Goal: Task Accomplishment & Management: Manage account settings

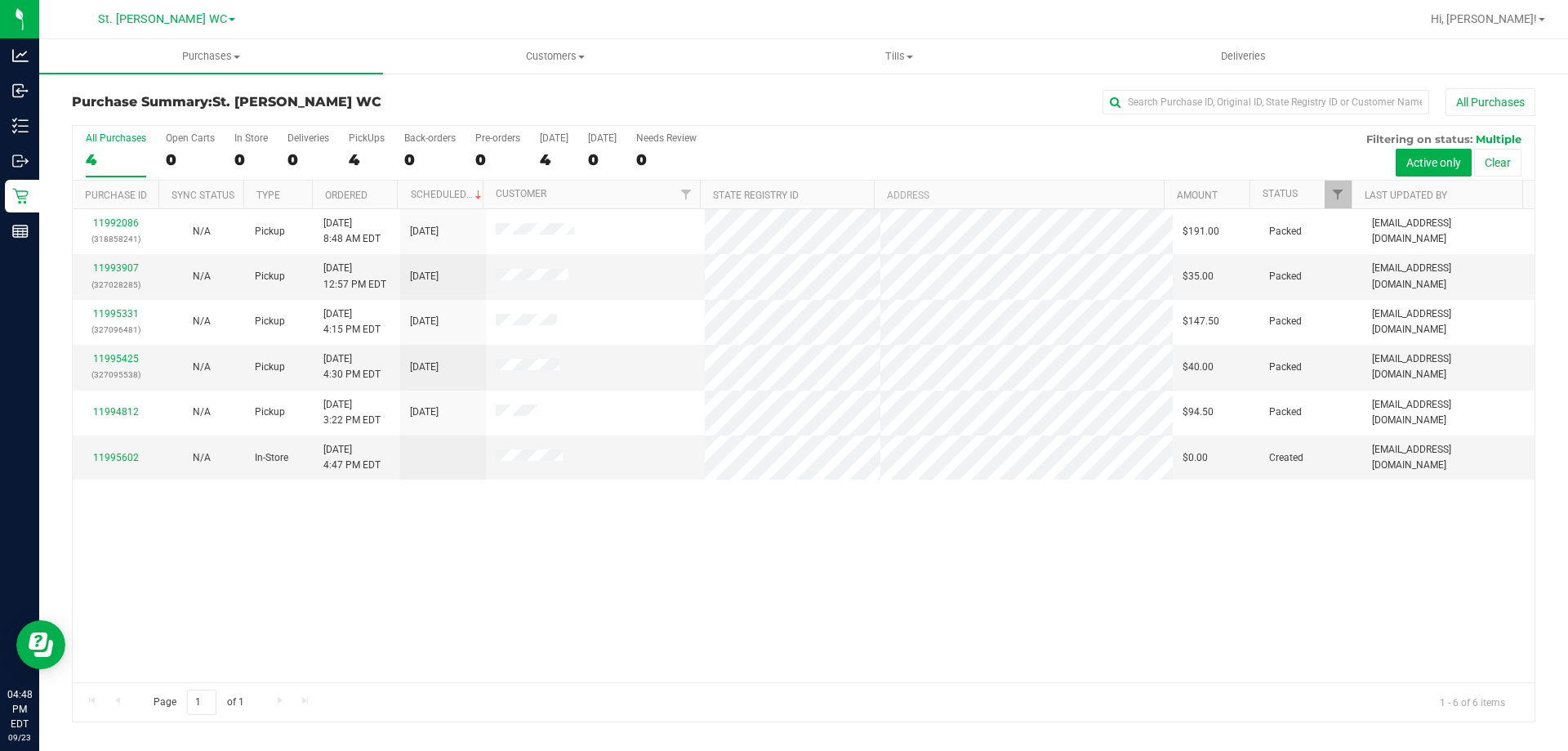
click at [687, 607] on div "11992086 (318858241) N/A Pickup 9/23/2025 8:48 AM EDT 9/23/2025 $191.00 Packed …" at bounding box center [804, 445] width 1462 height 473
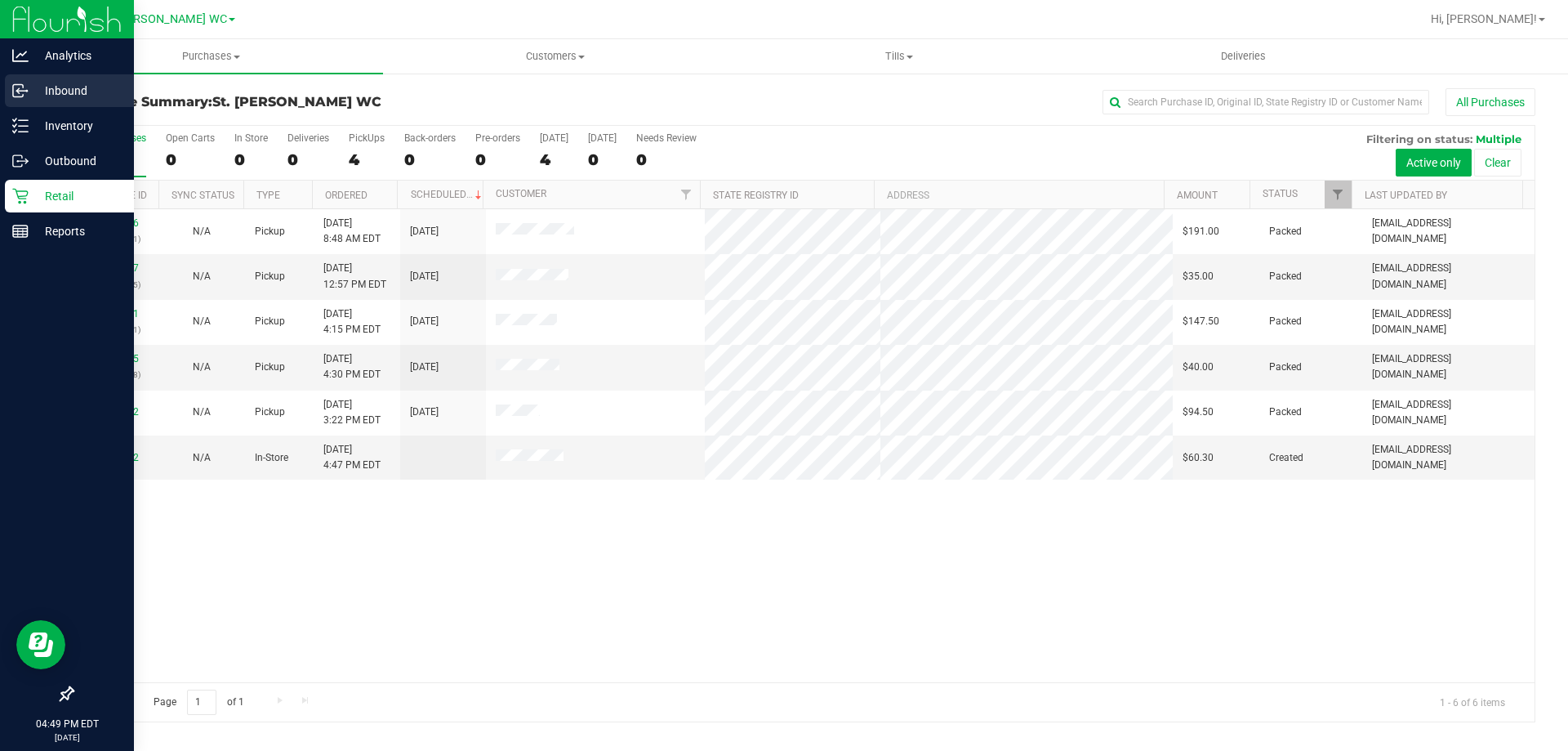
click at [41, 89] on p "Inbound" at bounding box center [77, 91] width 98 height 20
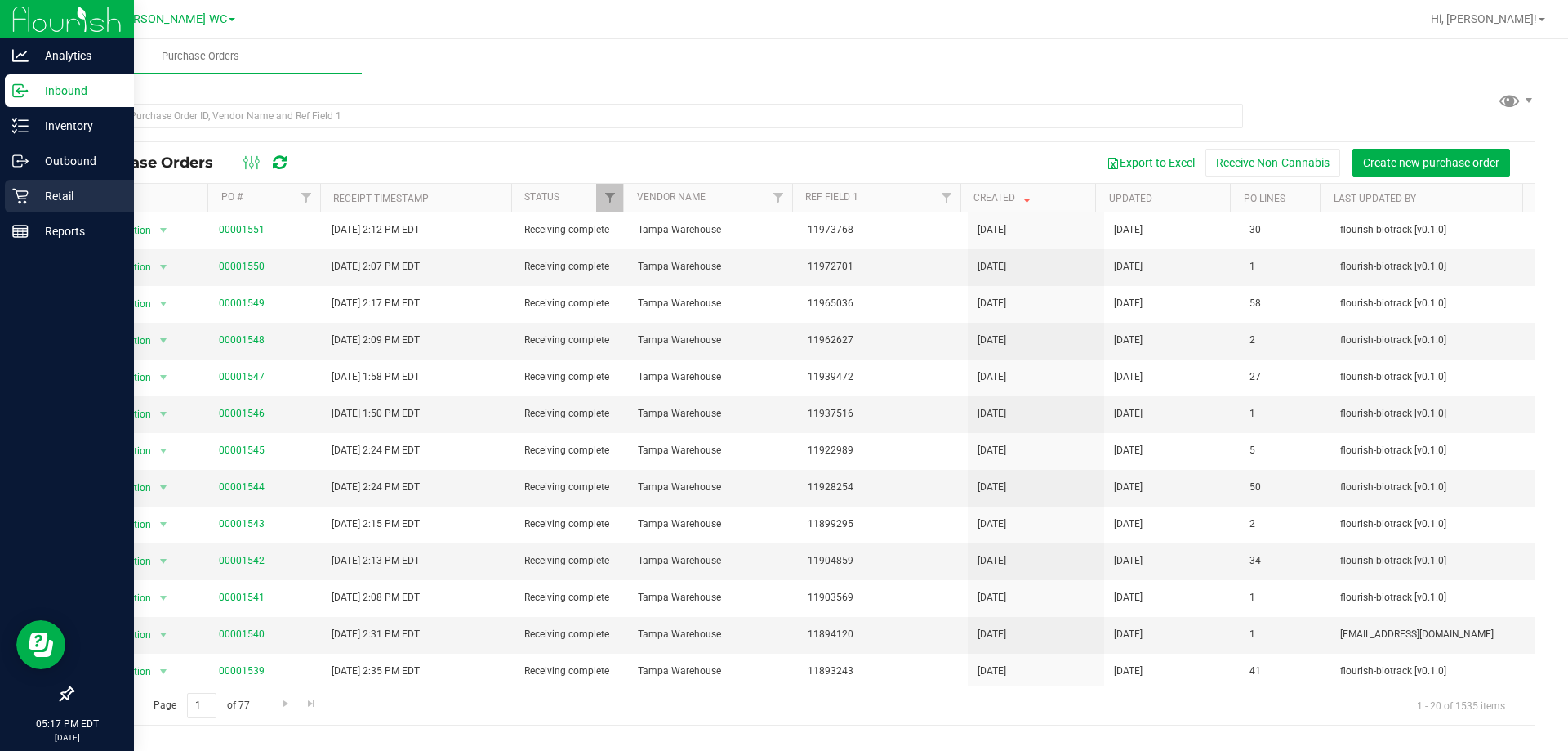
click at [22, 201] on icon at bounding box center [21, 196] width 16 height 16
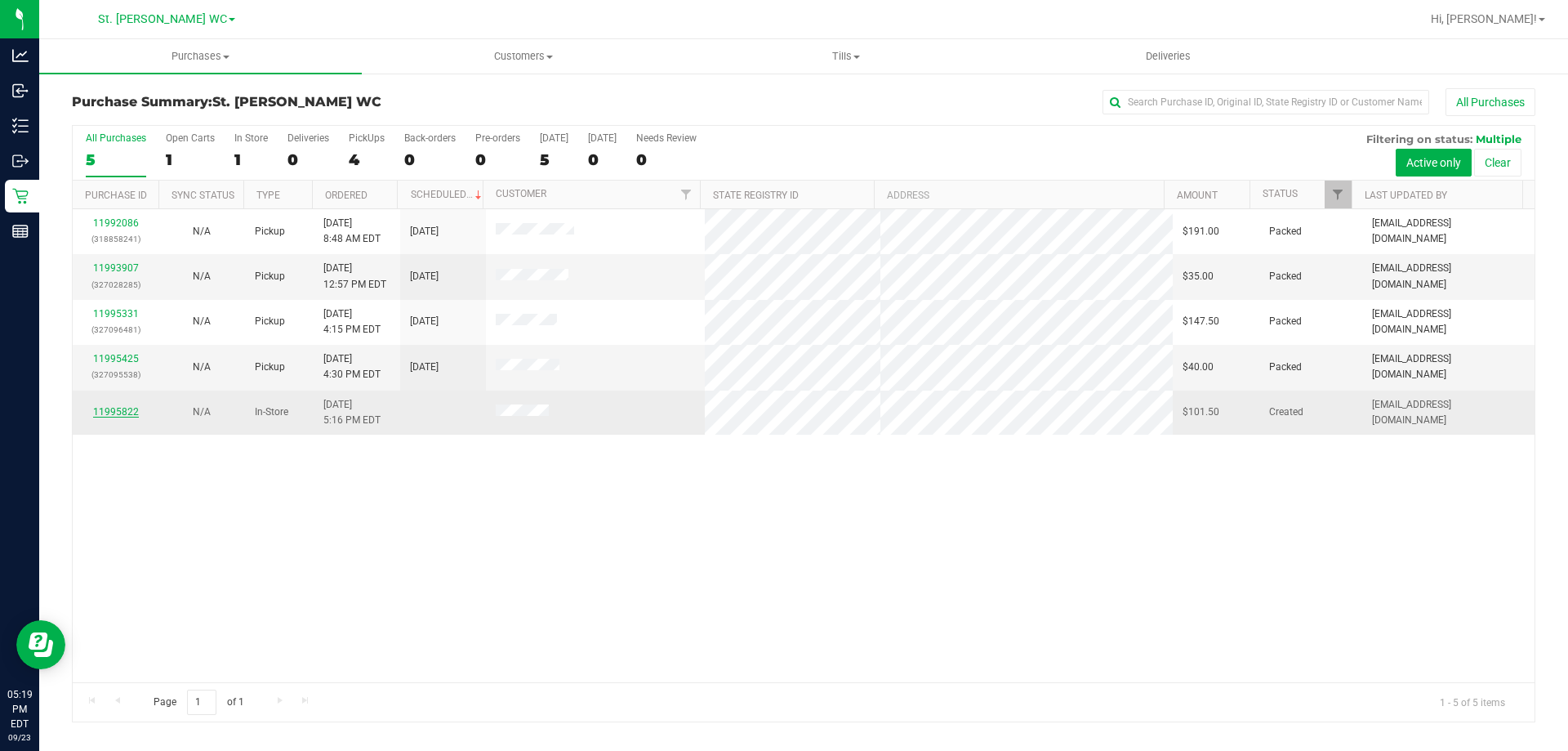
click at [122, 414] on link "11995822" at bounding box center [115, 412] width 46 height 12
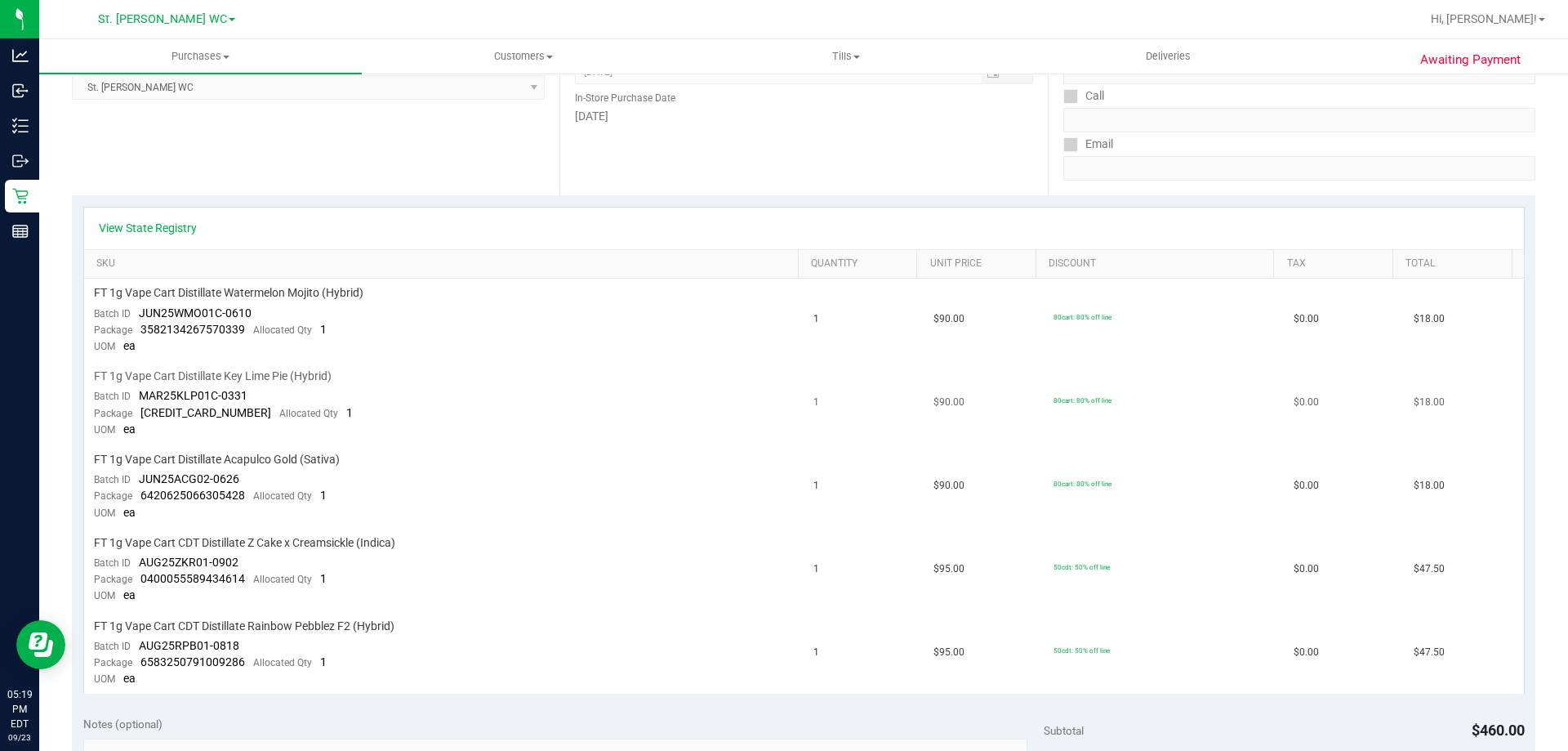
scroll to position [409, 0]
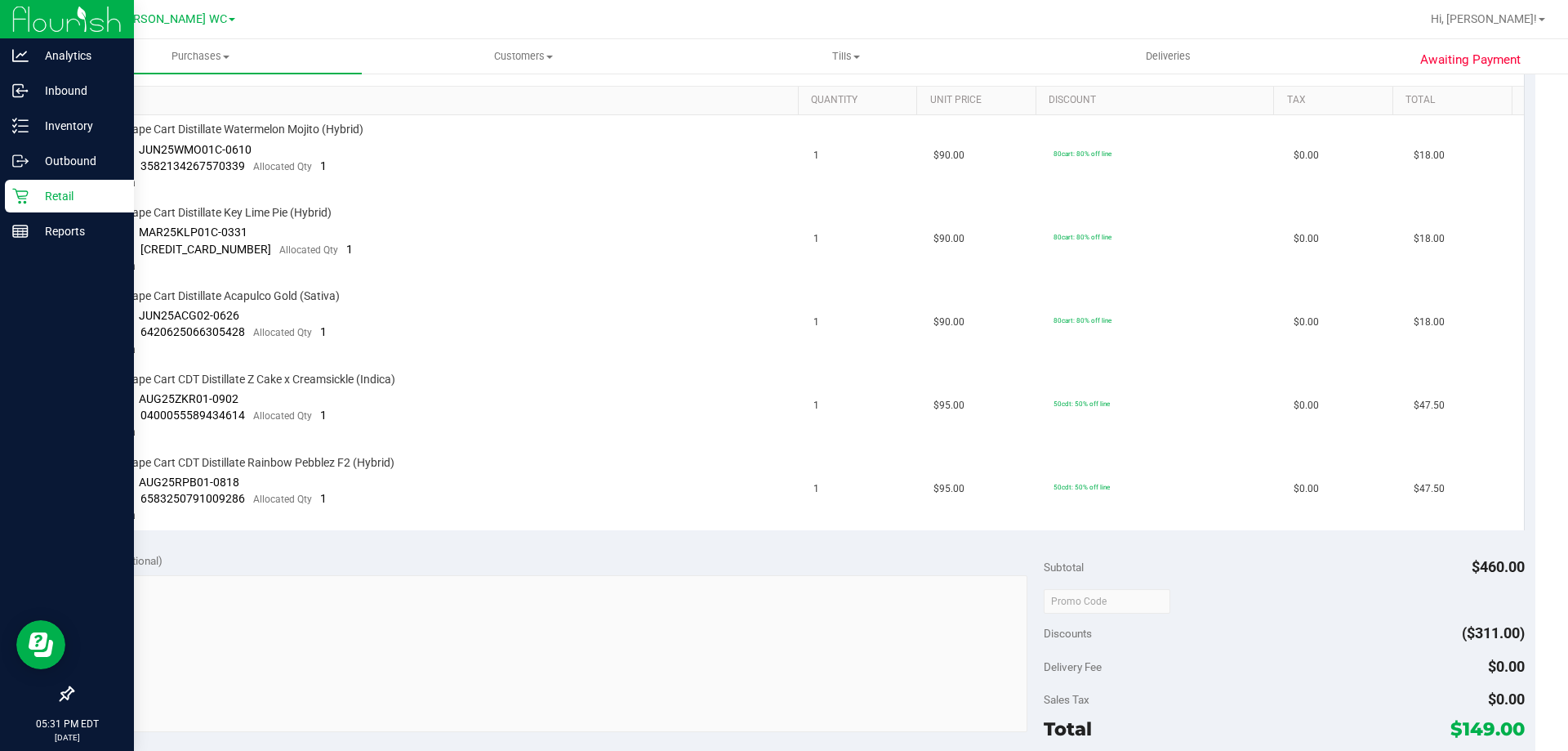
click at [69, 205] on p "Retail" at bounding box center [77, 196] width 98 height 20
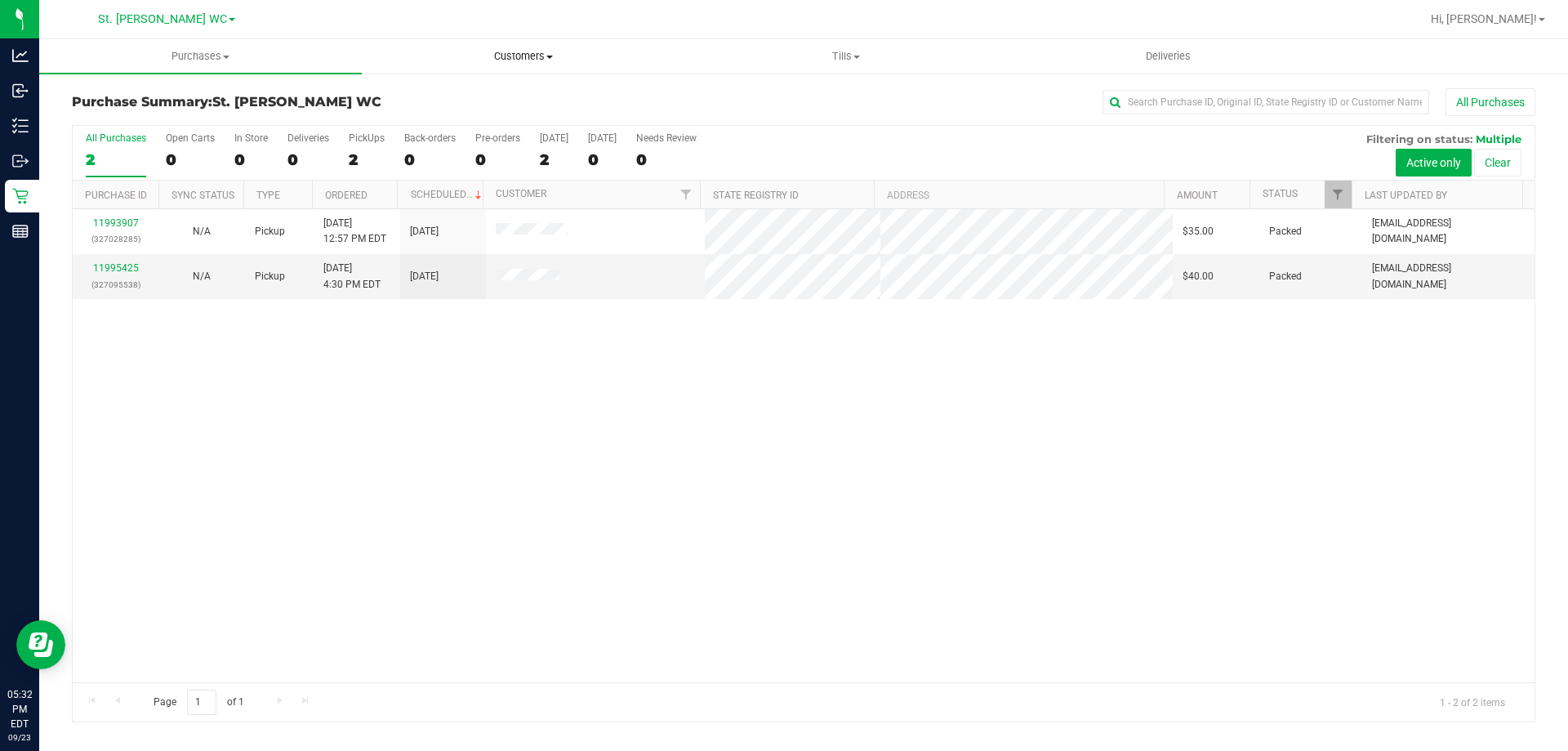
click at [571, 60] on span "Customers" at bounding box center [523, 56] width 321 height 14
drag, startPoint x: 1464, startPoint y: 74, endPoint x: 1467, endPoint y: 92, distance: 18.2
click at [1464, 75] on retail "Purchases Summary of purchases Fulfillment All purchases Customers All customer…" at bounding box center [804, 389] width 1528 height 700
click at [1467, 92] on button "All Purchases" at bounding box center [1491, 102] width 90 height 28
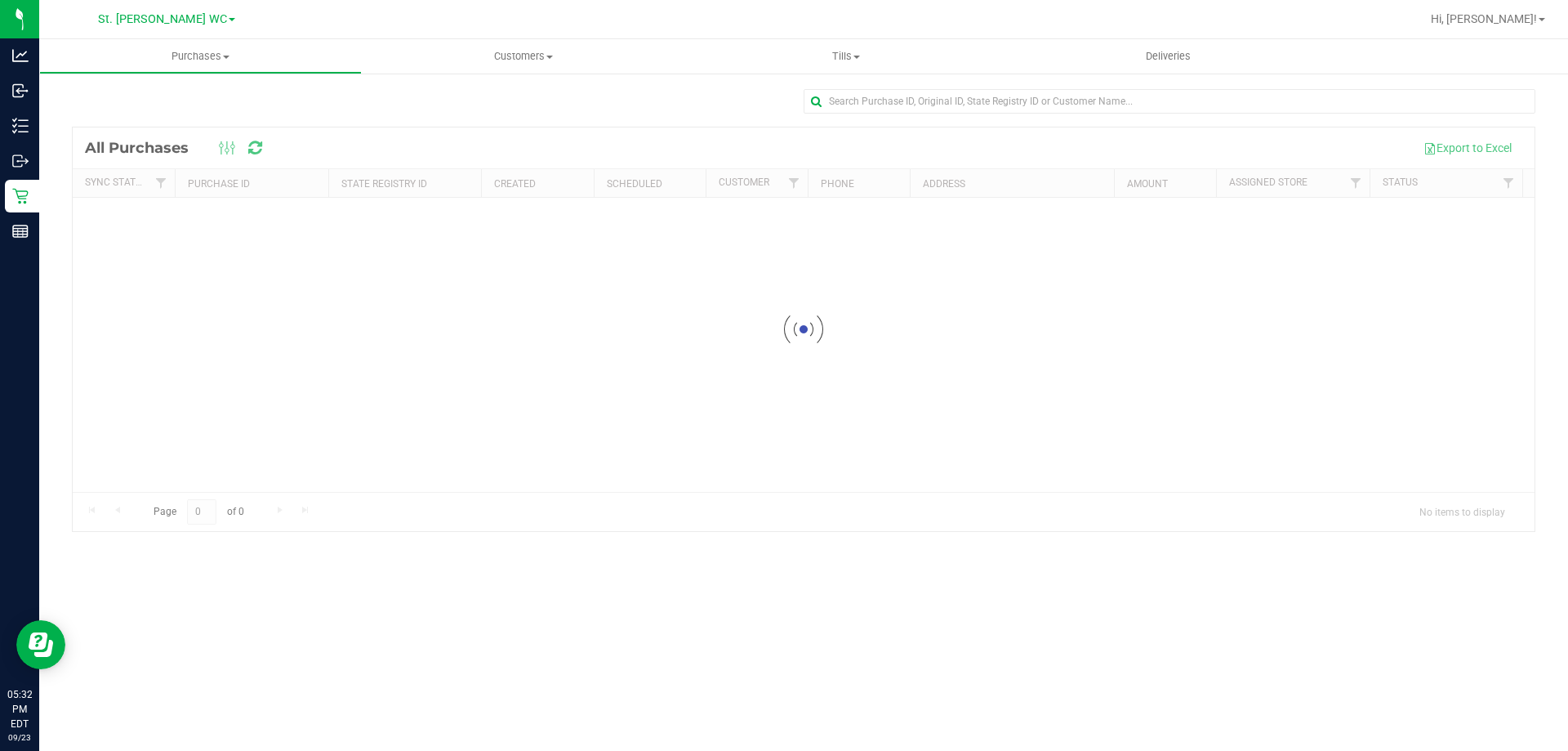
click at [1216, 99] on input "text" at bounding box center [1169, 101] width 732 height 24
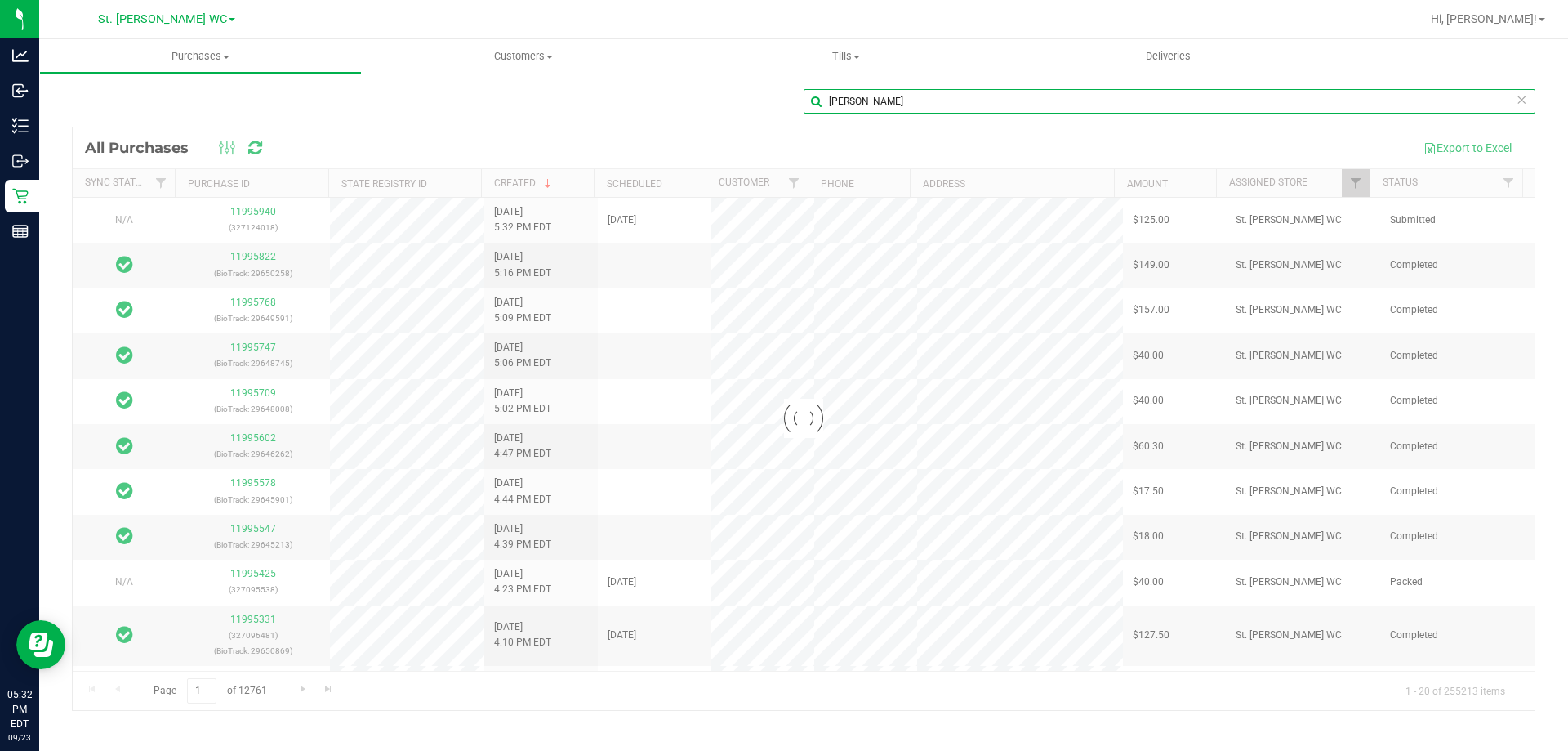
click at [971, 99] on input "diane" at bounding box center [1169, 101] width 732 height 24
click at [1125, 102] on input "diana" at bounding box center [1169, 101] width 732 height 24
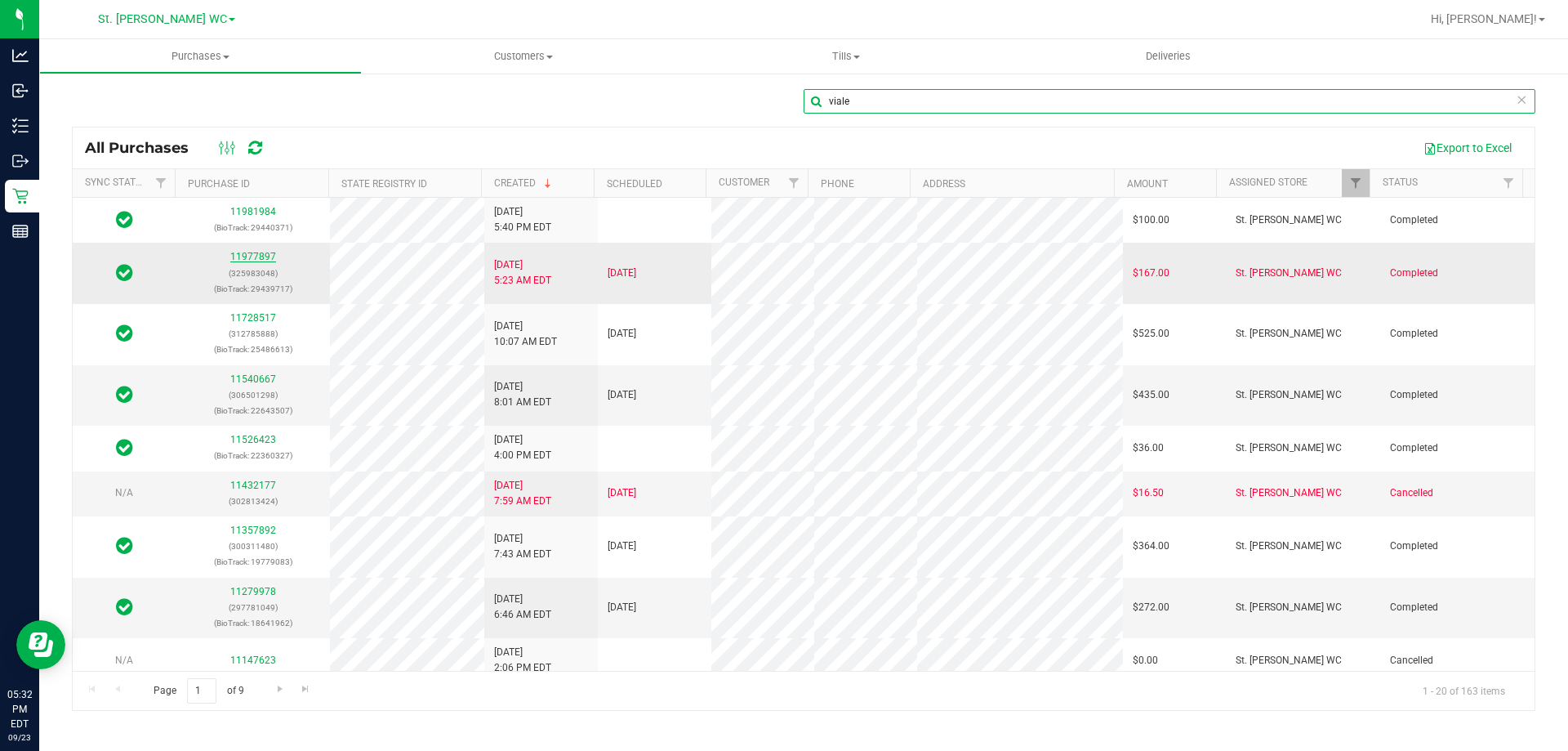
type input "viale"
click at [251, 256] on link "11977897" at bounding box center [253, 257] width 46 height 12
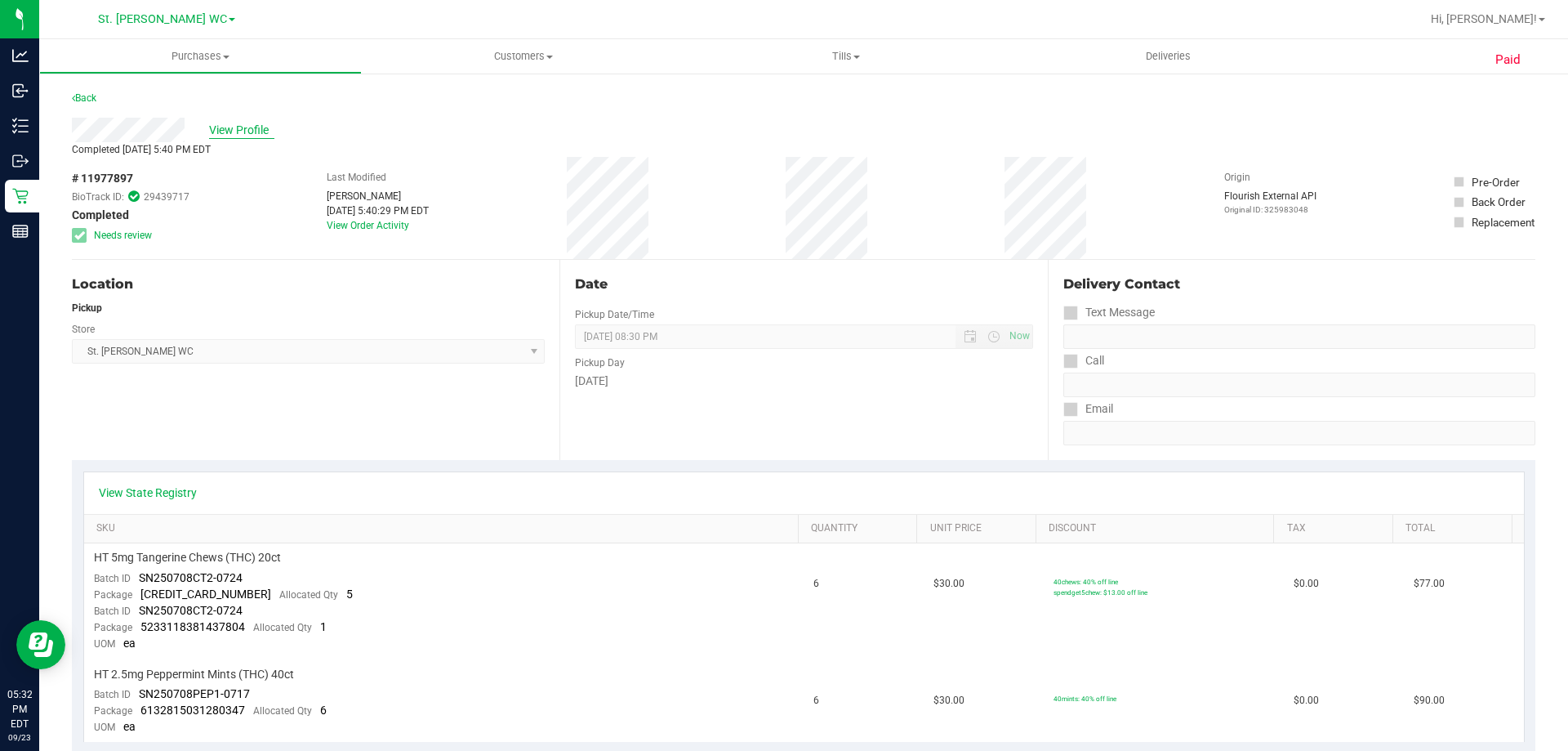
click at [257, 128] on span "View Profile" at bounding box center [241, 130] width 66 height 17
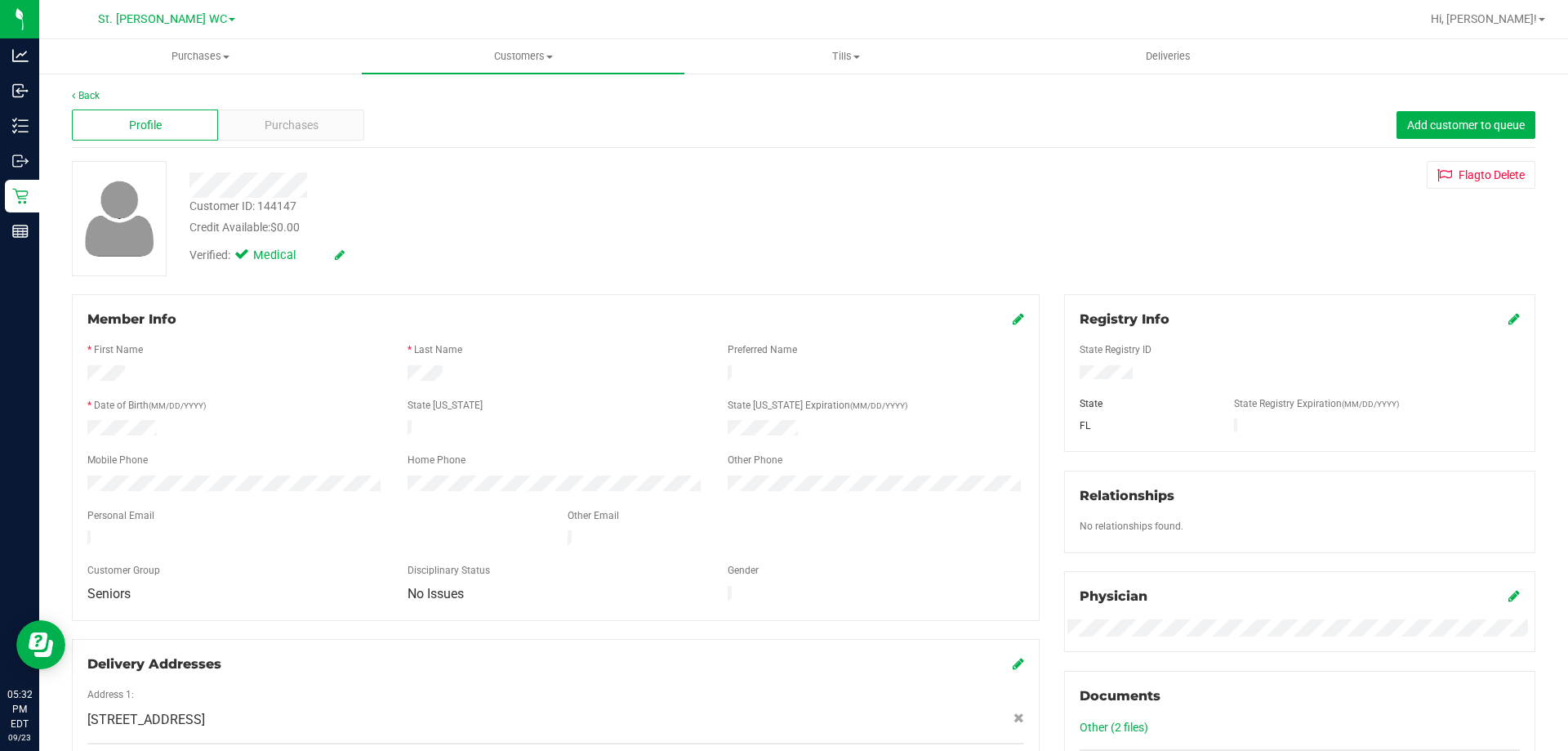
click at [257, 128] on div "Purchases" at bounding box center [291, 125] width 146 height 31
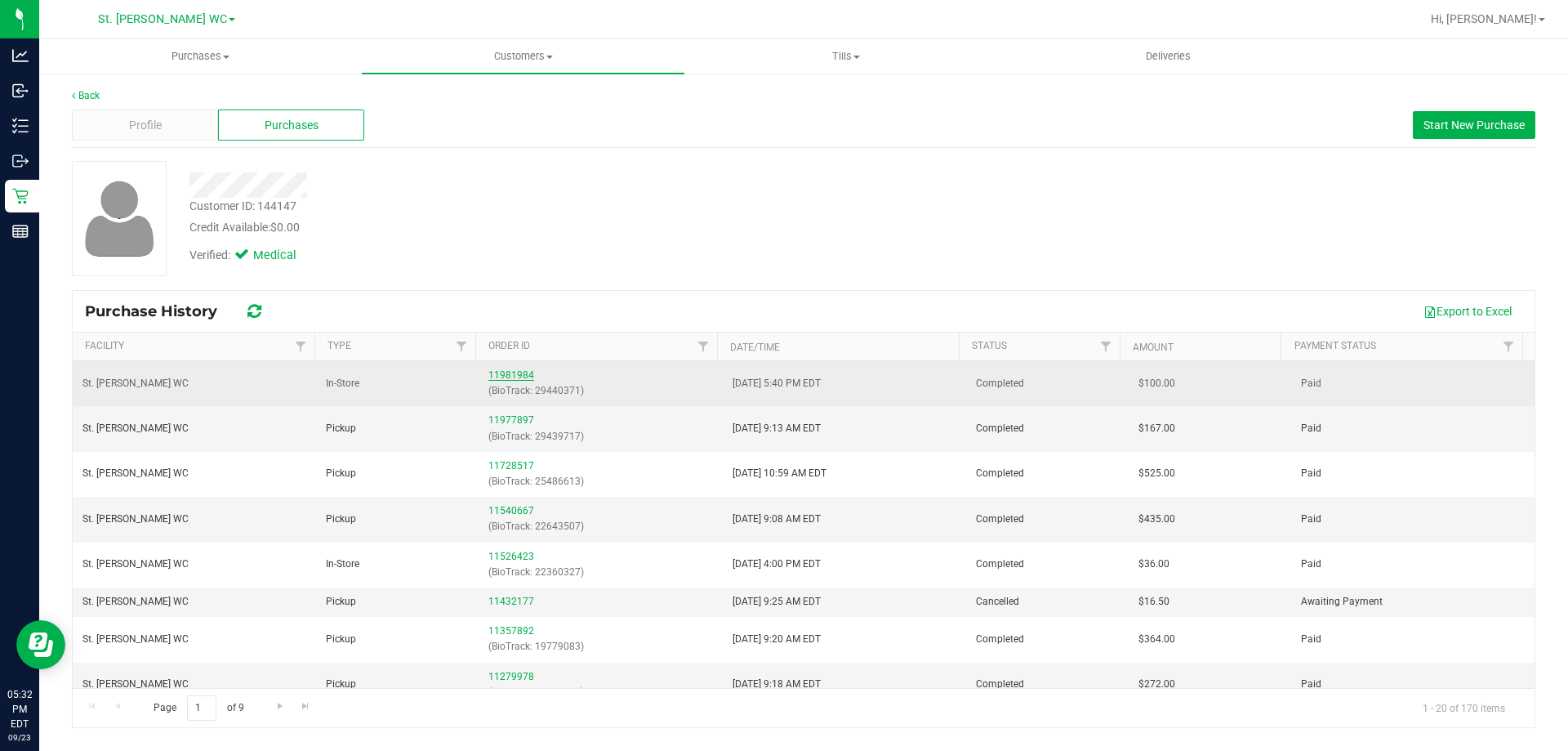
click at [511, 375] on link "11981984" at bounding box center [511, 375] width 46 height 12
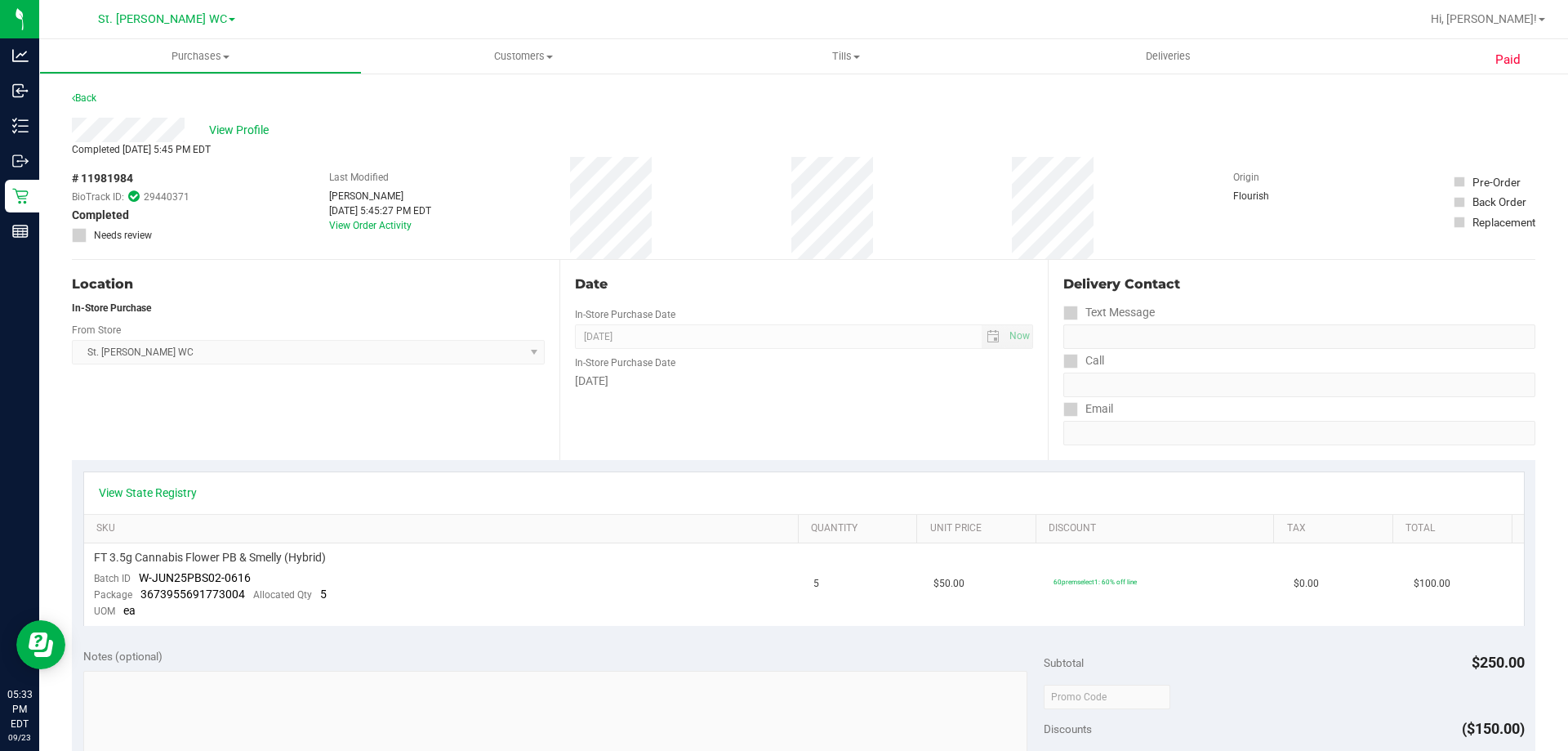
scroll to position [82, 0]
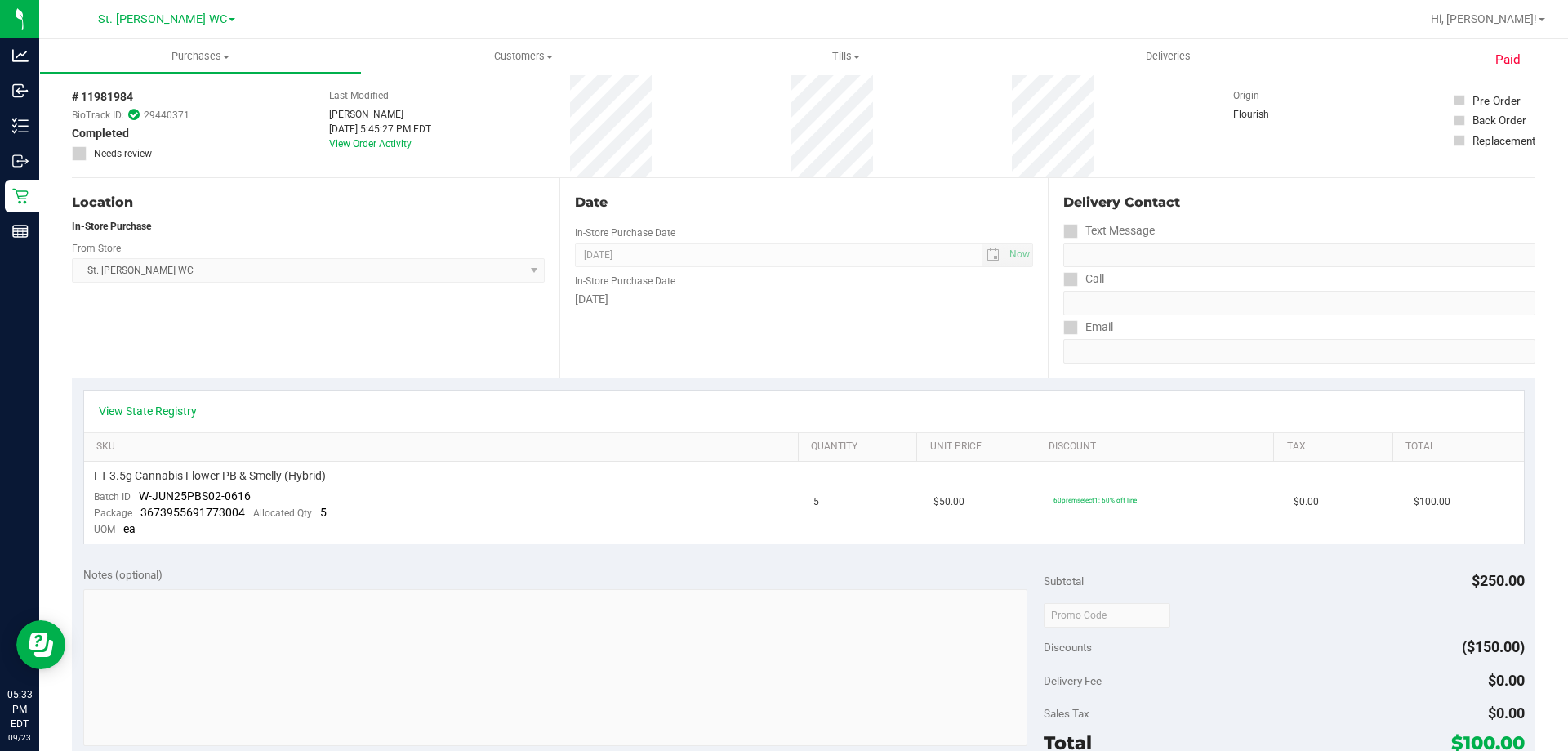
click at [278, 223] on div "In-Store Purchase" at bounding box center [308, 226] width 473 height 14
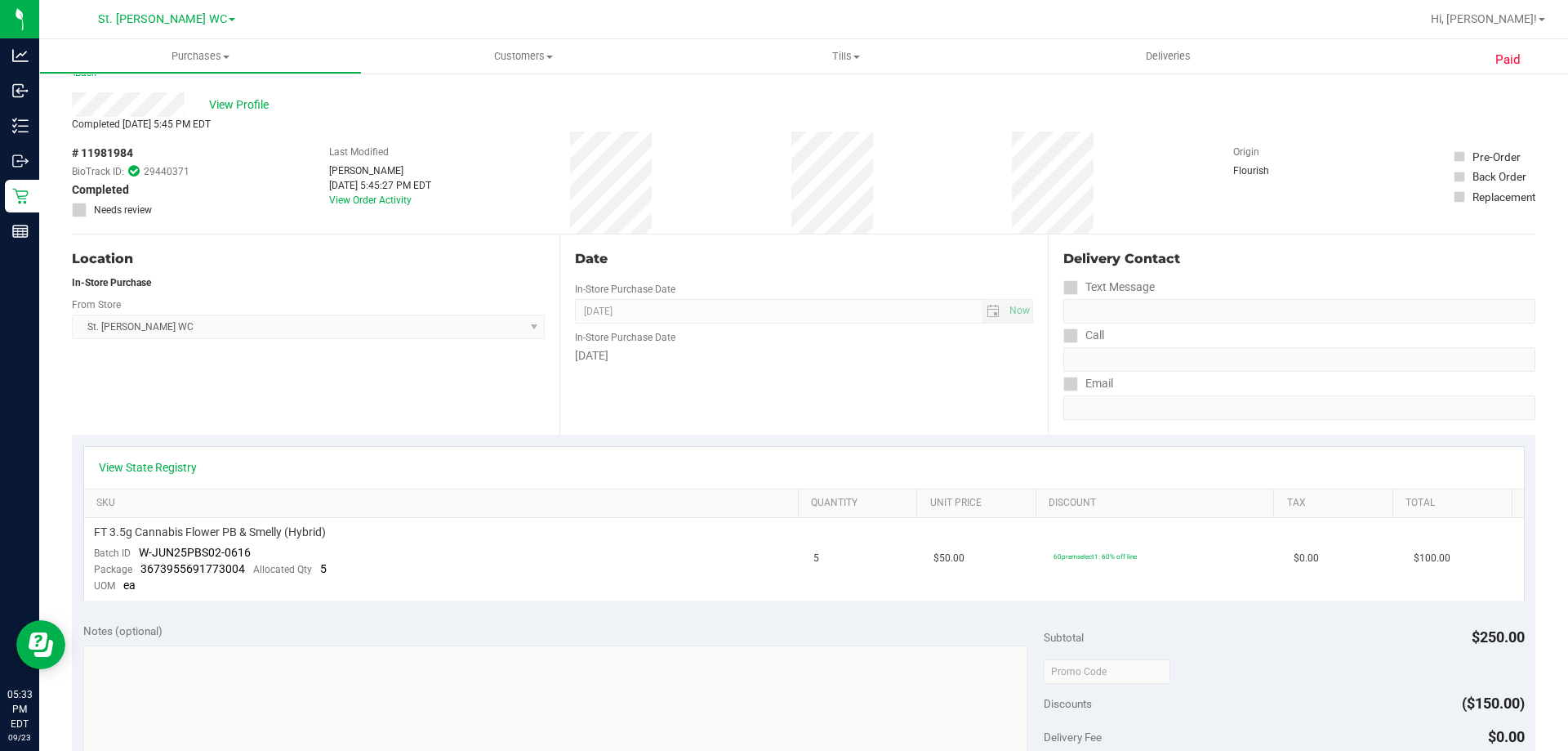
scroll to position [0, 0]
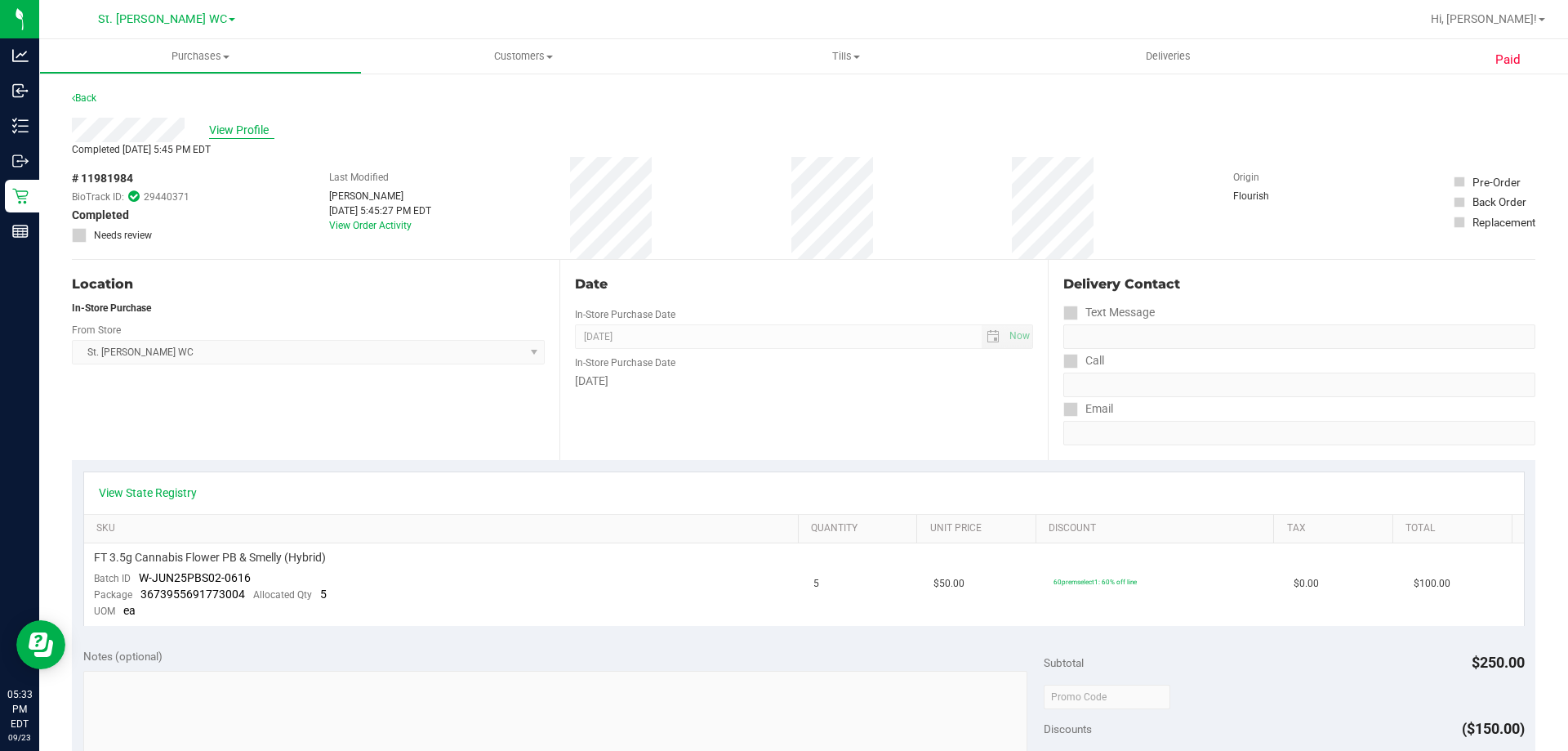
click at [240, 126] on span "View Profile" at bounding box center [241, 130] width 66 height 17
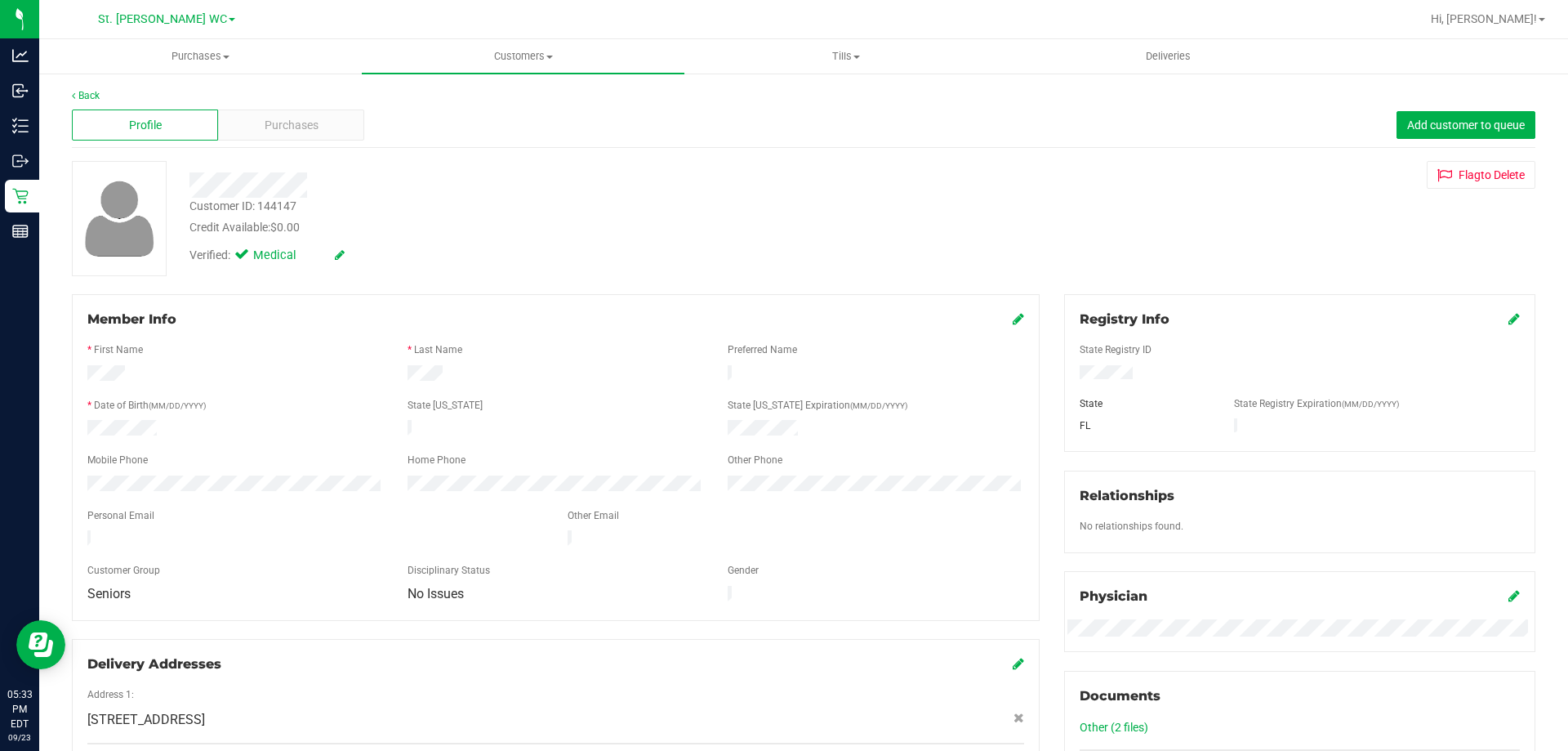
click at [284, 213] on div "Customer ID: 144147" at bounding box center [242, 206] width 107 height 17
copy div "144147"
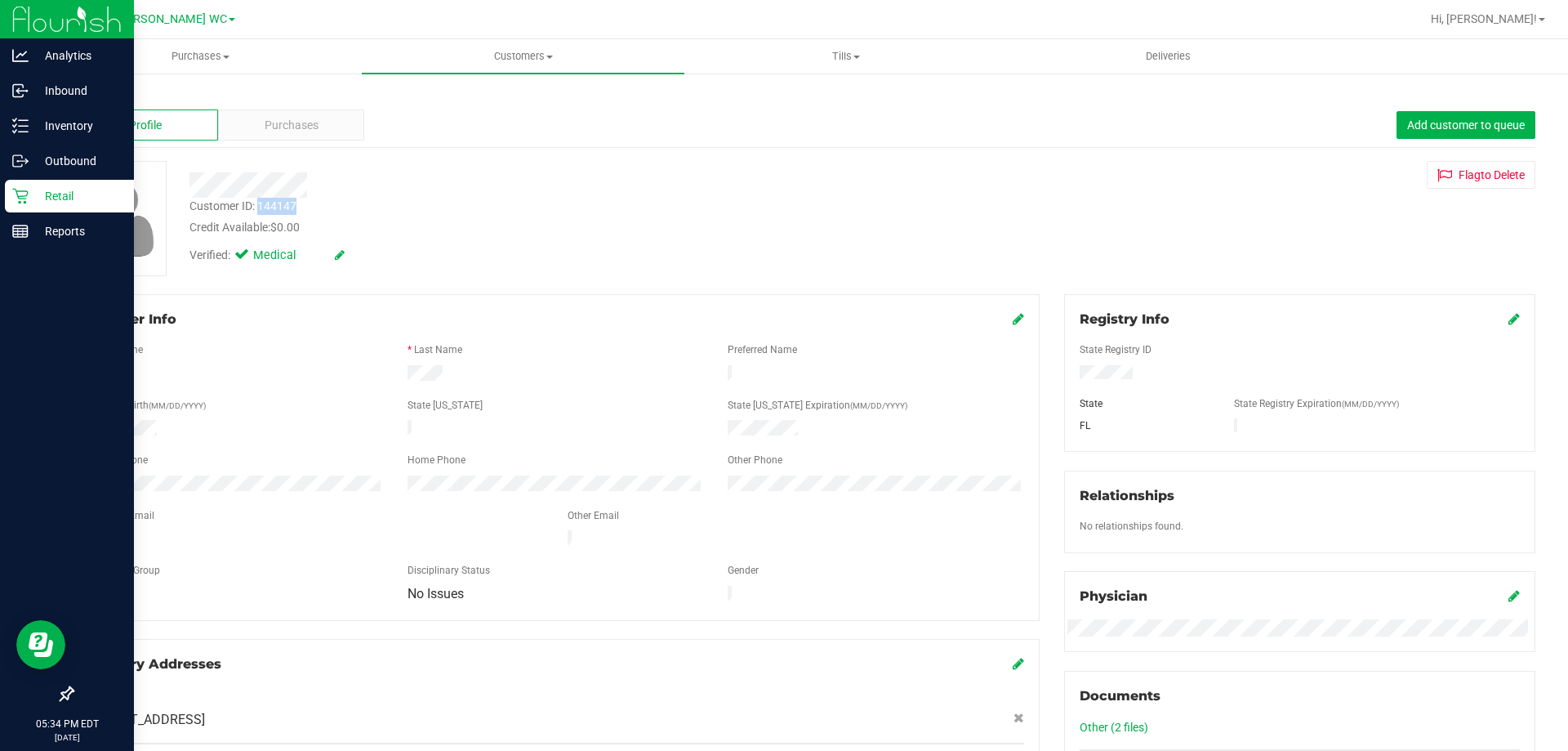
click at [8, 183] on div "Retail" at bounding box center [68, 196] width 129 height 32
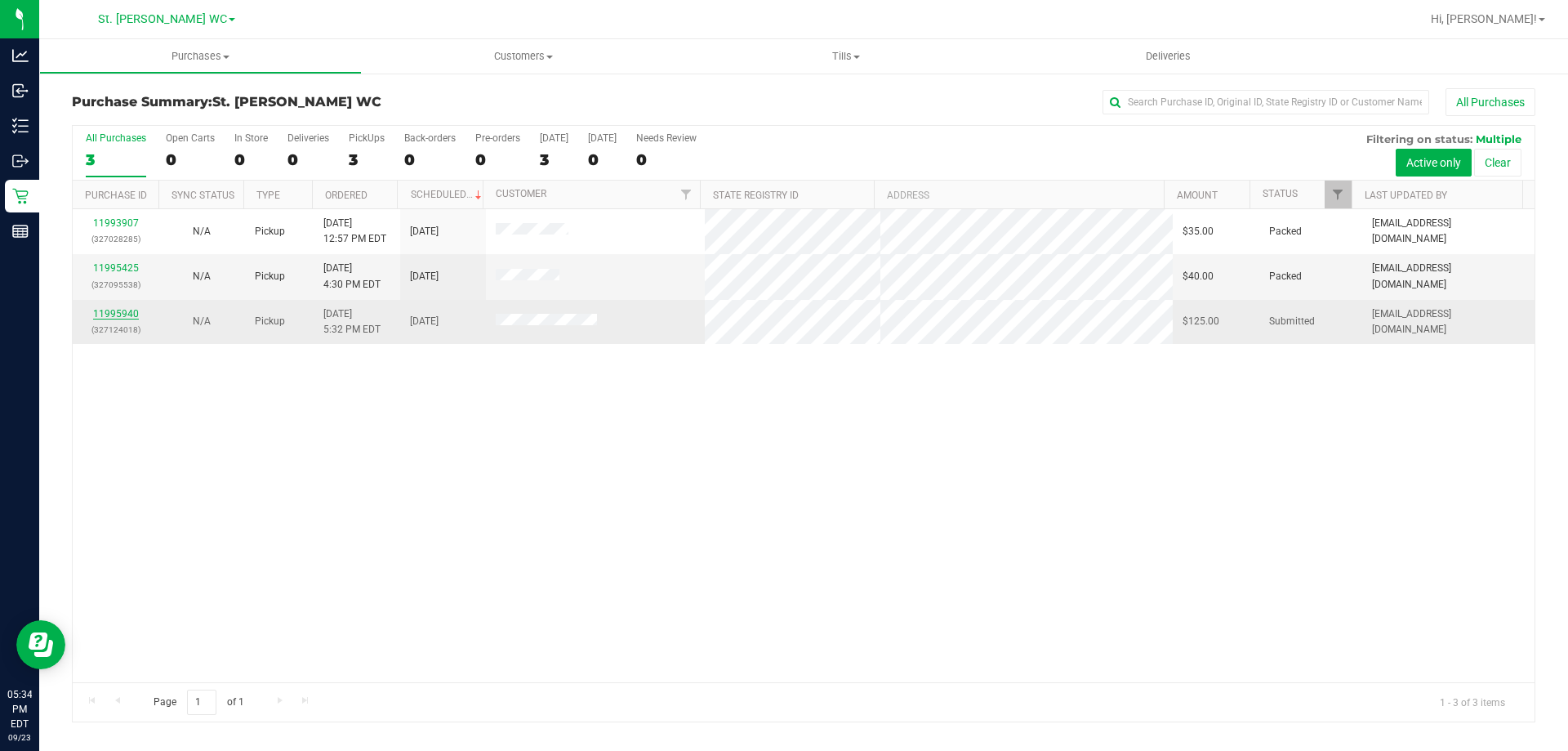
click at [128, 312] on link "11995940" at bounding box center [115, 313] width 46 height 12
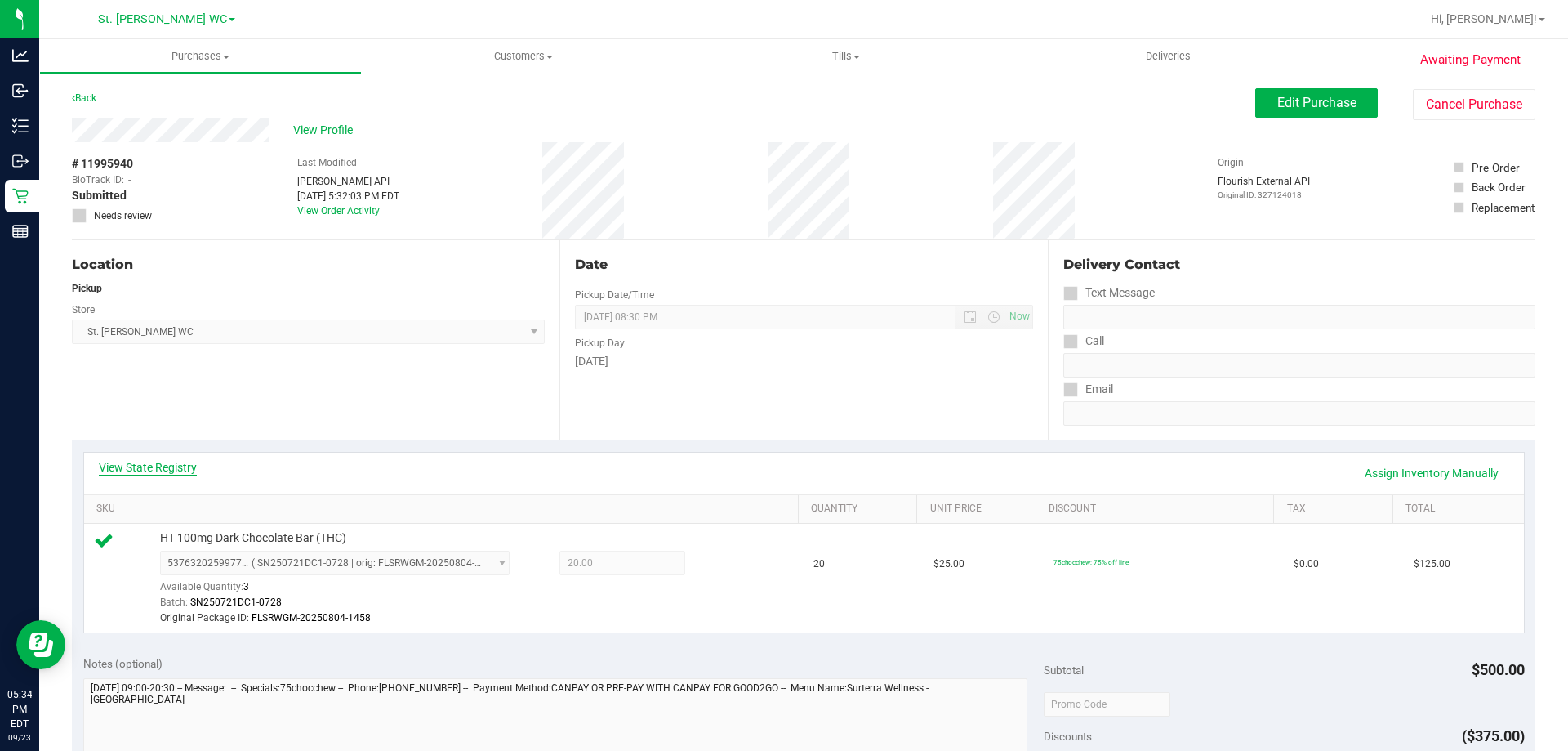
click at [167, 465] on link "View State Registry" at bounding box center [148, 467] width 98 height 16
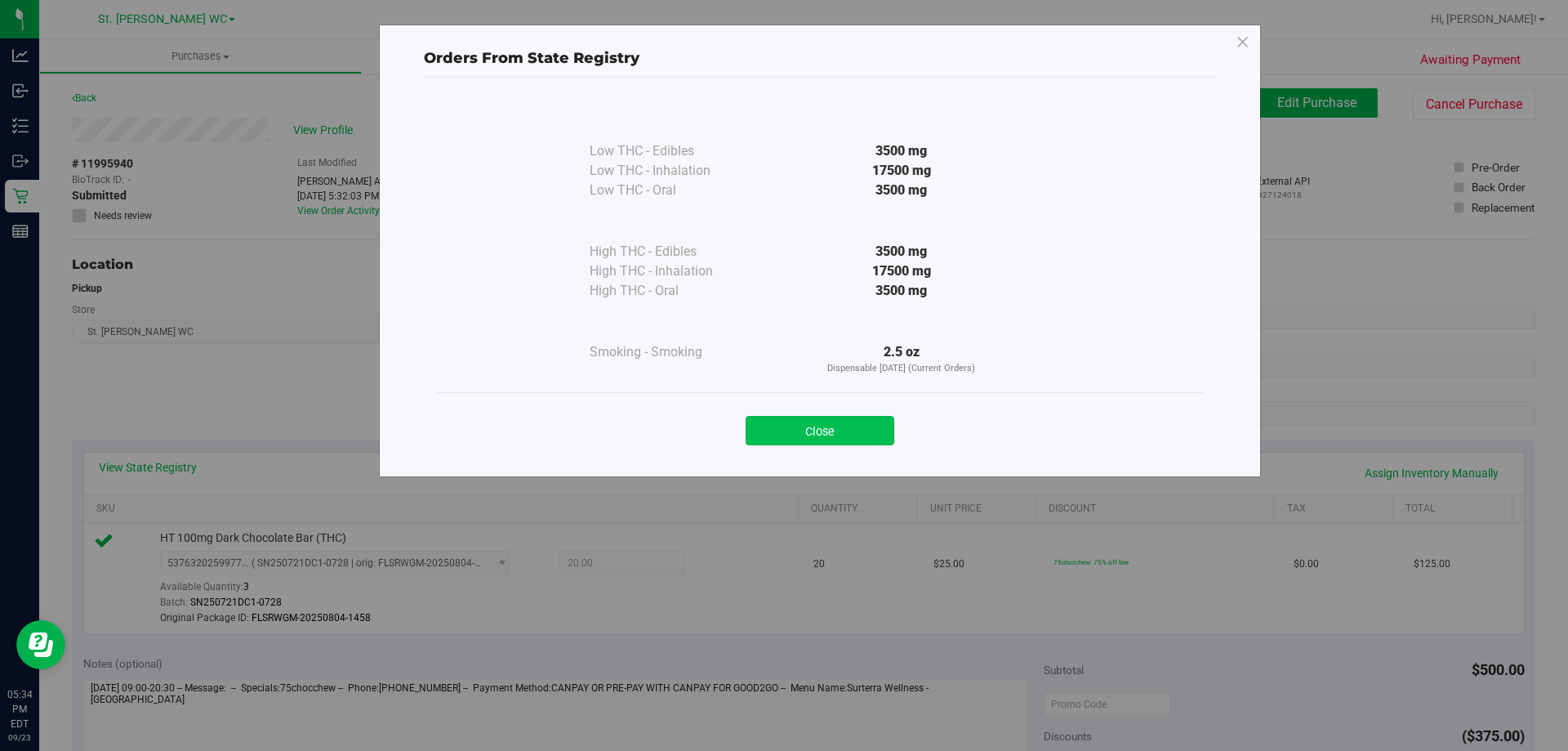
click at [842, 436] on button "Close" at bounding box center [819, 430] width 149 height 30
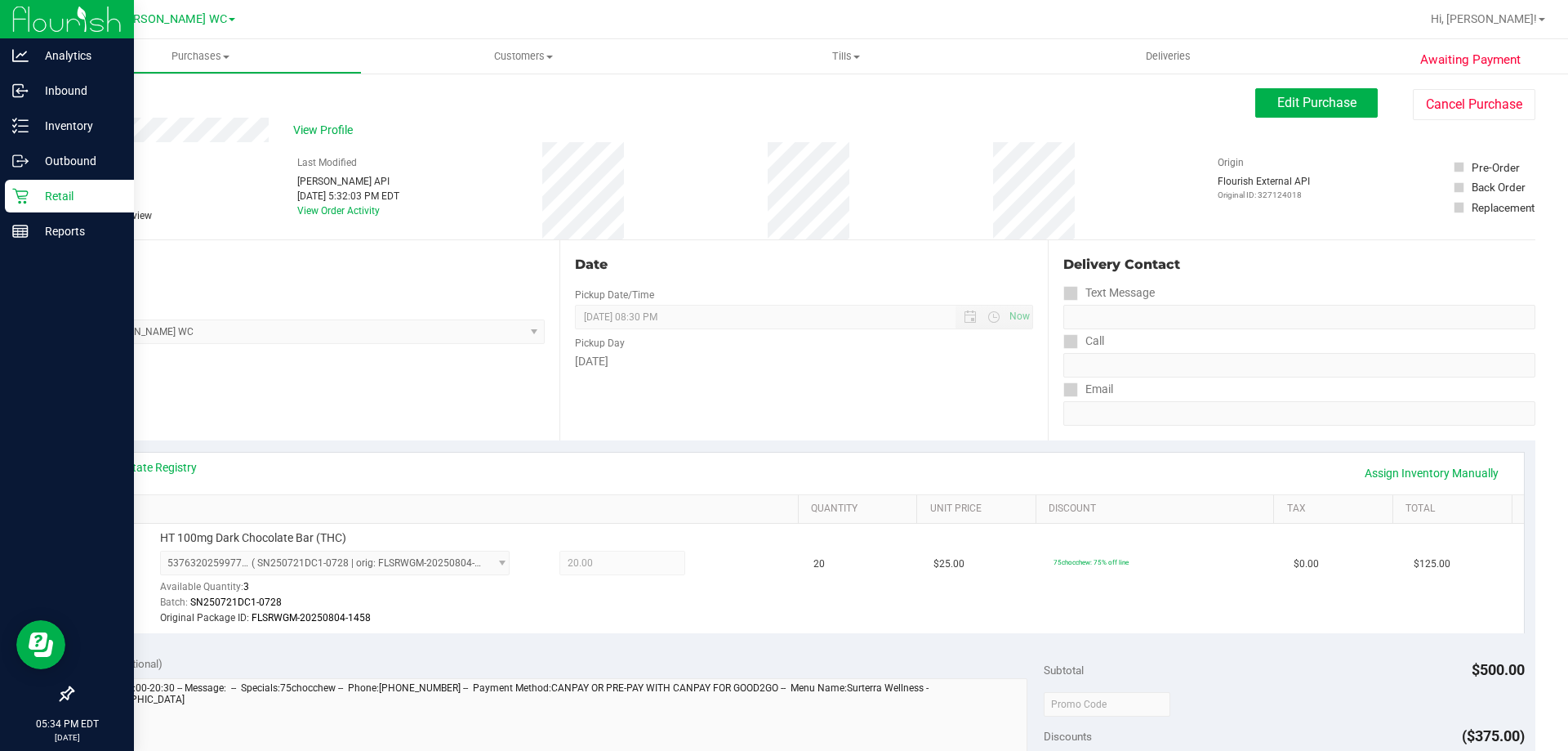
click at [34, 192] on p "Retail" at bounding box center [77, 196] width 98 height 20
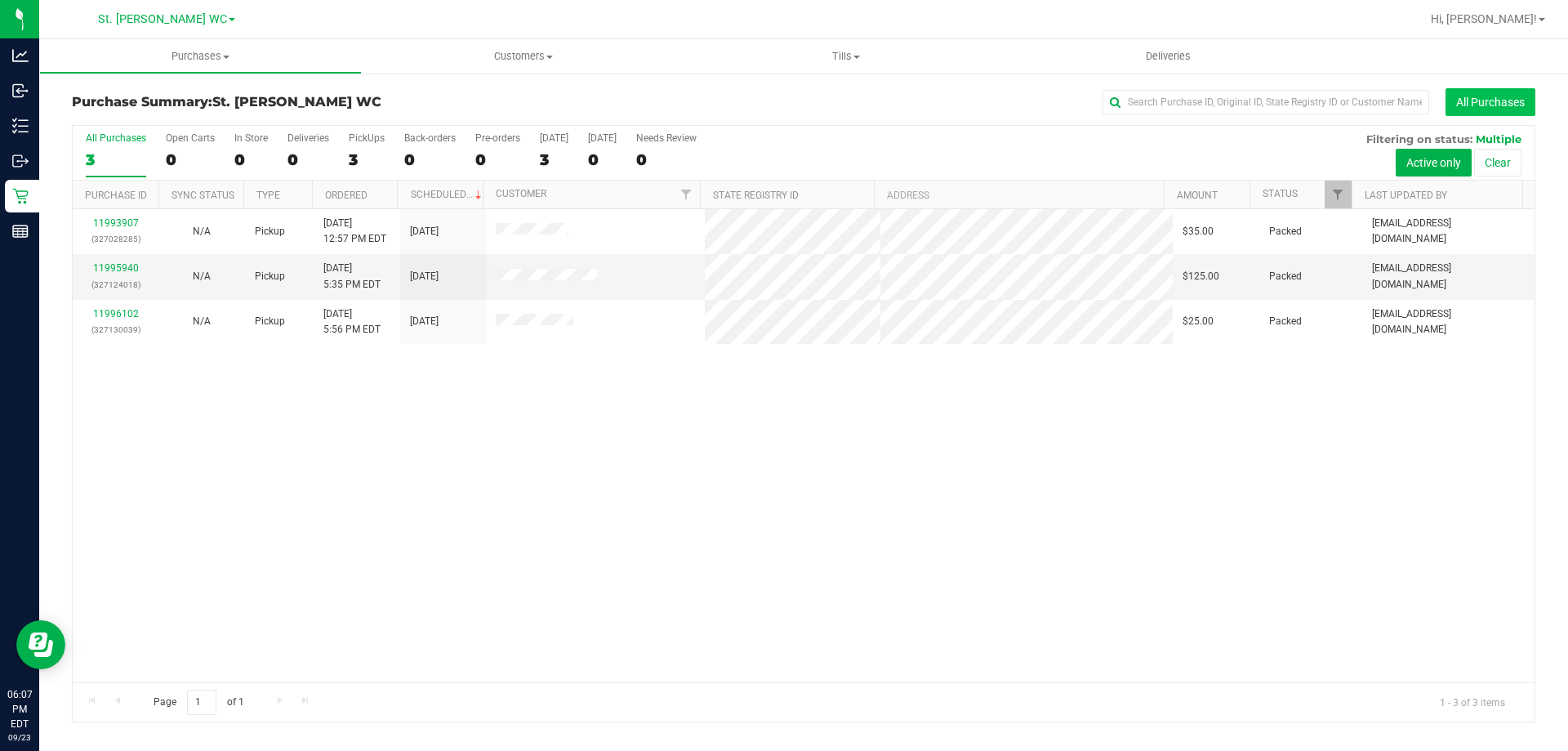
click at [1477, 100] on button "All Purchases" at bounding box center [1491, 102] width 90 height 28
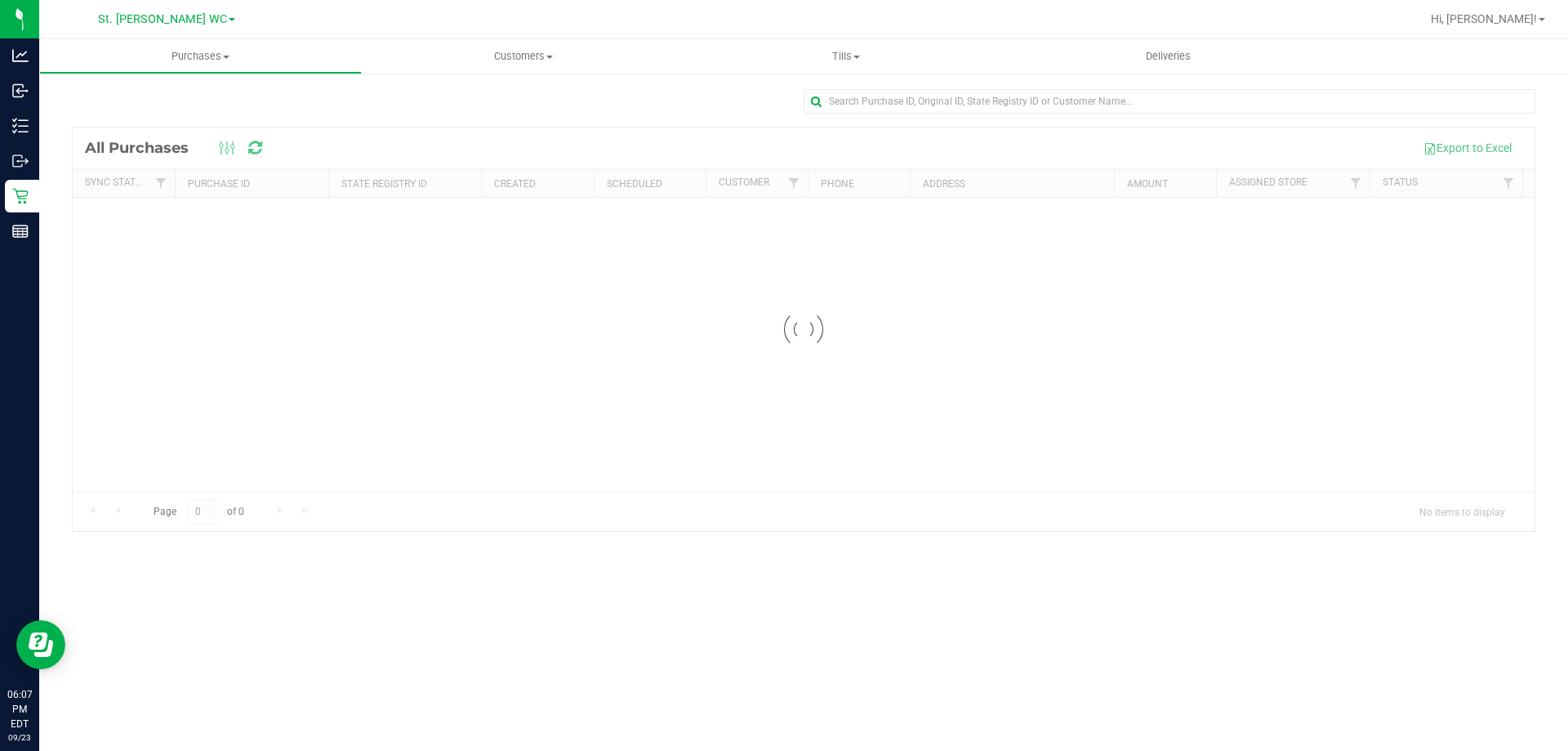
click at [1182, 131] on div at bounding box center [804, 330] width 1462 height 403
click at [1144, 101] on input "text" at bounding box center [1169, 101] width 732 height 24
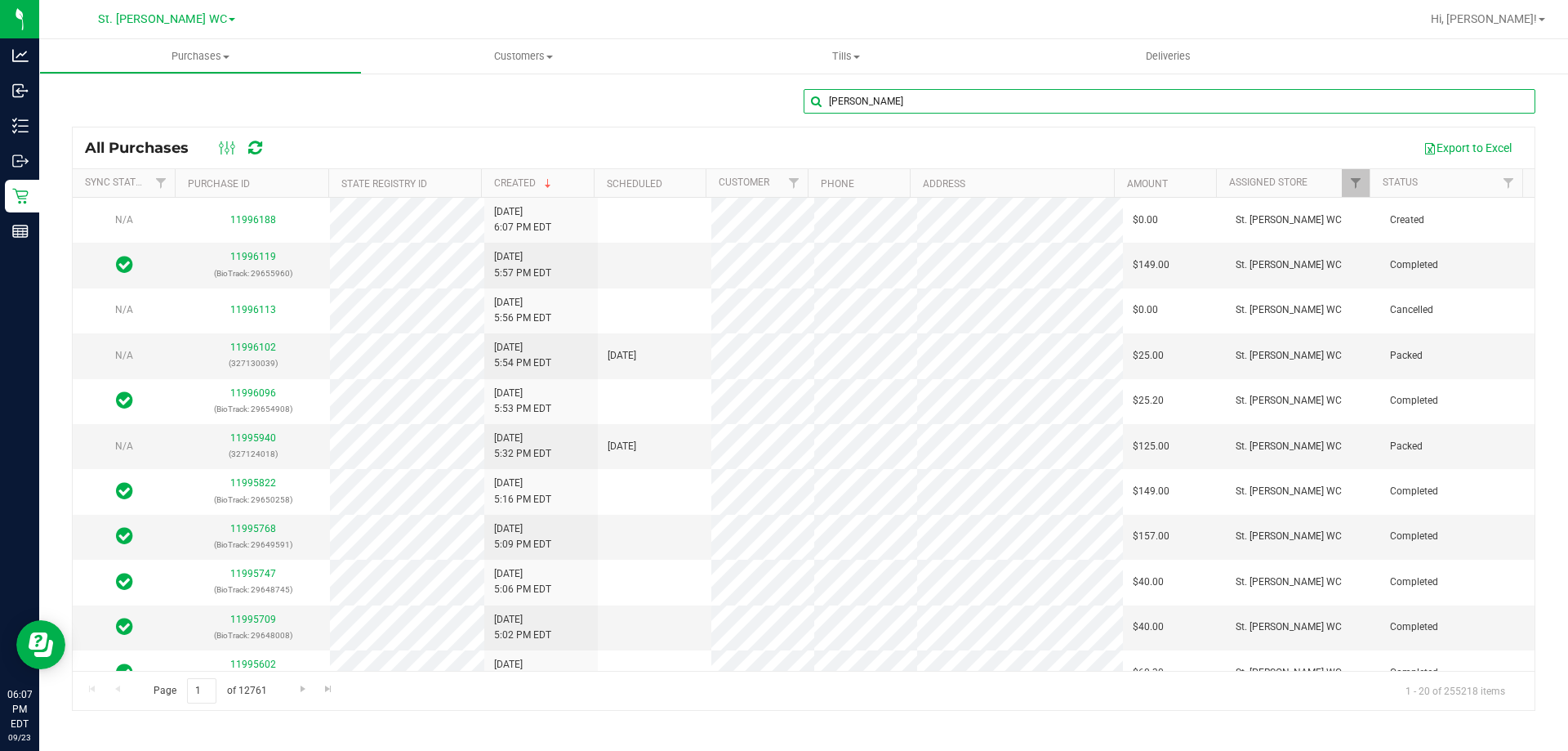
type input "blessing-fong"
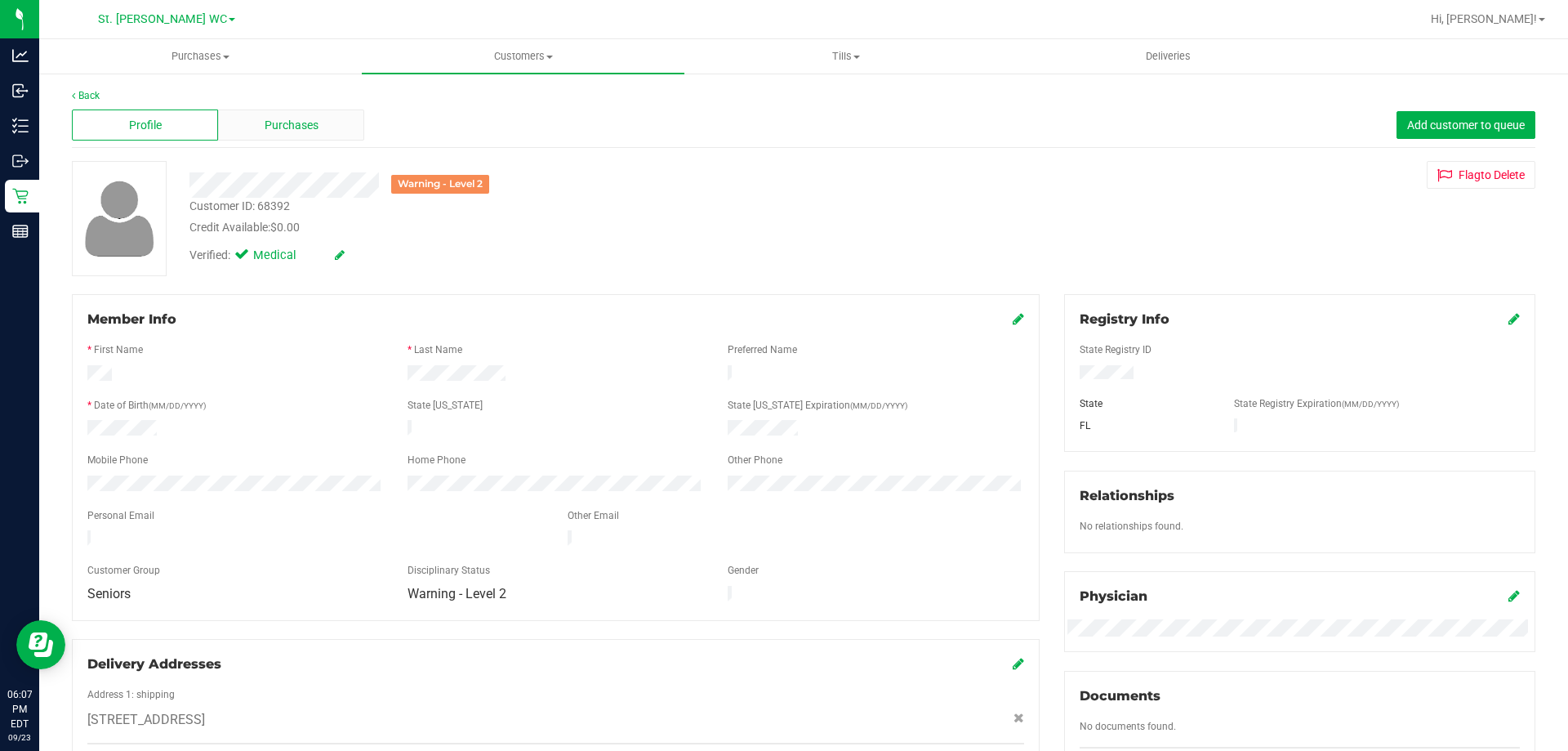
click at [329, 130] on div "Purchases" at bounding box center [291, 125] width 146 height 31
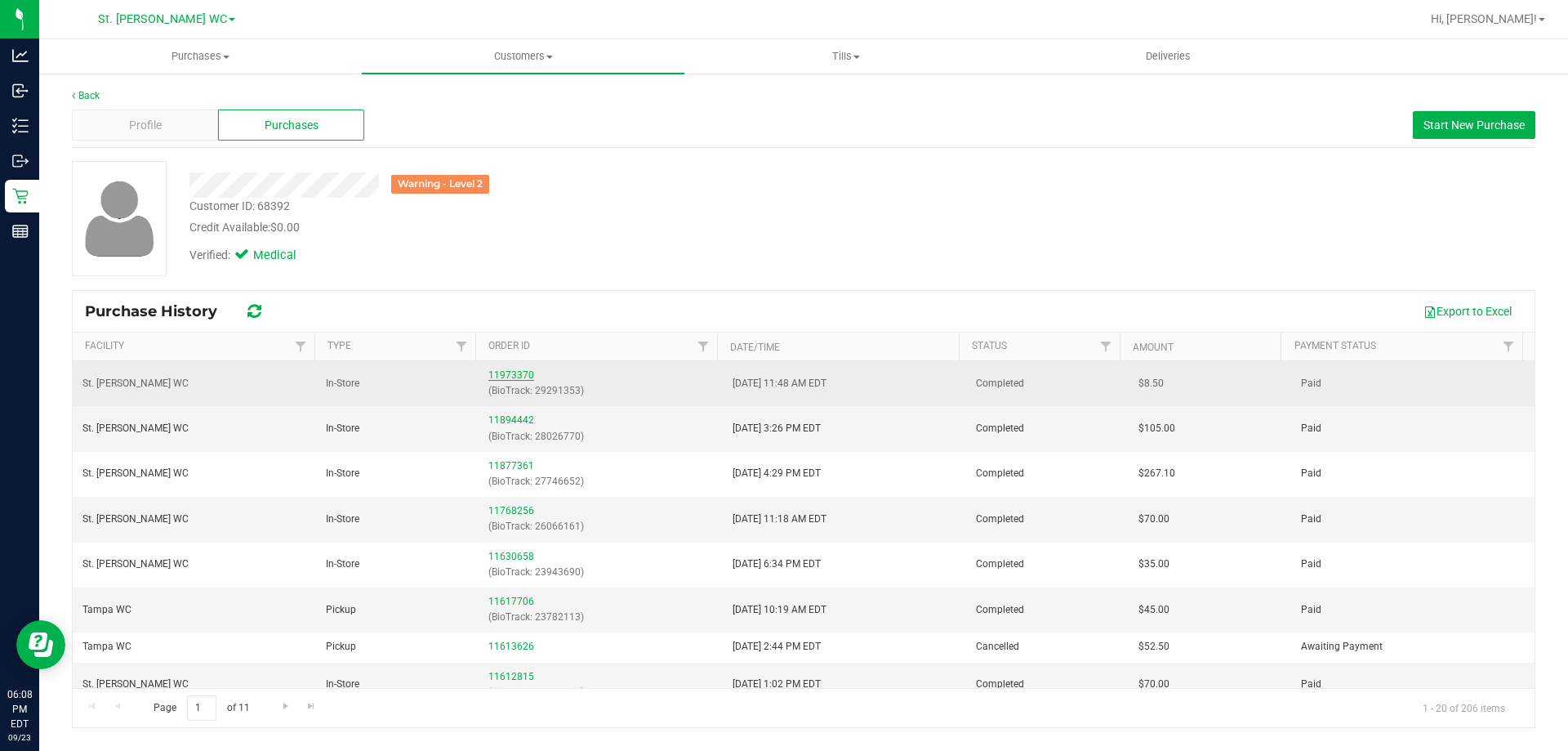
click at [498, 372] on link "11973370" at bounding box center [511, 375] width 46 height 12
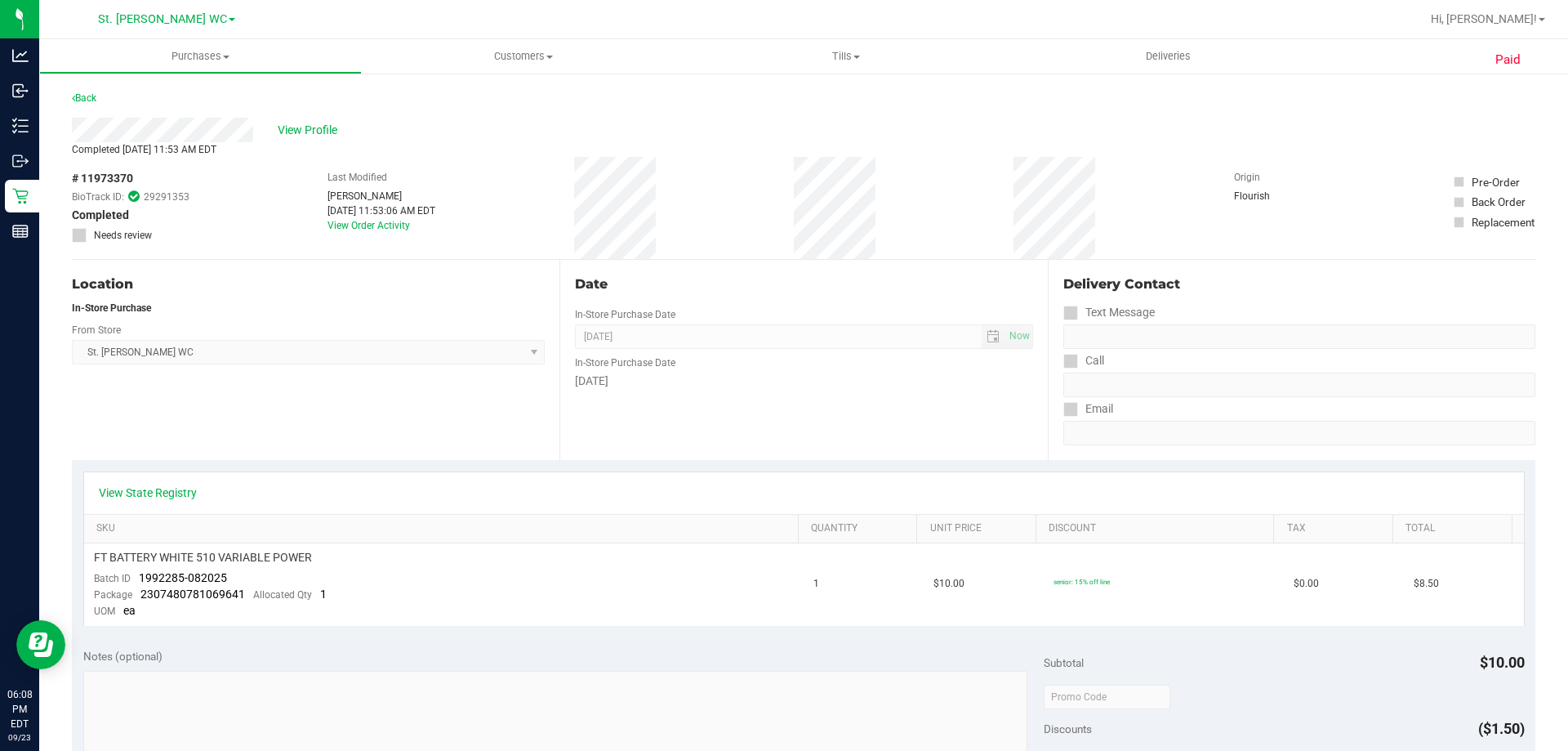
click at [136, 475] on div "View State Registry" at bounding box center [804, 493] width 1440 height 41
click at [133, 481] on div "View State Registry" at bounding box center [804, 493] width 1440 height 41
click at [128, 496] on link "View State Registry" at bounding box center [148, 493] width 98 height 16
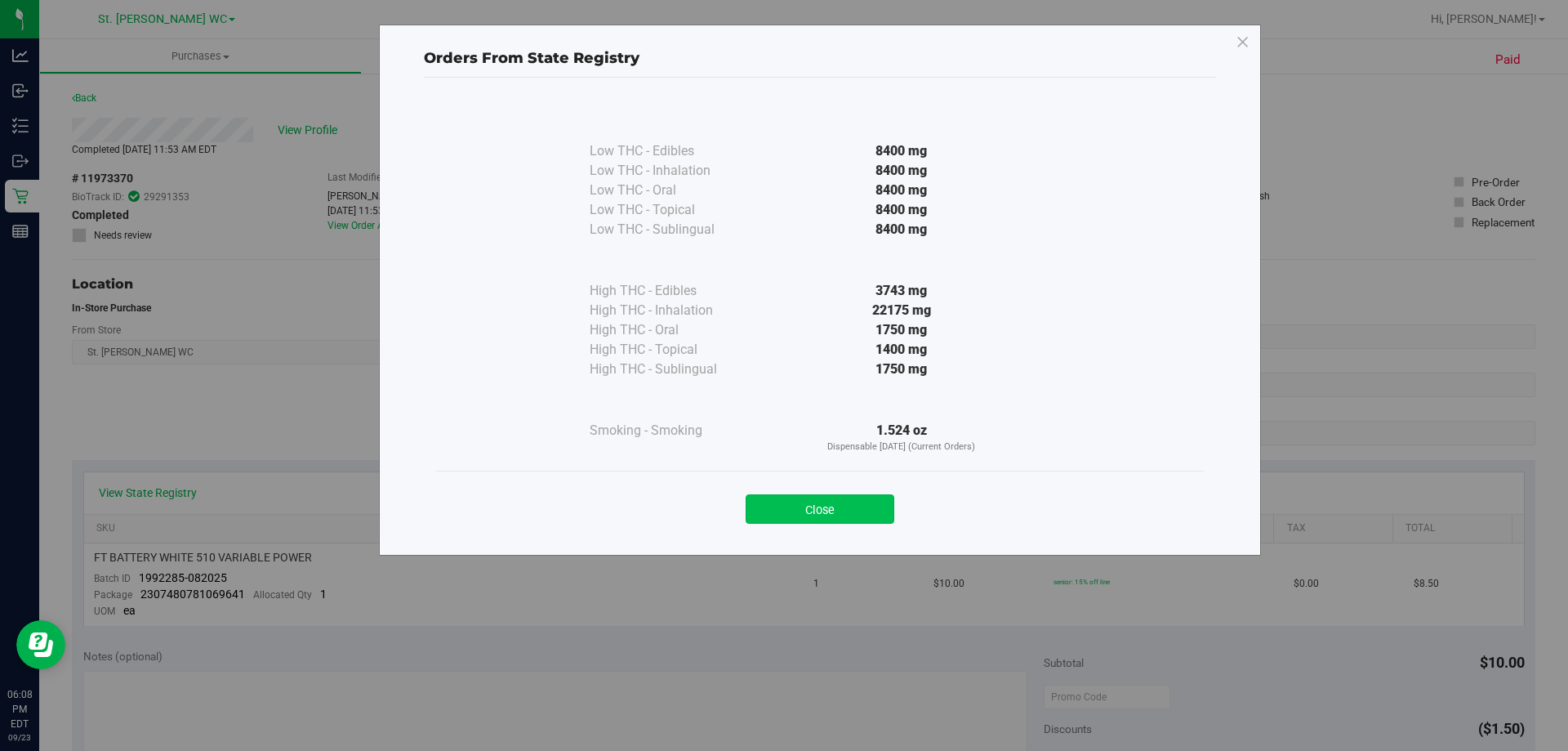
click at [811, 512] on button "Close" at bounding box center [819, 509] width 149 height 30
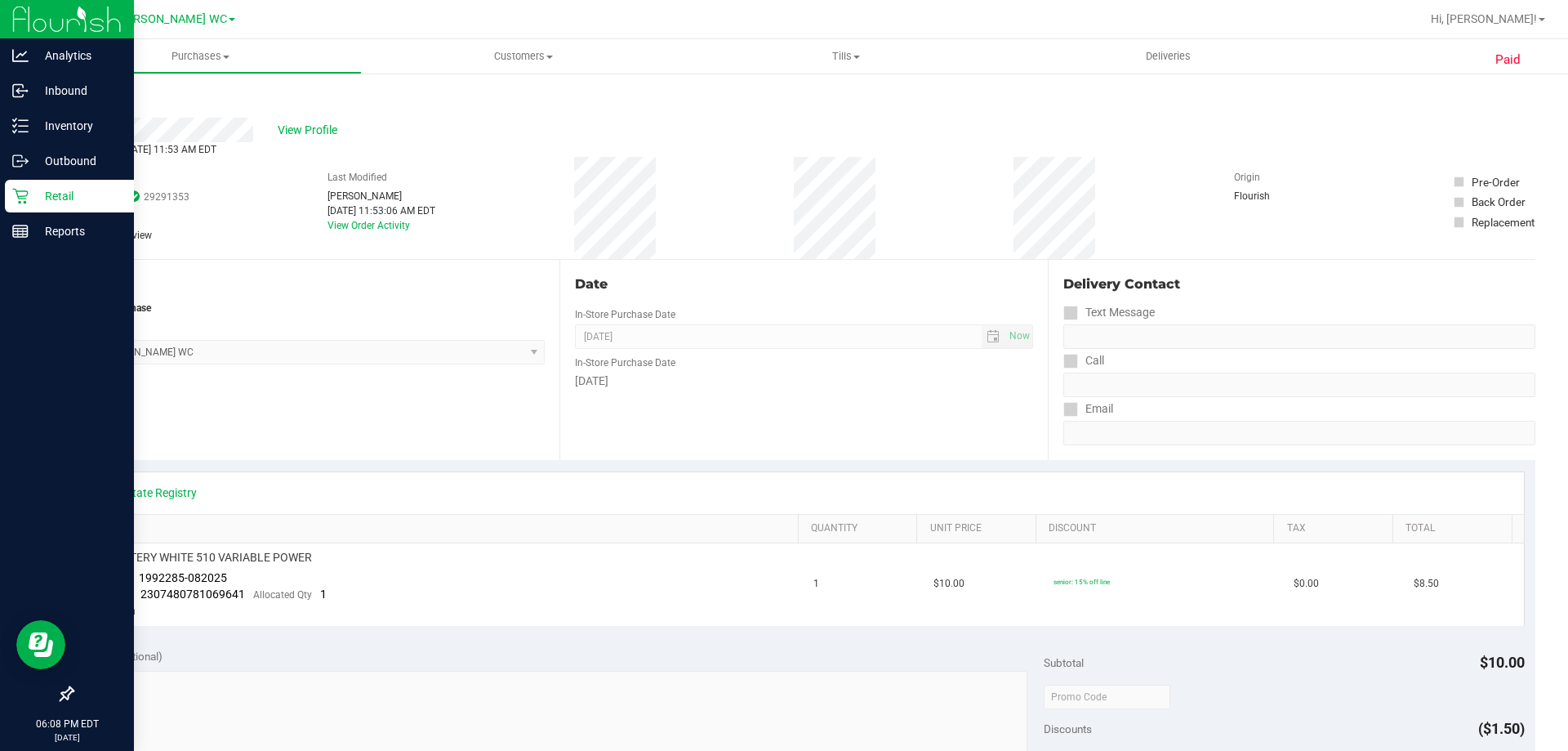
click at [37, 186] on p "Retail" at bounding box center [77, 196] width 98 height 20
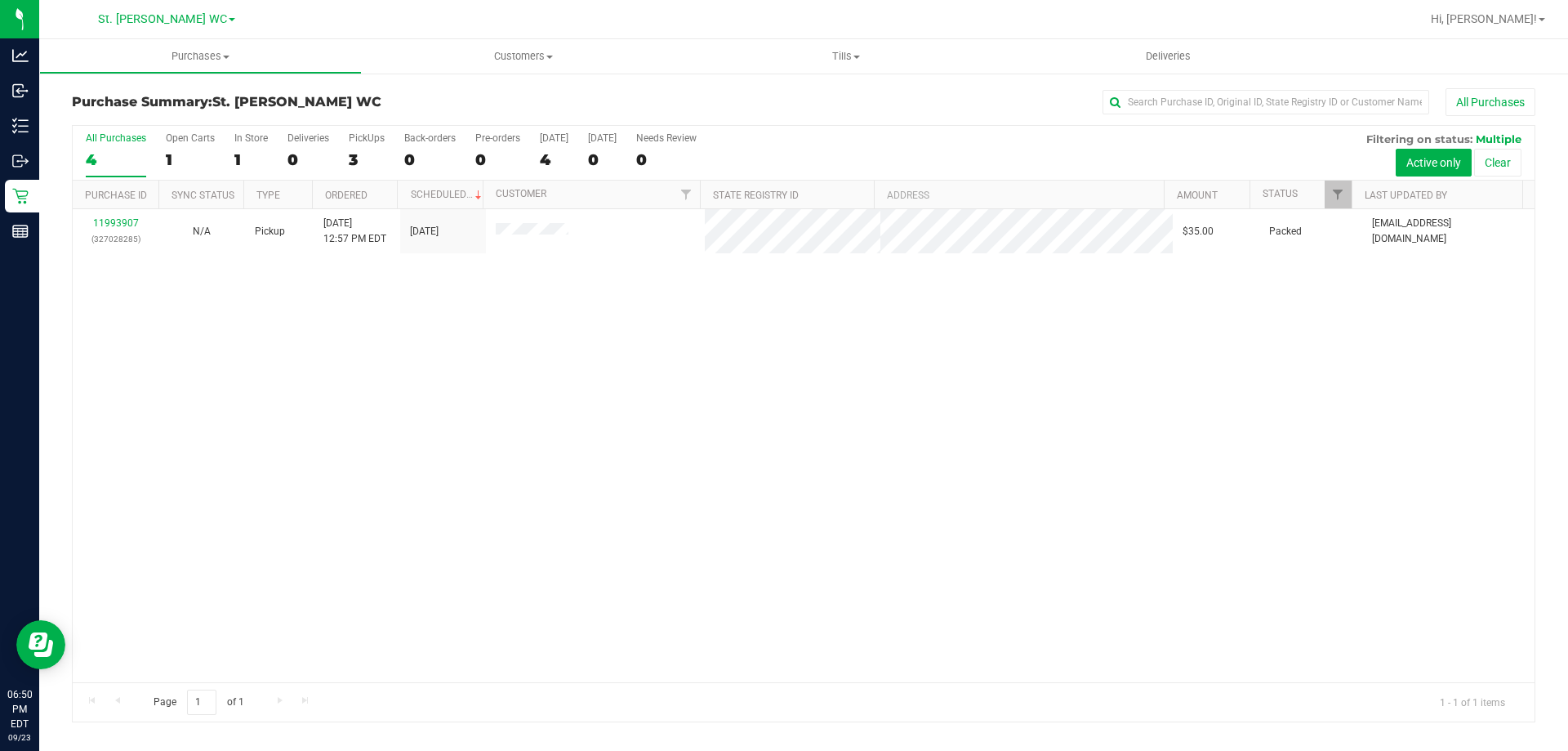
click at [842, 467] on div "11993907 (327028285) N/A Pickup 9/23/2025 12:57 PM EDT 9/23/2025 $35.00 Packed …" at bounding box center [804, 445] width 1462 height 473
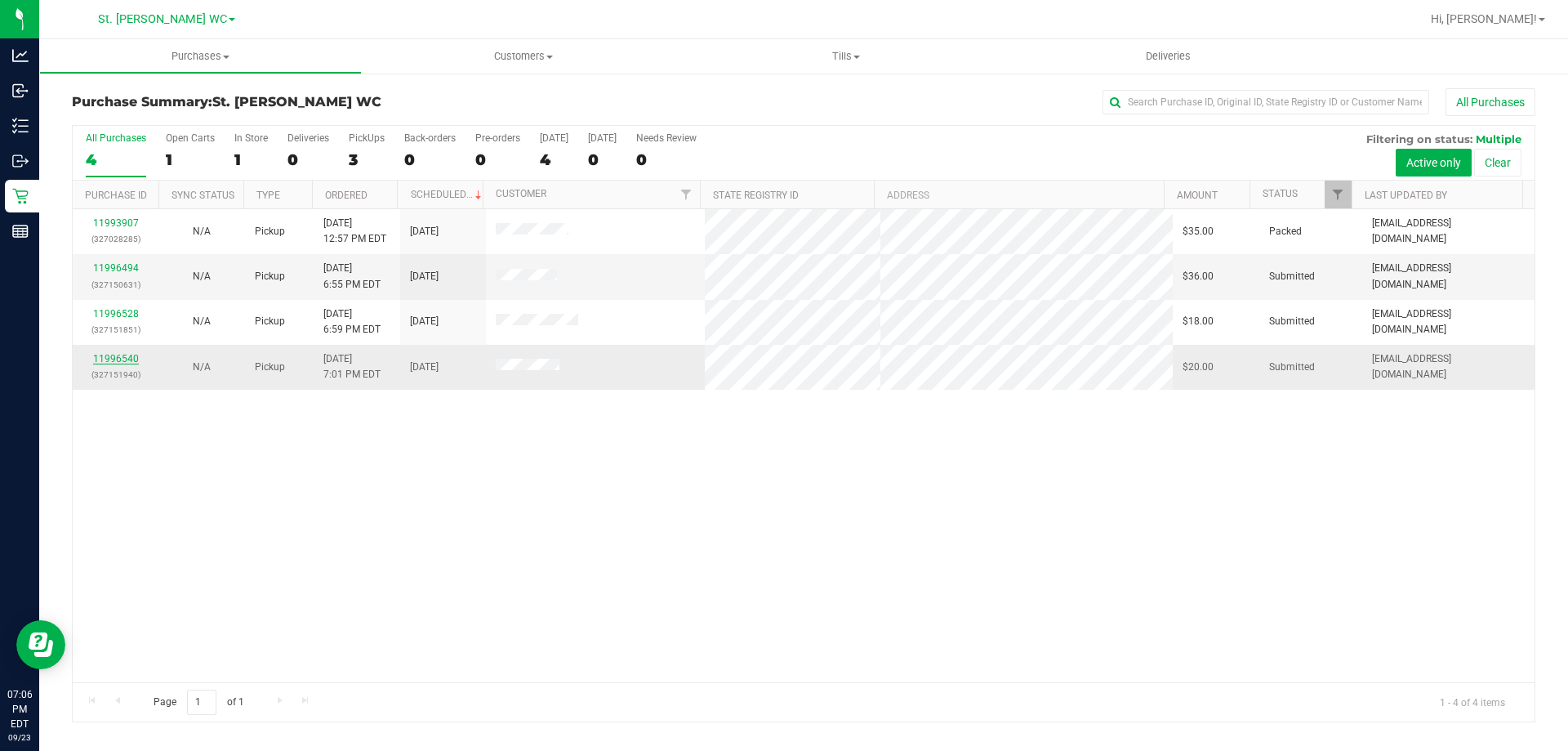
click at [121, 360] on link "11996540" at bounding box center [115, 358] width 46 height 12
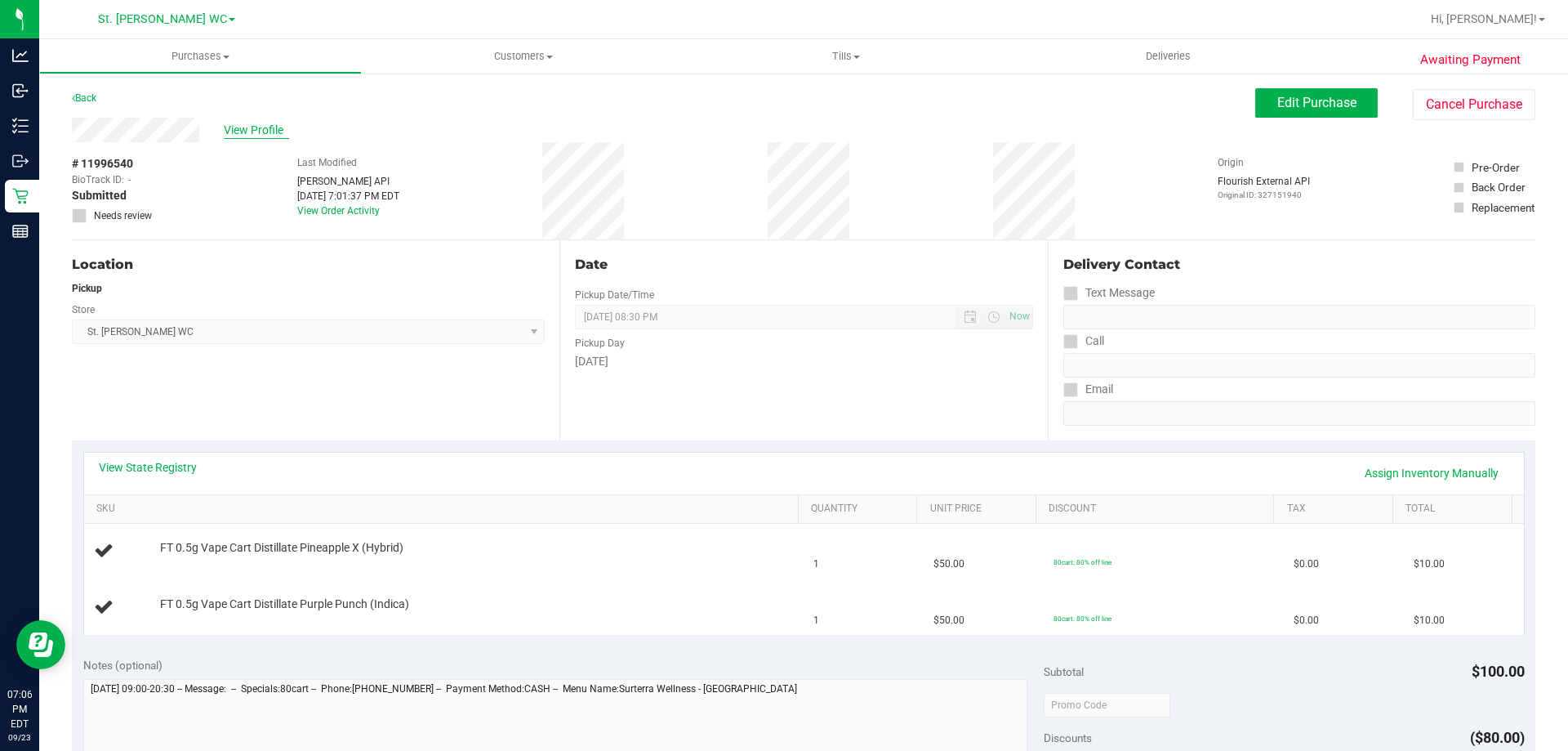
click at [244, 129] on span "View Profile" at bounding box center [257, 130] width 66 height 17
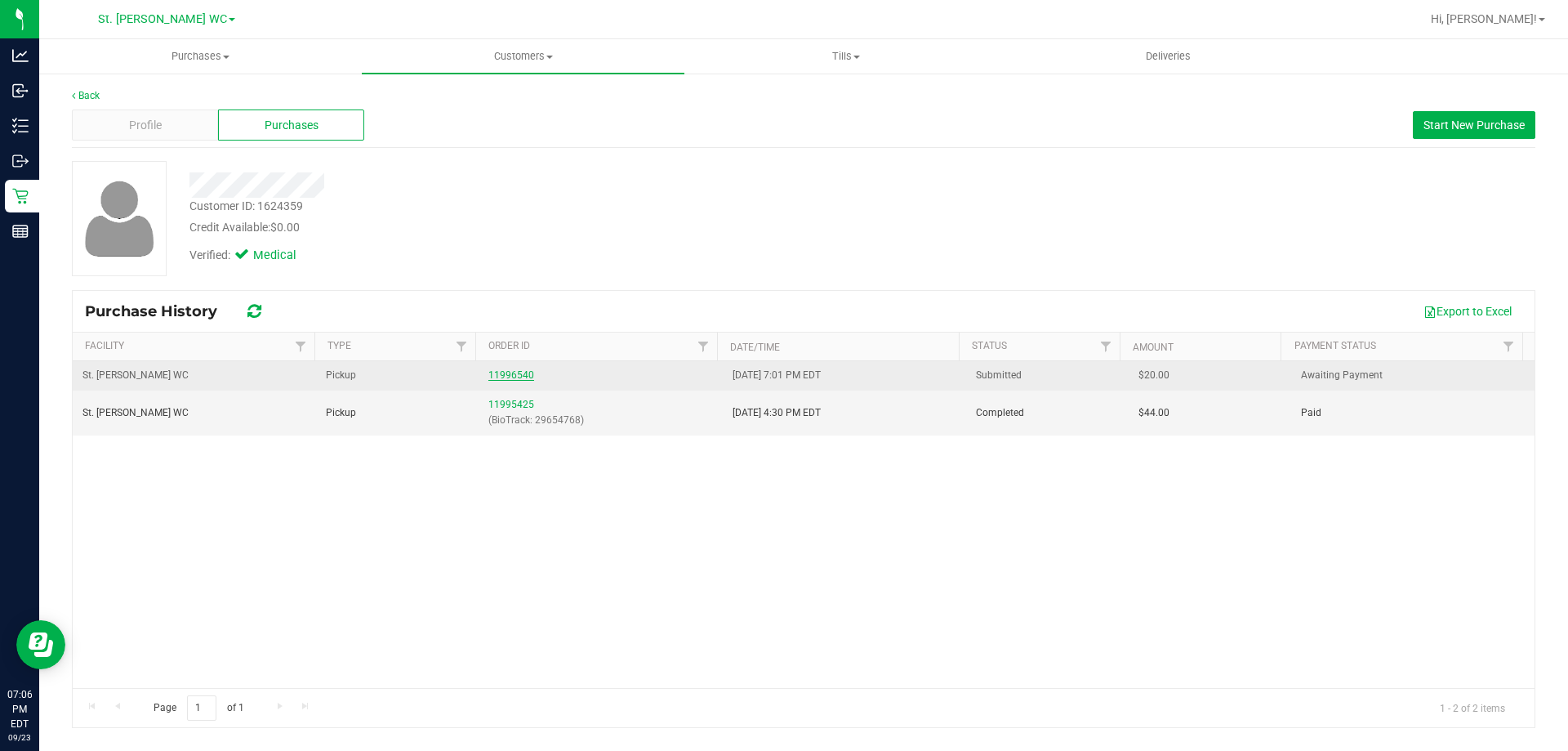
click at [500, 378] on link "11996540" at bounding box center [511, 375] width 46 height 12
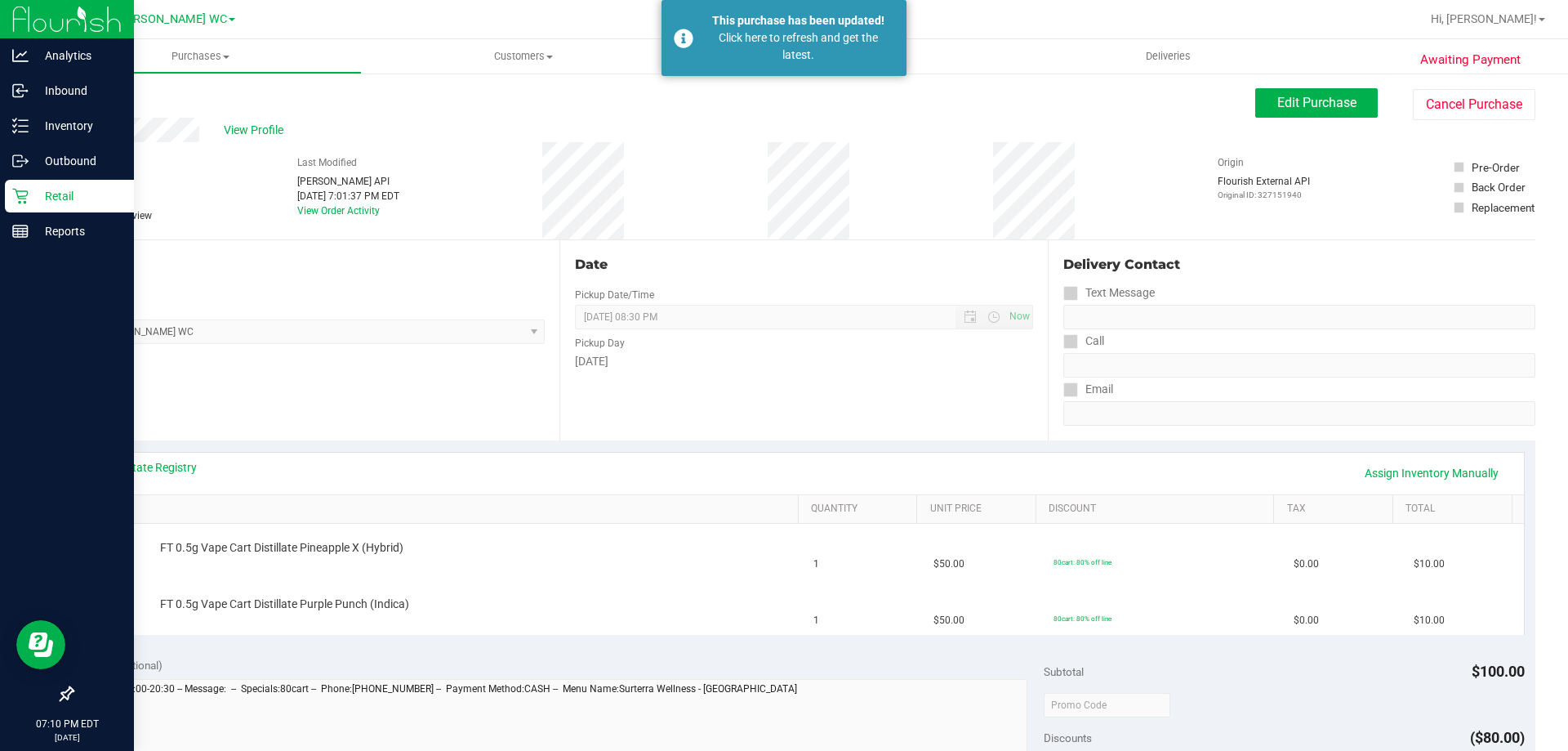
click at [30, 205] on p "Retail" at bounding box center [77, 196] width 98 height 20
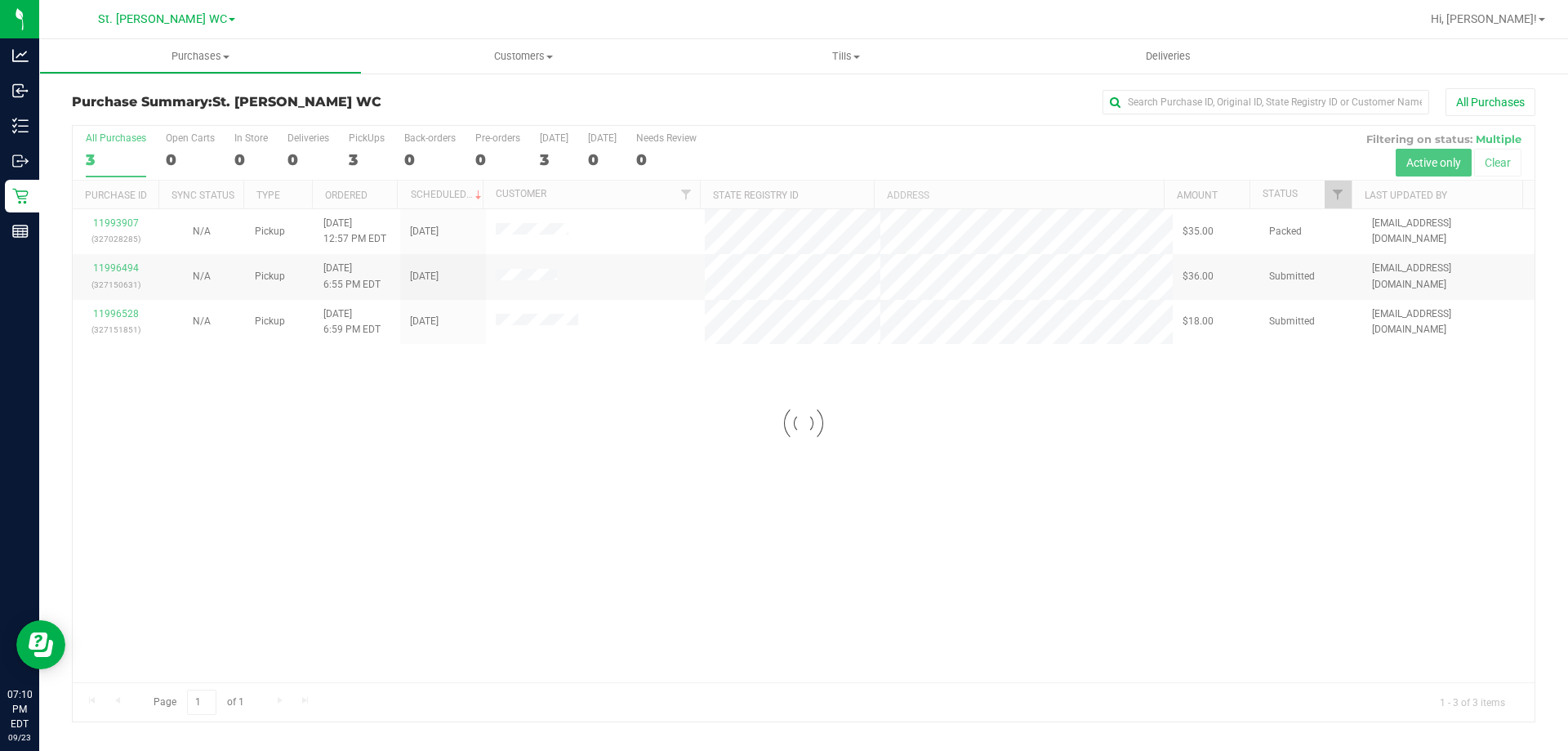
click at [615, 531] on div at bounding box center [804, 423] width 1462 height 595
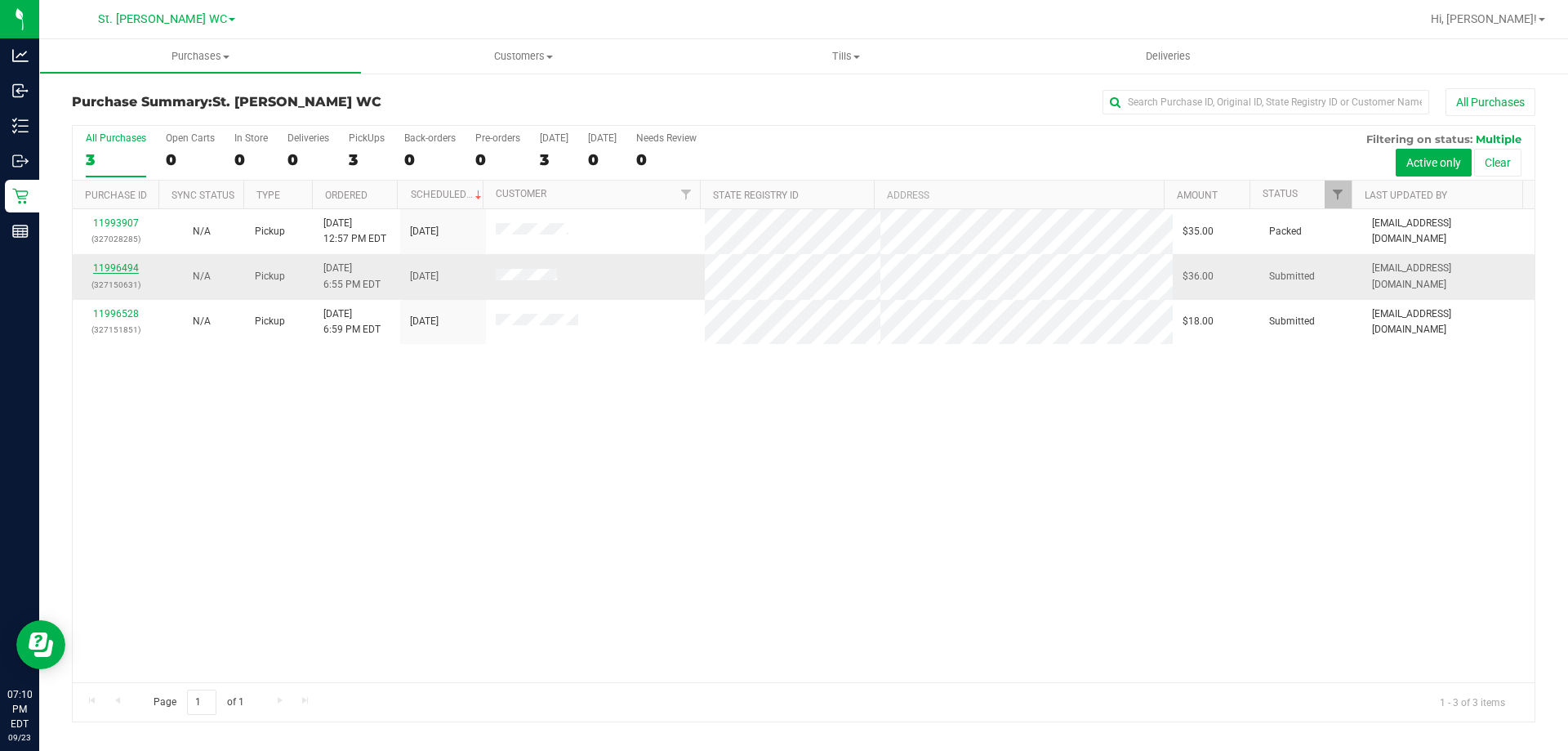
click at [111, 267] on link "11996494" at bounding box center [115, 267] width 46 height 12
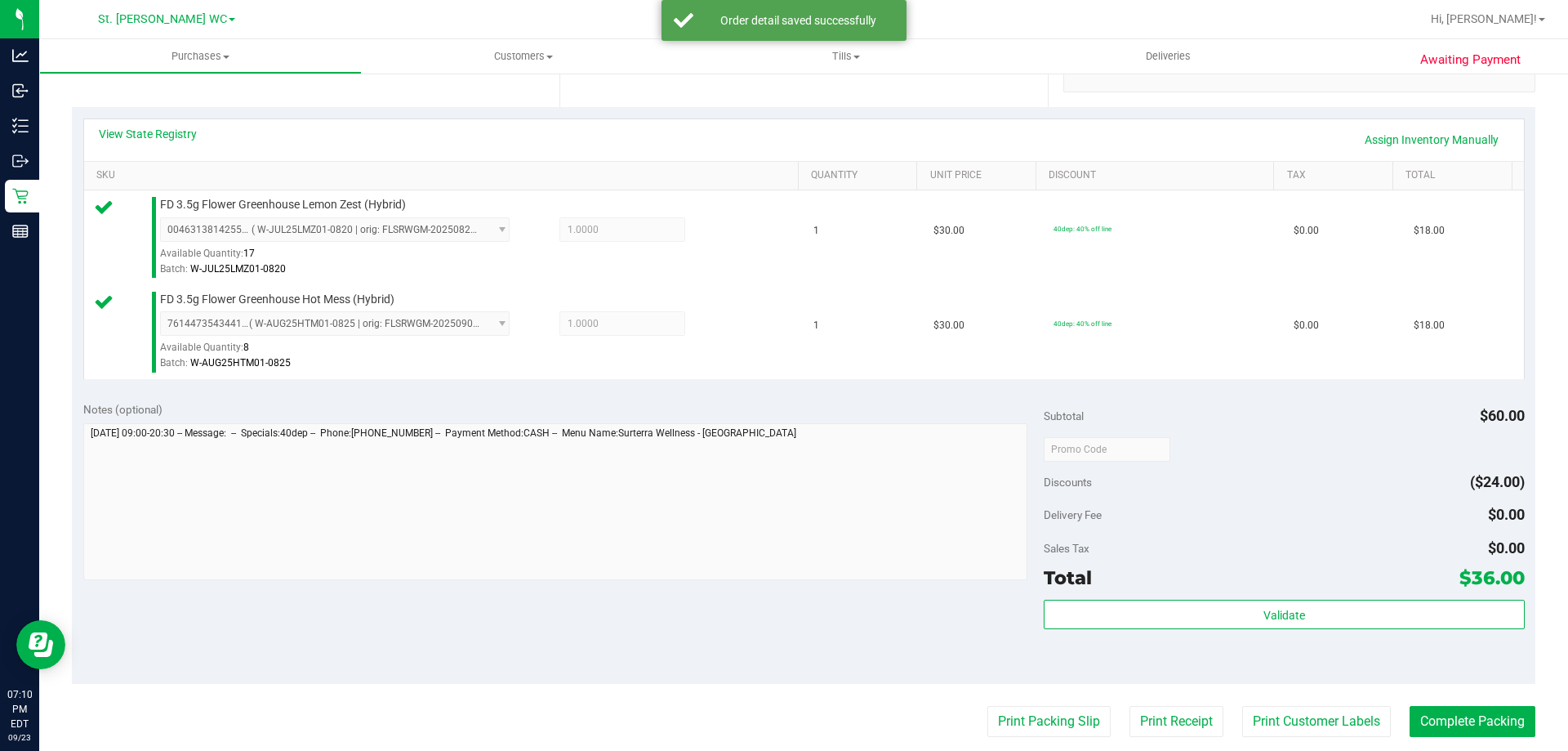
scroll to position [353, 0]
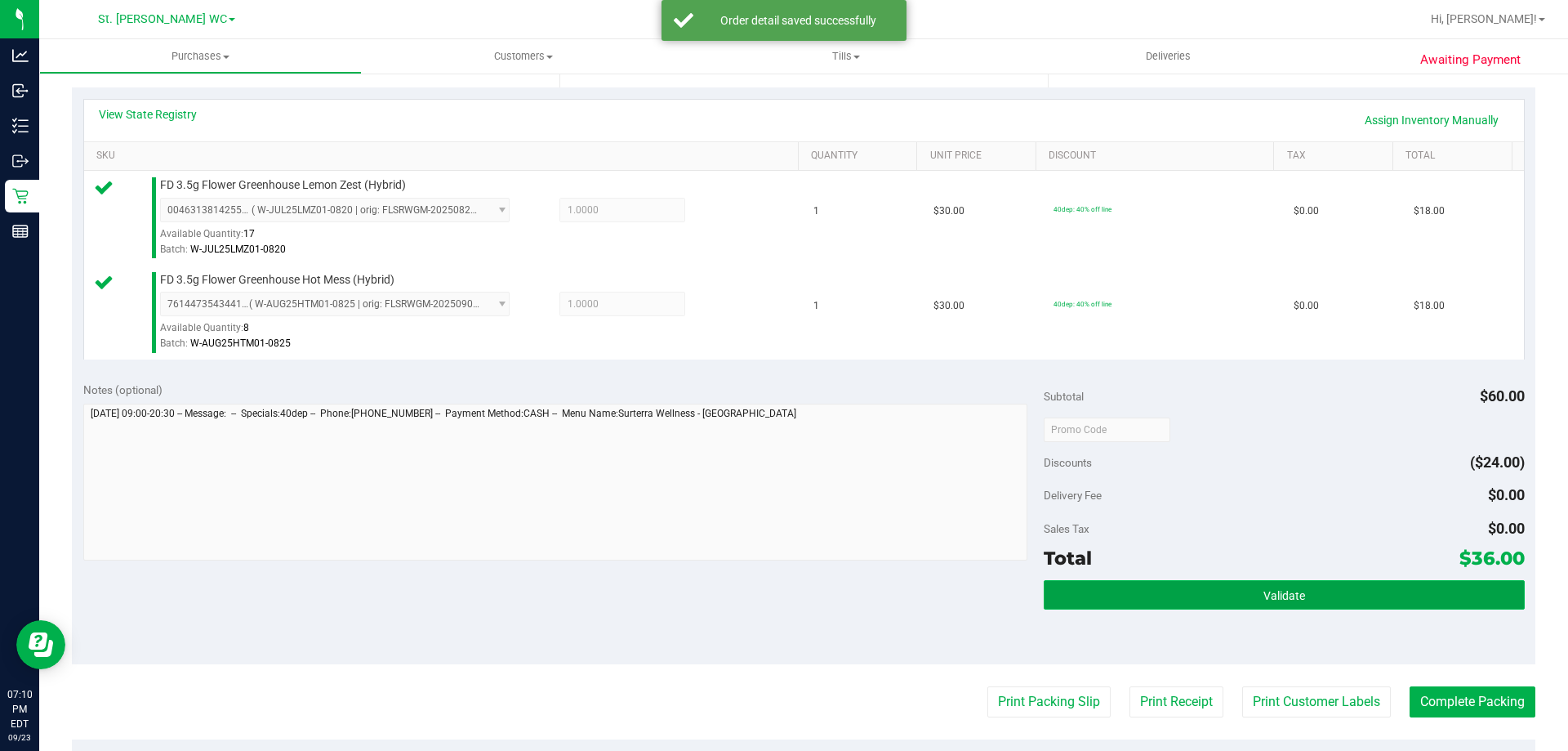
click at [1294, 595] on span "Validate" at bounding box center [1284, 595] width 41 height 14
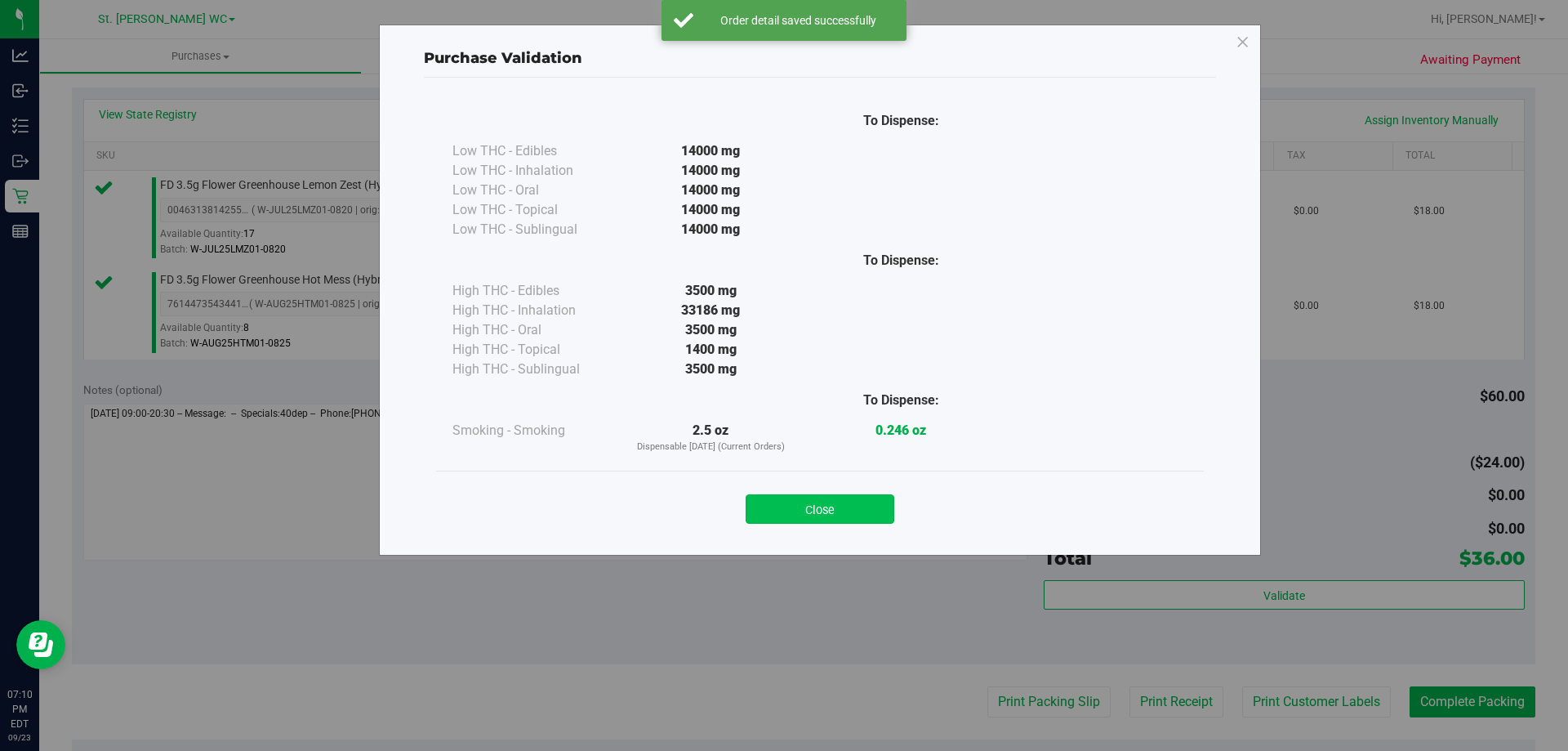
click at [833, 505] on button "Close" at bounding box center [819, 509] width 149 height 30
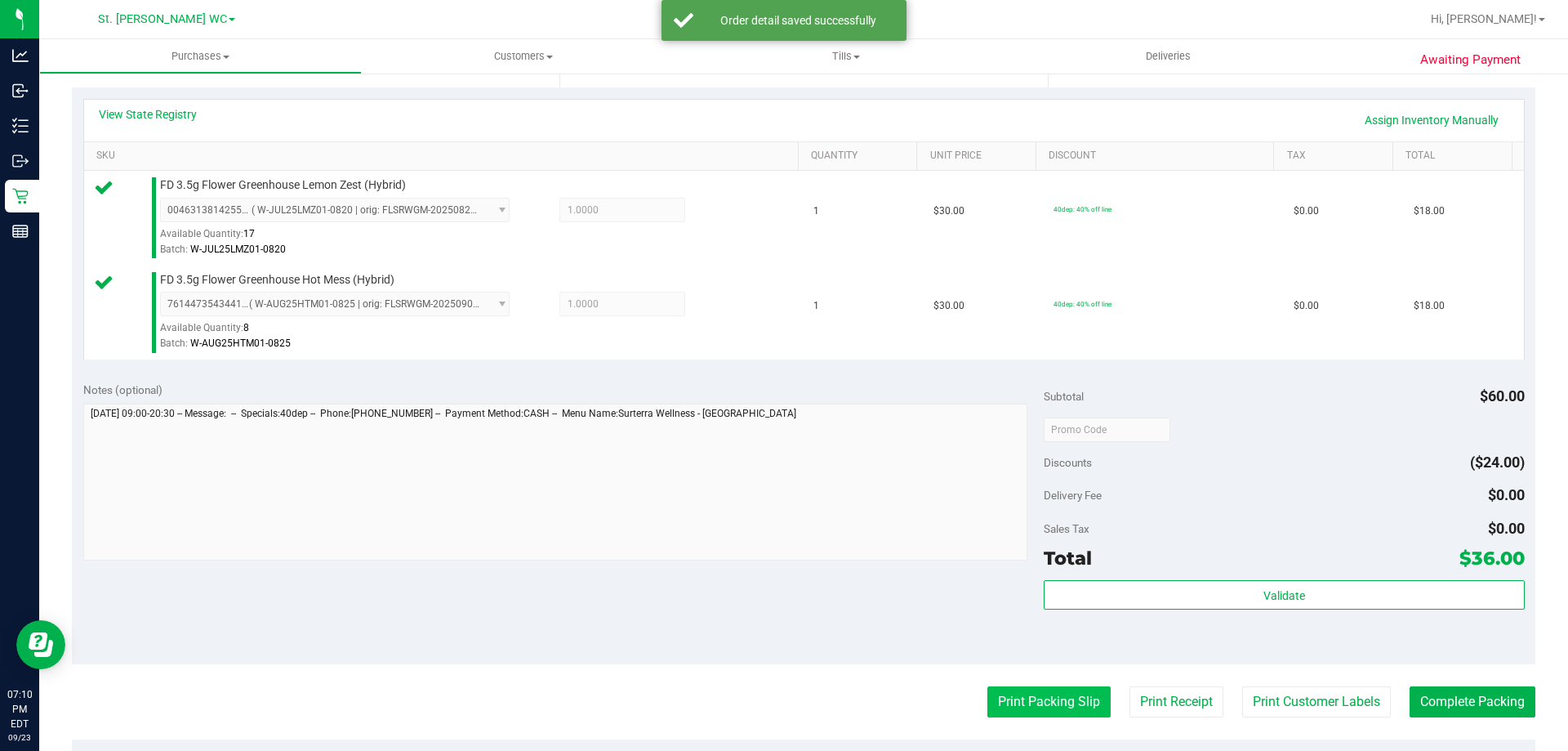
click at [1028, 688] on button "Print Packing Slip" at bounding box center [1049, 701] width 123 height 31
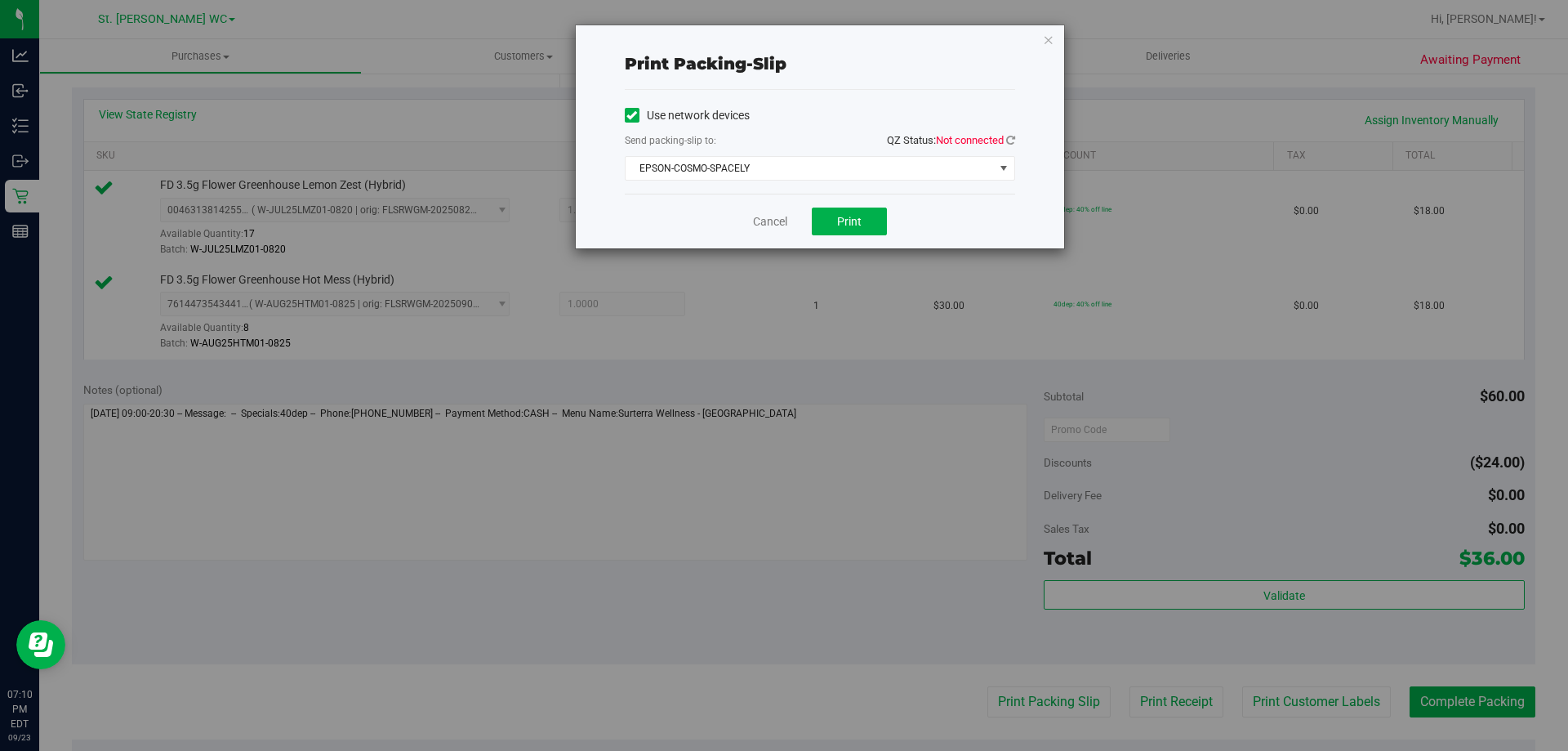
click at [1031, 133] on div "Print packing-slip Use network devices Send packing-slip to: QZ Status: Not con…" at bounding box center [820, 137] width 489 height 223
click at [1013, 137] on icon at bounding box center [1011, 140] width 9 height 11
click at [906, 172] on span "EPSON-COSMO-SPACELY" at bounding box center [809, 167] width 368 height 23
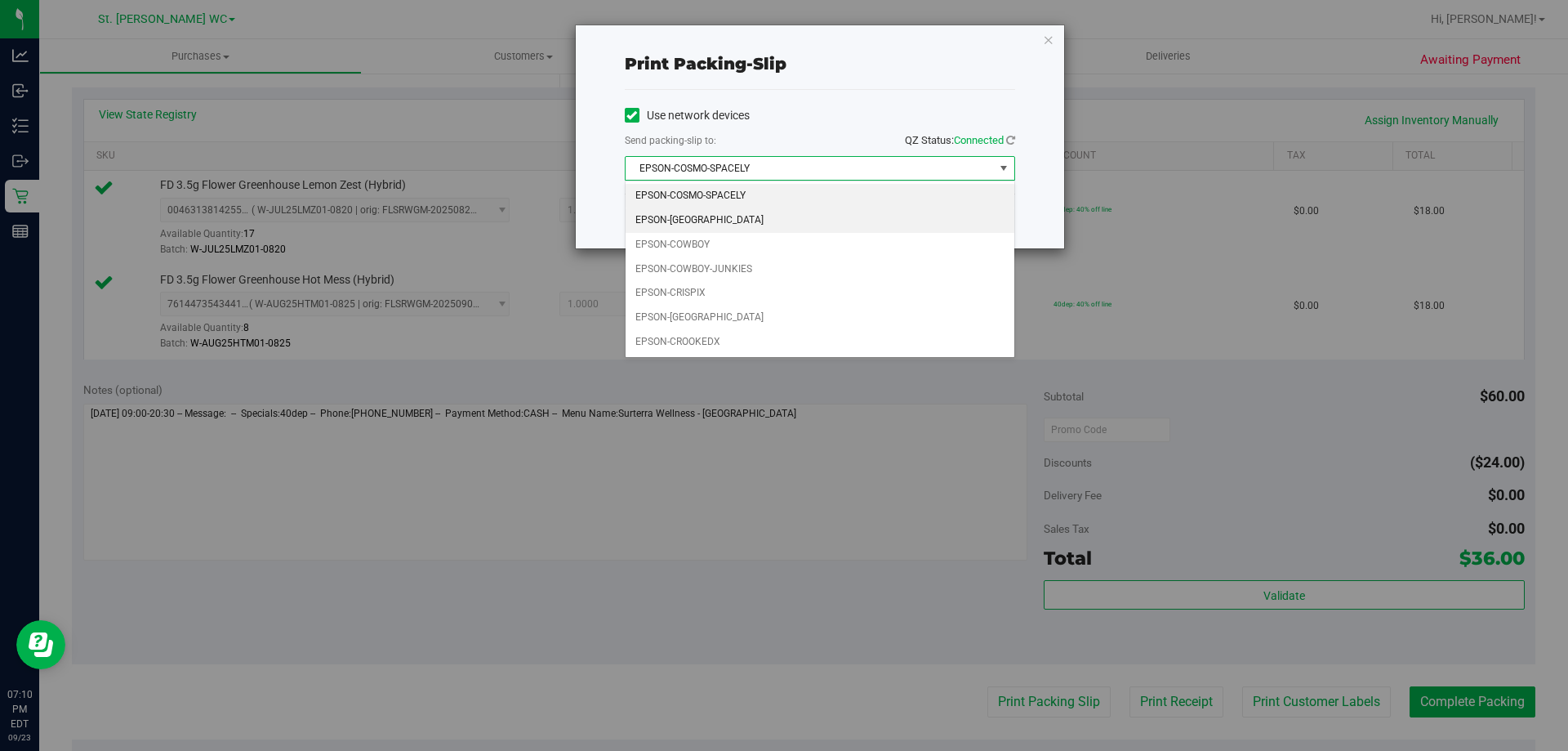
click at [779, 213] on li "EPSON-COSTA-RICA" at bounding box center [820, 220] width 389 height 24
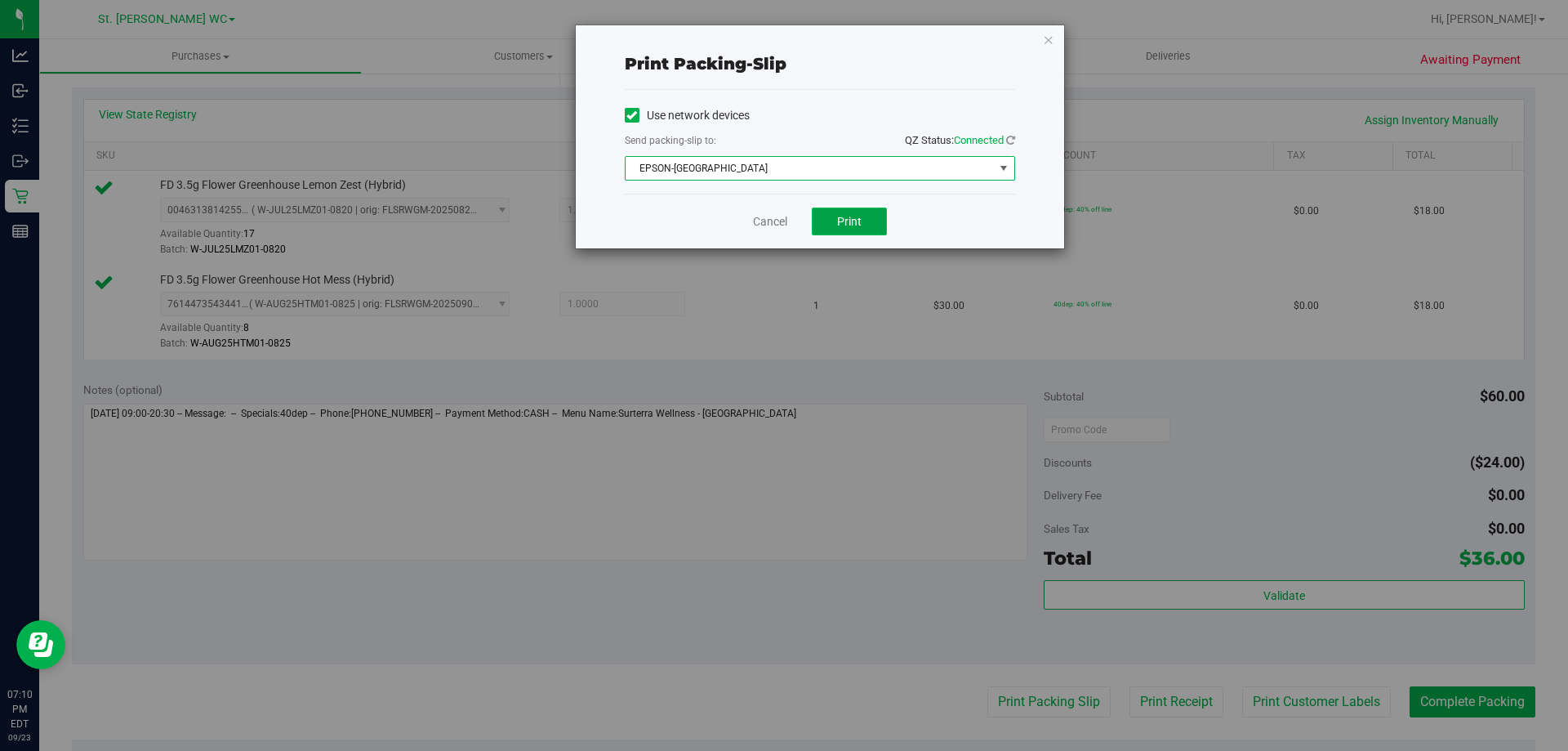
click at [846, 209] on button "Print" at bounding box center [849, 221] width 75 height 28
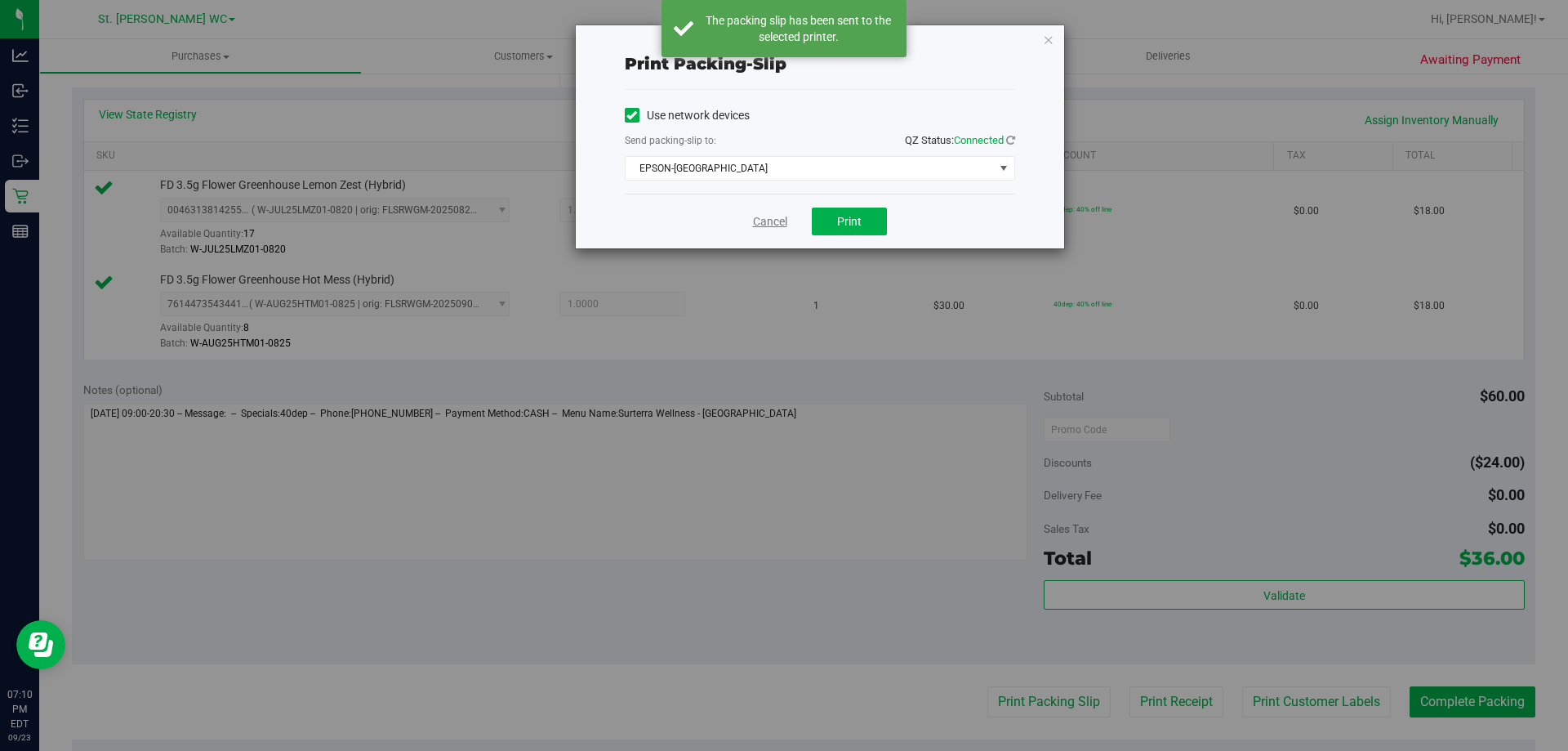
click at [758, 216] on link "Cancel" at bounding box center [770, 222] width 34 height 17
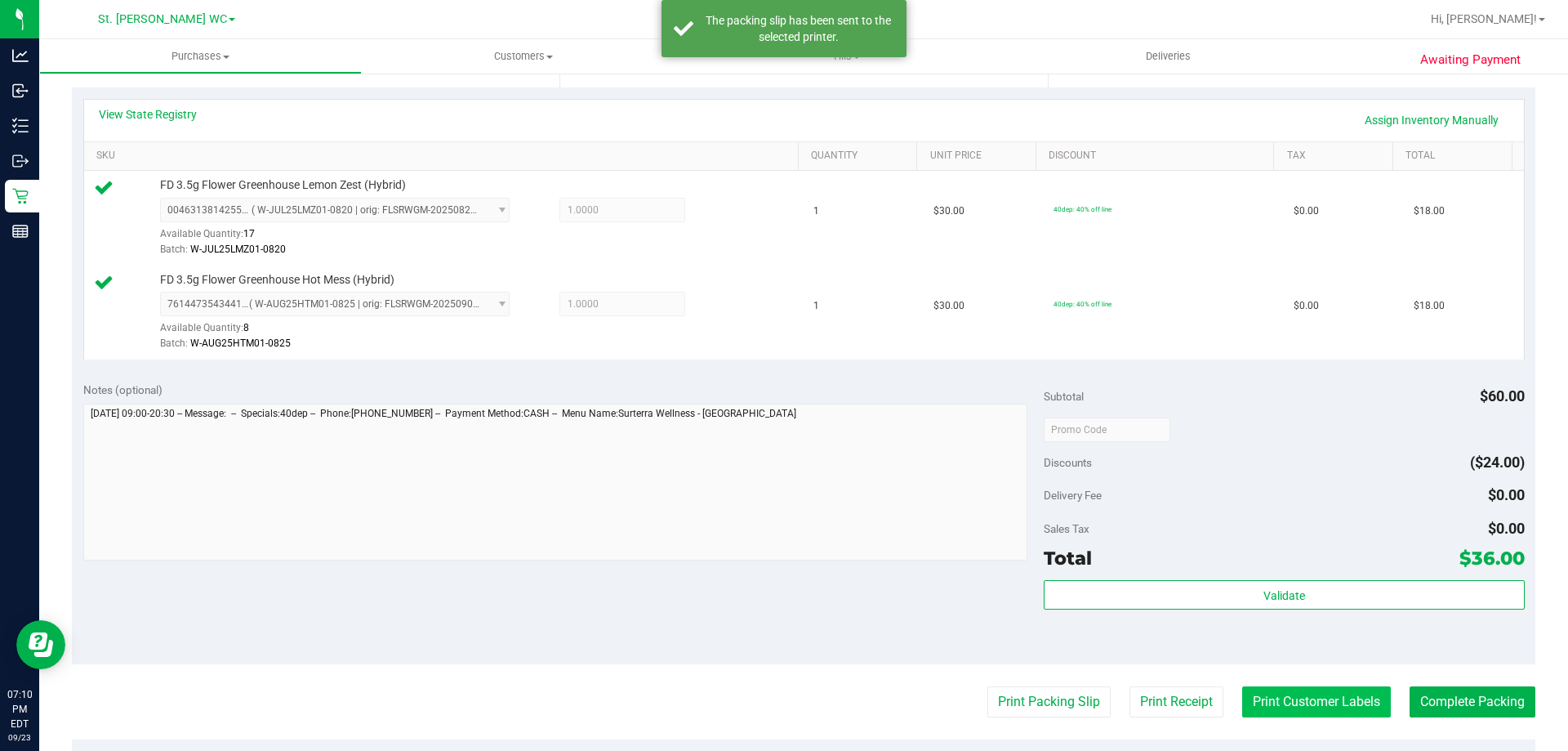
click at [1307, 691] on button "Print Customer Labels" at bounding box center [1316, 701] width 149 height 31
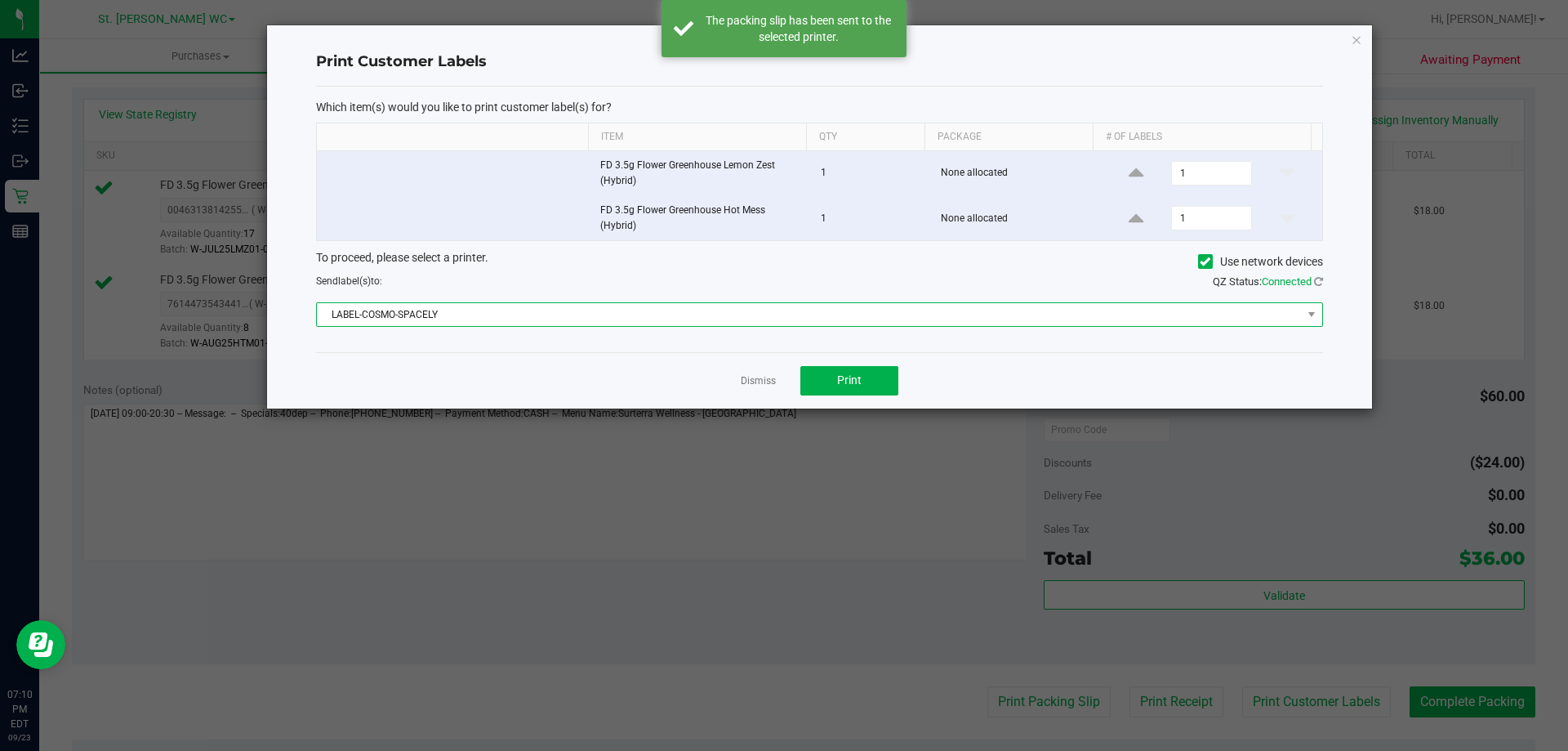
click at [739, 304] on span "LABEL-COSMO-SPACELY" at bounding box center [809, 314] width 985 height 23
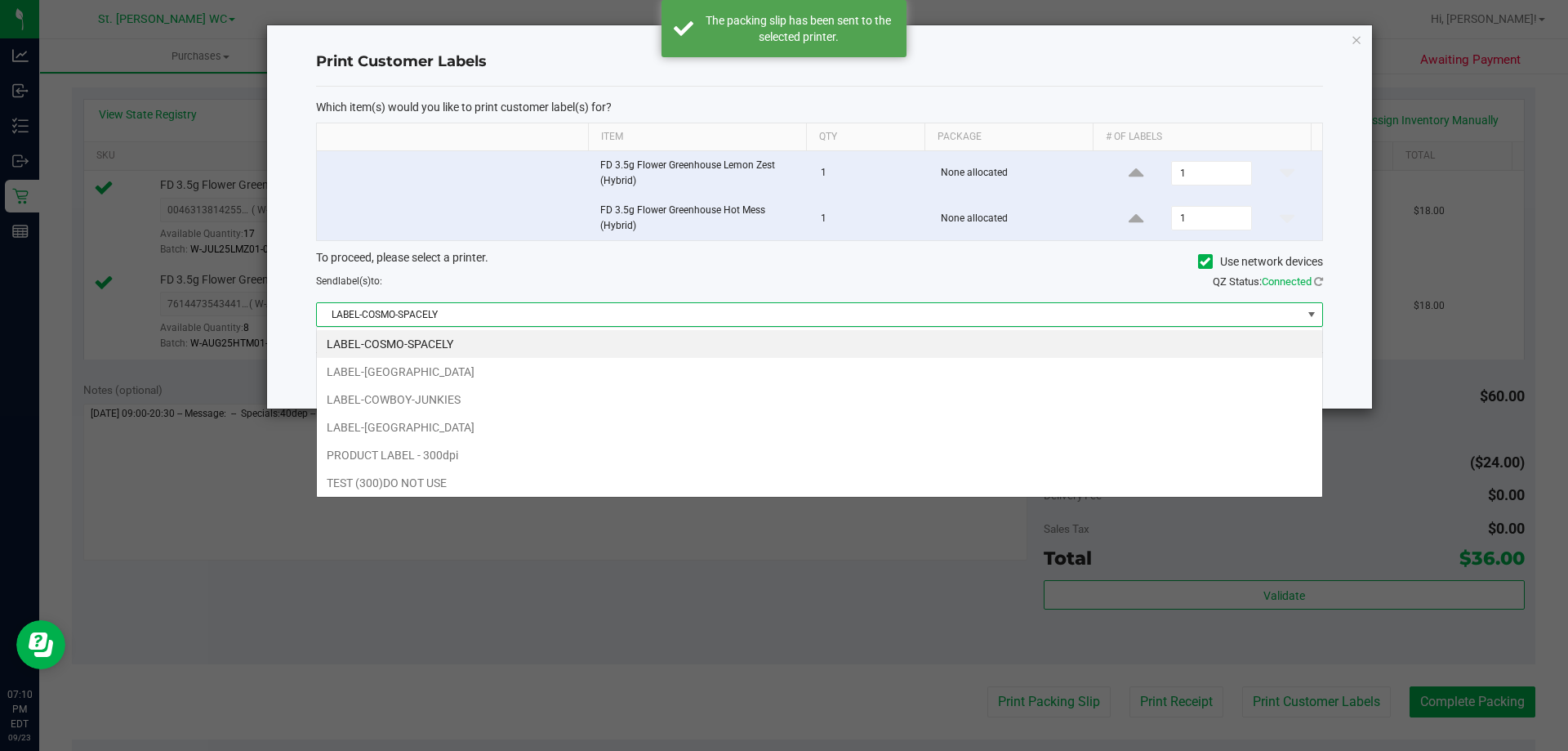
scroll to position [24, 1006]
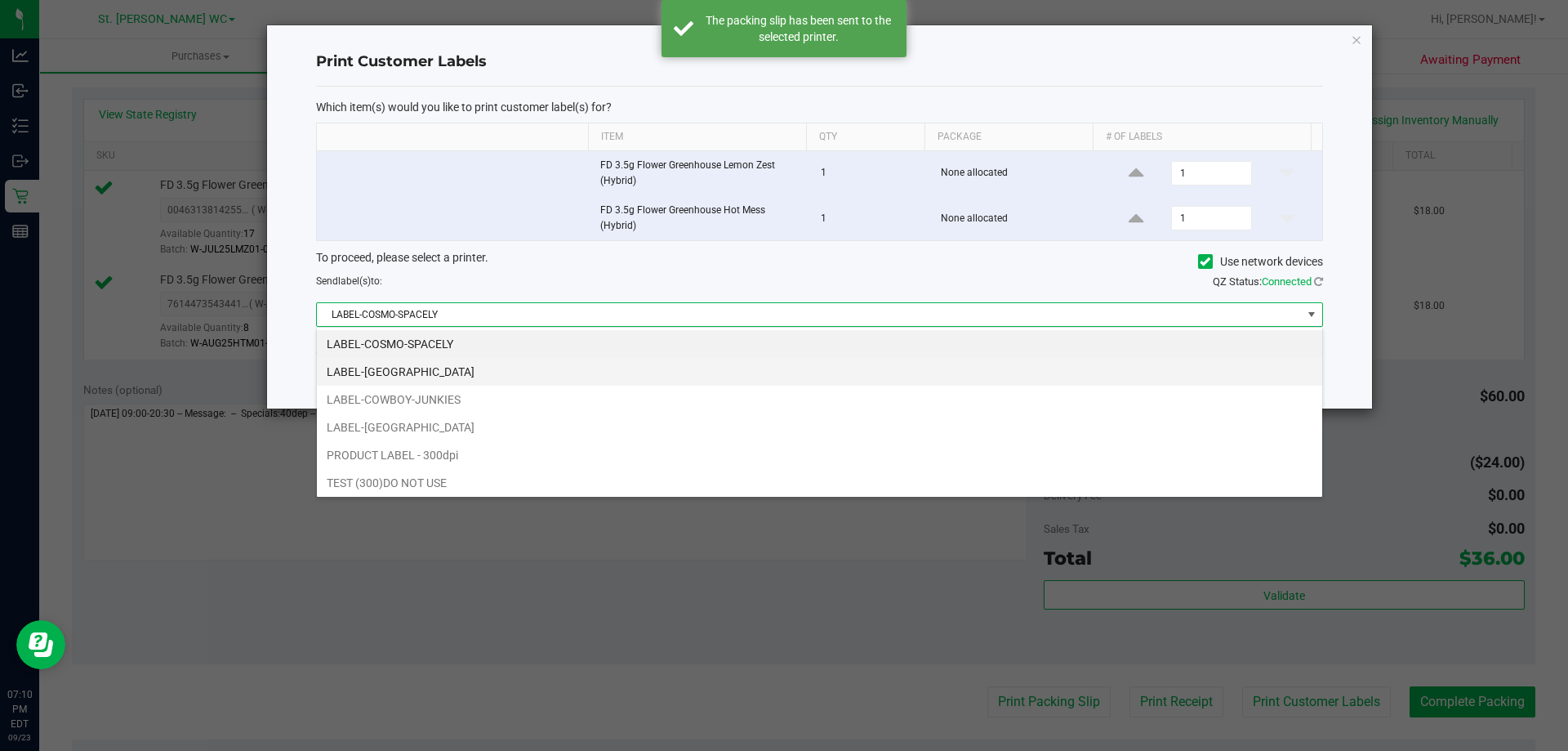
click at [621, 366] on li "LABEL-COSTA-RICA" at bounding box center [819, 371] width 1005 height 28
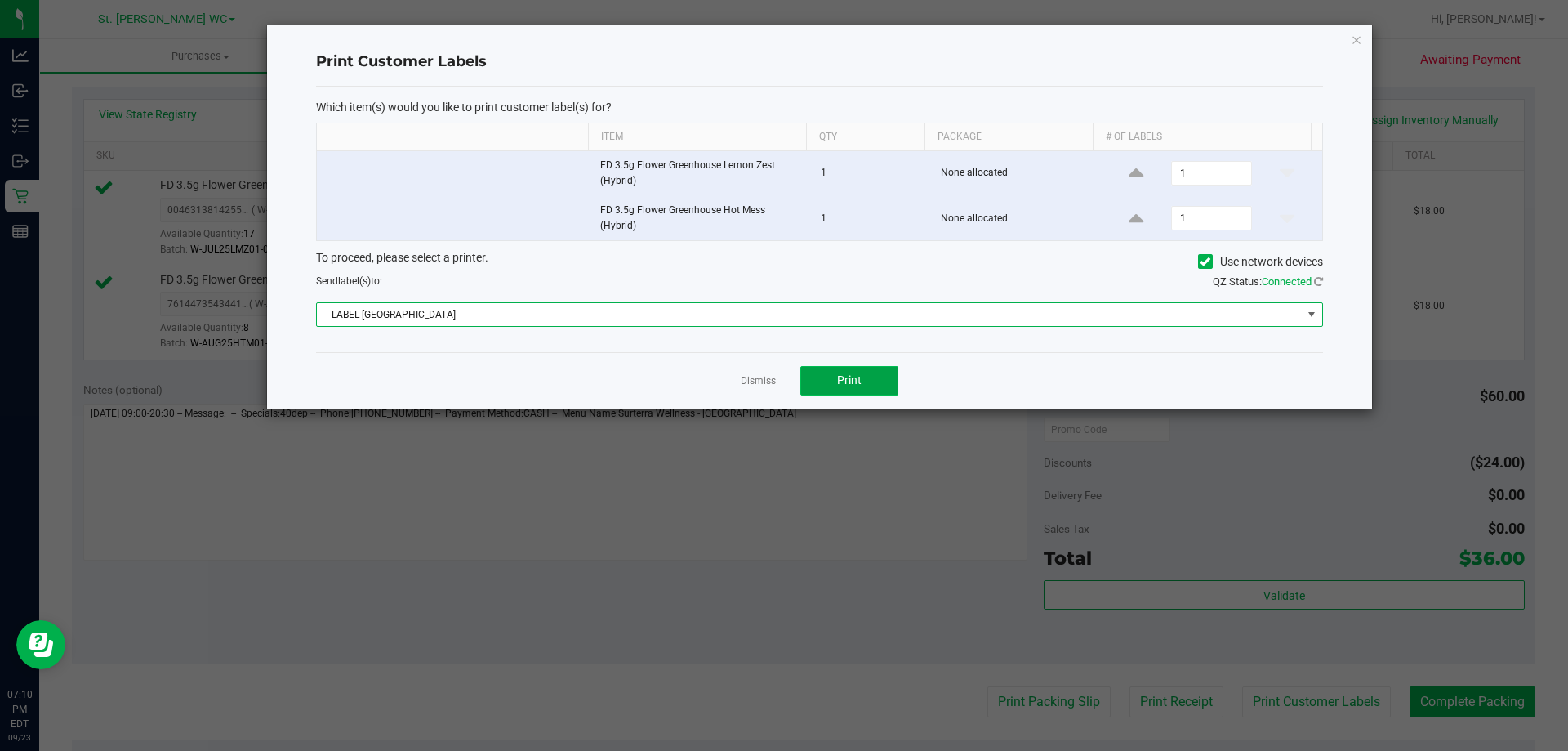
click at [893, 375] on button "Print" at bounding box center [849, 380] width 98 height 30
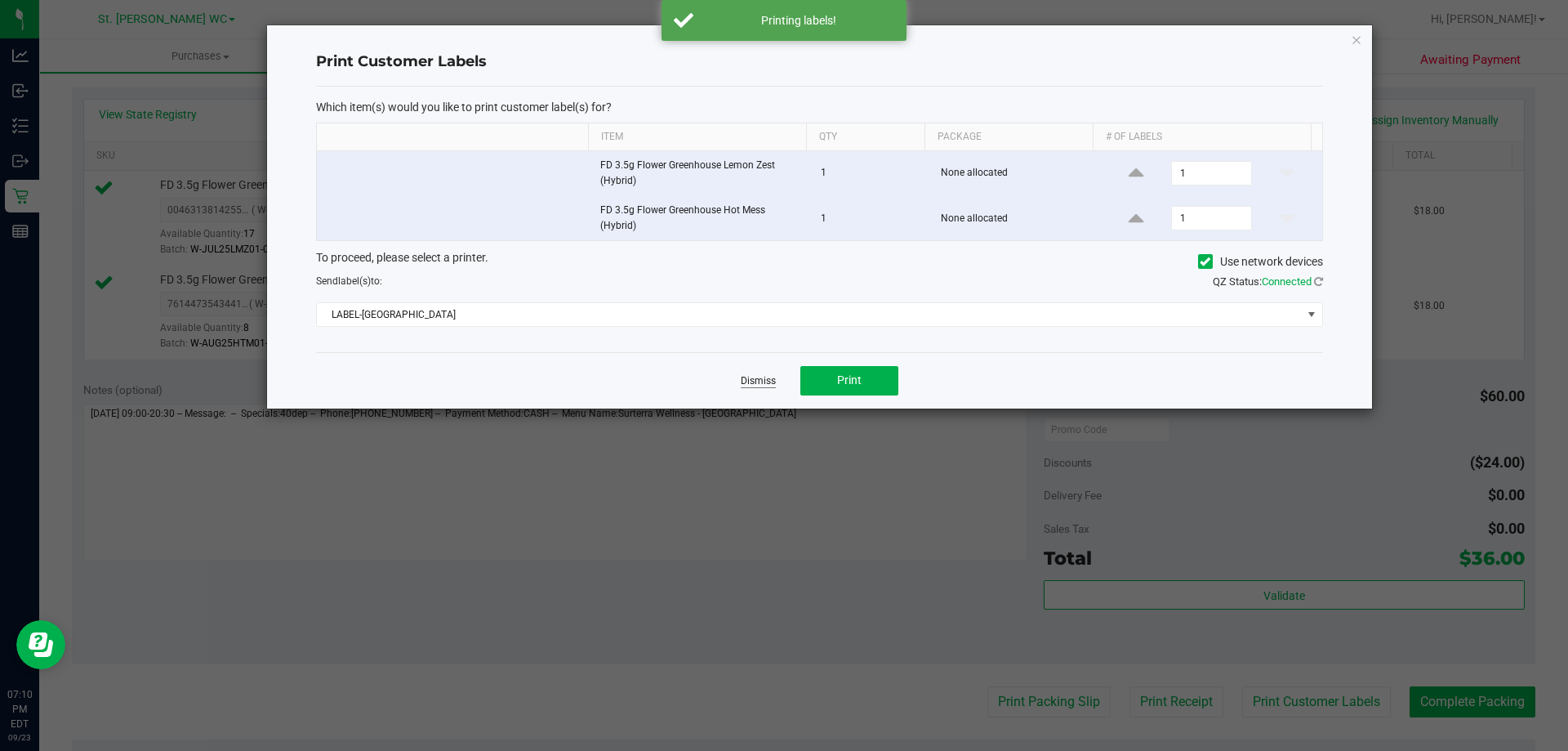
click at [751, 384] on link "Dismiss" at bounding box center [758, 381] width 35 height 14
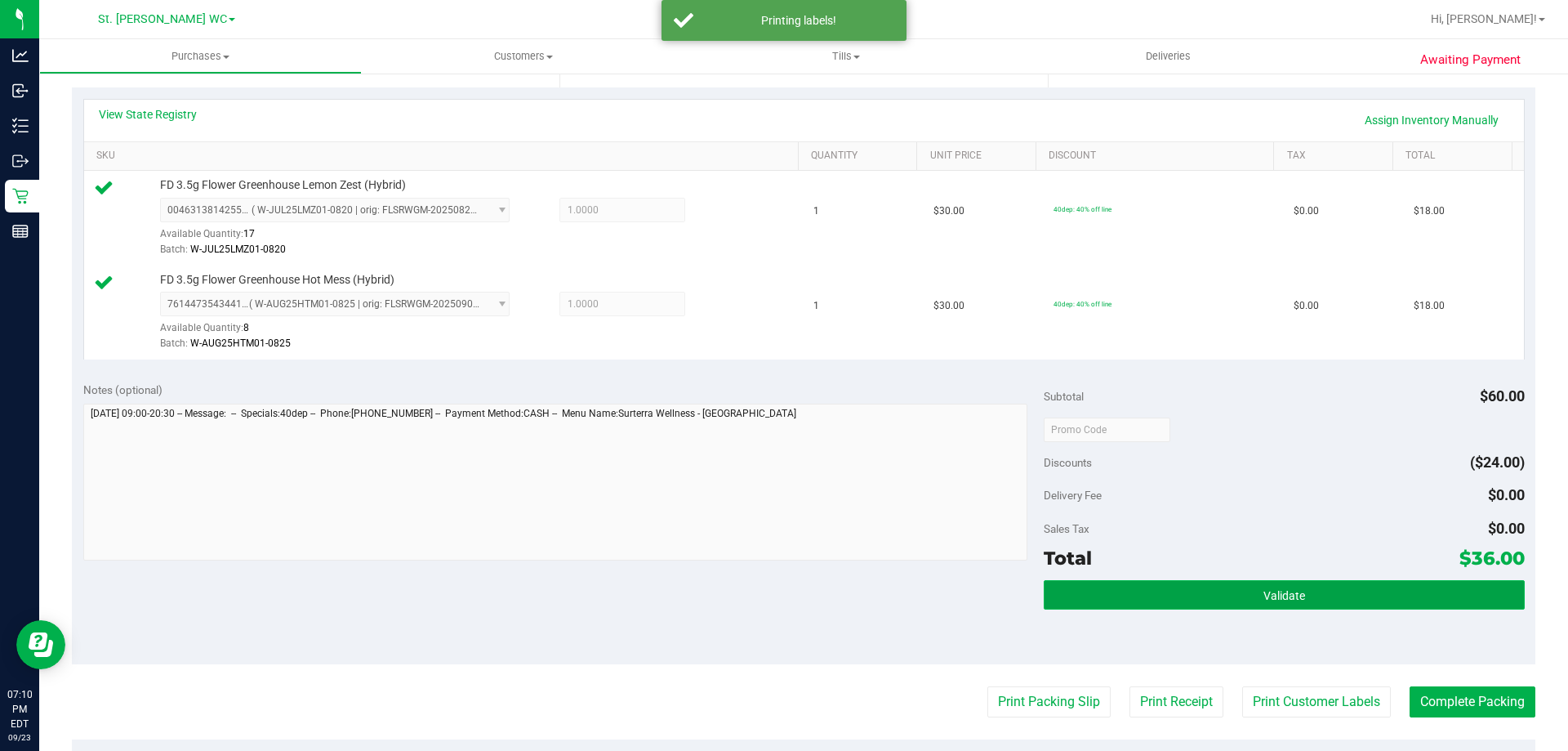
click at [1371, 586] on button "Validate" at bounding box center [1284, 594] width 480 height 30
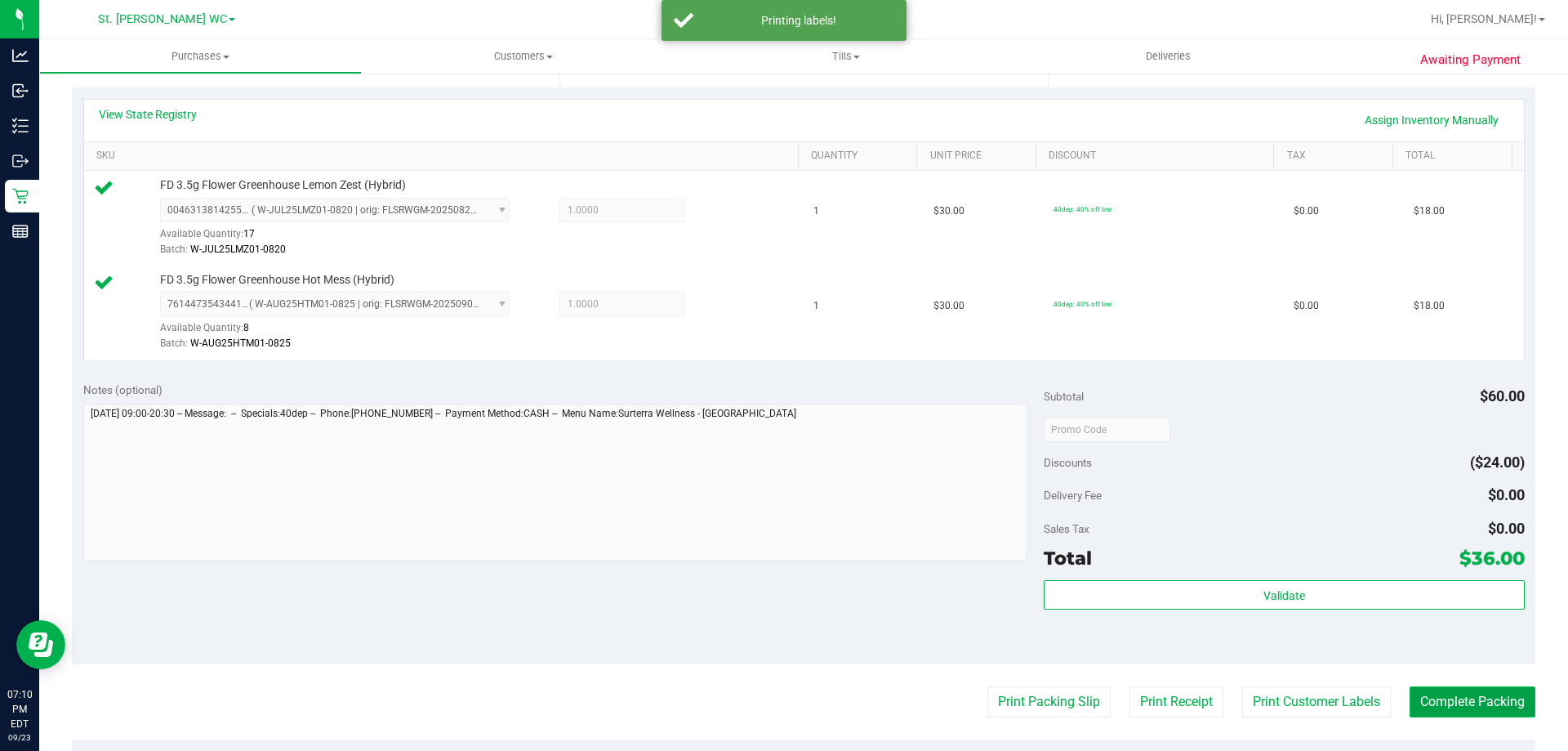
click at [1447, 695] on button "Complete Packing" at bounding box center [1473, 701] width 126 height 31
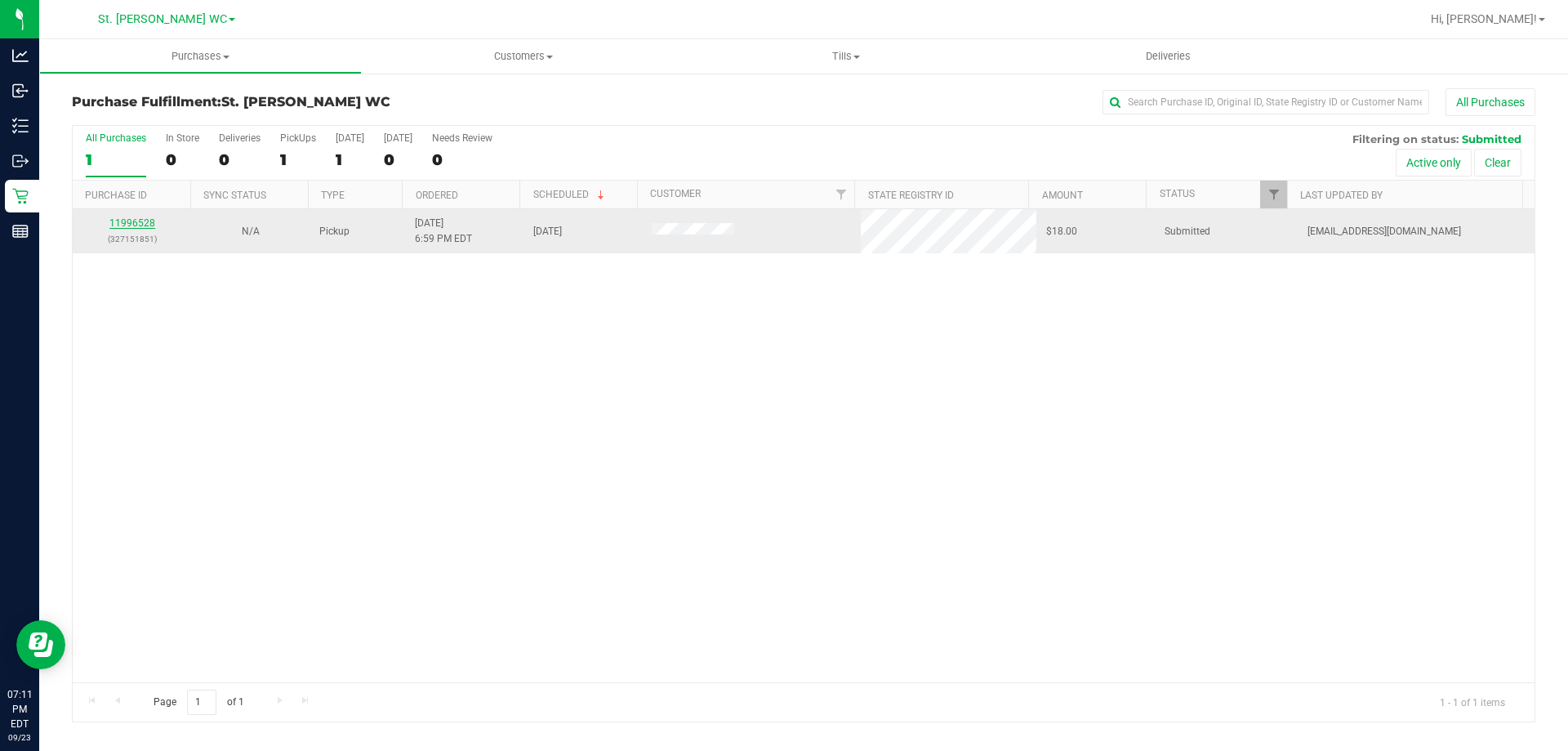
click at [119, 217] on link "11996528" at bounding box center [132, 222] width 46 height 12
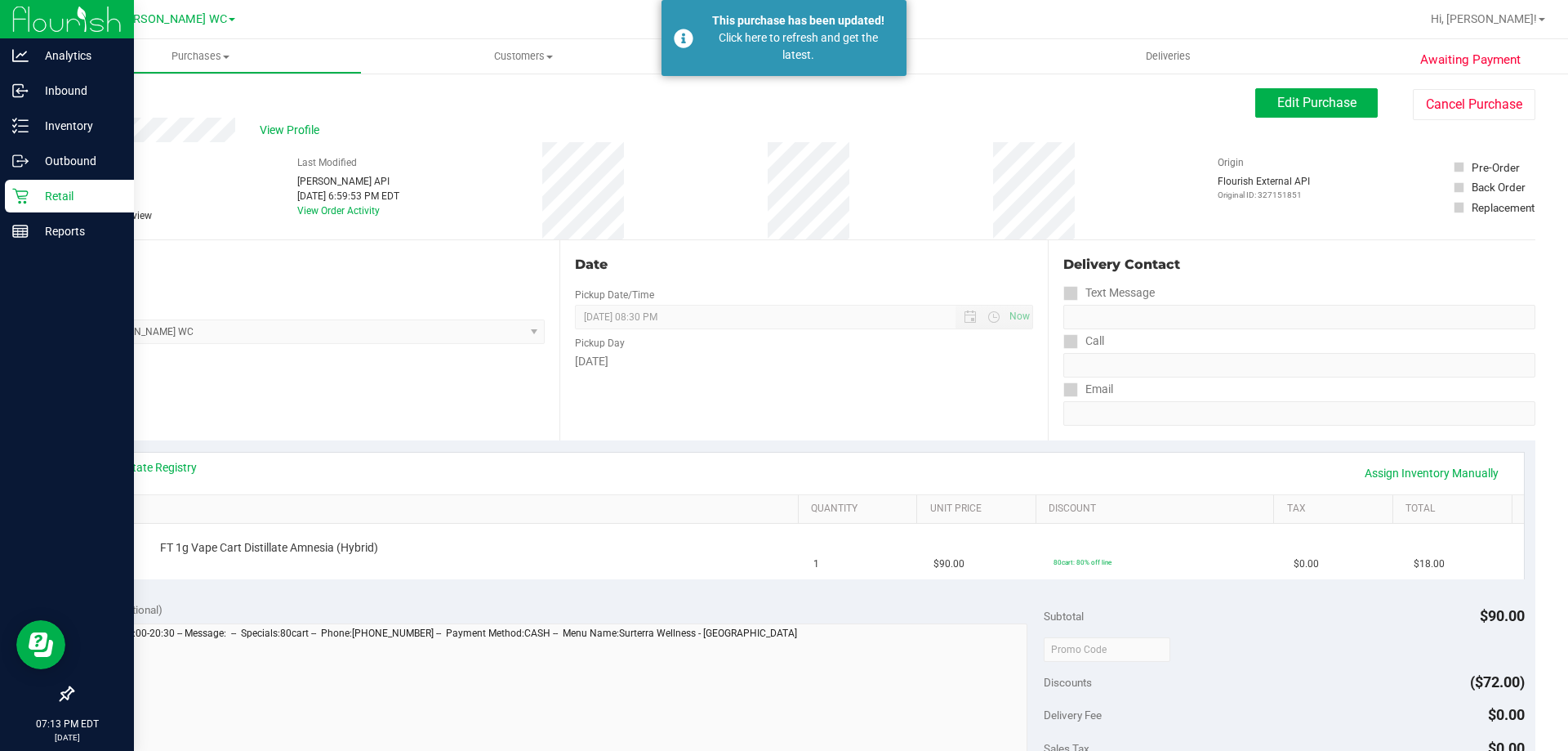
click at [42, 200] on p "Retail" at bounding box center [77, 196] width 98 height 20
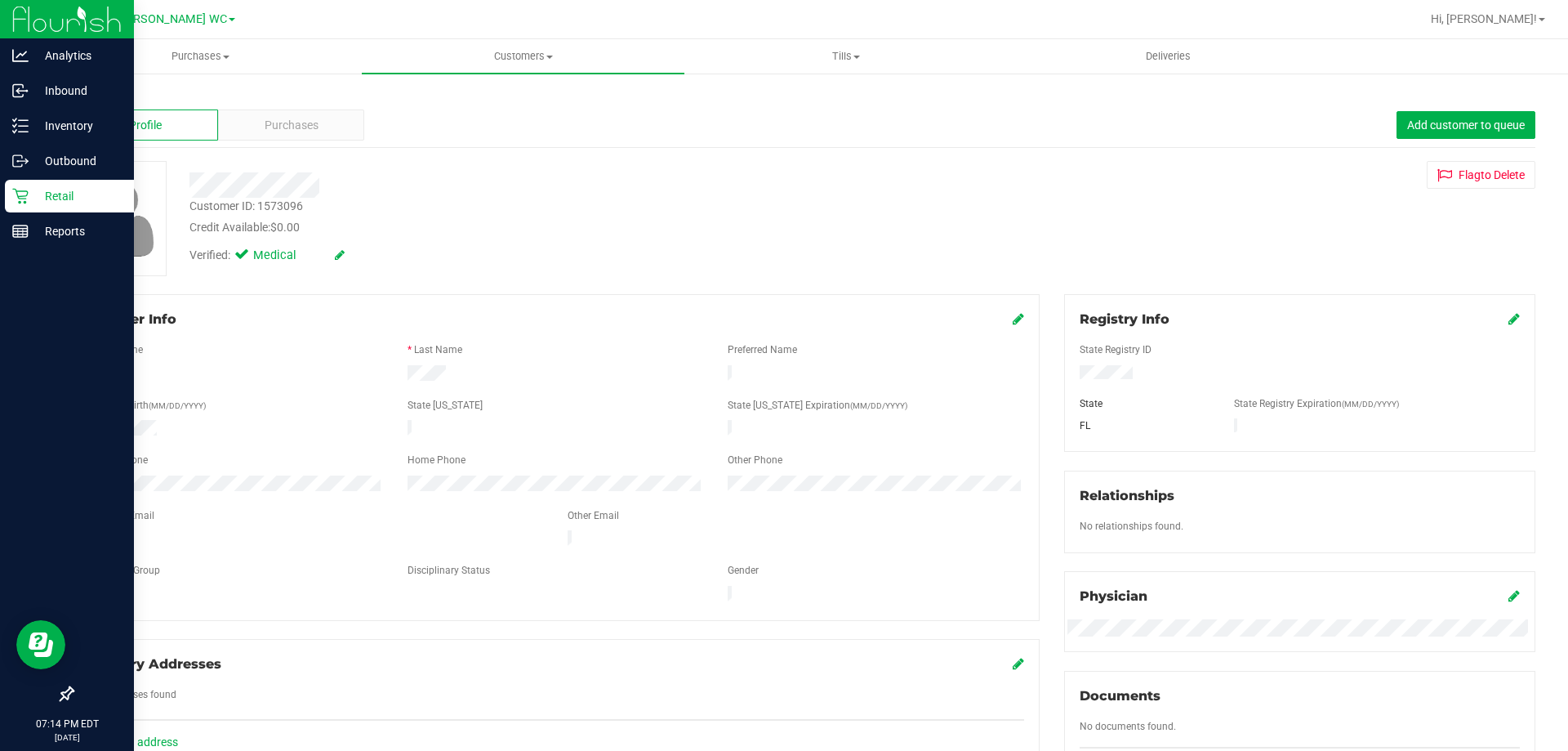
click at [41, 191] on p "Retail" at bounding box center [77, 196] width 98 height 20
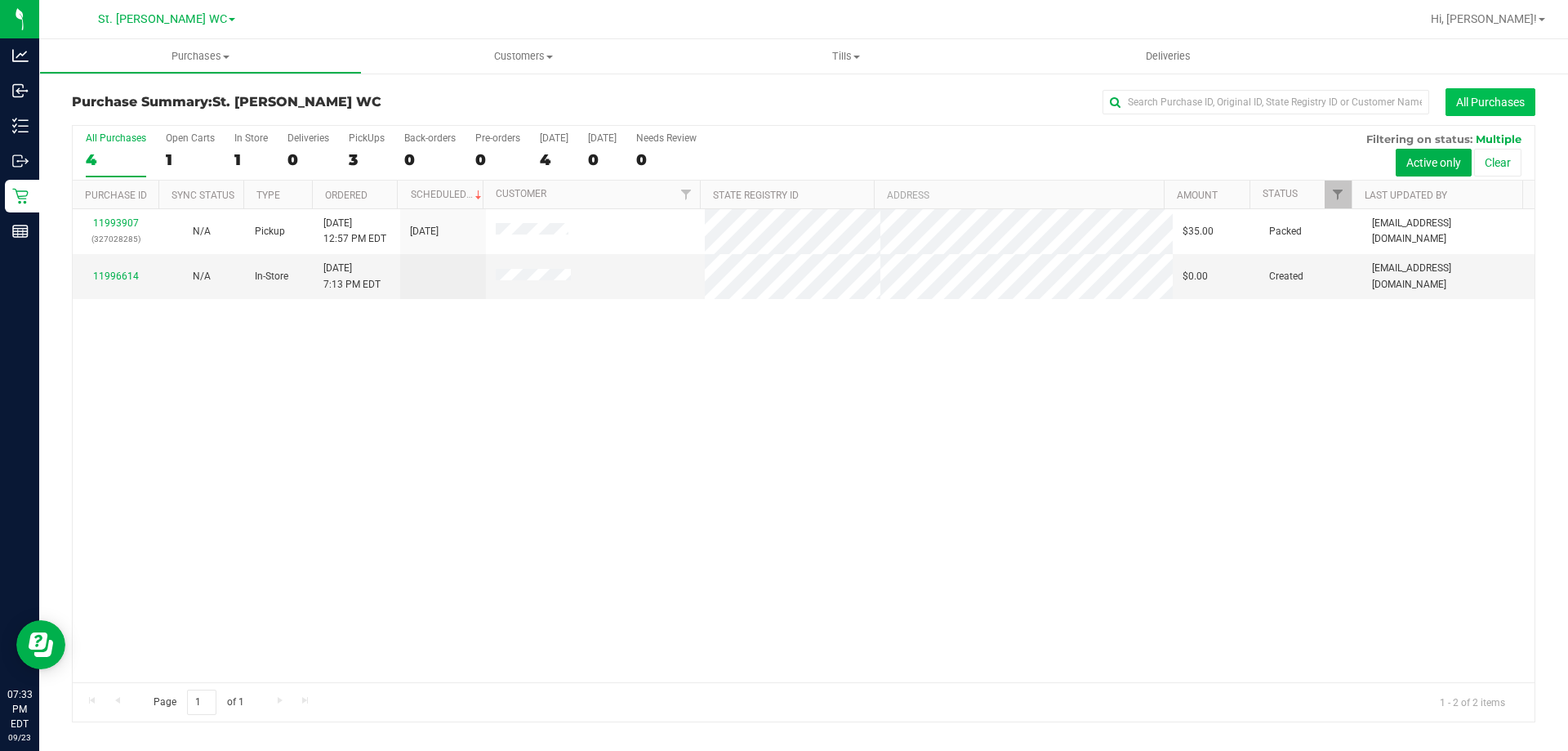
click at [1478, 114] on button "All Purchases" at bounding box center [1491, 102] width 90 height 28
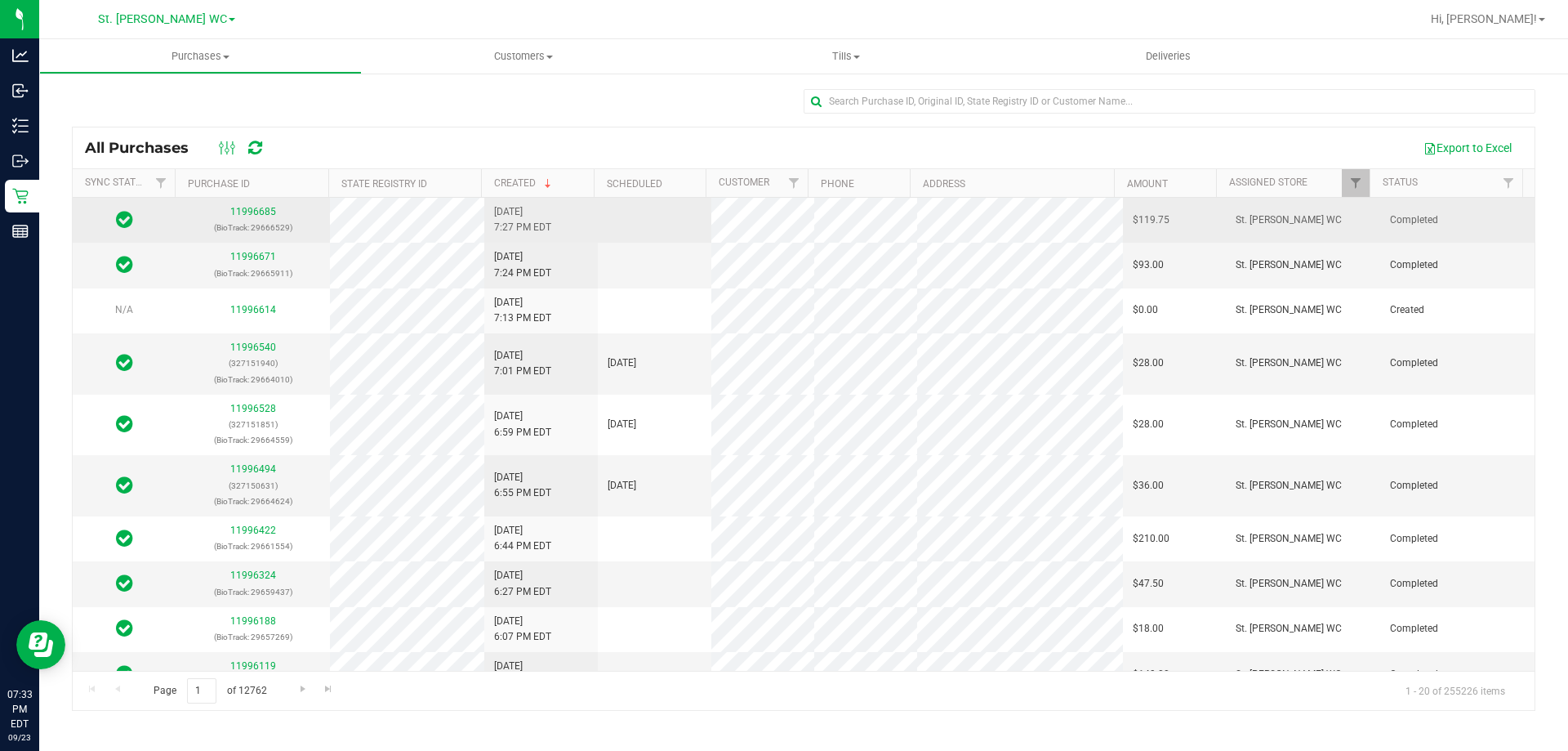
click at [246, 204] on div "11996685 (BioTrack: 29666529)" at bounding box center [253, 220] width 135 height 31
click at [246, 211] on link "11996685" at bounding box center [253, 212] width 46 height 12
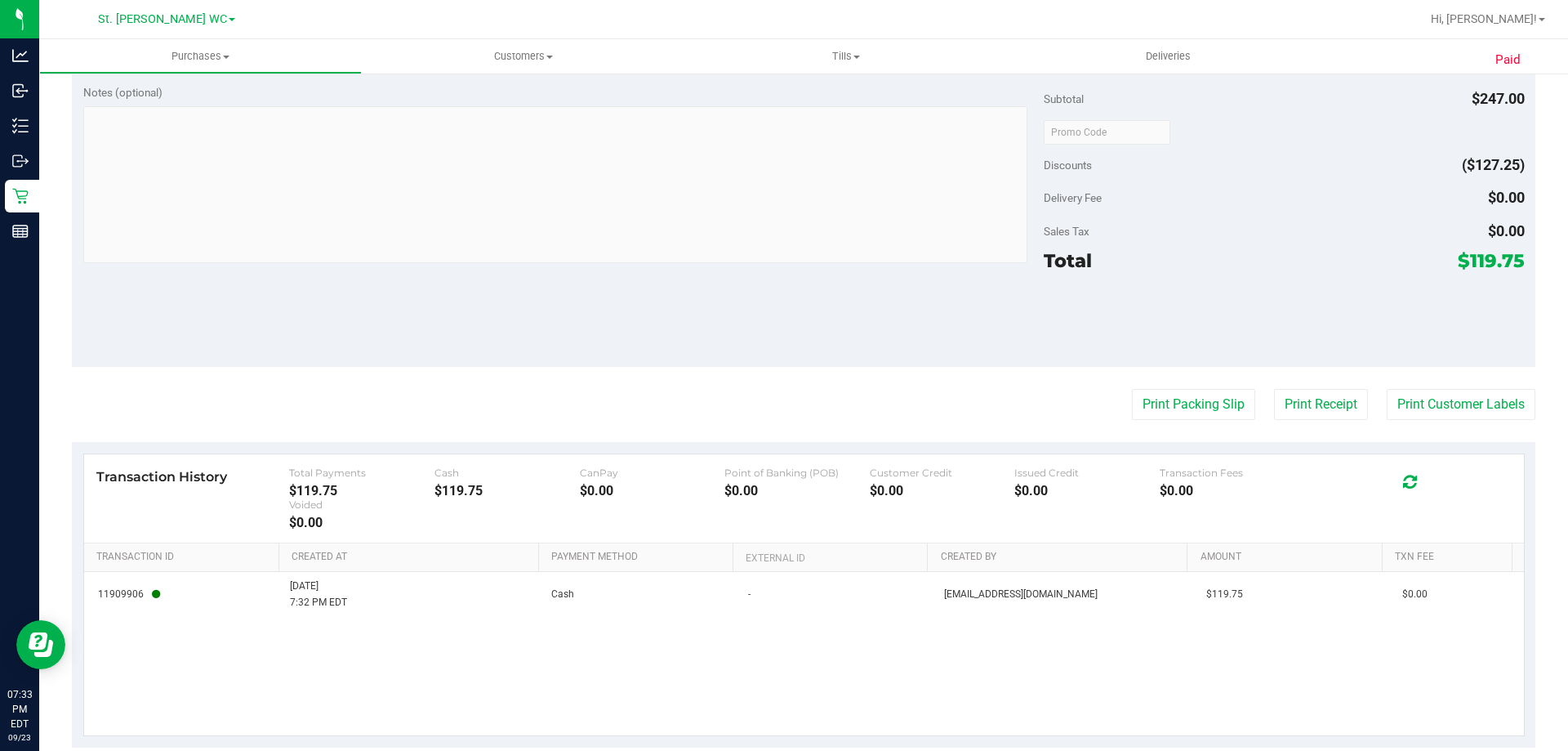
scroll to position [817, 0]
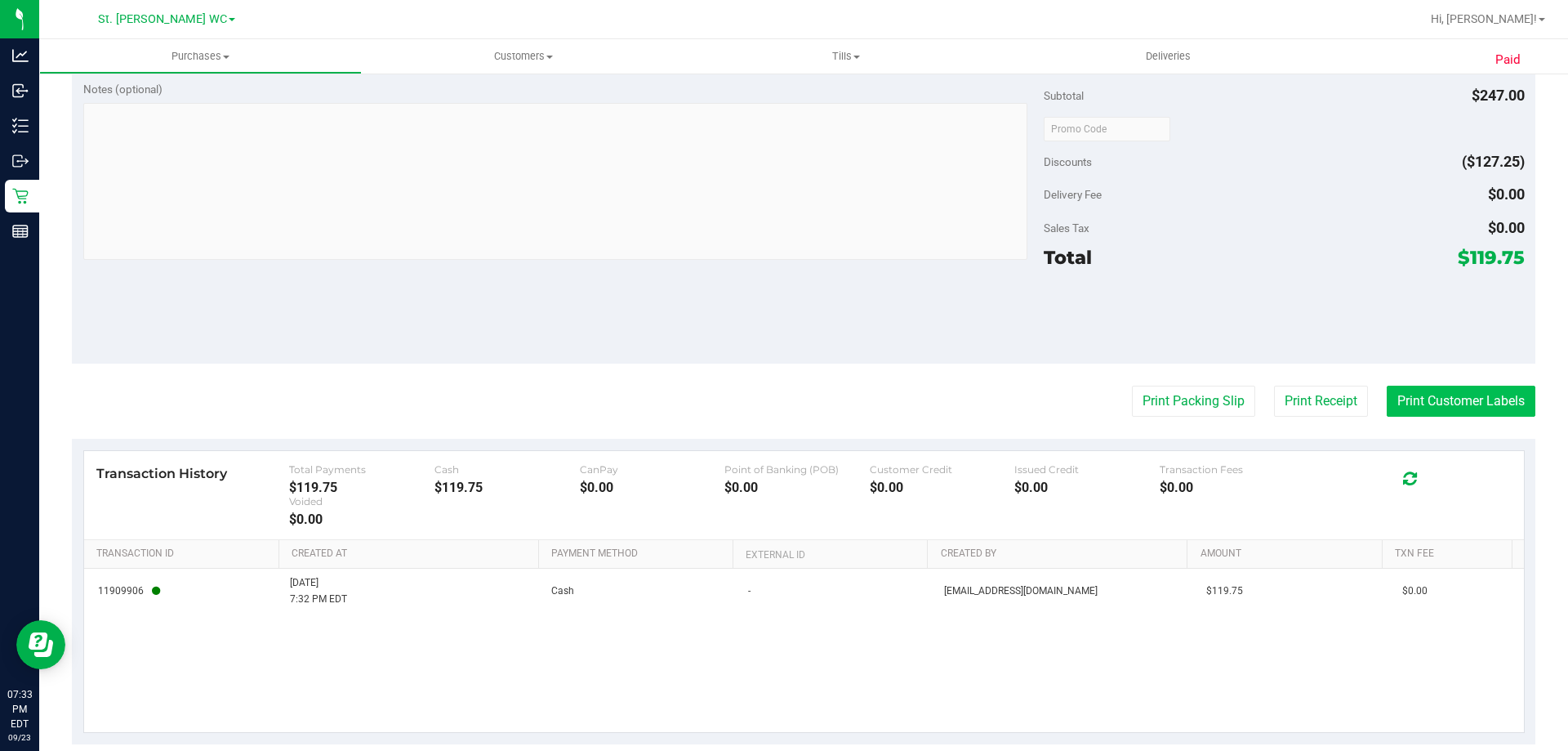
click at [1424, 394] on button "Print Customer Labels" at bounding box center [1461, 401] width 149 height 31
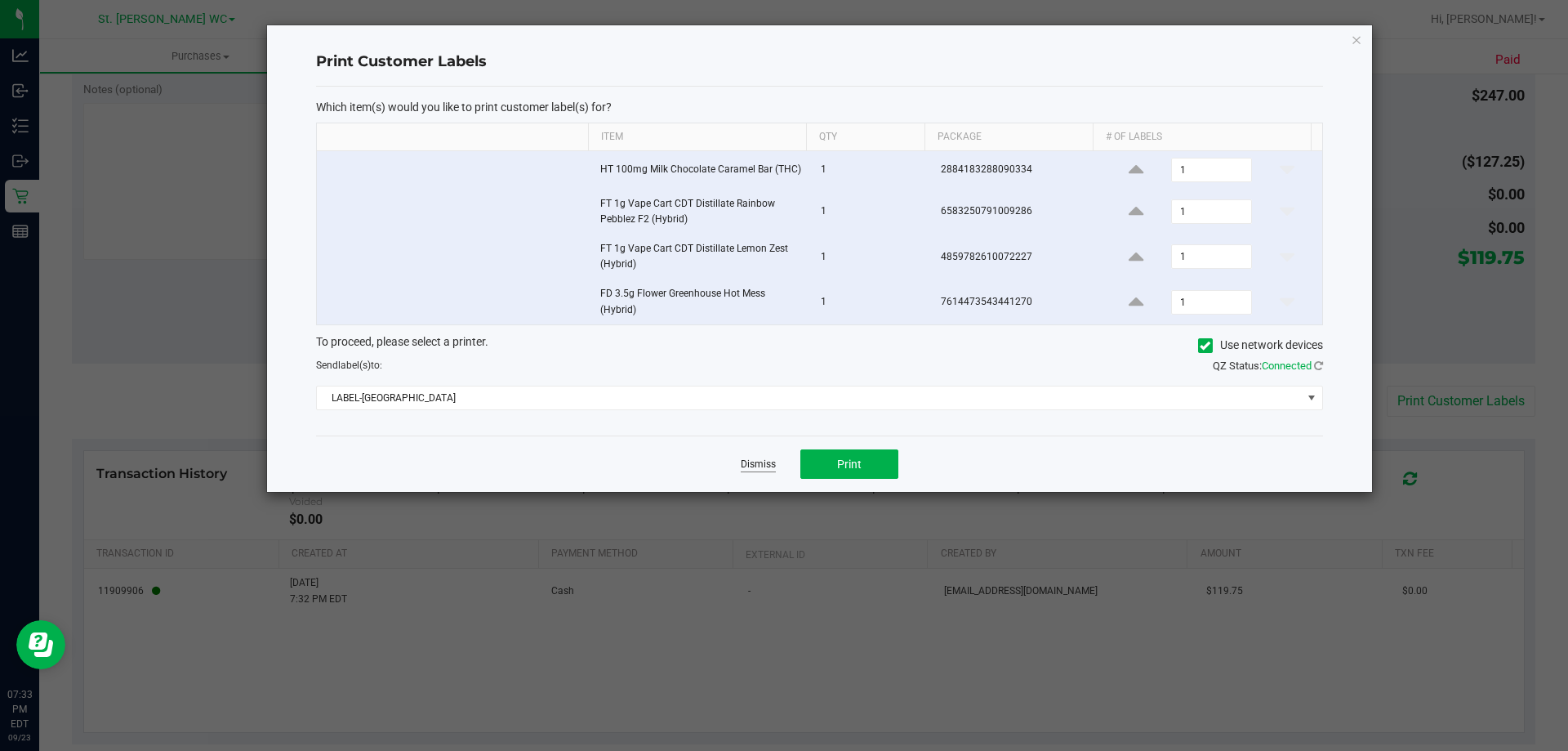
click at [755, 467] on link "Dismiss" at bounding box center [758, 464] width 35 height 14
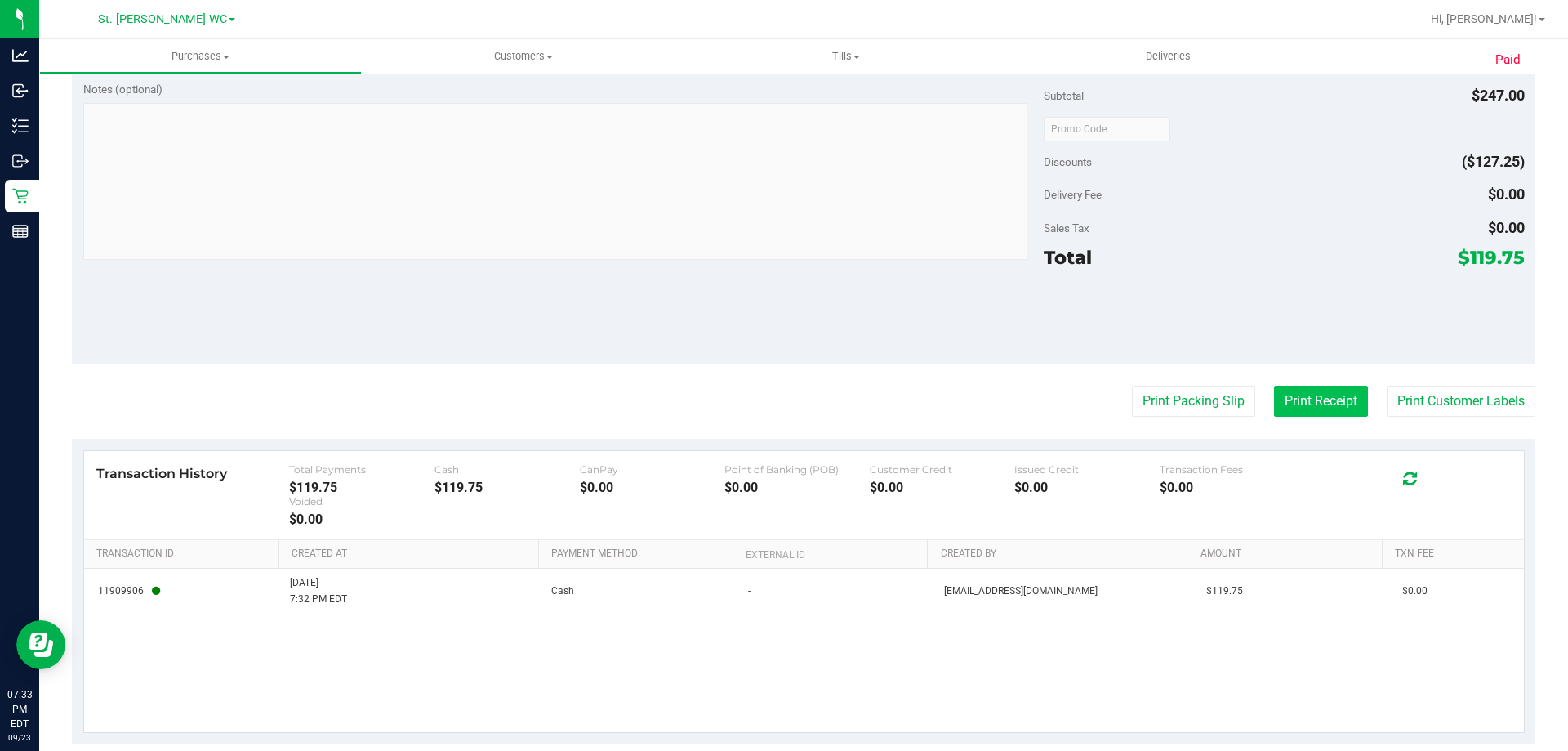
click at [1284, 394] on button "Print Receipt" at bounding box center [1320, 401] width 94 height 31
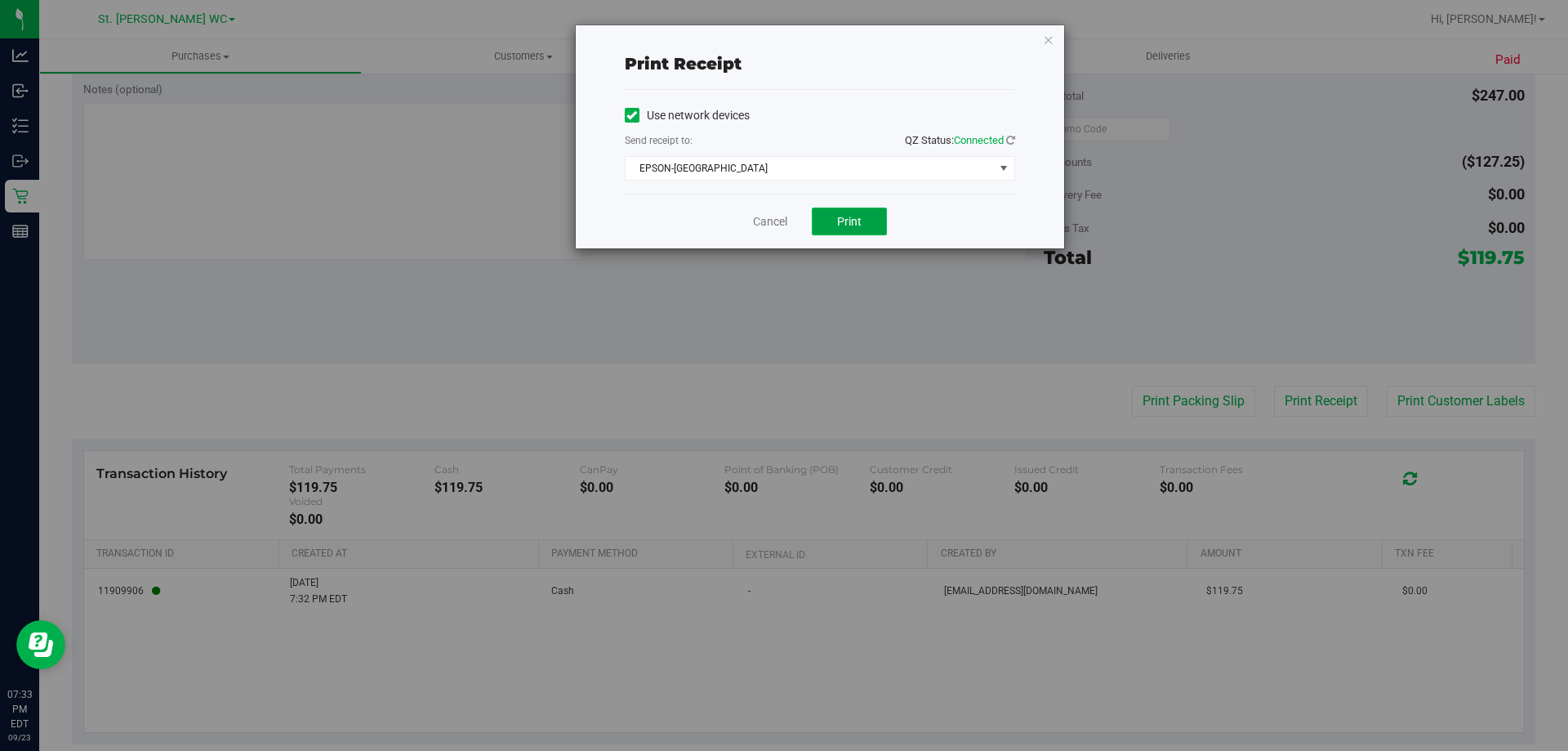
click at [873, 226] on button "Print" at bounding box center [849, 221] width 75 height 28
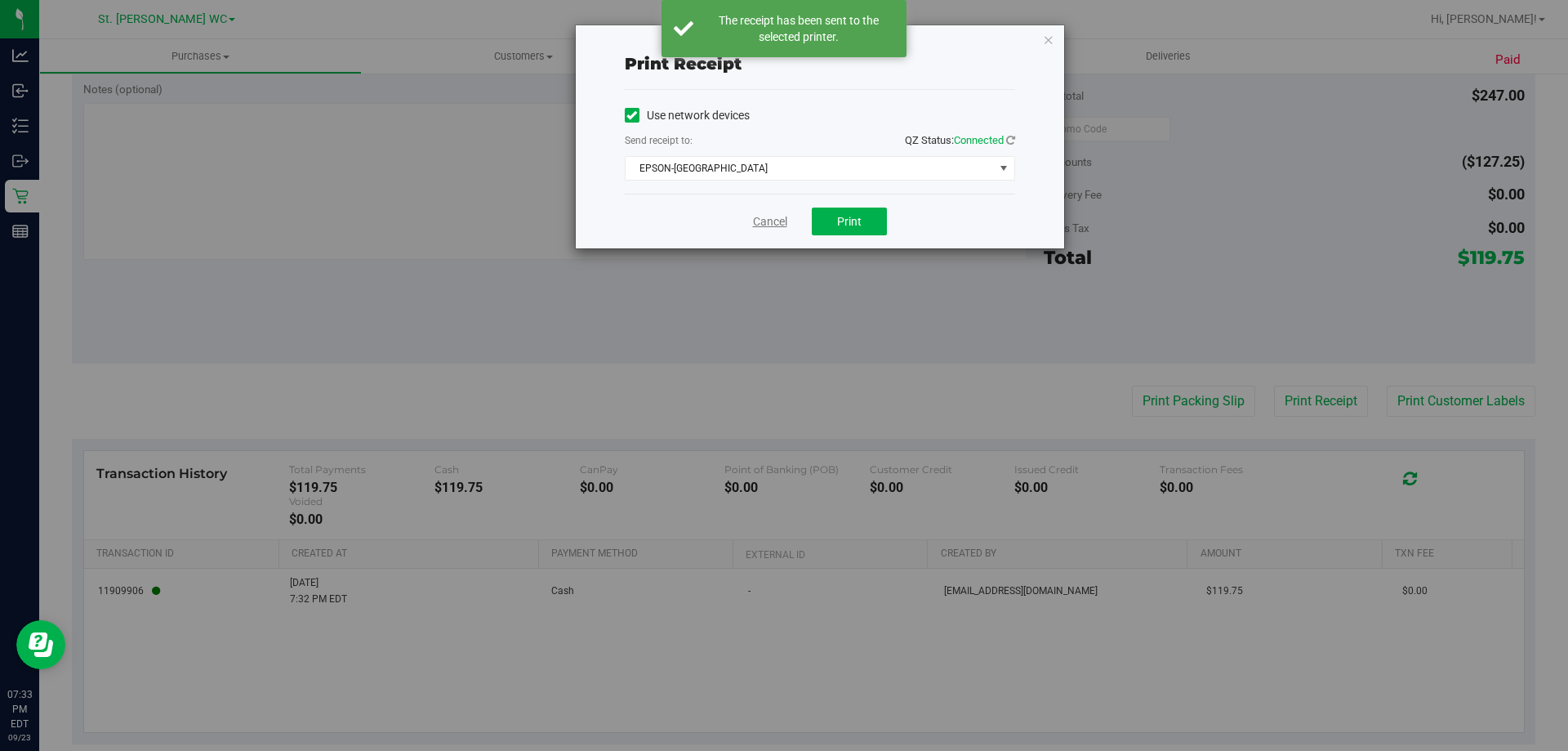
click at [764, 225] on link "Cancel" at bounding box center [770, 222] width 34 height 17
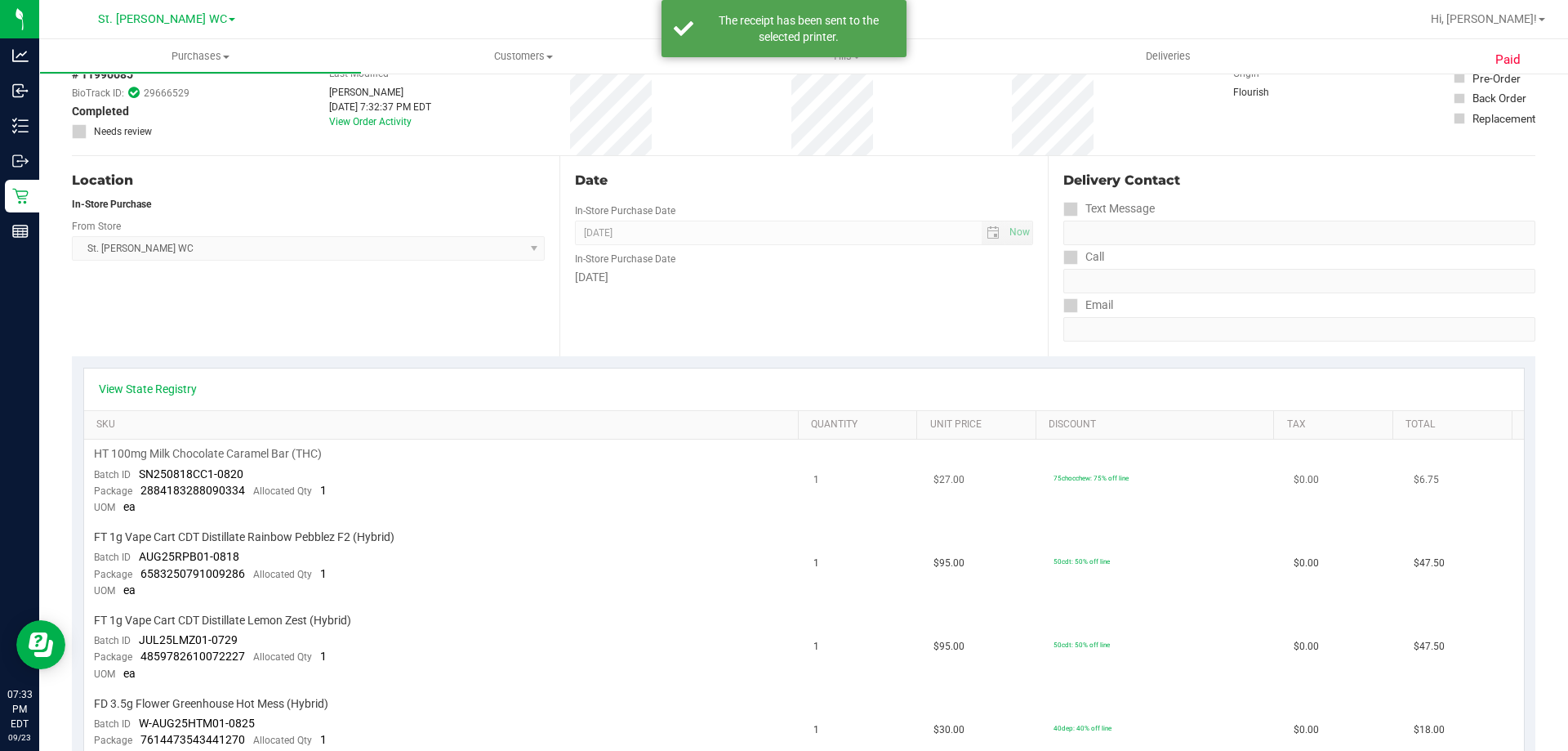
scroll to position [0, 0]
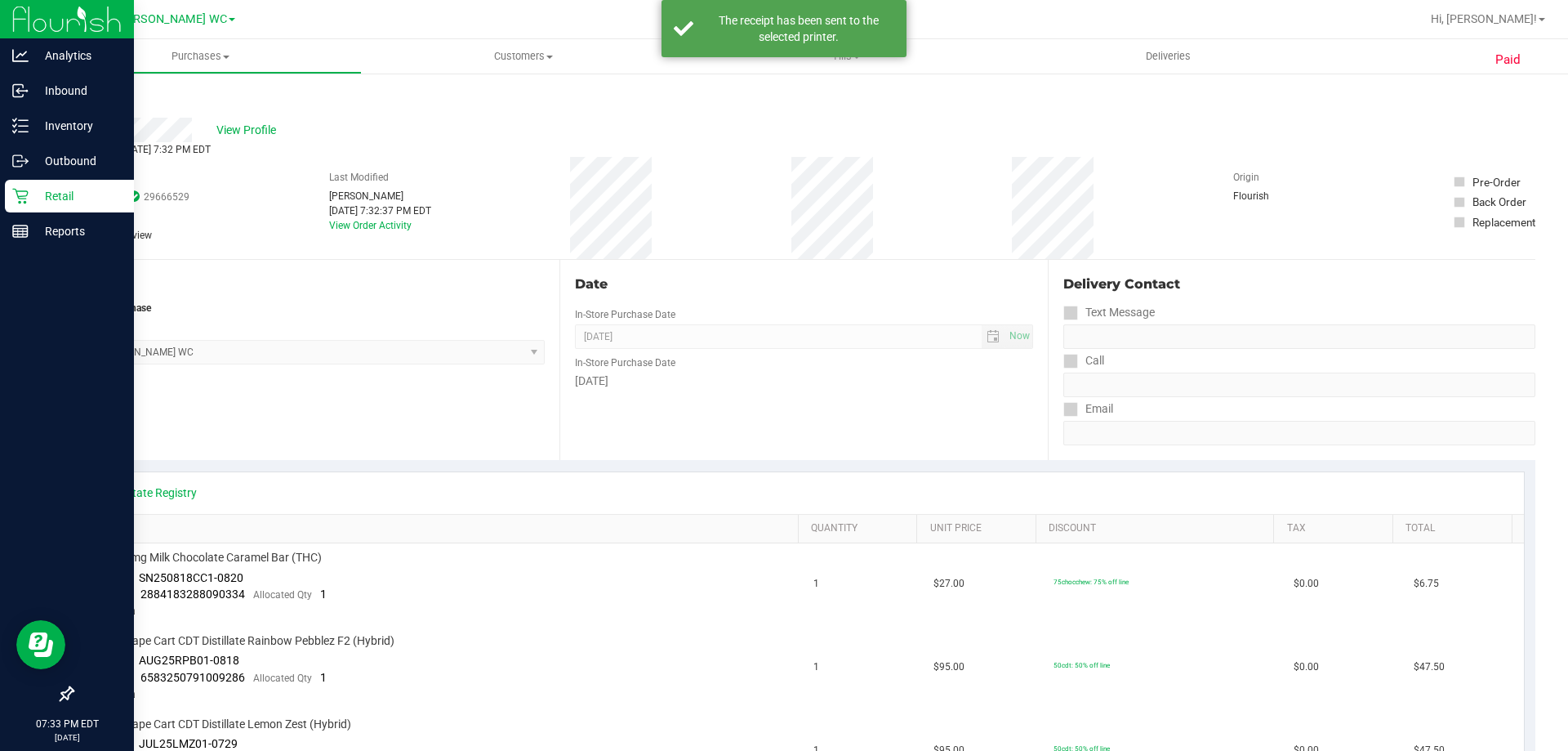
click at [30, 200] on p "Retail" at bounding box center [77, 196] width 98 height 20
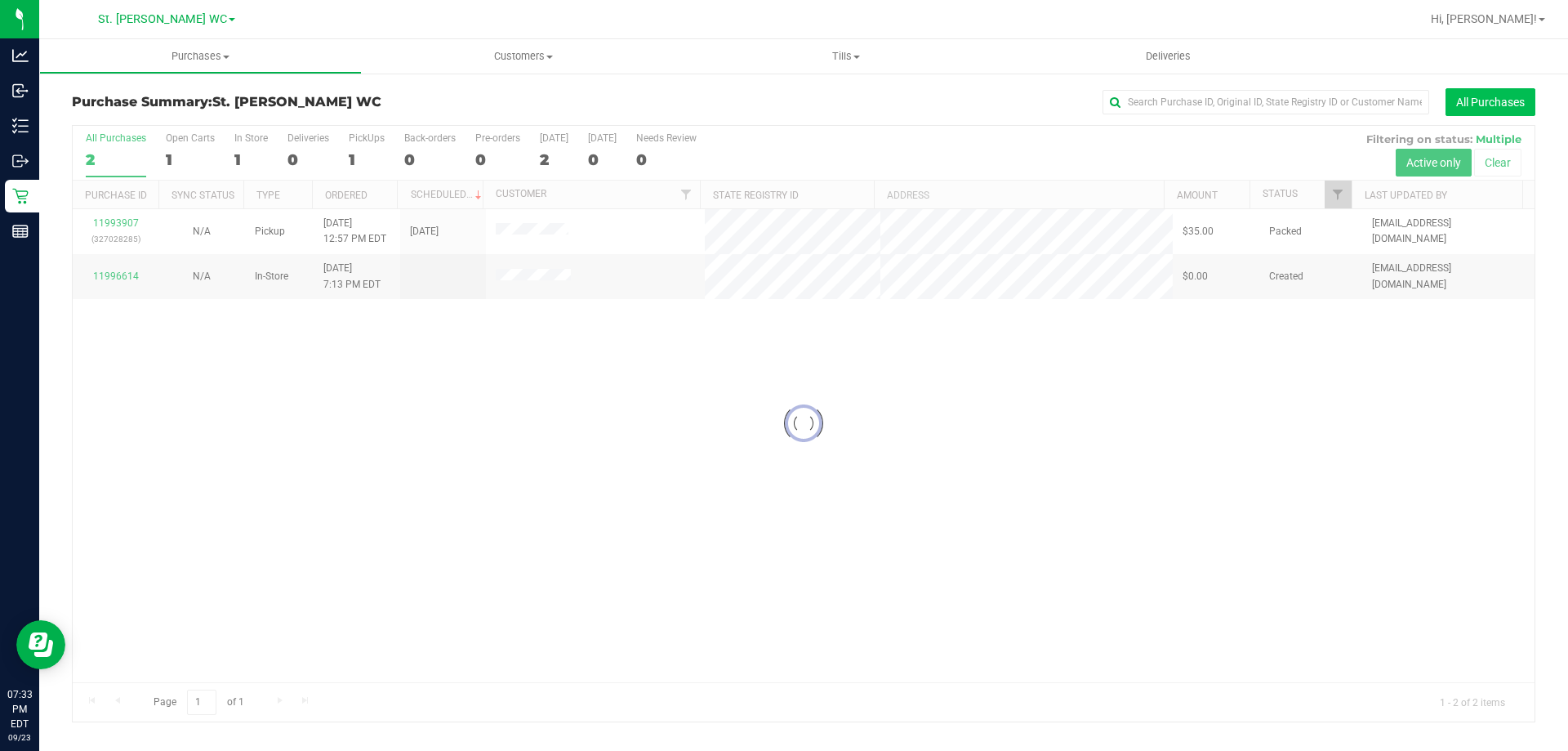
click at [1484, 101] on button "All Purchases" at bounding box center [1491, 102] width 90 height 28
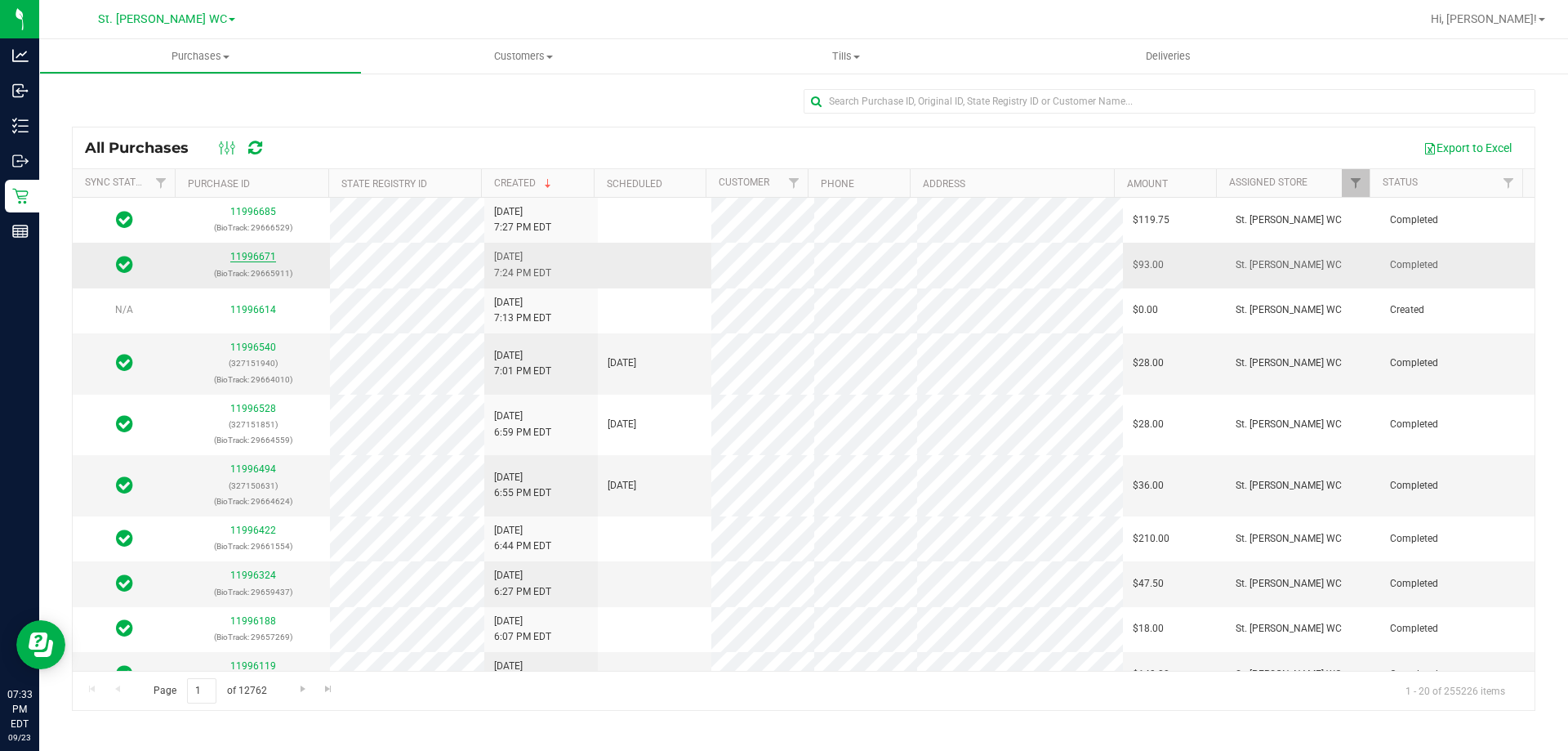
click at [260, 262] on link "11996671" at bounding box center [253, 257] width 46 height 12
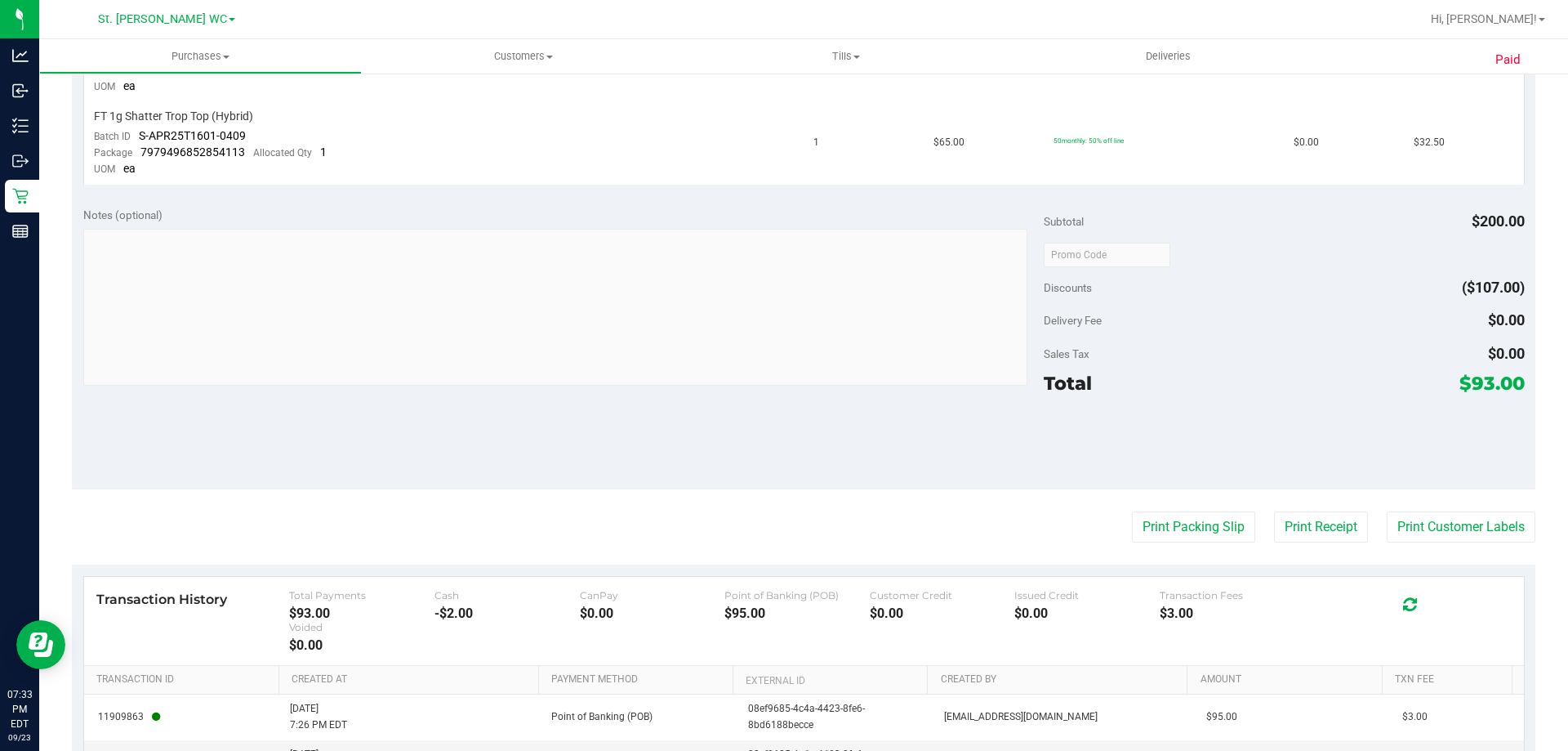
scroll to position [774, 0]
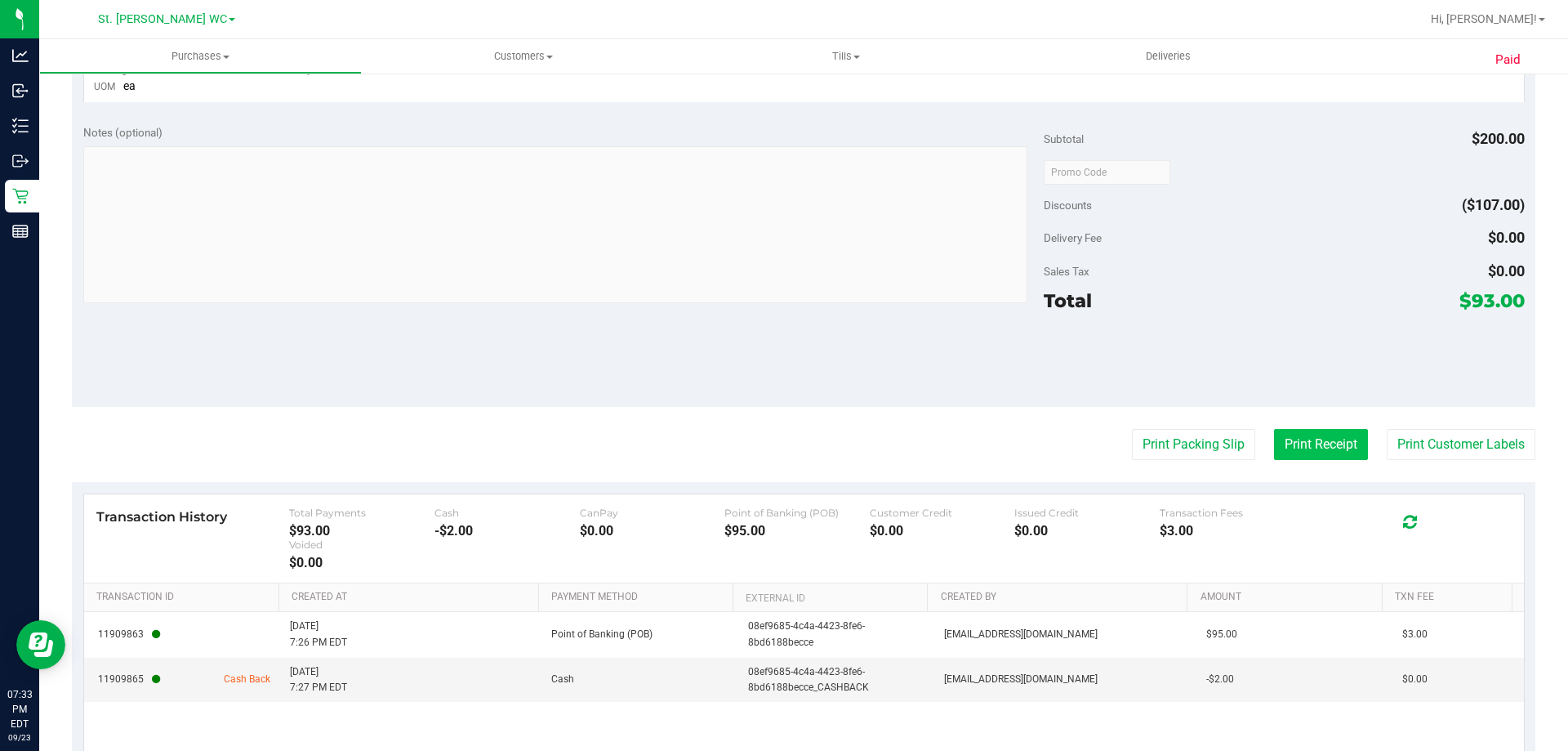
click at [1305, 438] on button "Print Receipt" at bounding box center [1320, 444] width 94 height 31
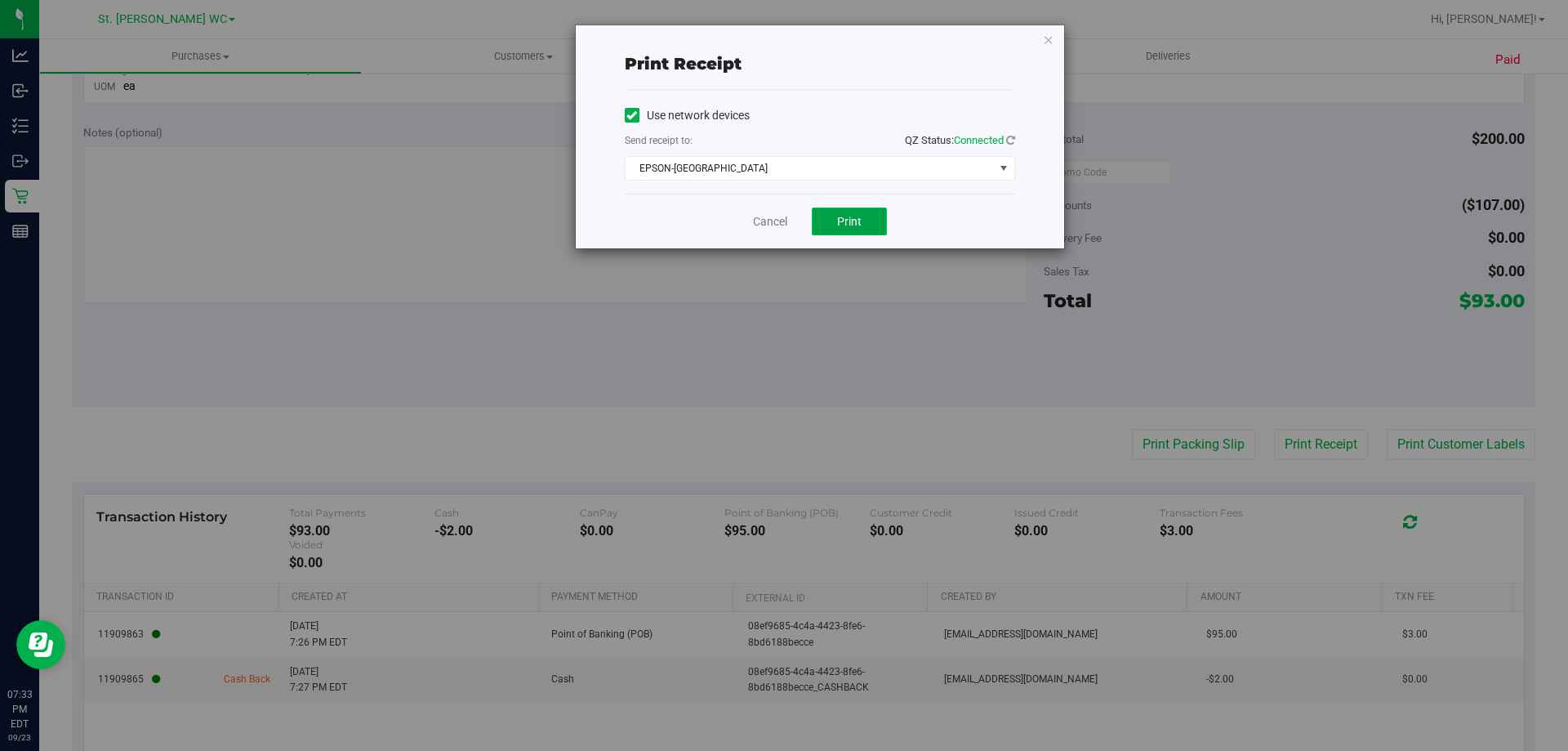
click at [842, 225] on span "Print" at bounding box center [849, 222] width 24 height 14
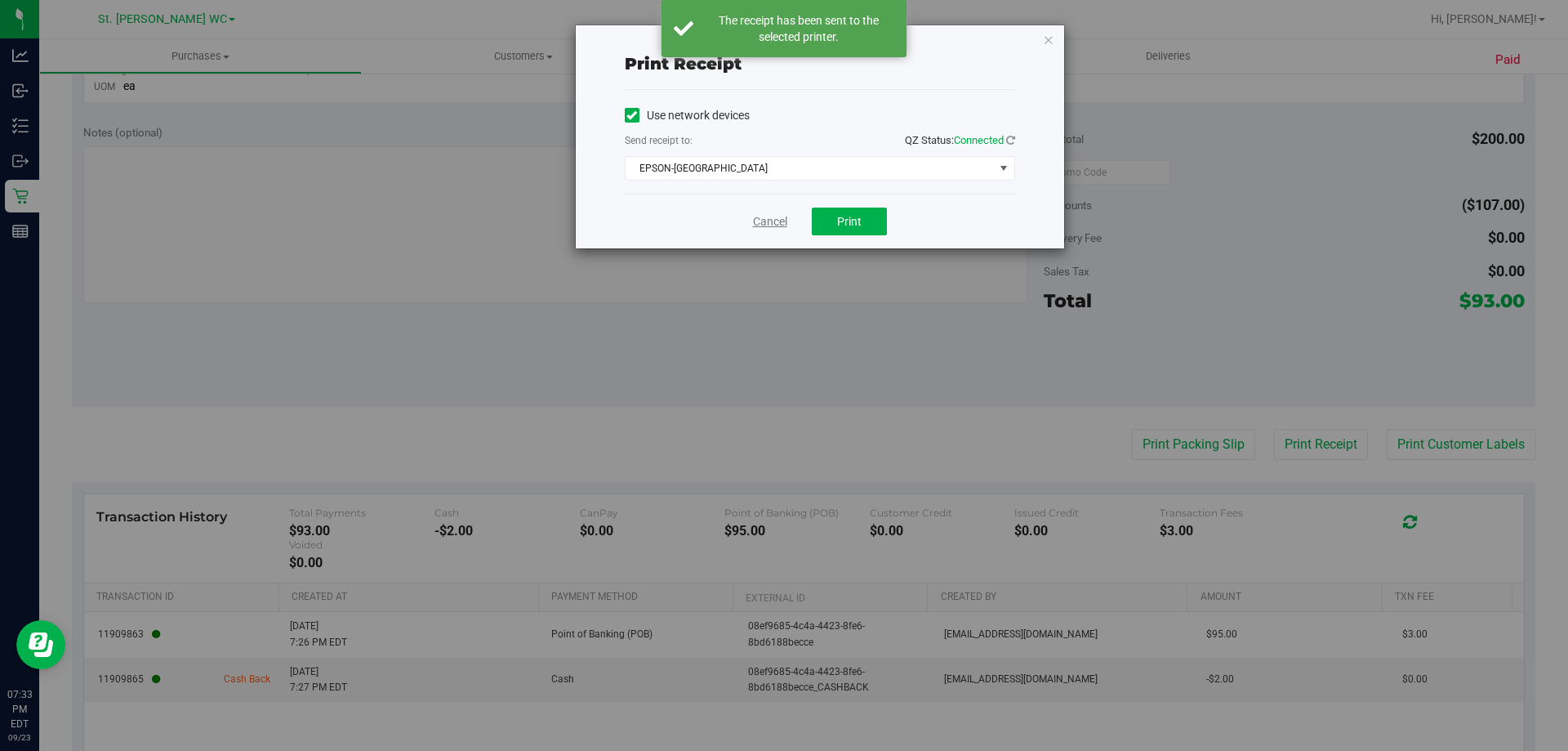
click at [771, 222] on link "Cancel" at bounding box center [770, 222] width 34 height 17
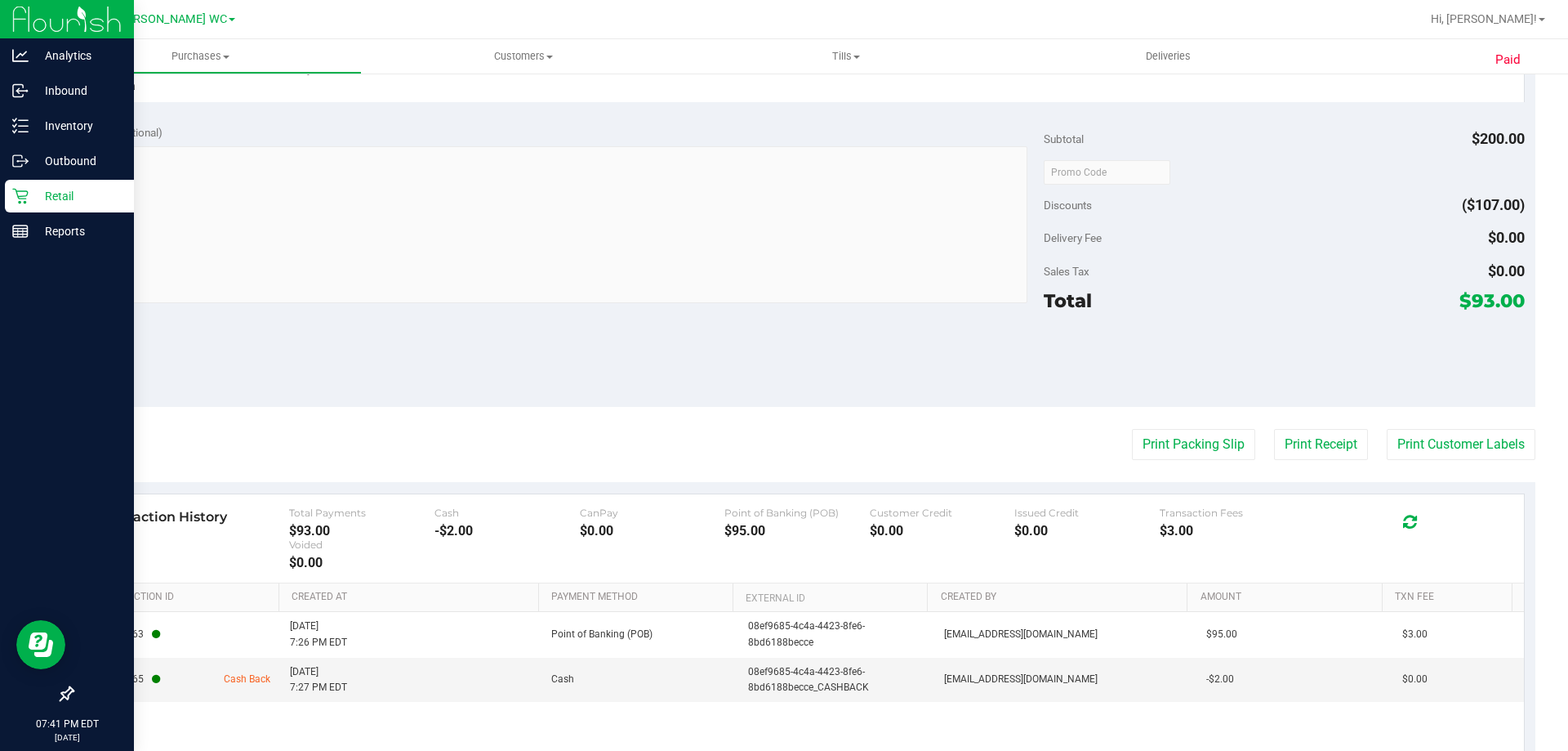
click at [40, 185] on div "Retail" at bounding box center [68, 196] width 129 height 32
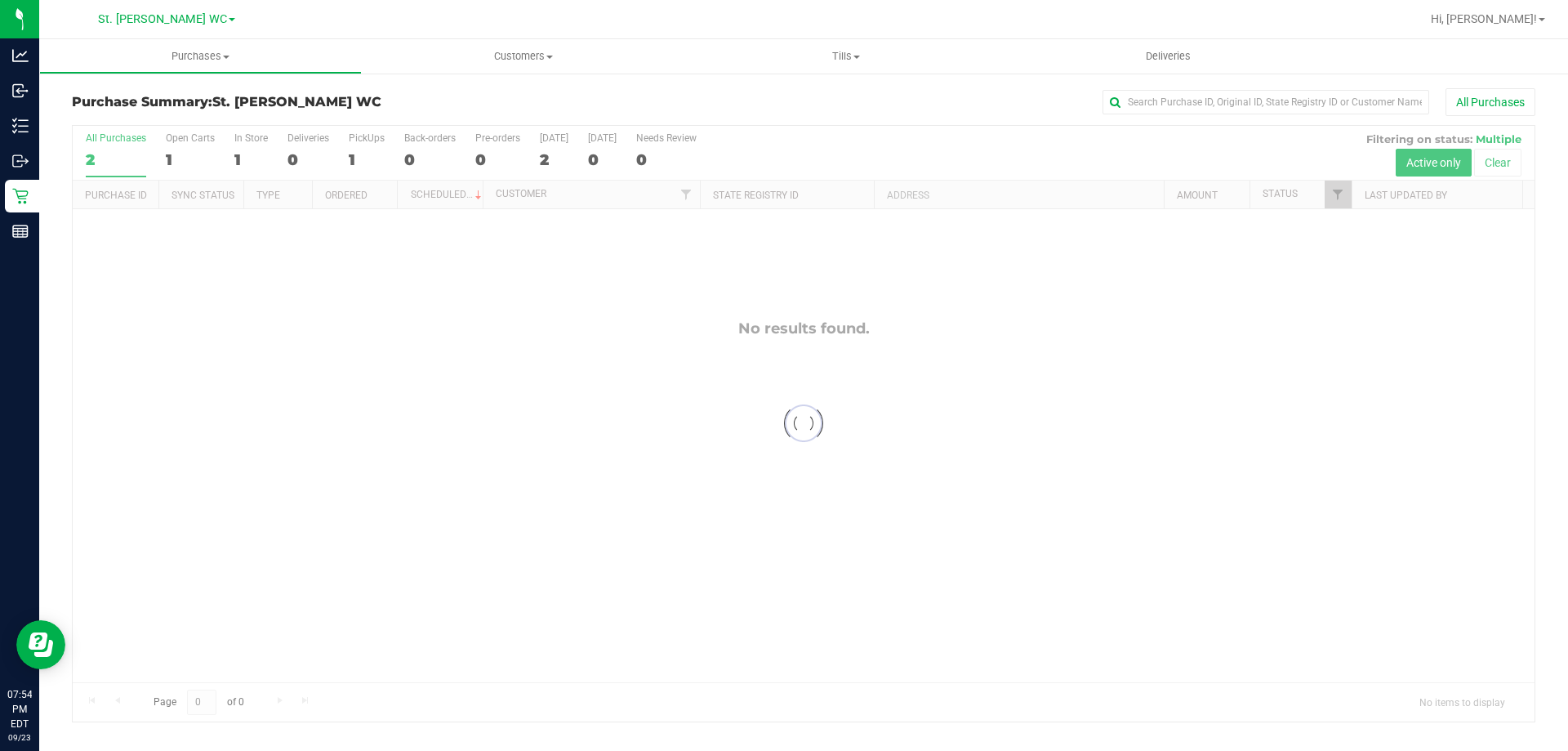
click at [120, 170] on div at bounding box center [804, 423] width 1462 height 595
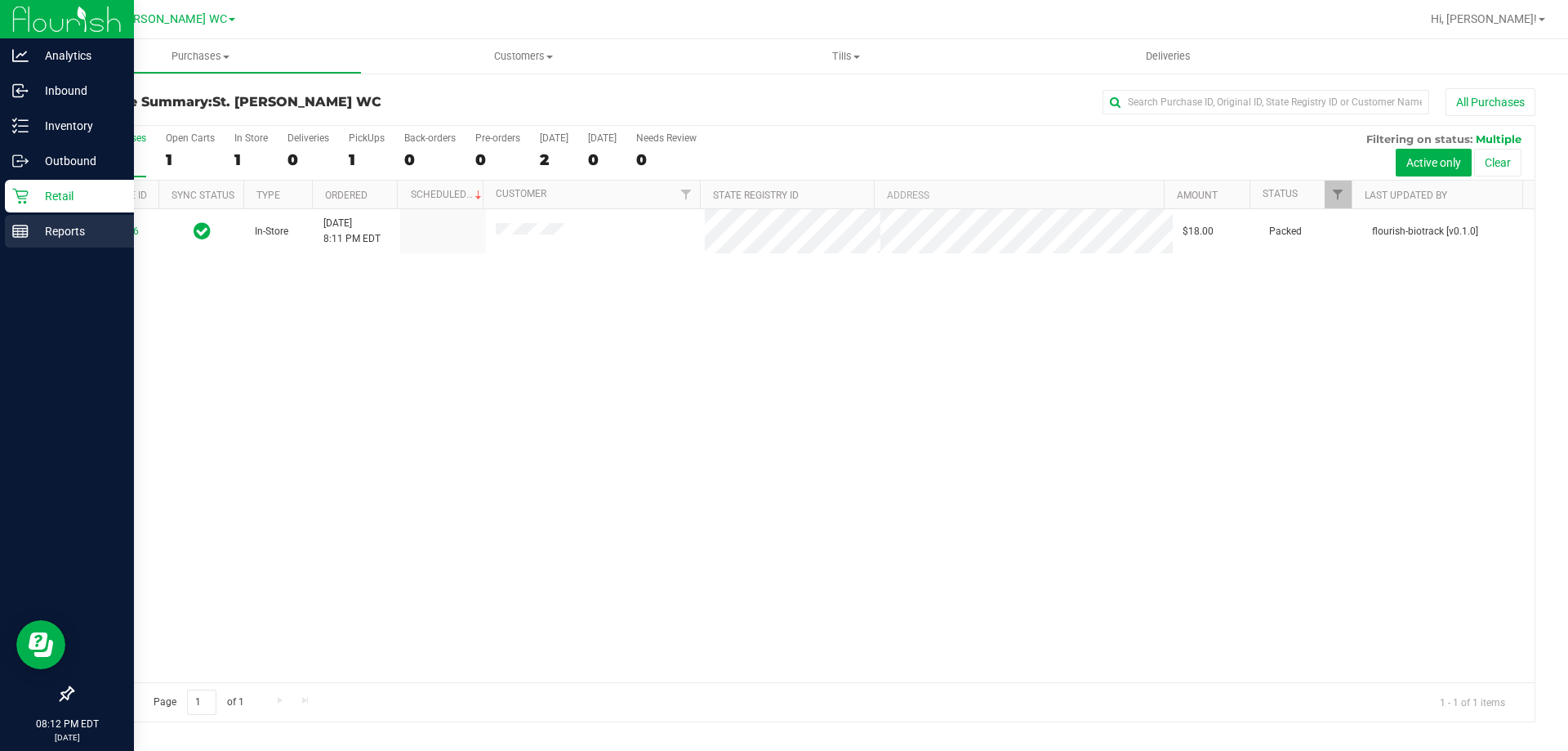
click at [23, 233] on line at bounding box center [23, 232] width 0 height 8
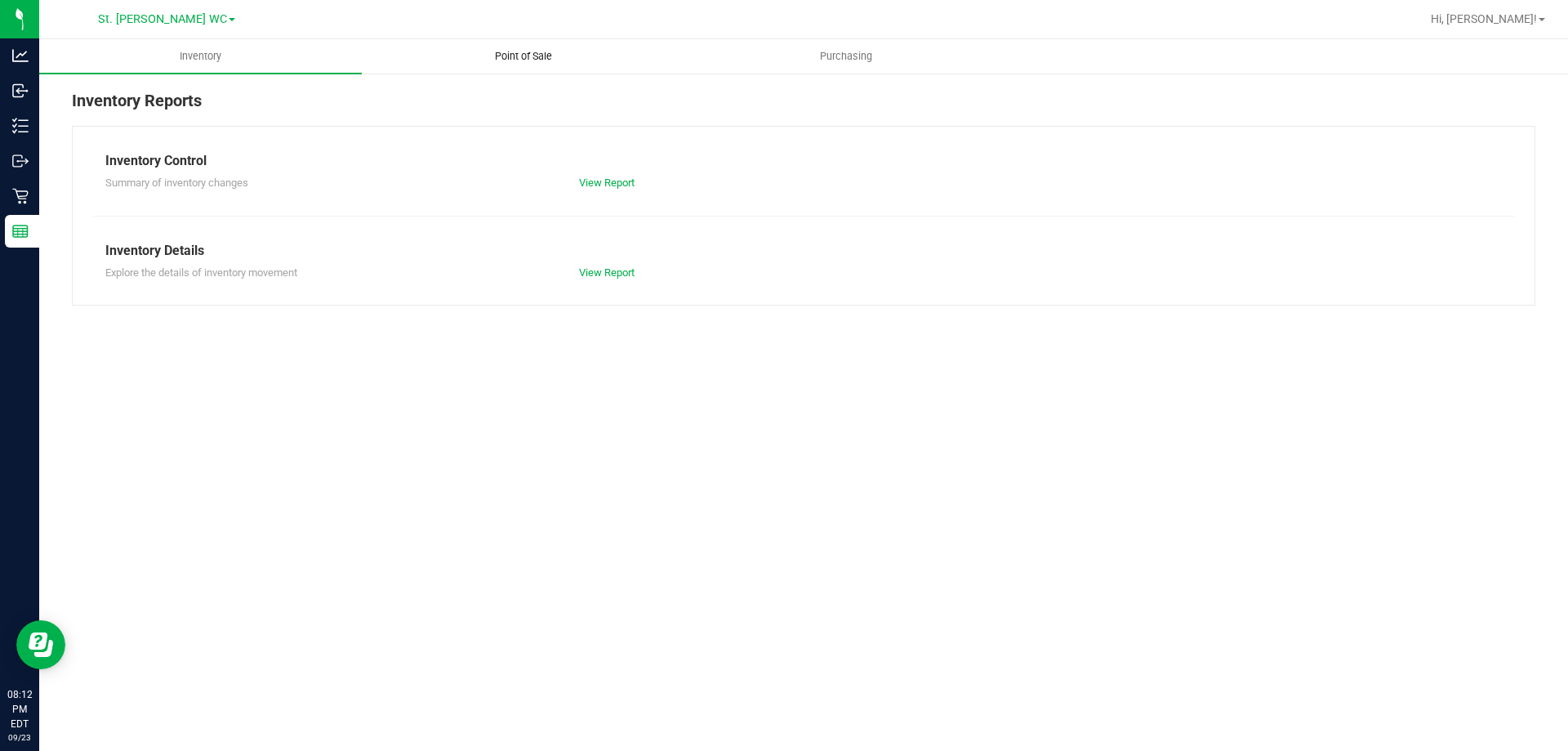
click at [540, 51] on span "Point of Sale" at bounding box center [523, 56] width 102 height 14
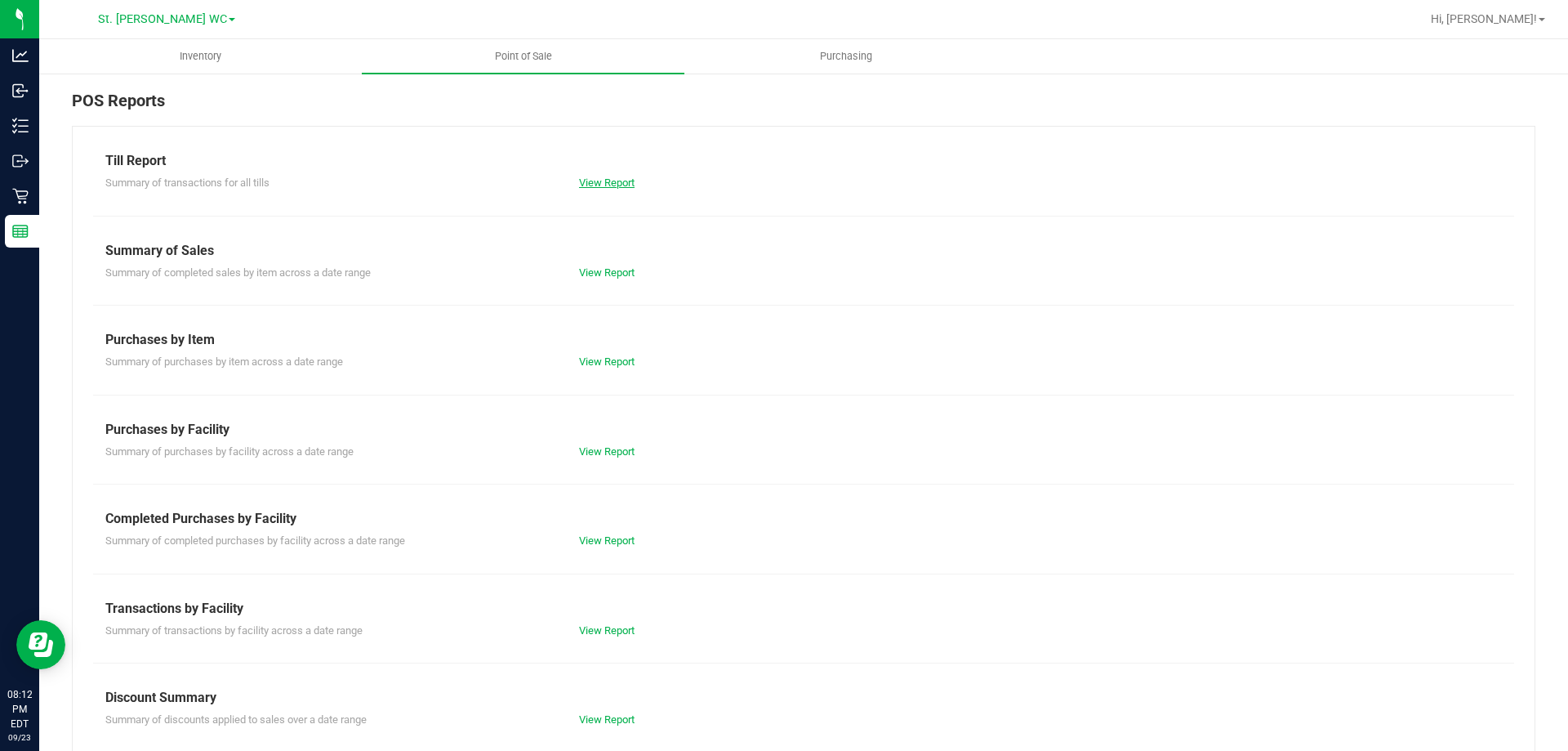
click at [623, 179] on link "View Report" at bounding box center [607, 183] width 56 height 13
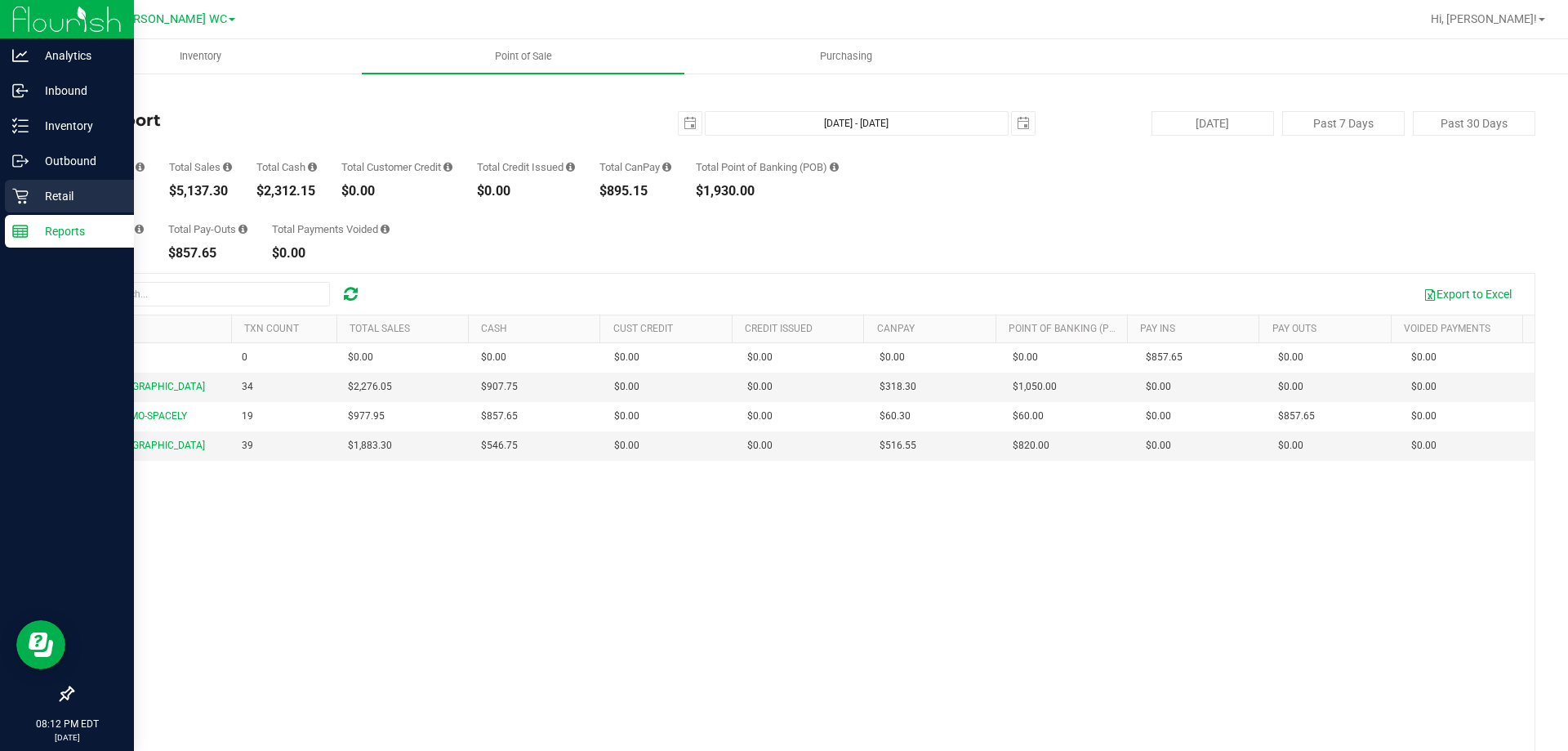
click at [65, 181] on div "Retail" at bounding box center [68, 196] width 129 height 32
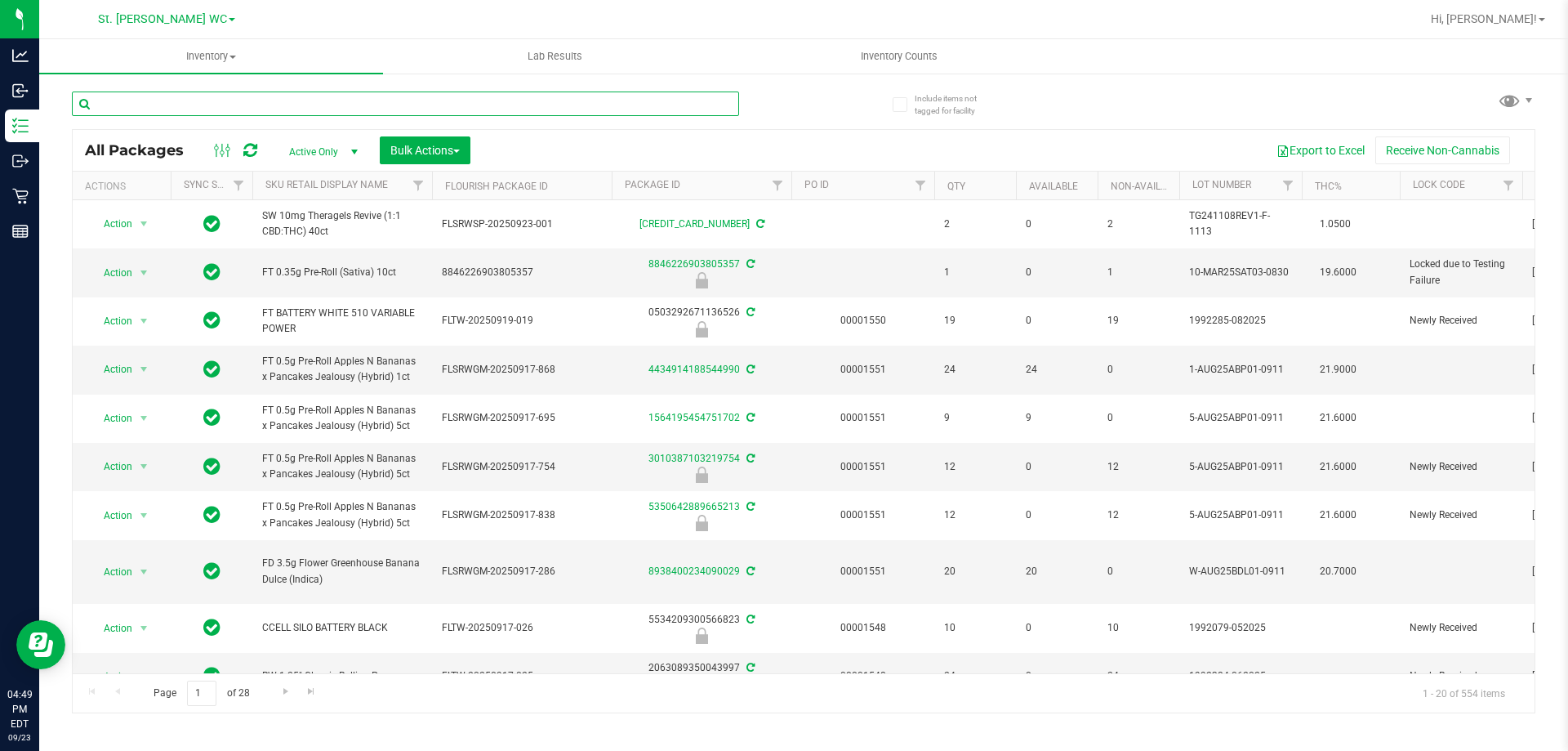
click at [442, 99] on input "text" at bounding box center [405, 104] width 667 height 24
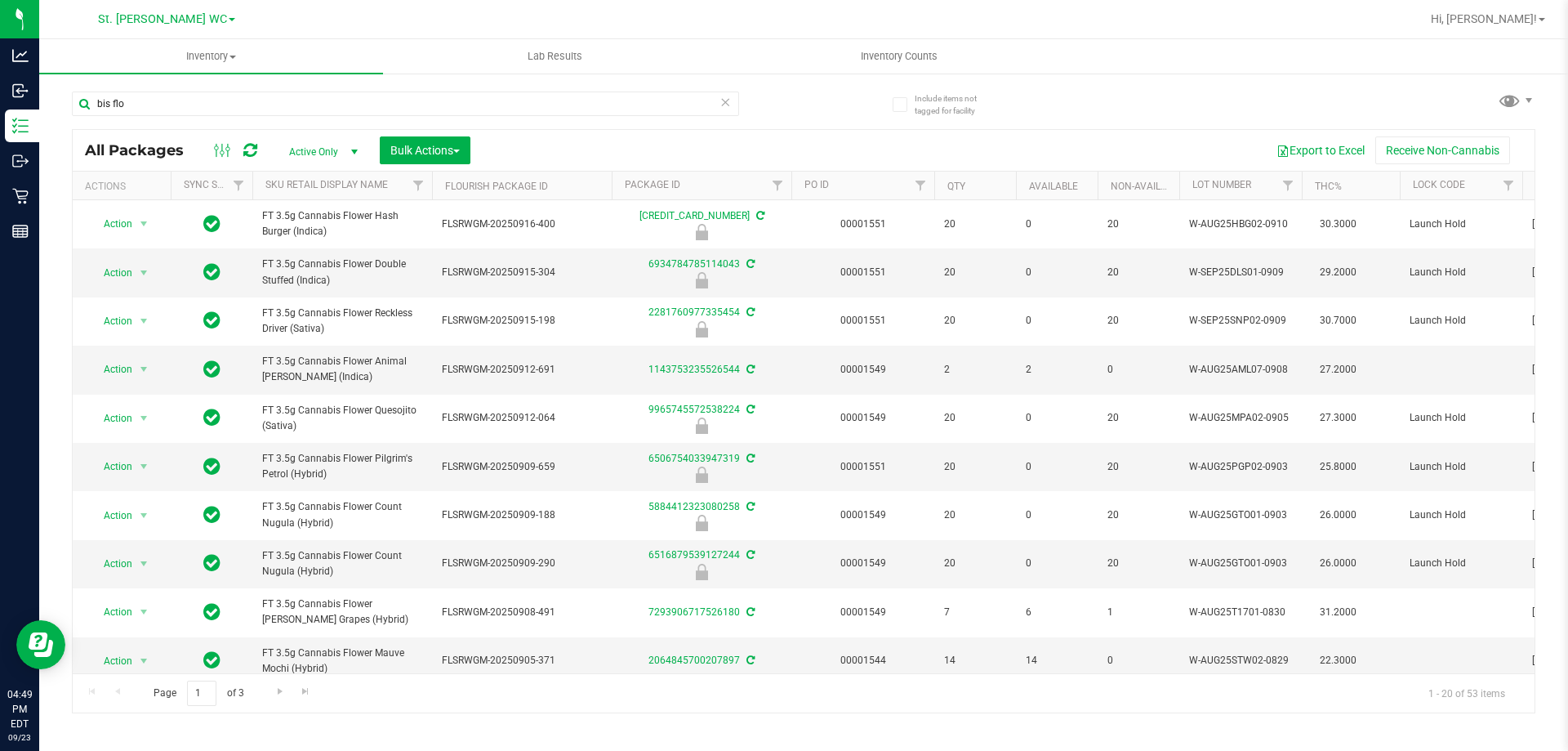
click at [373, 192] on th "Sku Retail Display Name" at bounding box center [342, 186] width 180 height 29
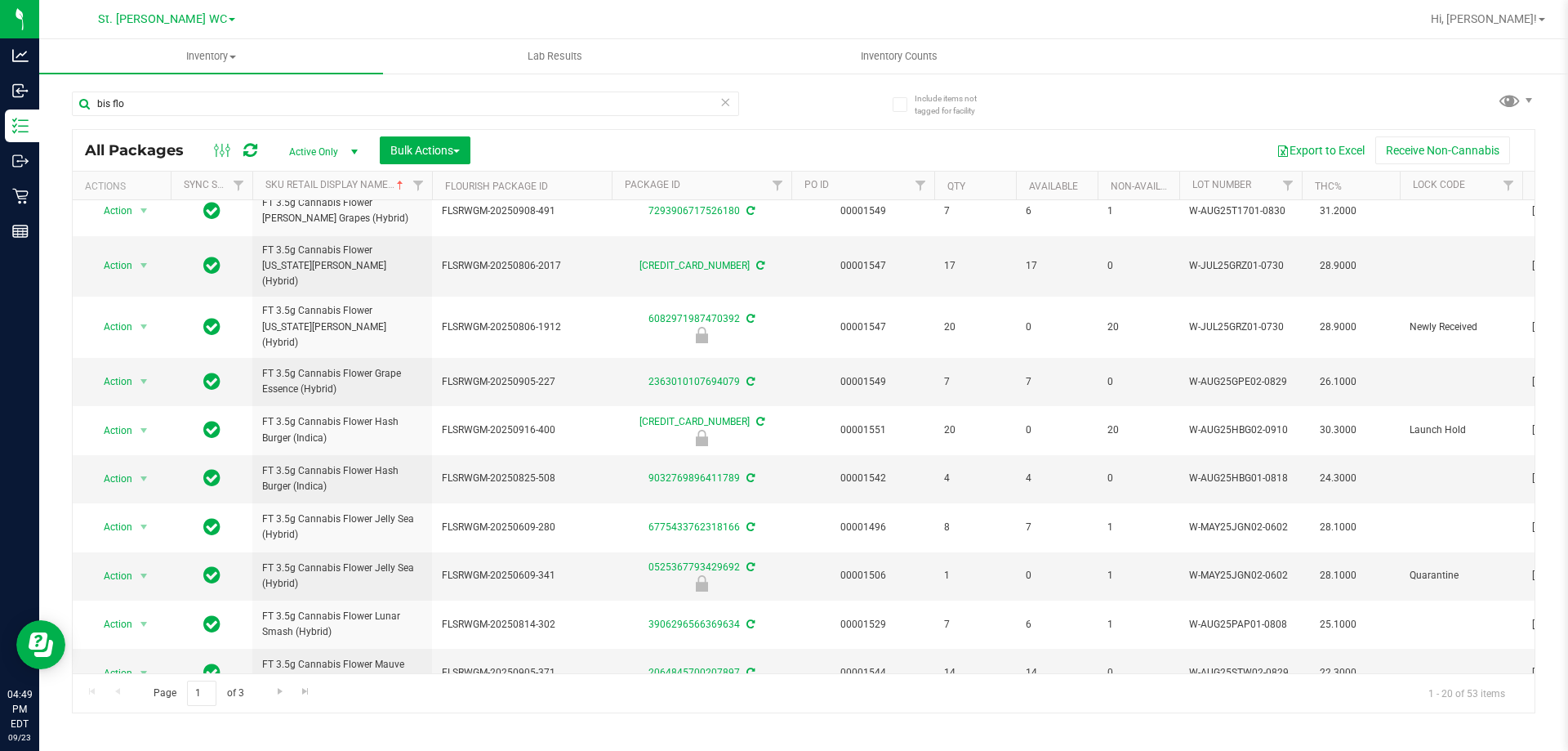
scroll to position [521, 0]
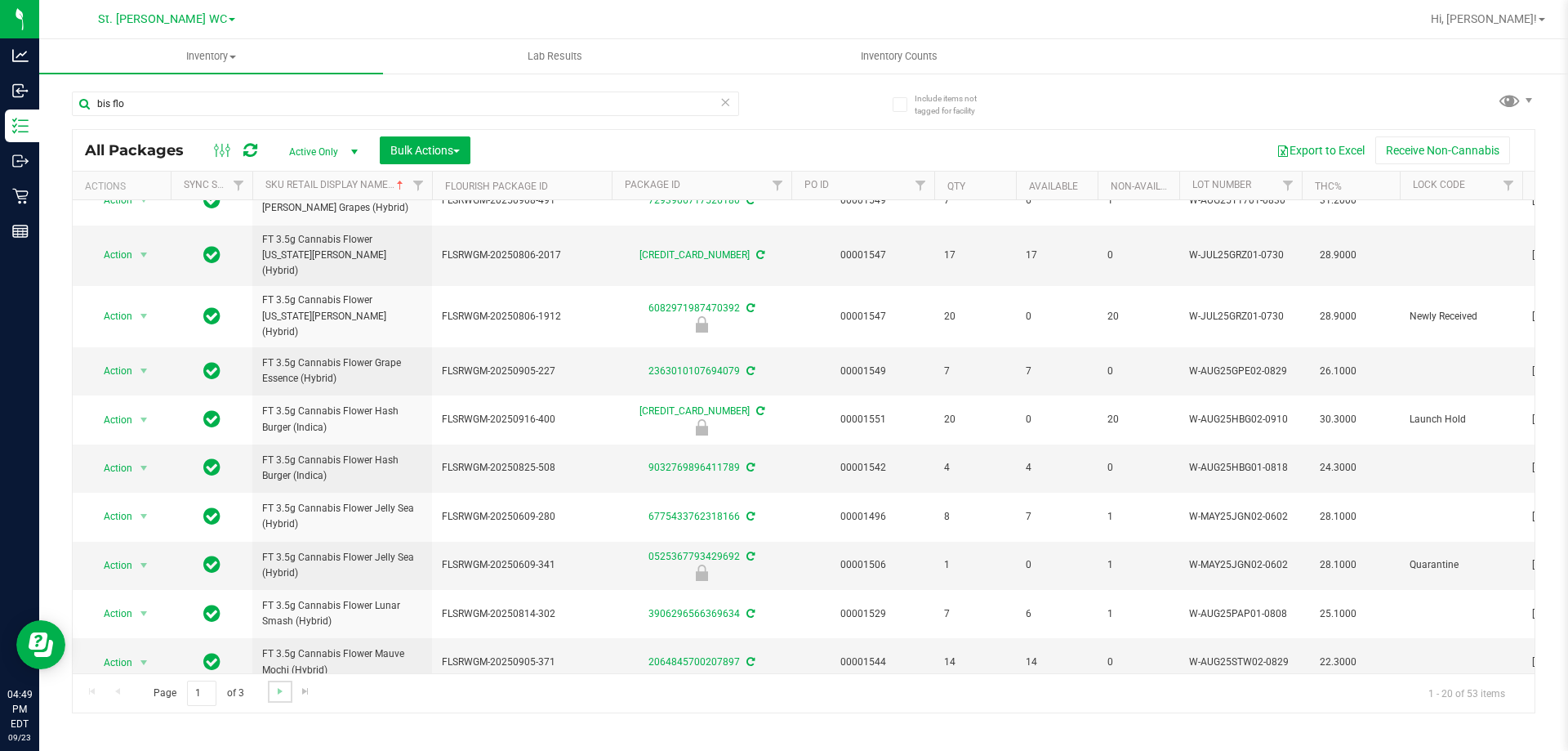
click at [270, 691] on link "Go to the next page" at bounding box center [280, 692] width 23 height 22
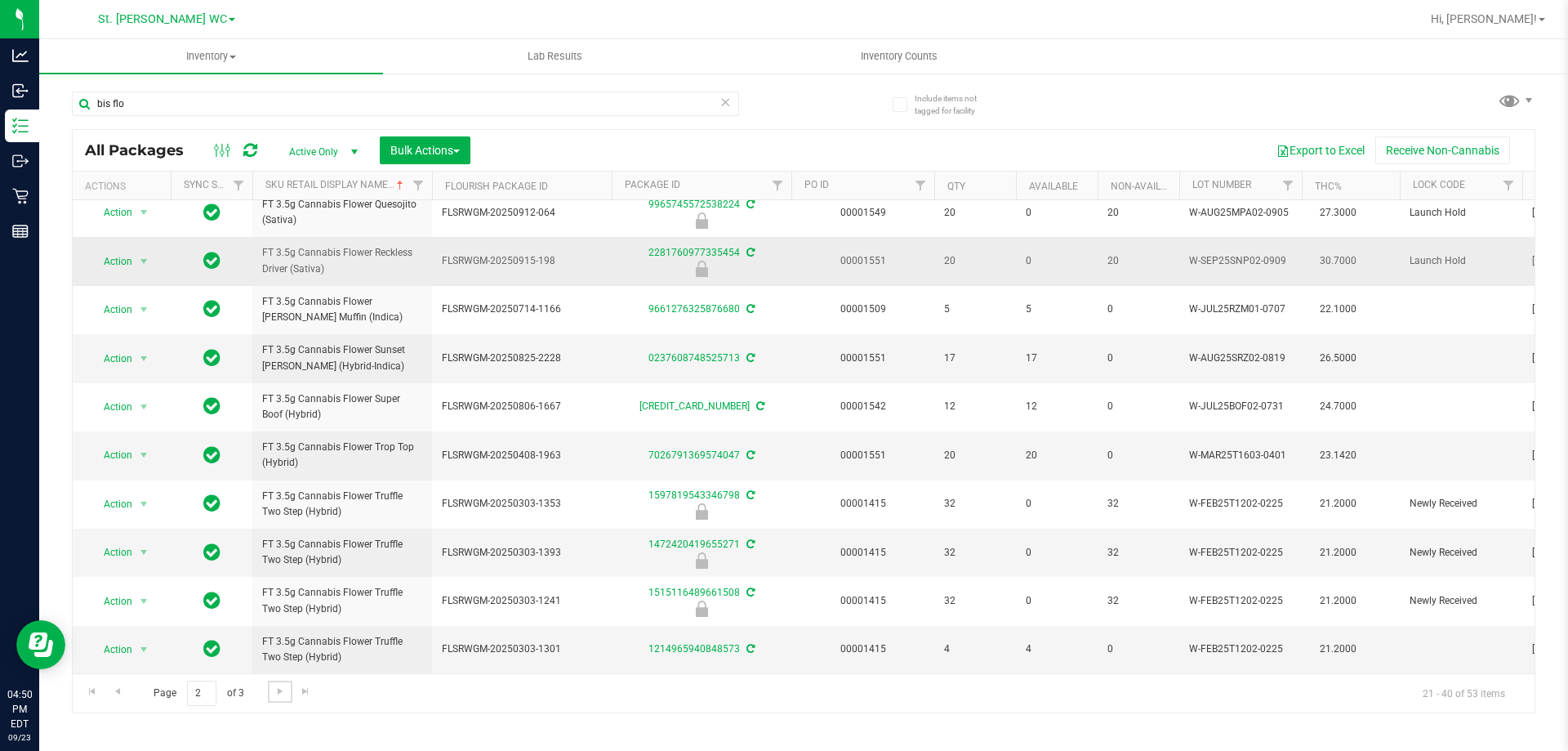
scroll to position [509, 0]
click at [275, 696] on span "Go to the next page" at bounding box center [280, 691] width 14 height 14
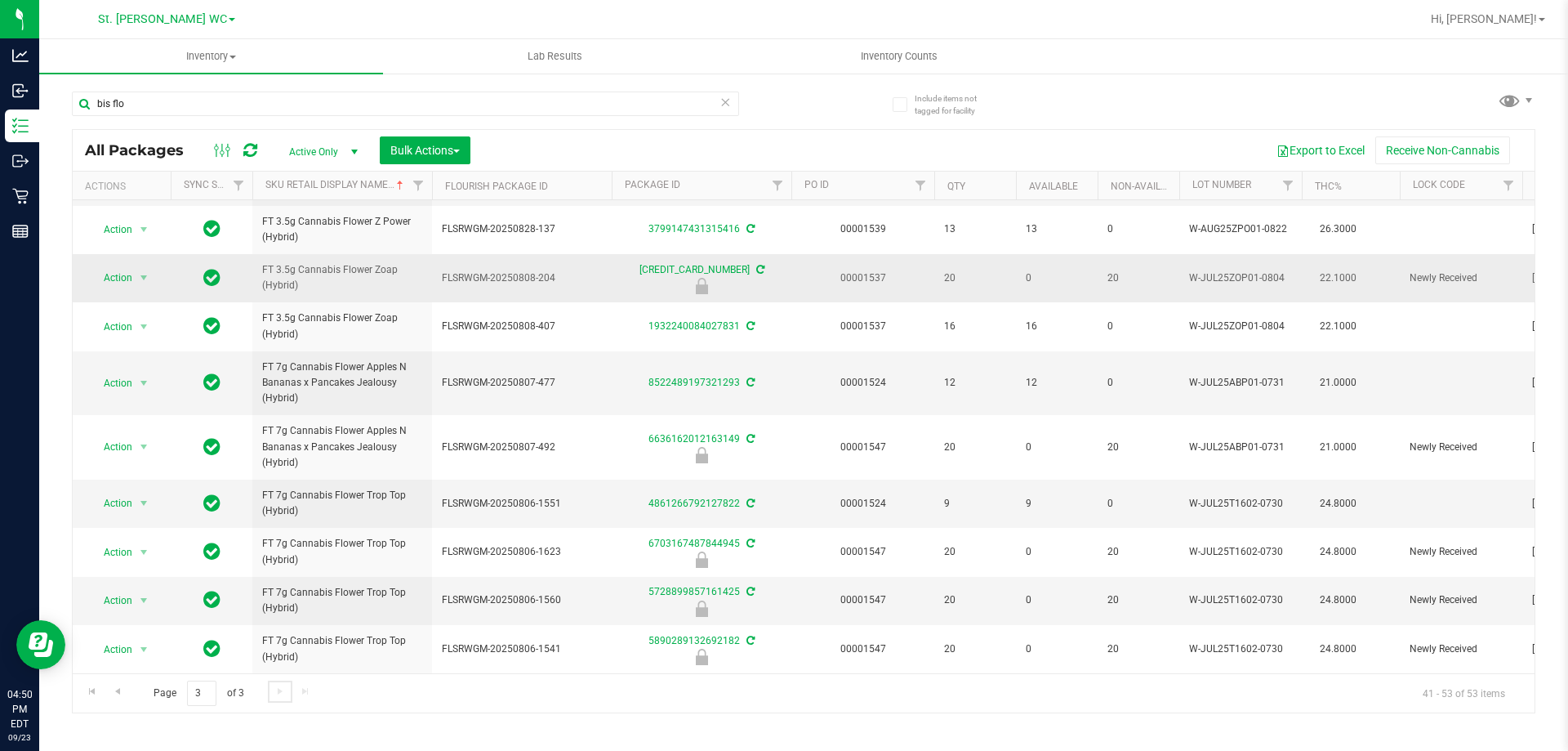
scroll to position [195, 0]
click at [272, 109] on input "bis flo" at bounding box center [405, 104] width 667 height 24
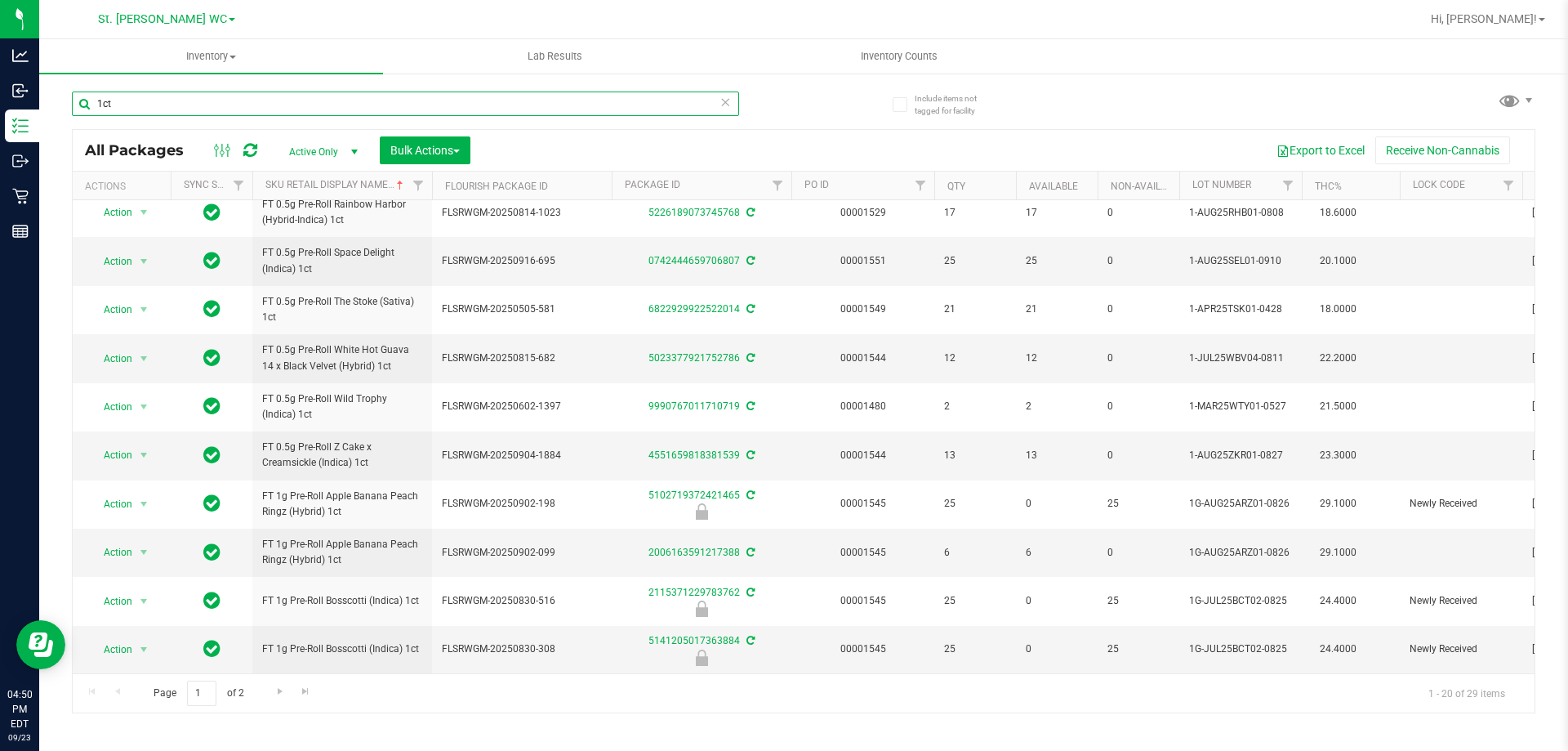
scroll to position [509, 0]
click at [276, 692] on span "Go to the next page" at bounding box center [280, 691] width 14 height 14
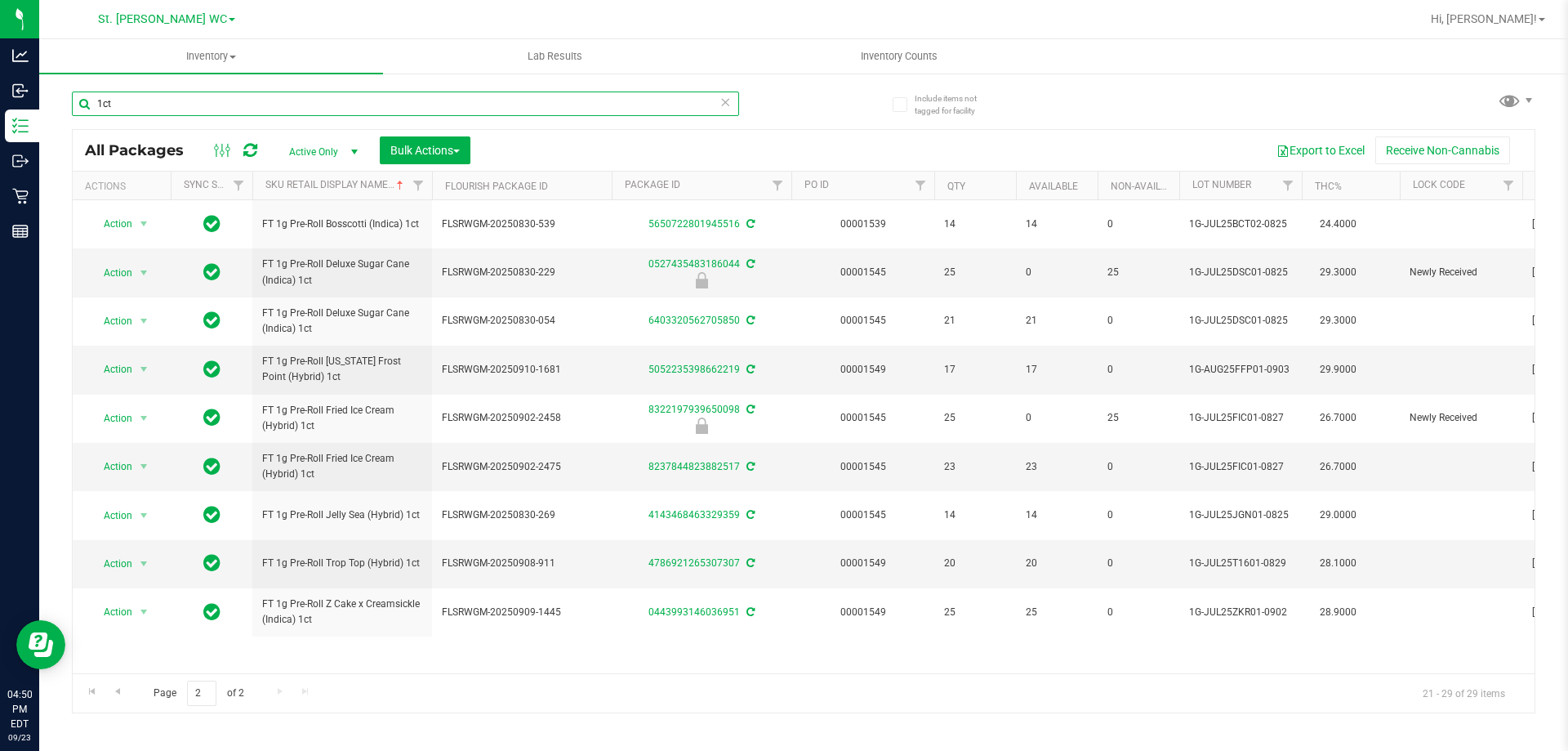
click at [206, 105] on input "1ct" at bounding box center [405, 104] width 667 height 24
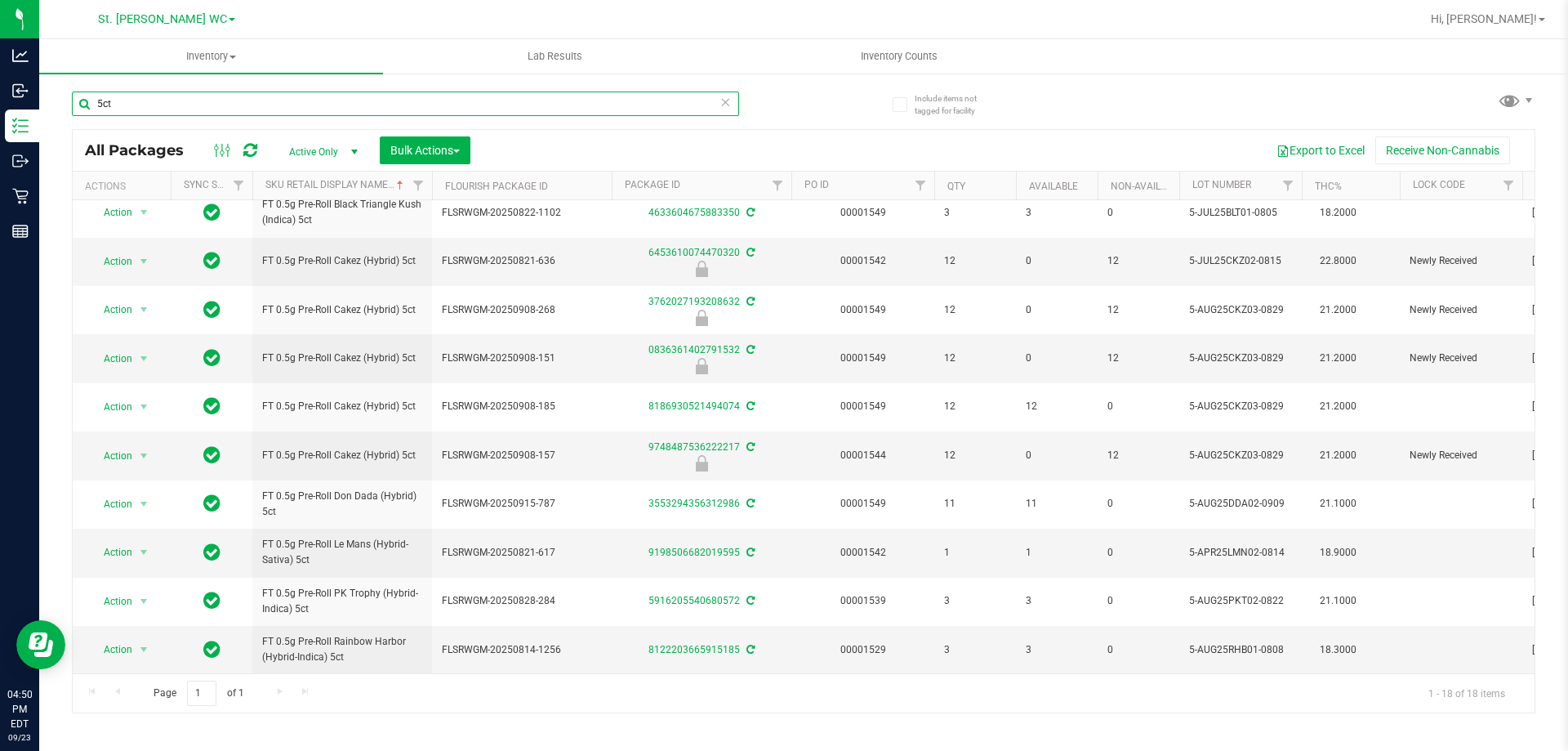
scroll to position [412, 0]
click at [218, 96] on input "5ct" at bounding box center [405, 104] width 667 height 24
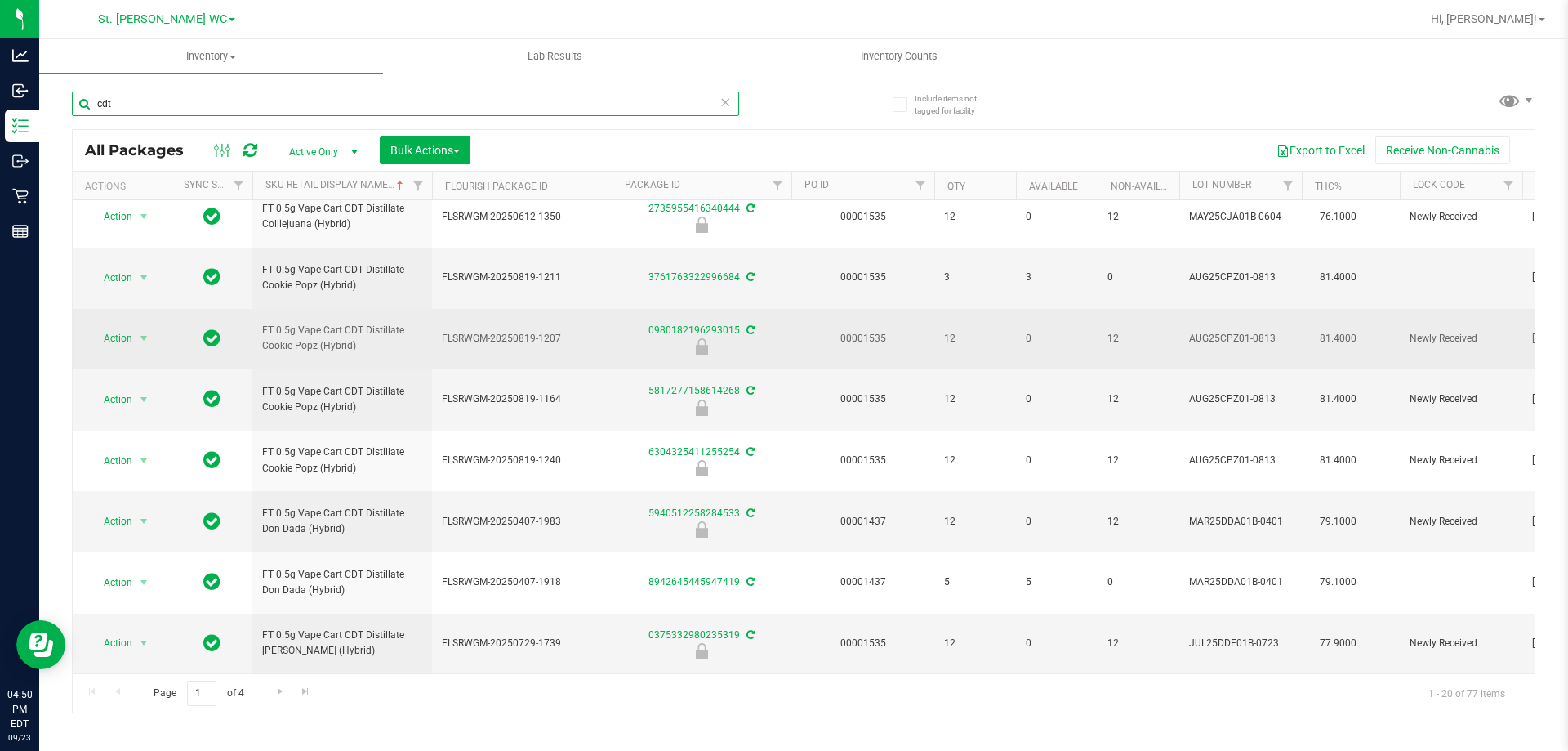
scroll to position [757, 0]
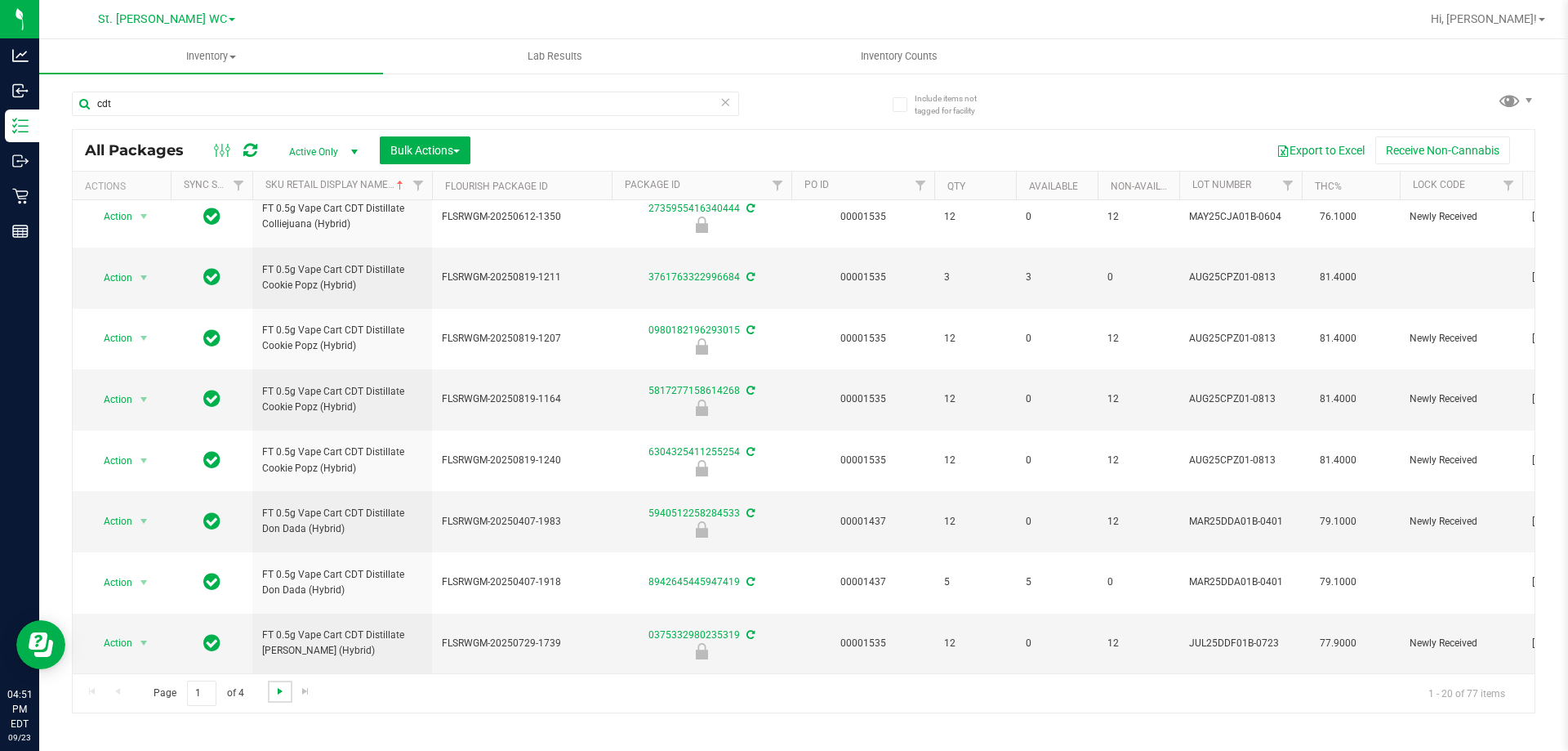
click at [277, 697] on span "Go to the next page" at bounding box center [280, 691] width 14 height 14
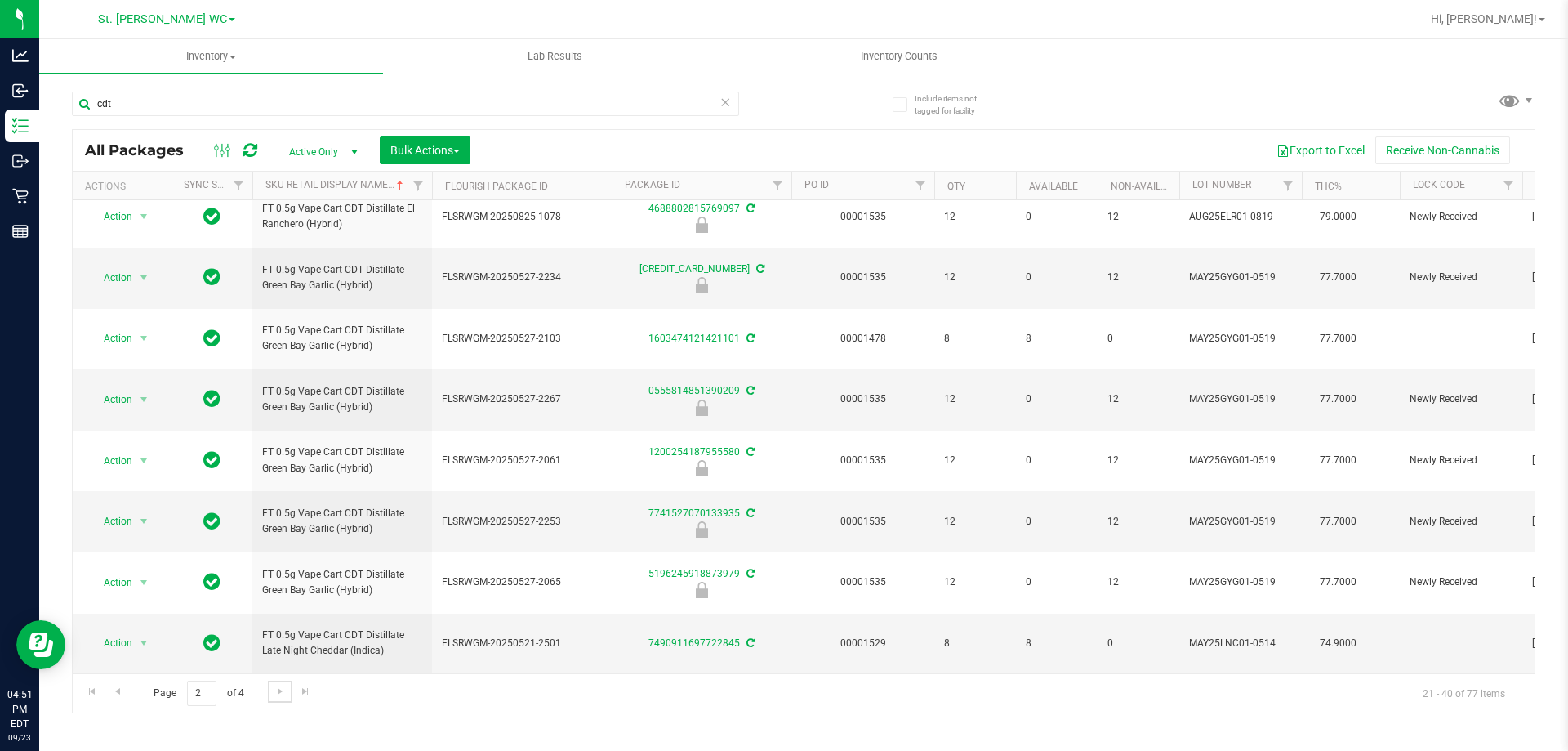
scroll to position [757, 0]
click at [282, 689] on span "Go to the next page" at bounding box center [280, 691] width 14 height 14
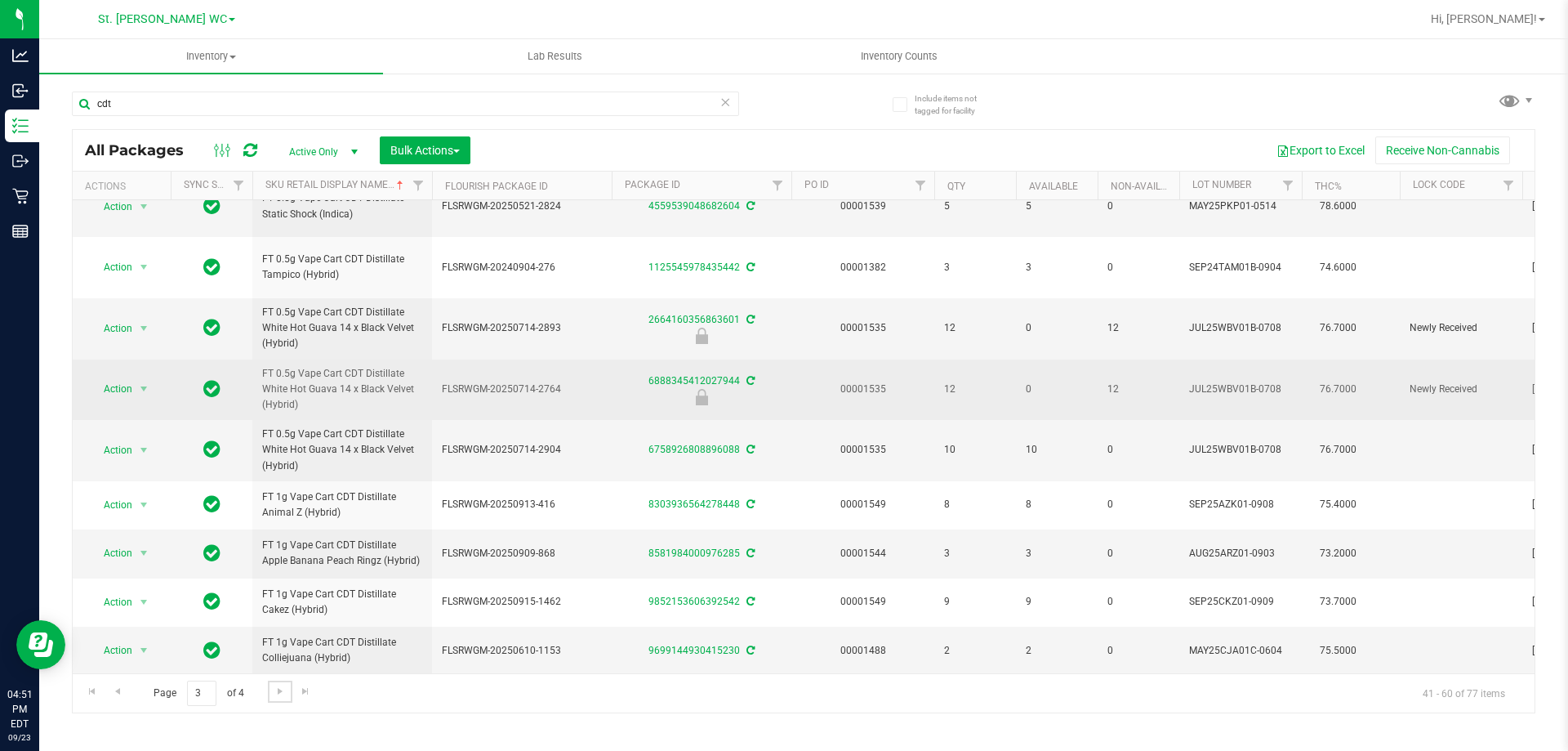
scroll to position [733, 0]
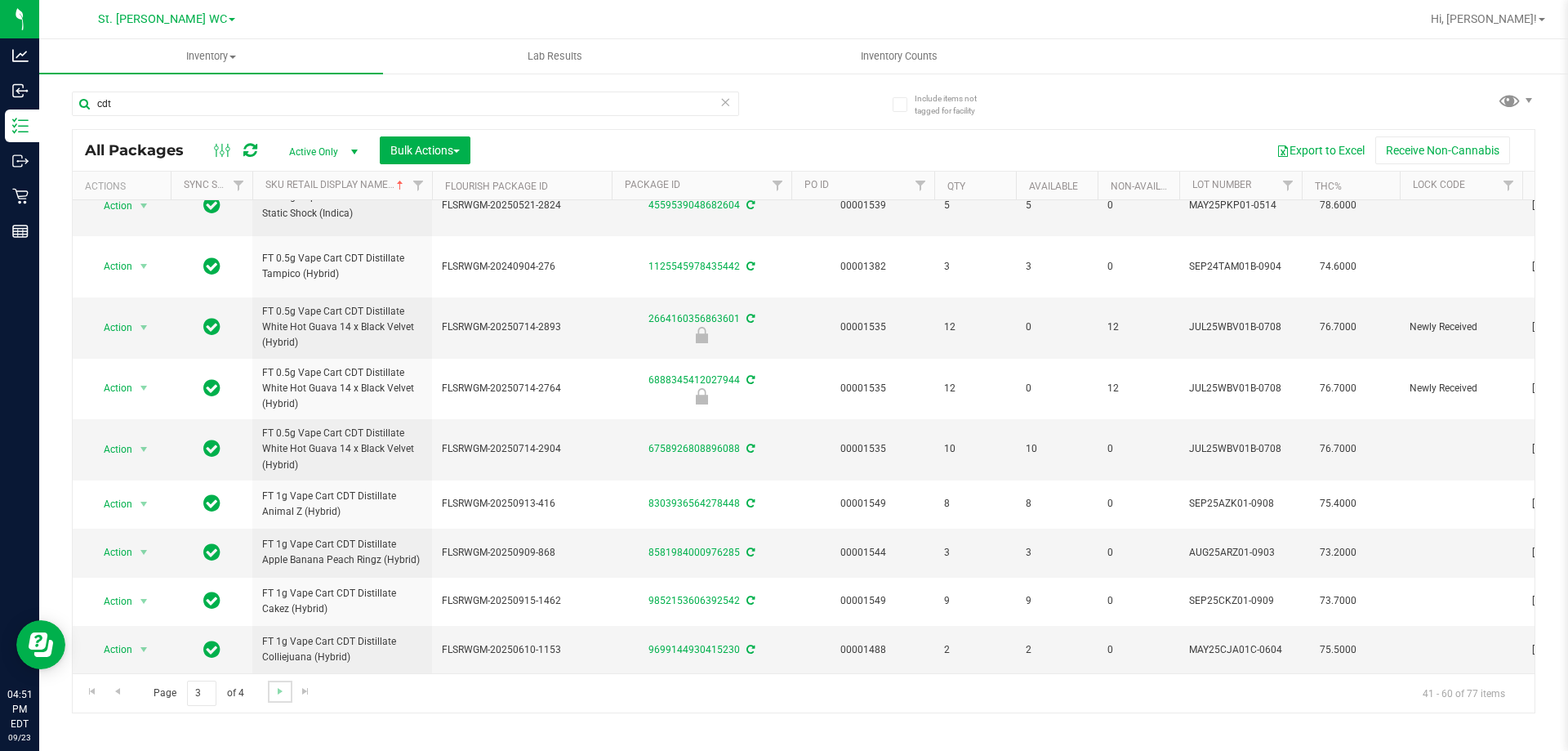
click at [277, 698] on link "Go to the next page" at bounding box center [280, 692] width 23 height 22
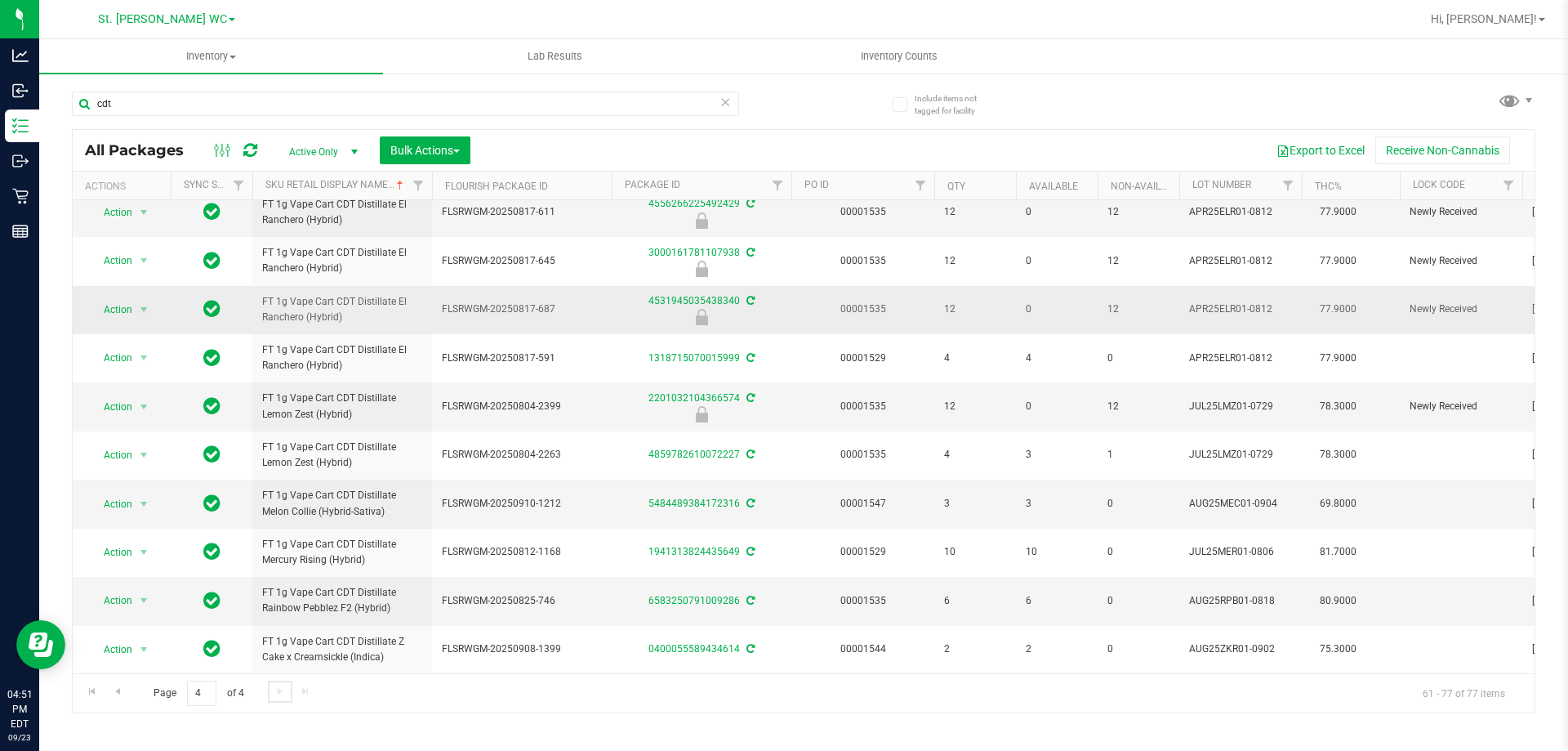
scroll to position [488, 0]
click at [184, 110] on input "cdt" at bounding box center [405, 104] width 667 height 24
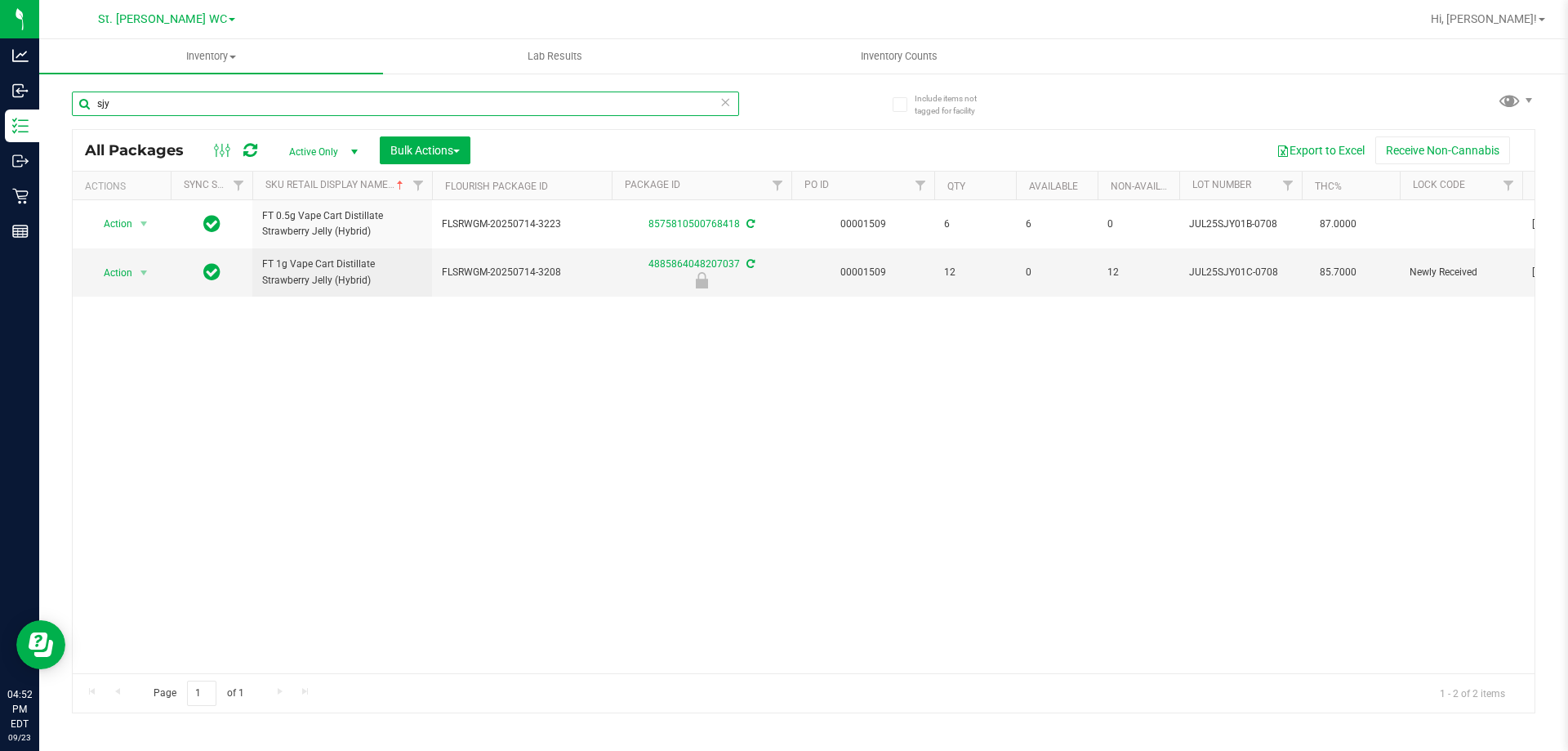
click at [184, 110] on input "sjy" at bounding box center [405, 104] width 667 height 24
click at [131, 103] on input "tnd" at bounding box center [405, 104] width 667 height 24
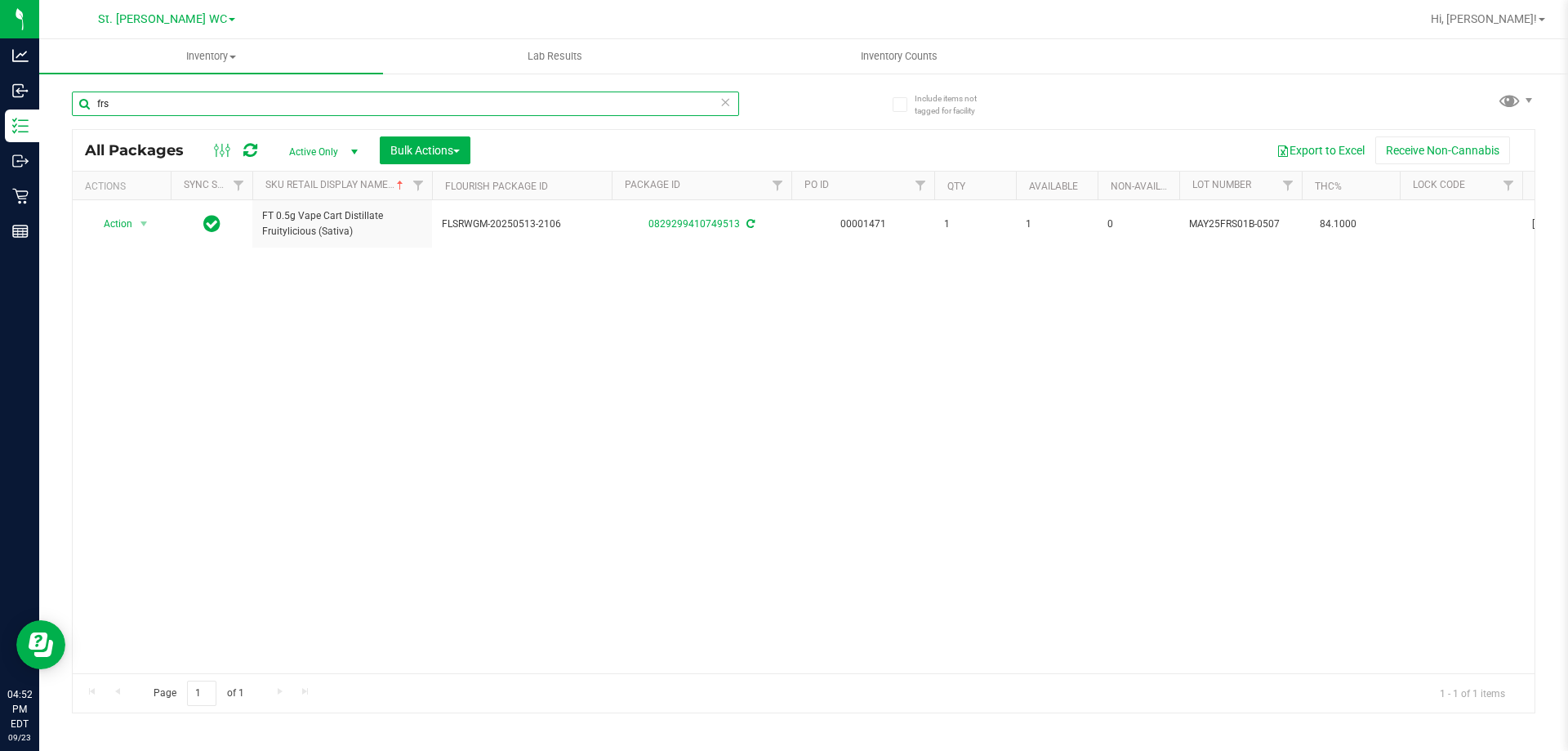
click at [219, 104] on input "frs" at bounding box center [405, 104] width 667 height 24
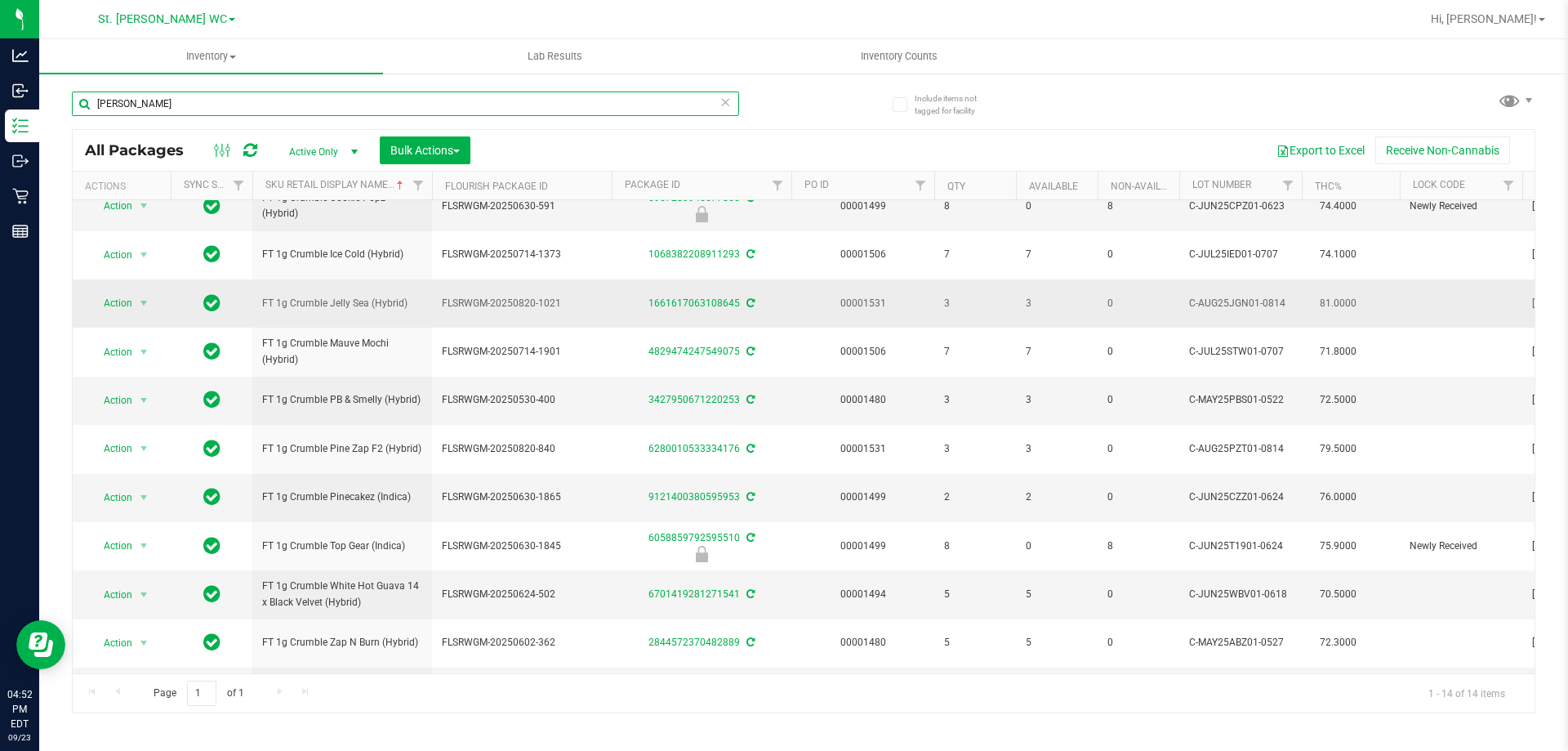
scroll to position [218, 0]
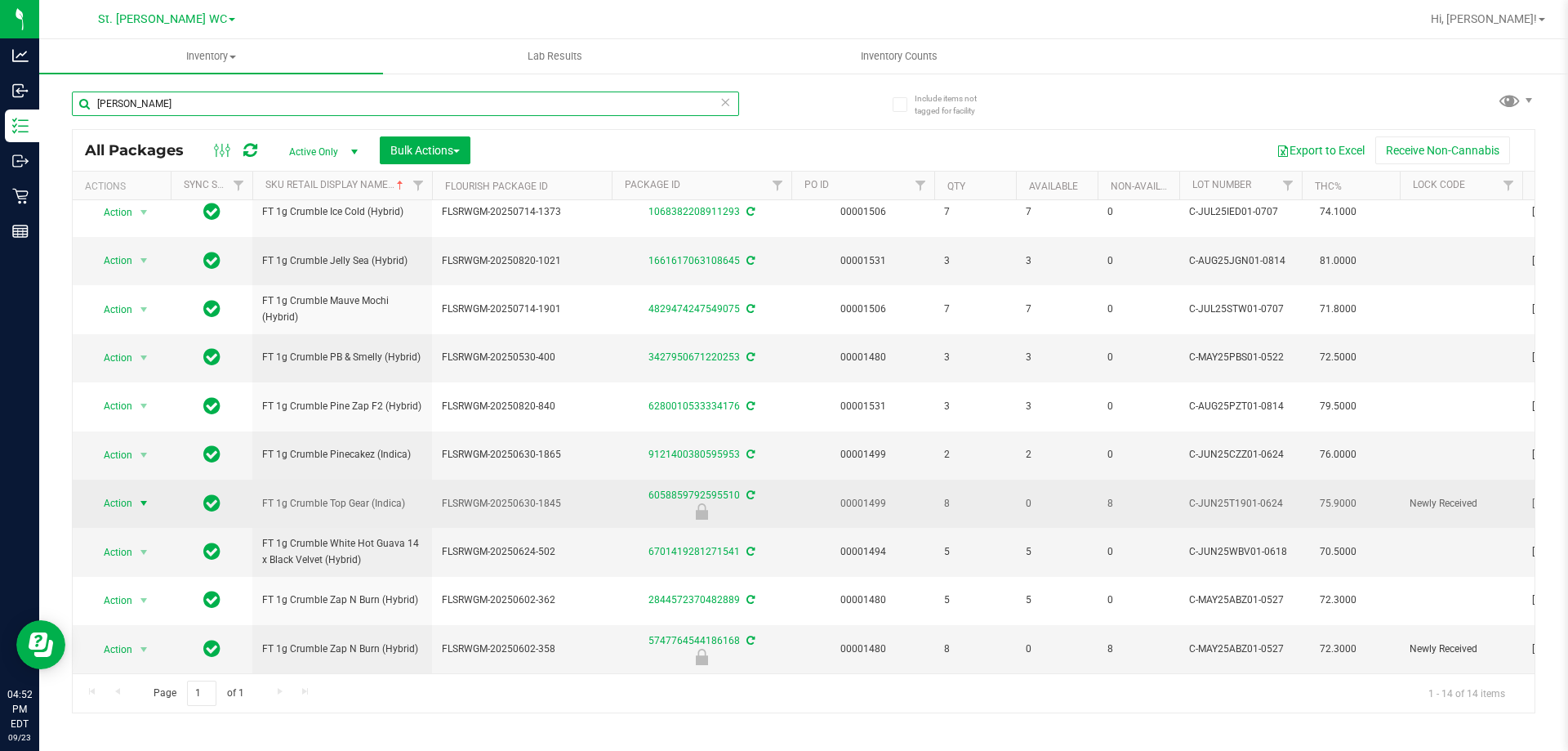
type input "crum"
click at [113, 492] on span "Action" at bounding box center [111, 502] width 44 height 23
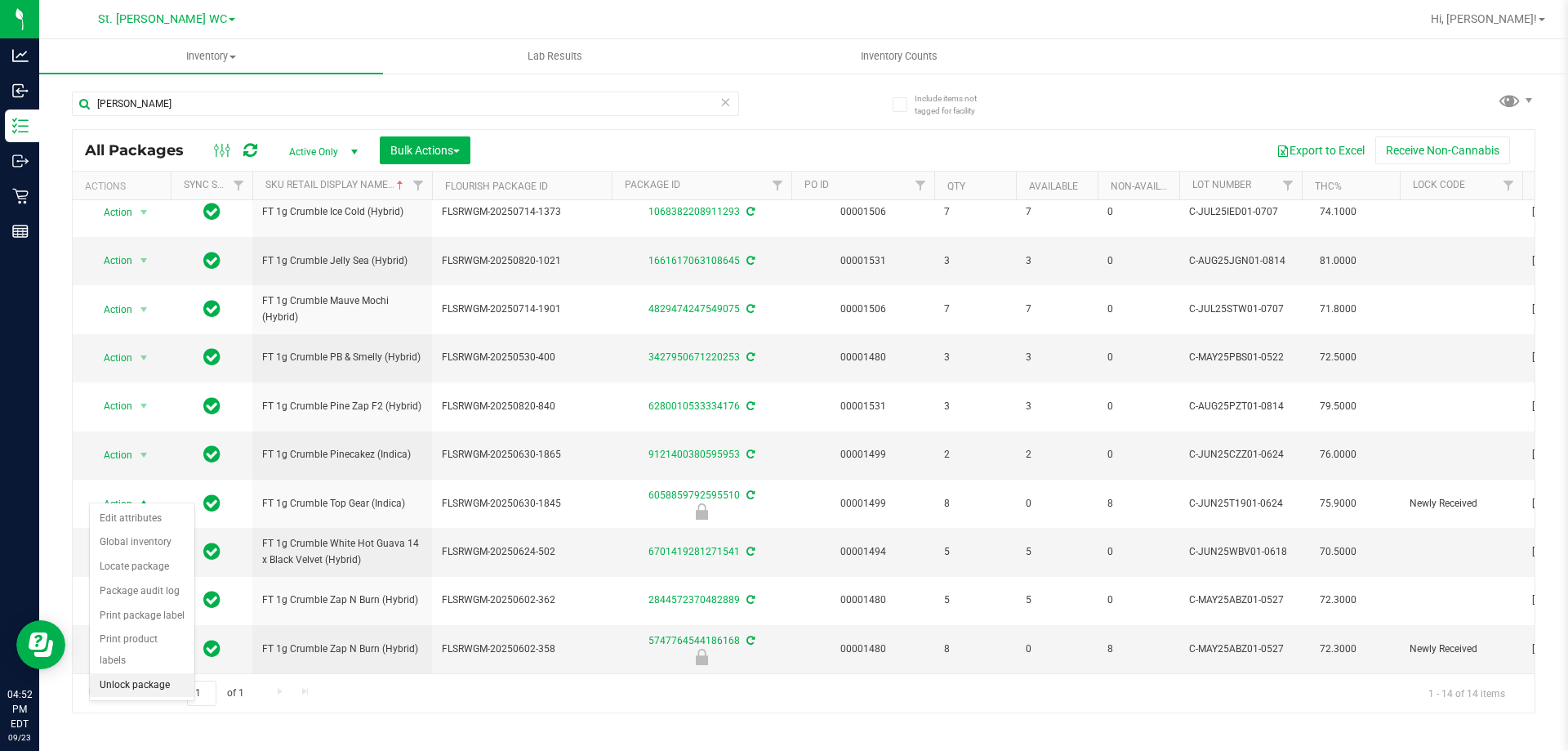
click at [119, 674] on li "Unlock package" at bounding box center [142, 685] width 104 height 24
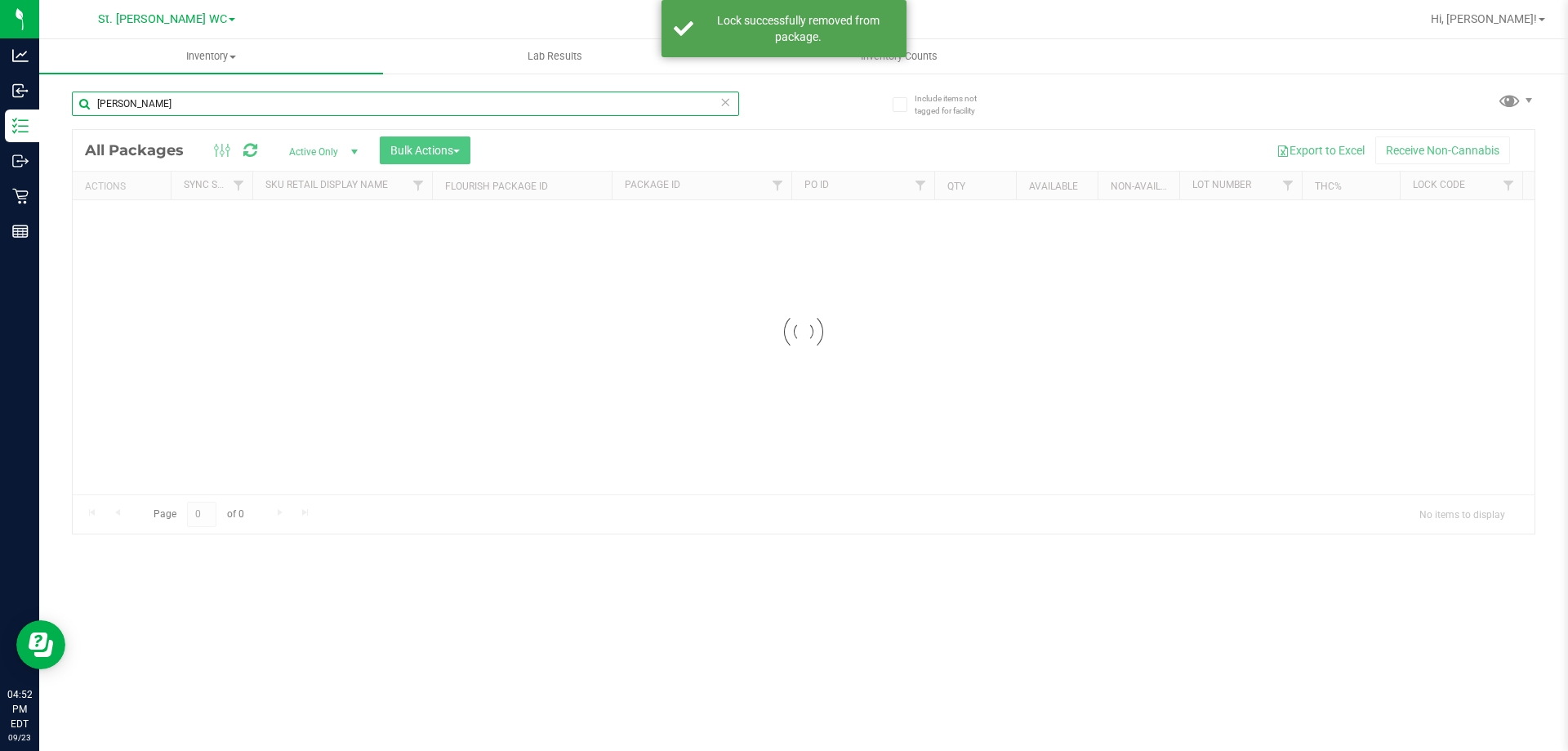
click at [198, 104] on input "crum" at bounding box center [405, 104] width 667 height 24
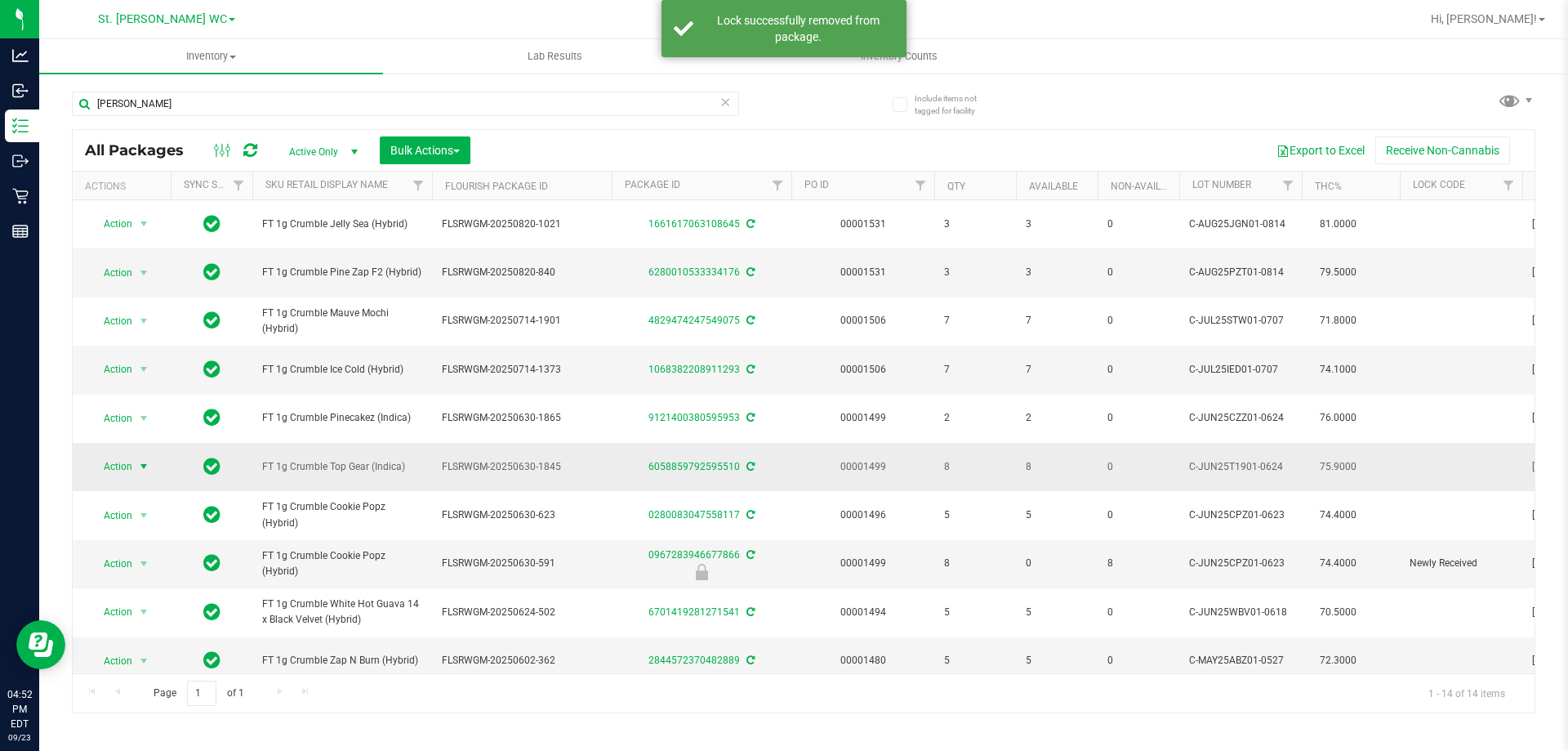
click at [105, 459] on span "Action" at bounding box center [111, 466] width 44 height 23
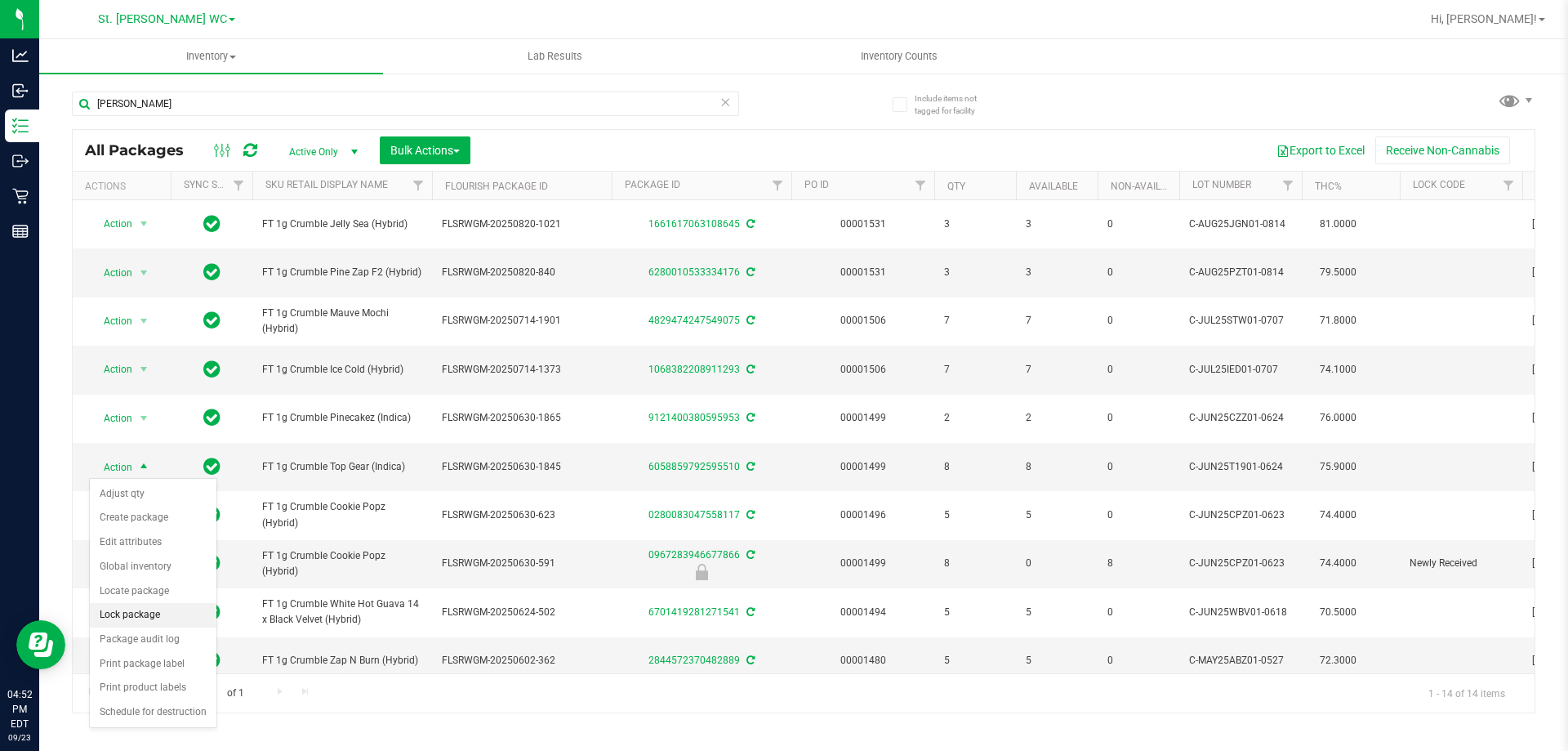
click at [160, 617] on li "Lock package" at bounding box center [153, 615] width 127 height 24
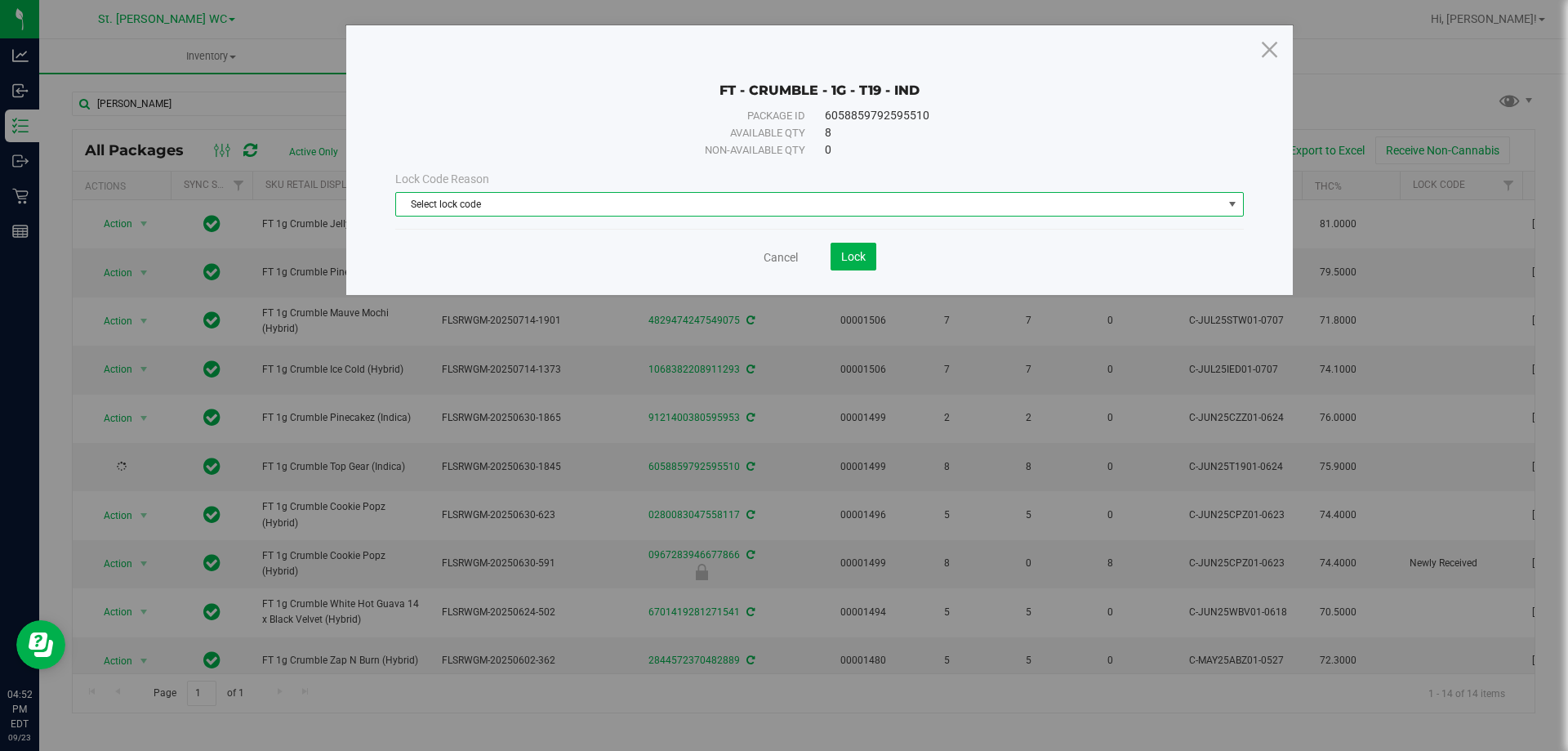
click at [614, 201] on span "Select lock code" at bounding box center [809, 204] width 826 height 23
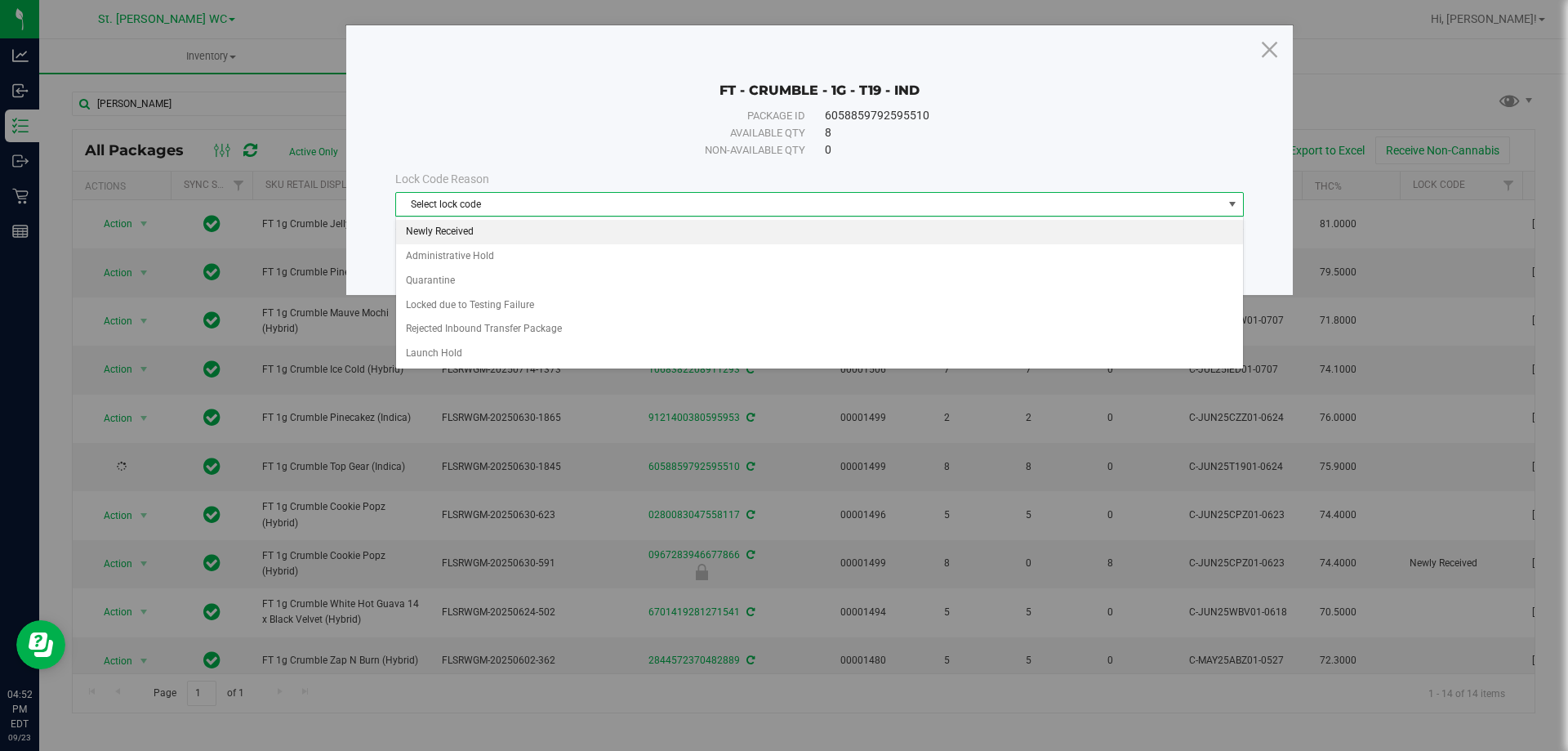
click at [440, 231] on li "Newly Received" at bounding box center [819, 231] width 847 height 24
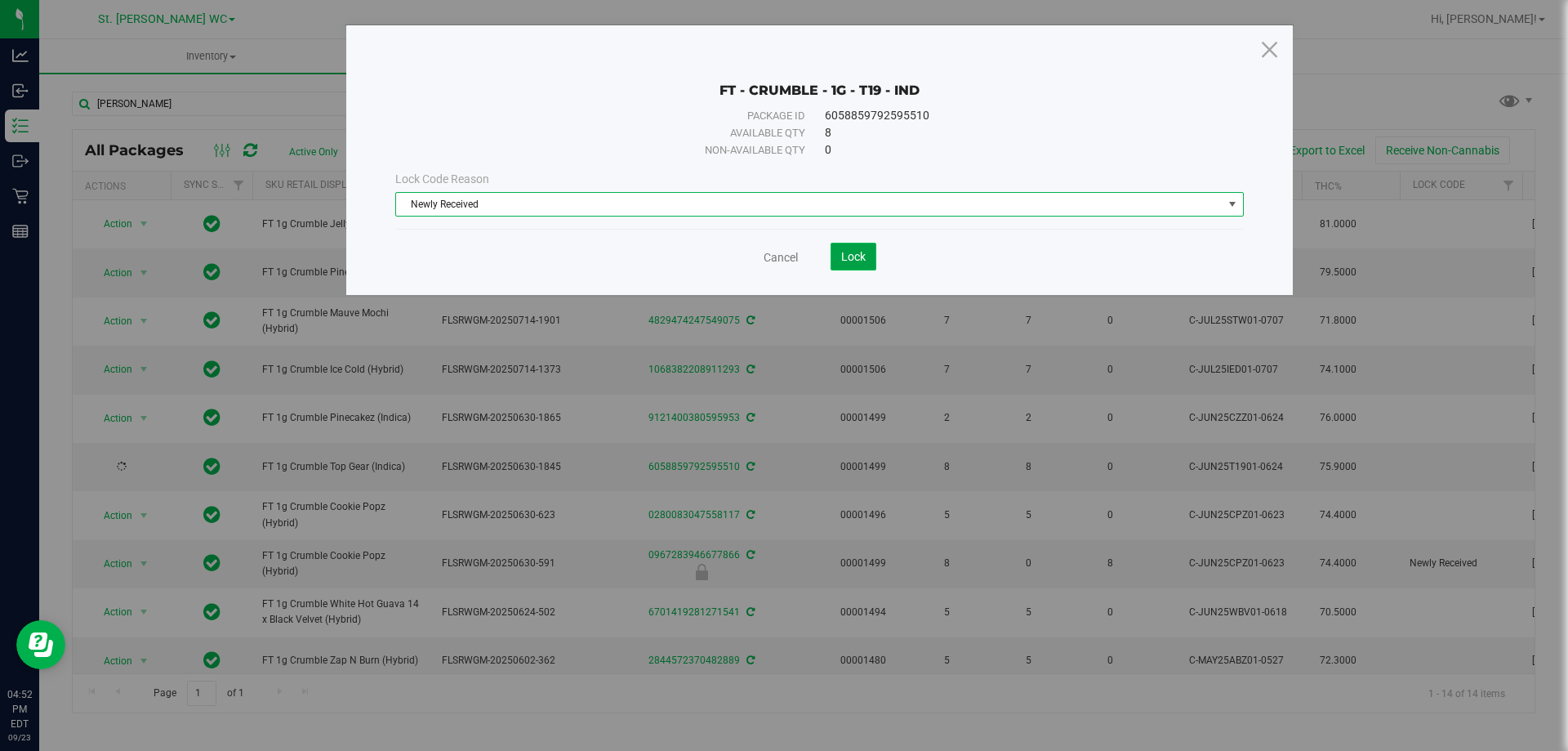
click at [849, 260] on span "Lock" at bounding box center [853, 257] width 24 height 14
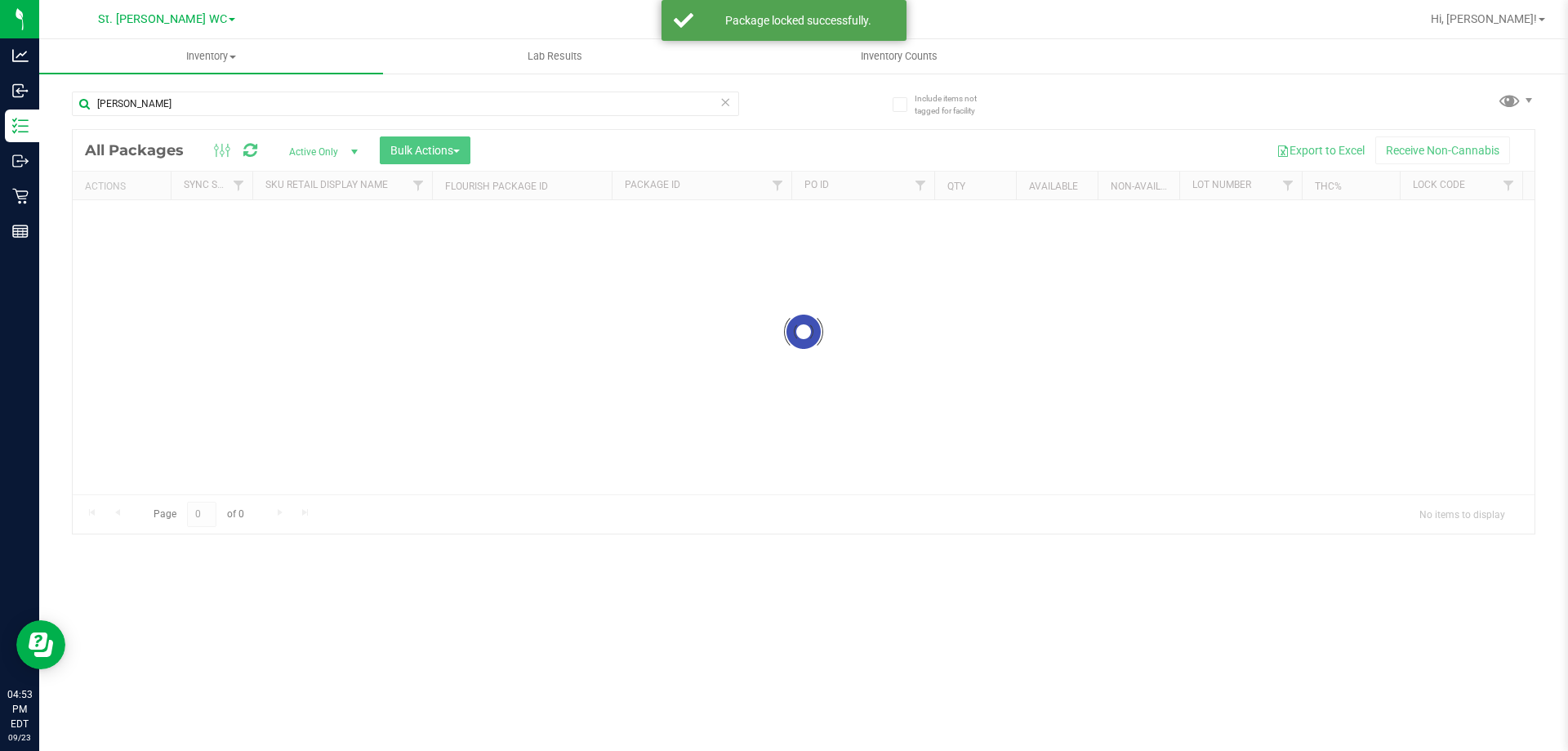
click at [213, 104] on input "crum" at bounding box center [405, 104] width 667 height 24
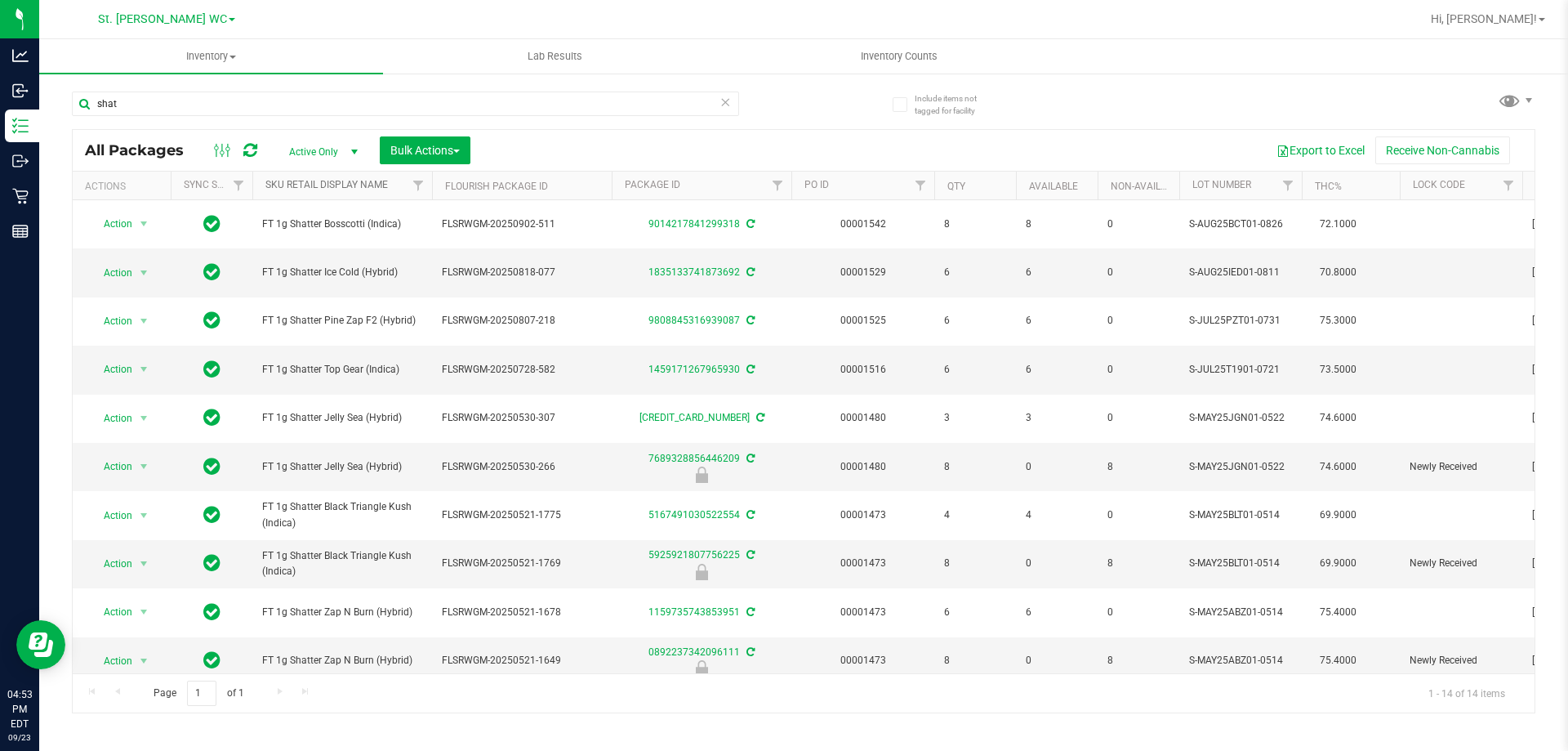
click at [302, 180] on link "Sku Retail Display Name" at bounding box center [327, 185] width 122 height 12
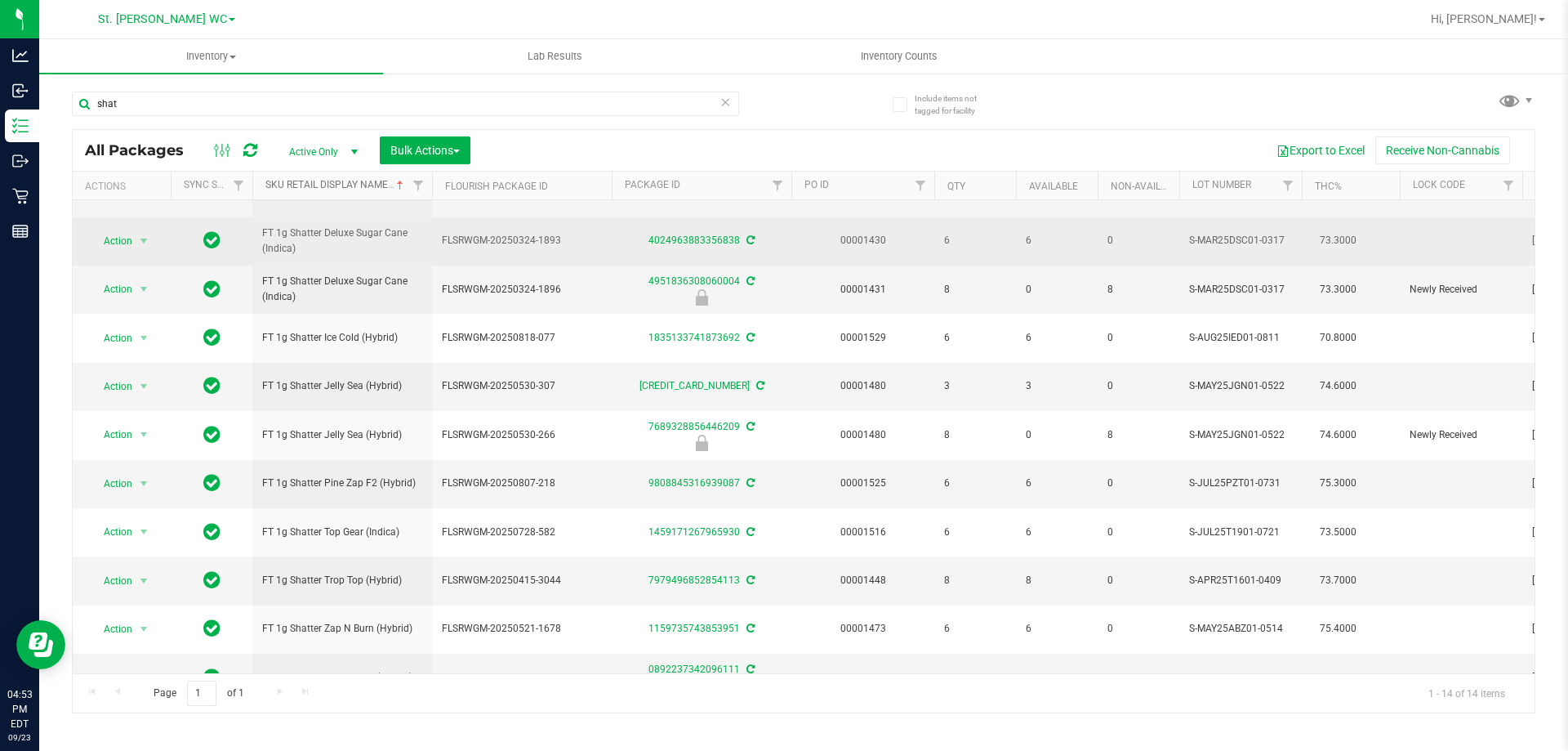
scroll to position [137, 0]
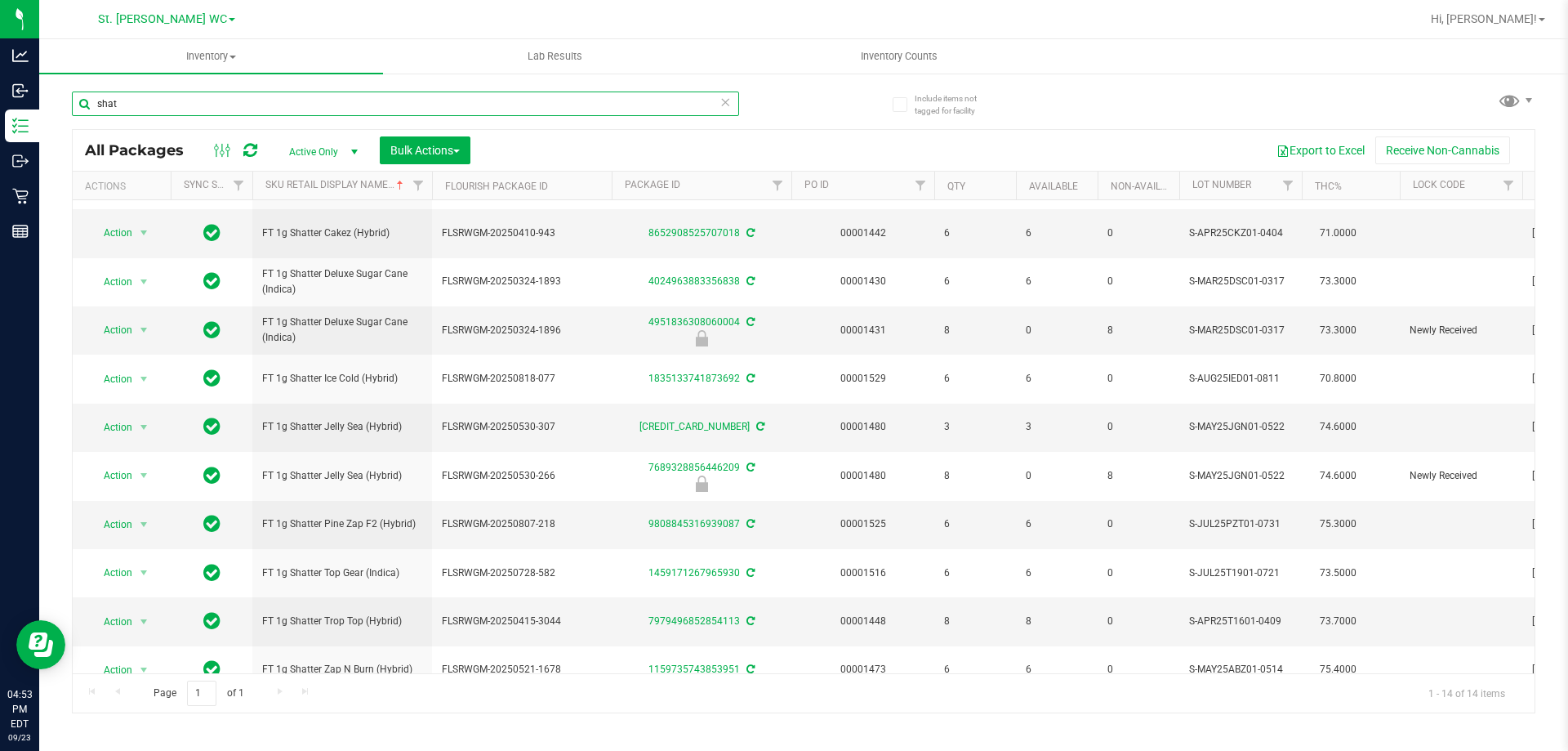
click at [257, 106] on input "shat" at bounding box center [405, 104] width 667 height 24
click at [256, 105] on input "shat" at bounding box center [405, 104] width 667 height 24
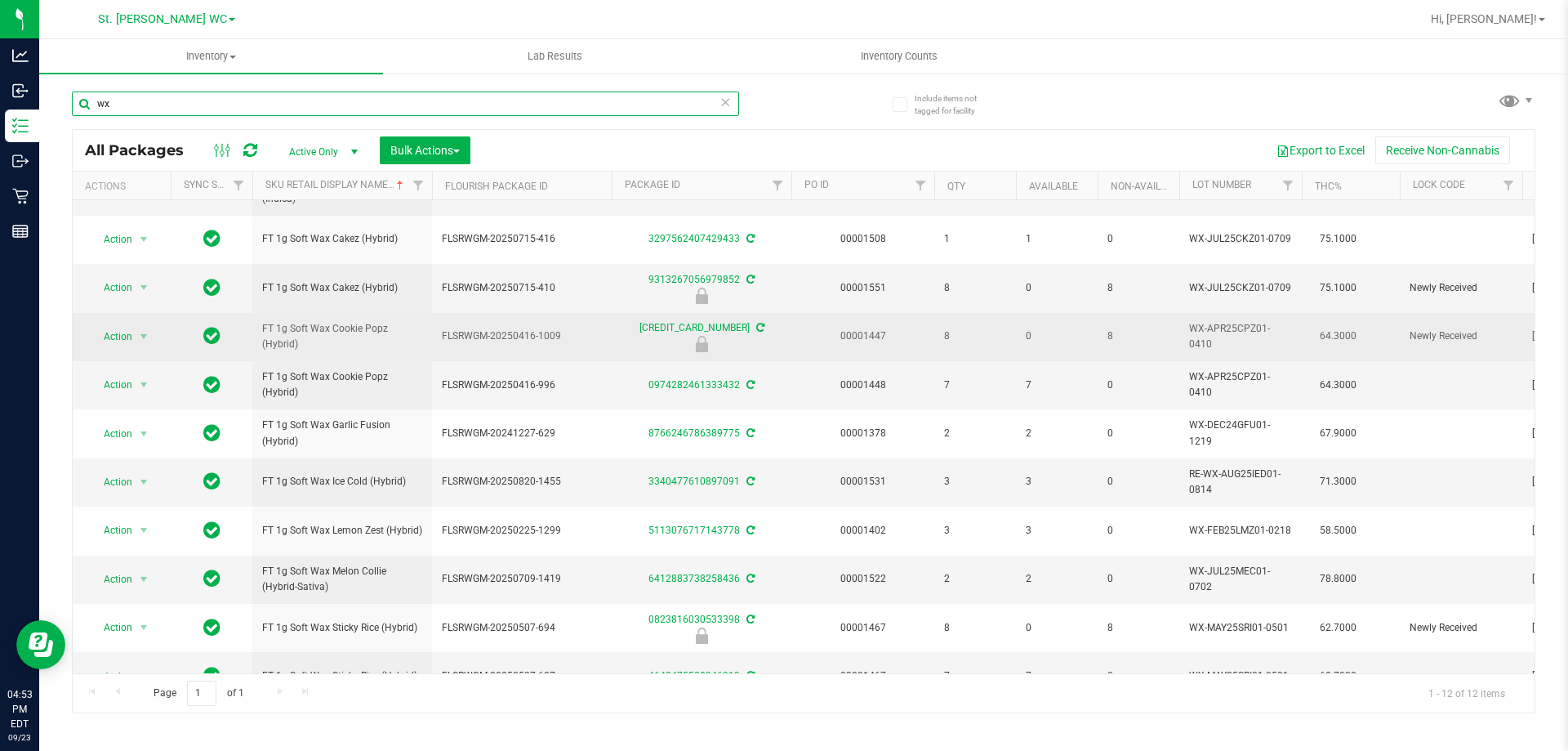
scroll to position [121, 0]
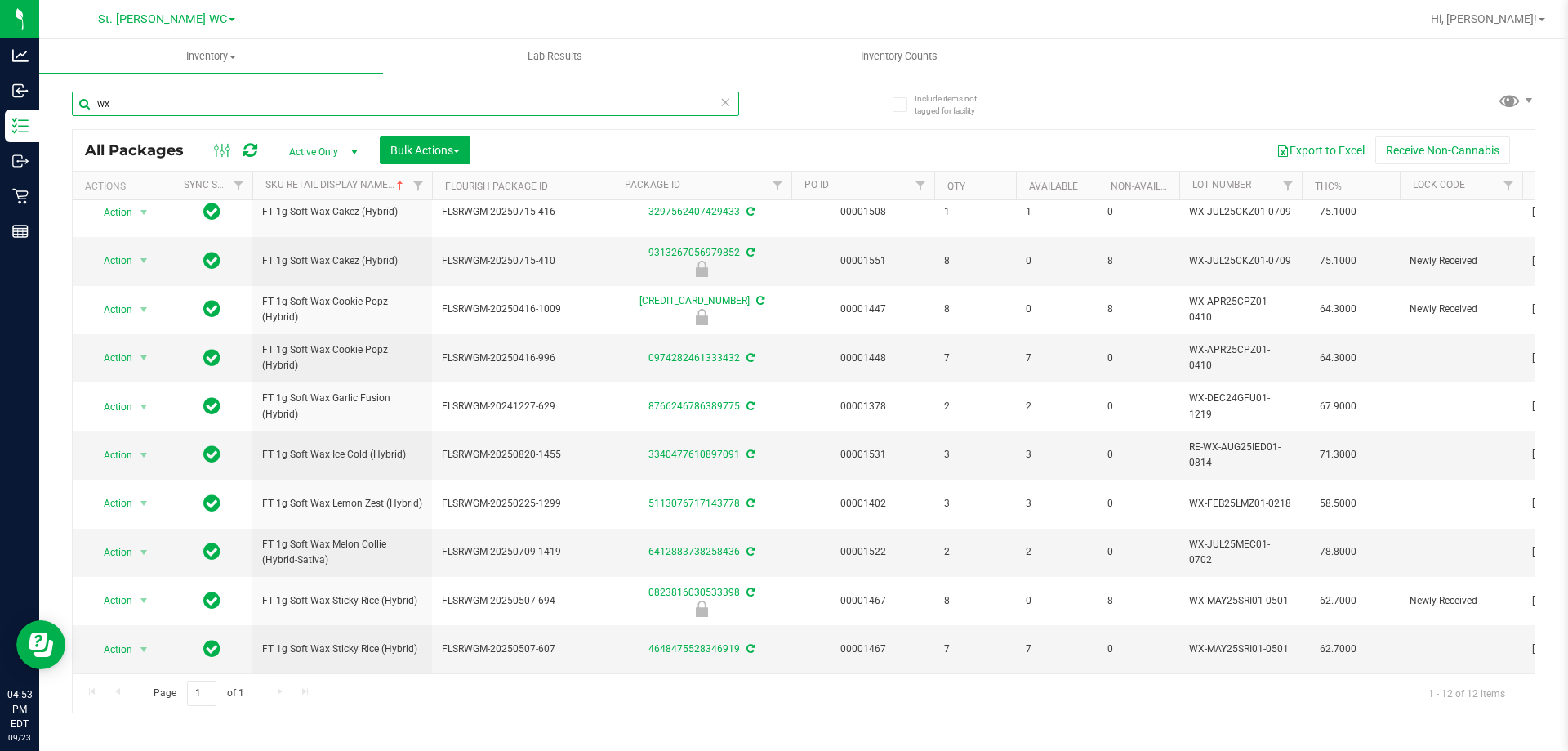
click at [200, 110] on input "wx" at bounding box center [405, 104] width 667 height 24
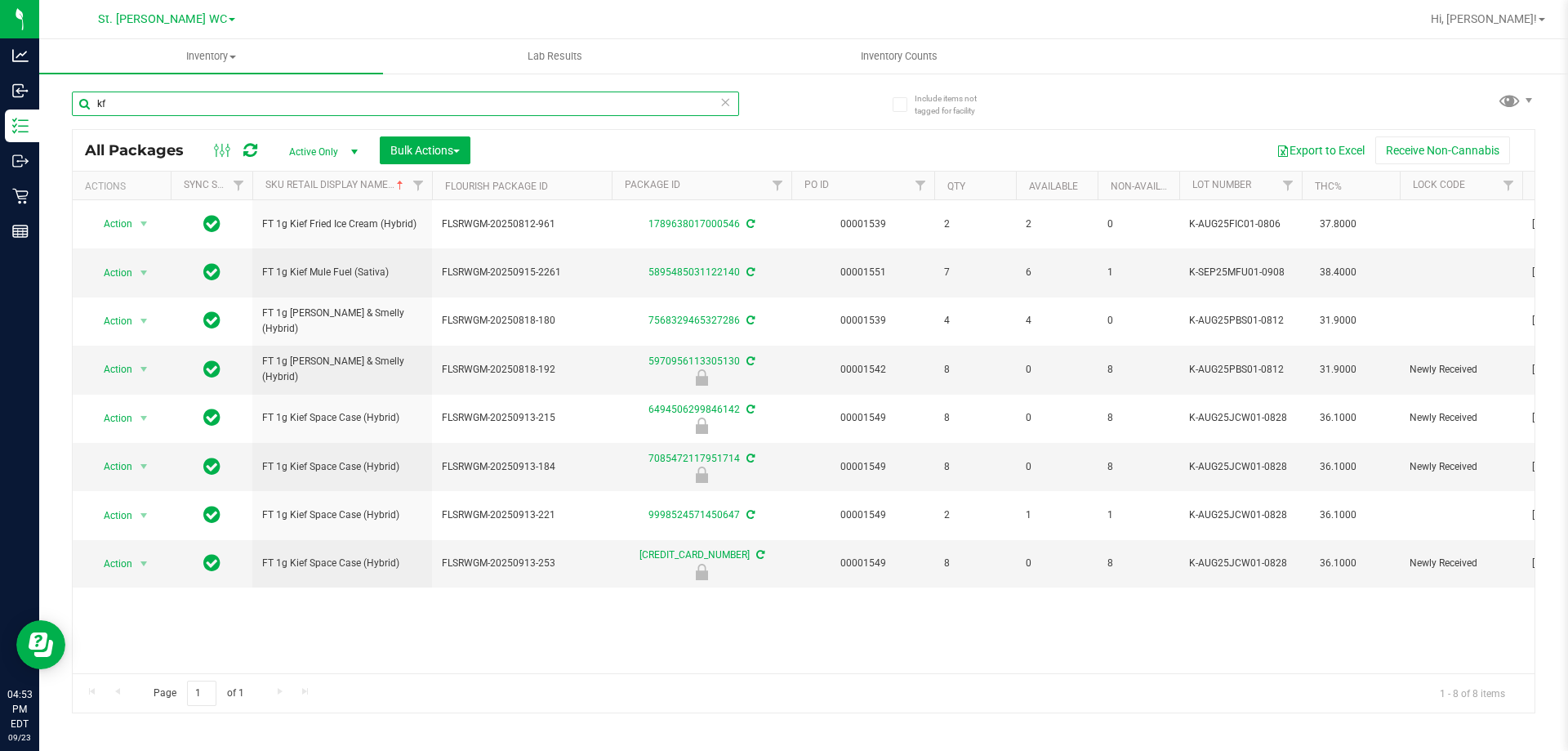
click at [212, 104] on input "kf" at bounding box center [405, 104] width 667 height 24
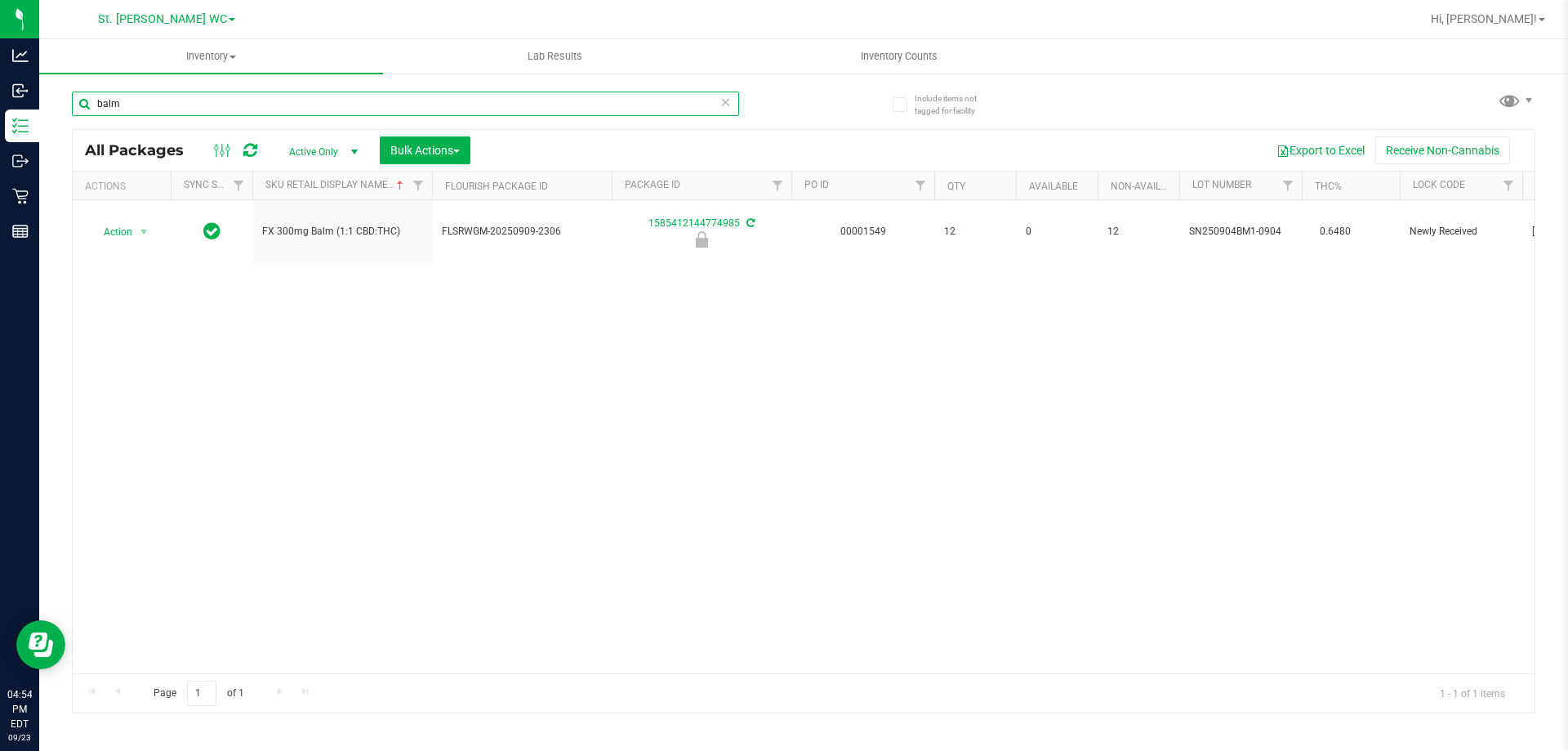
click at [154, 103] on input "balm" at bounding box center [405, 104] width 667 height 24
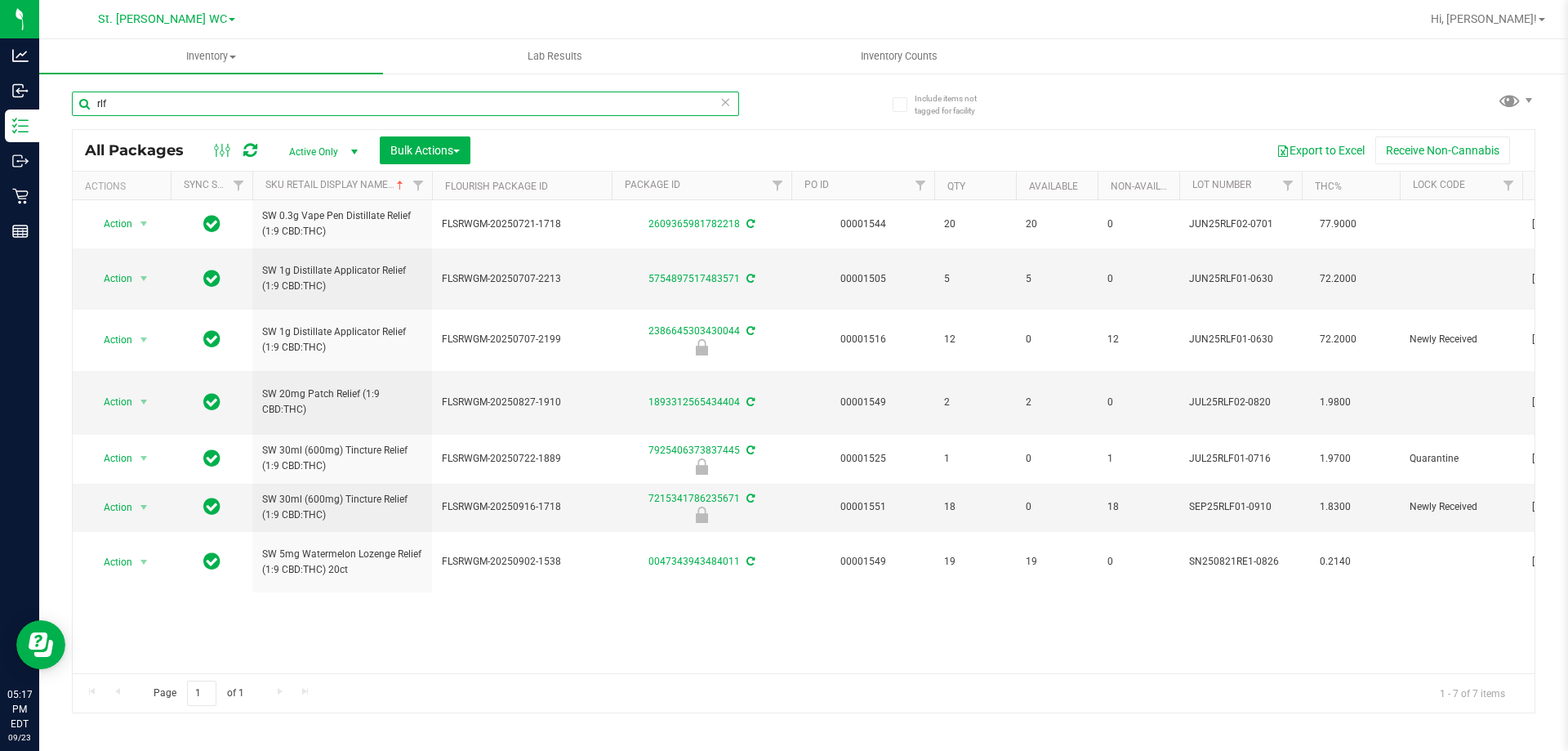
type input "rlf"
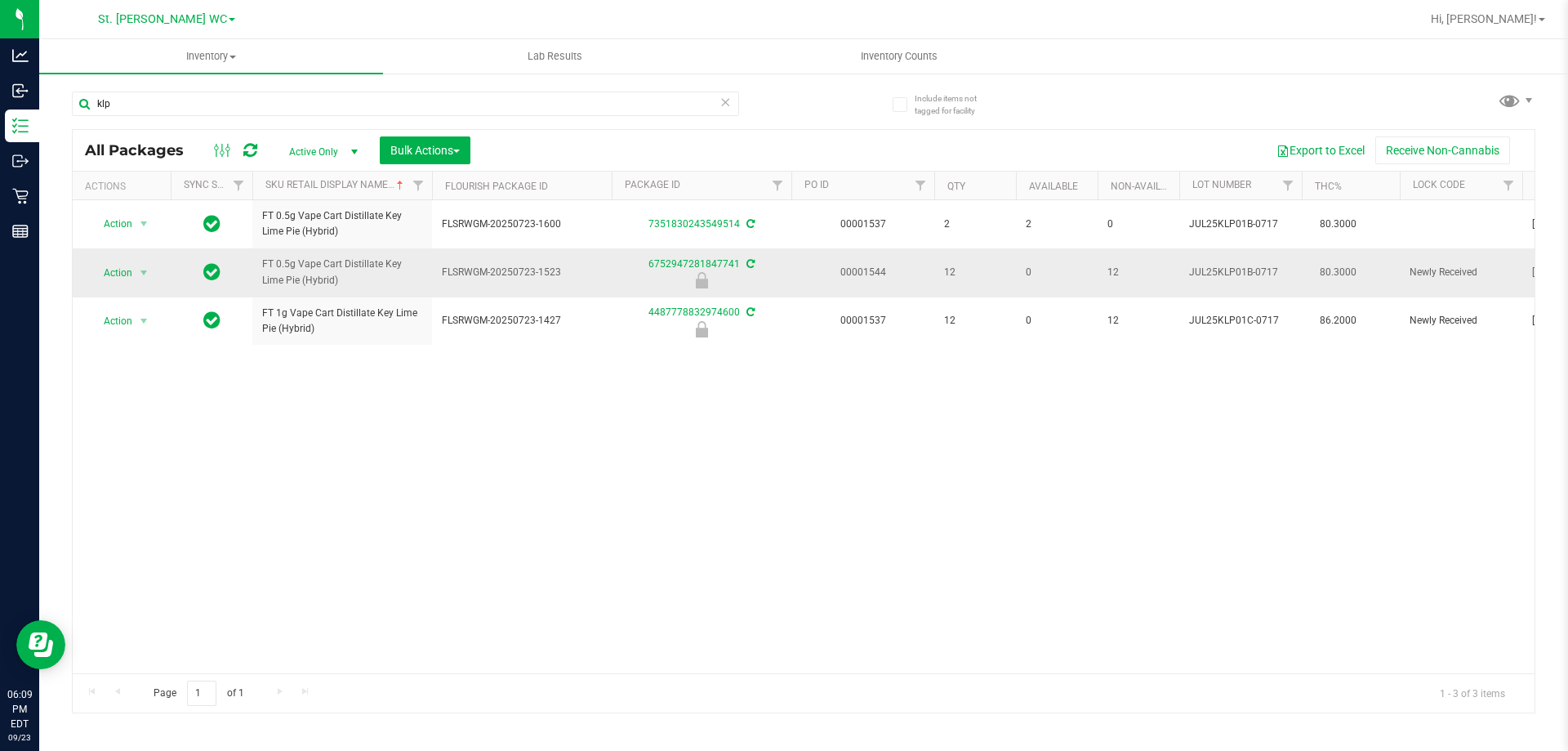
type input "klp"
click at [177, 289] on td at bounding box center [212, 273] width 82 height 49
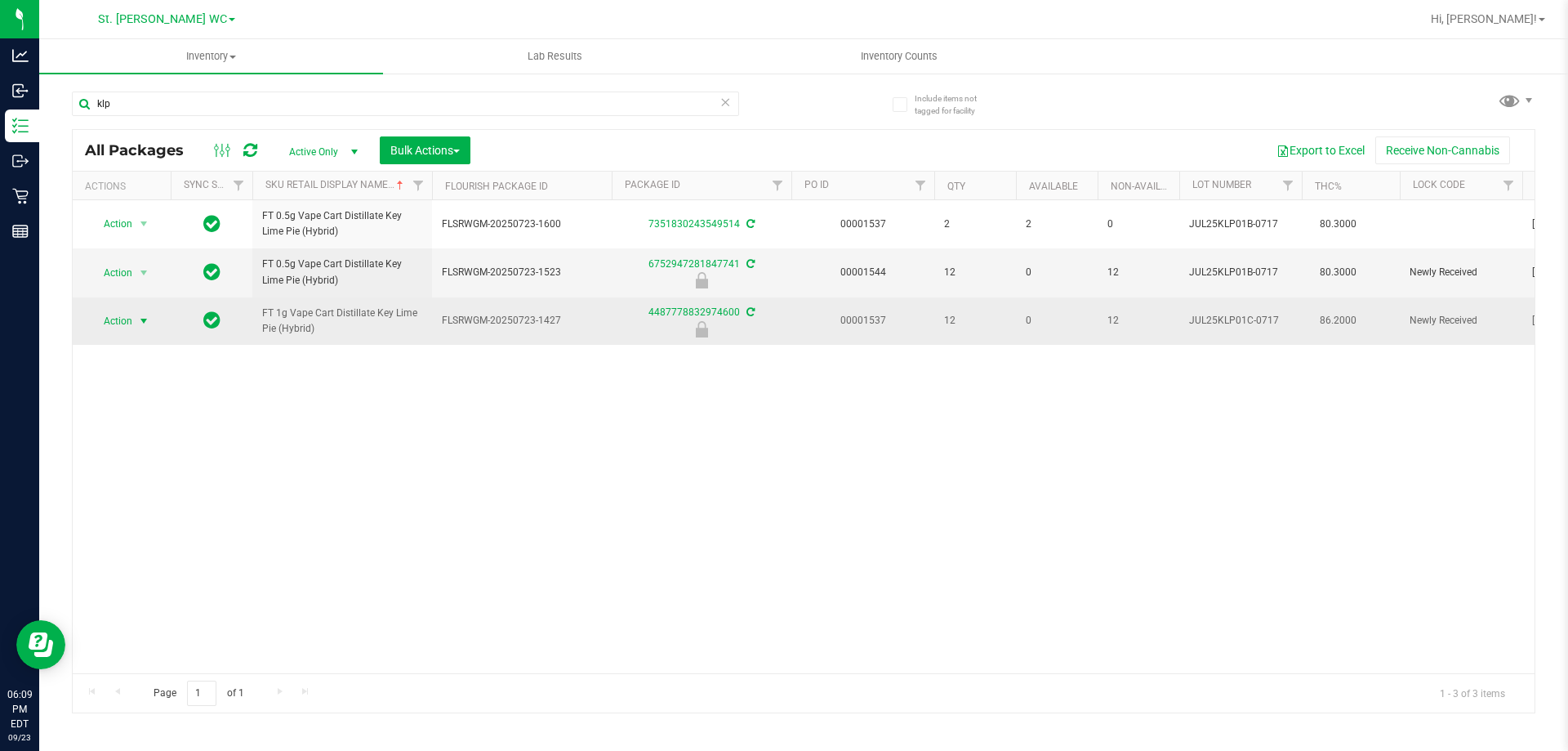
click at [146, 312] on span "select" at bounding box center [144, 321] width 21 height 23
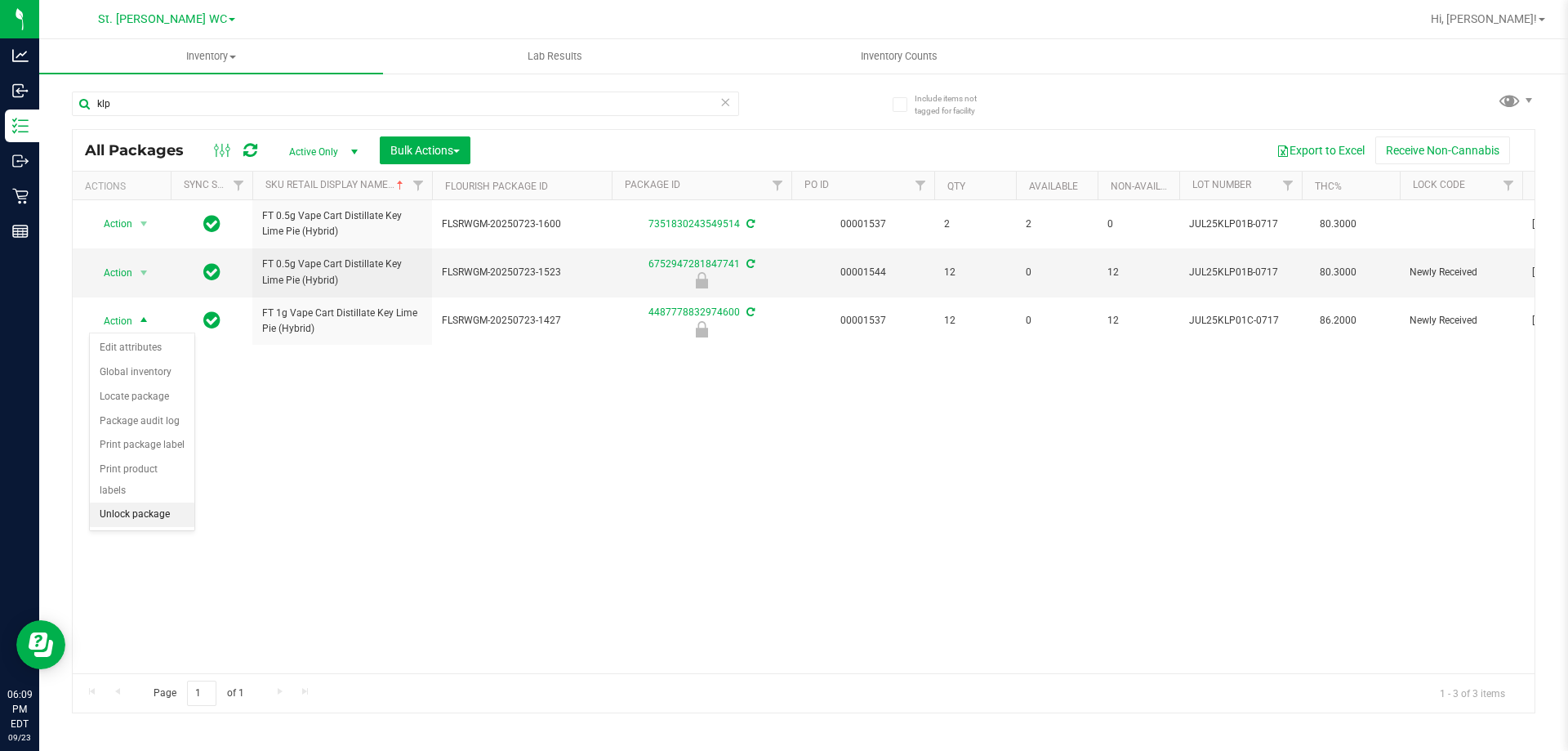
click at [136, 502] on li "Unlock package" at bounding box center [142, 514] width 104 height 24
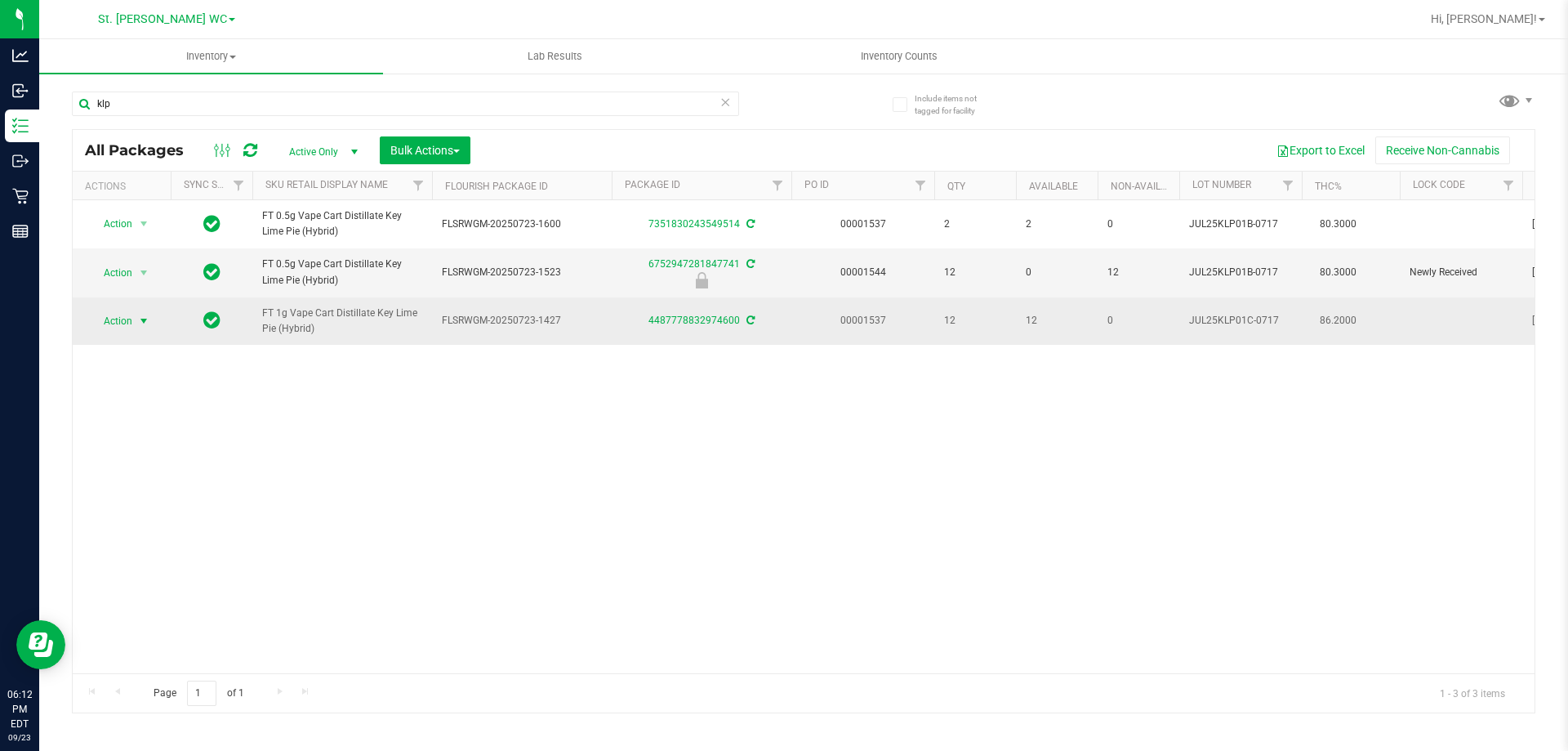
click at [140, 321] on span "select" at bounding box center [143, 321] width 14 height 14
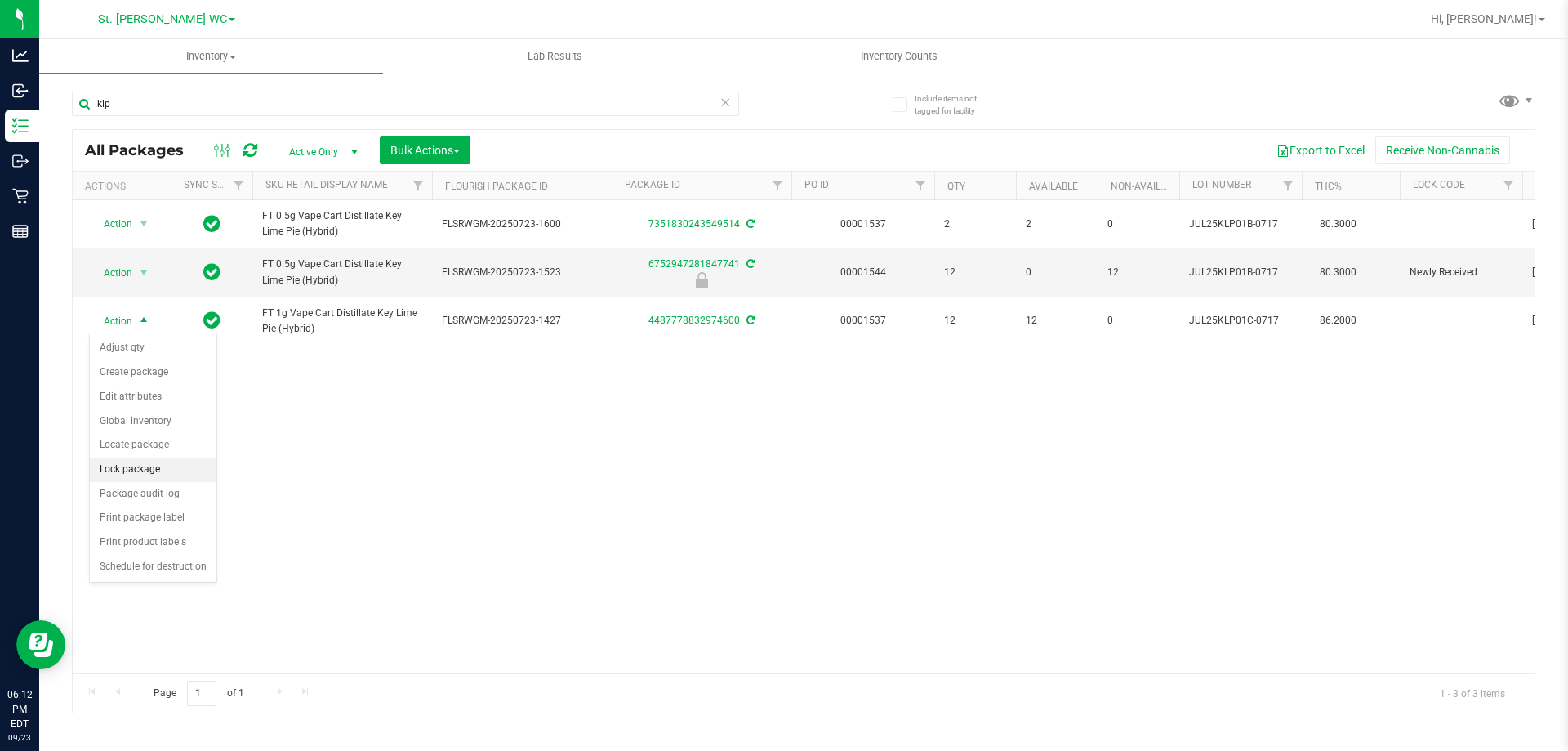
click at [172, 475] on li "Lock package" at bounding box center [153, 469] width 127 height 24
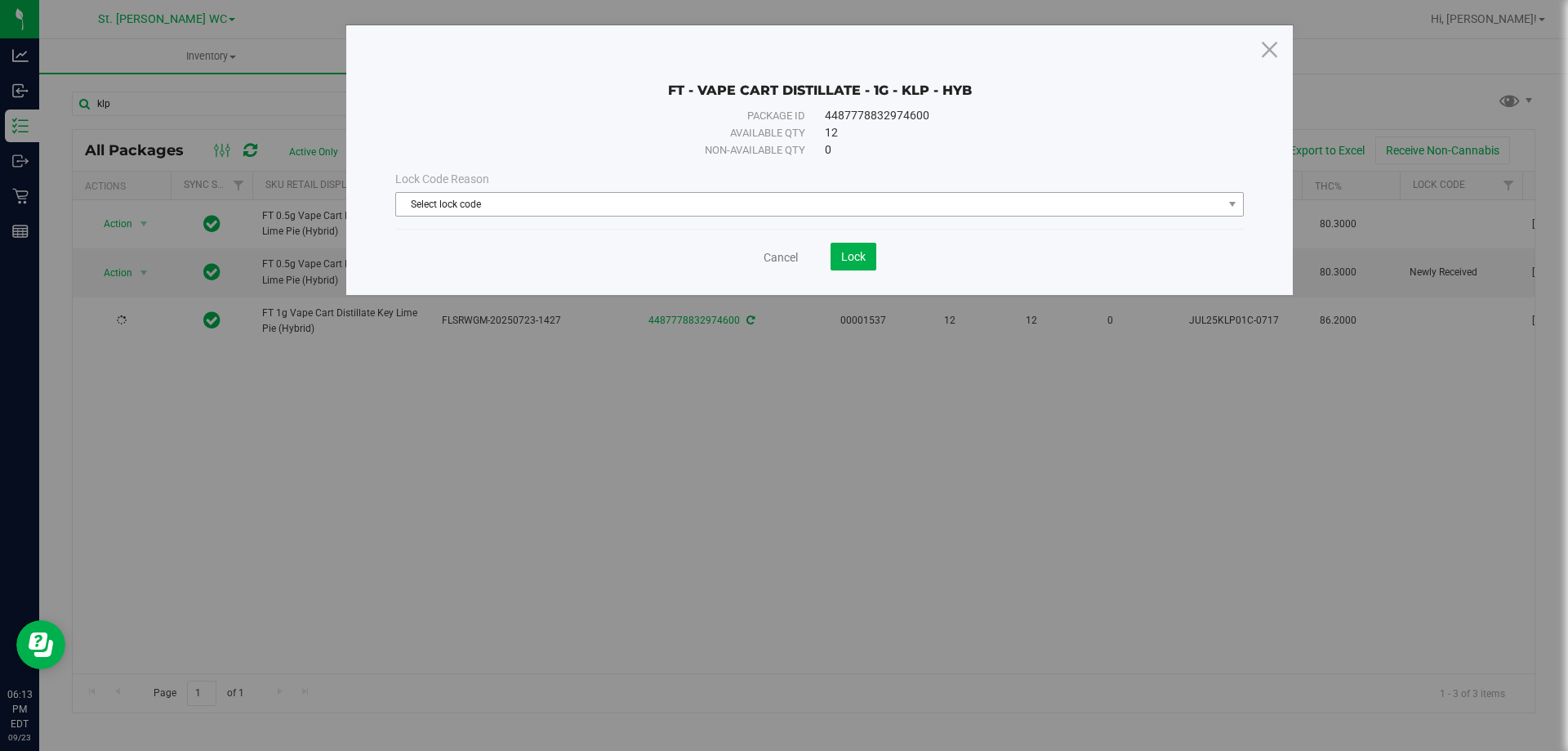
click at [560, 213] on span "Select lock code" at bounding box center [809, 204] width 826 height 23
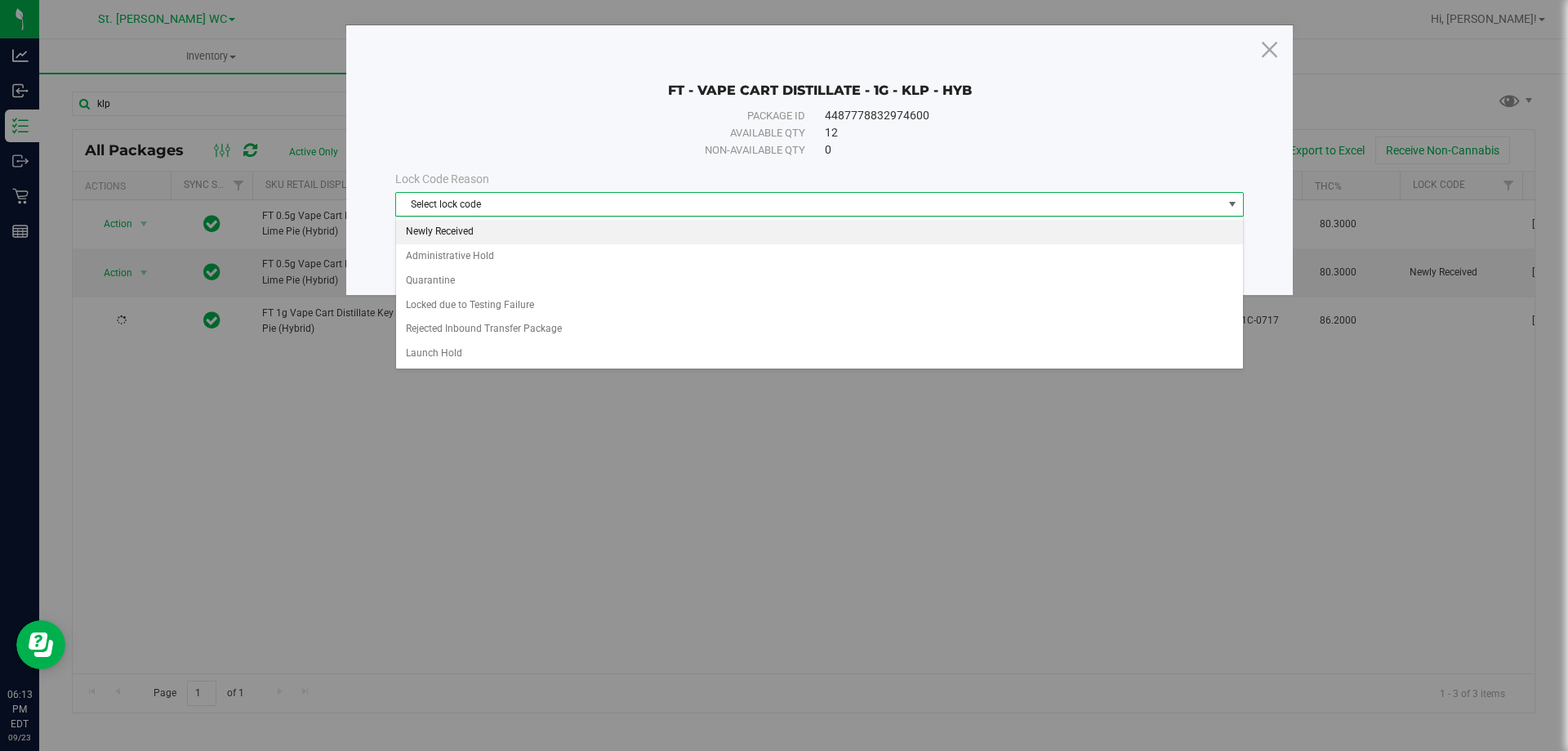
click at [567, 228] on li "Newly Received" at bounding box center [819, 231] width 847 height 24
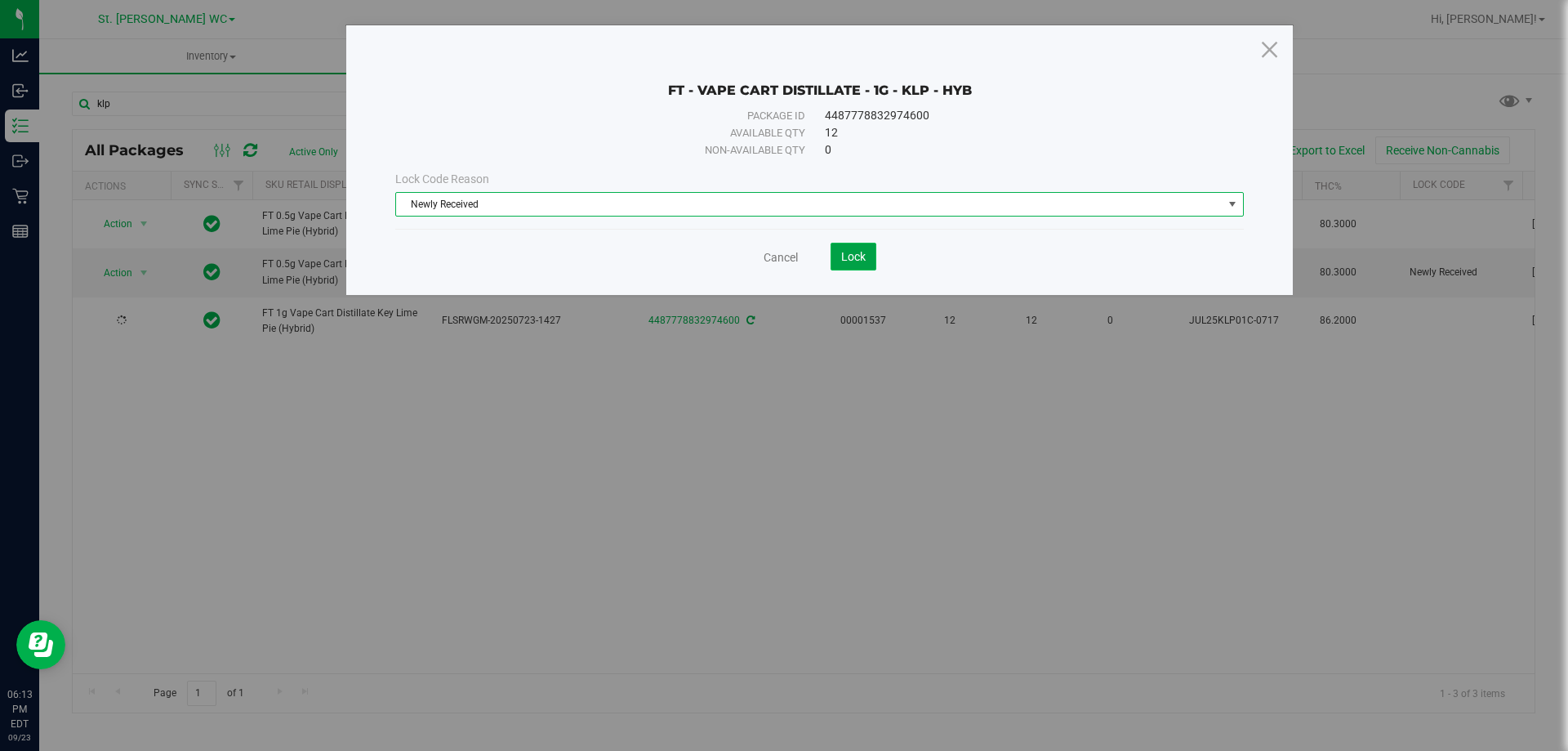
click at [844, 252] on span "Lock" at bounding box center [853, 257] width 24 height 14
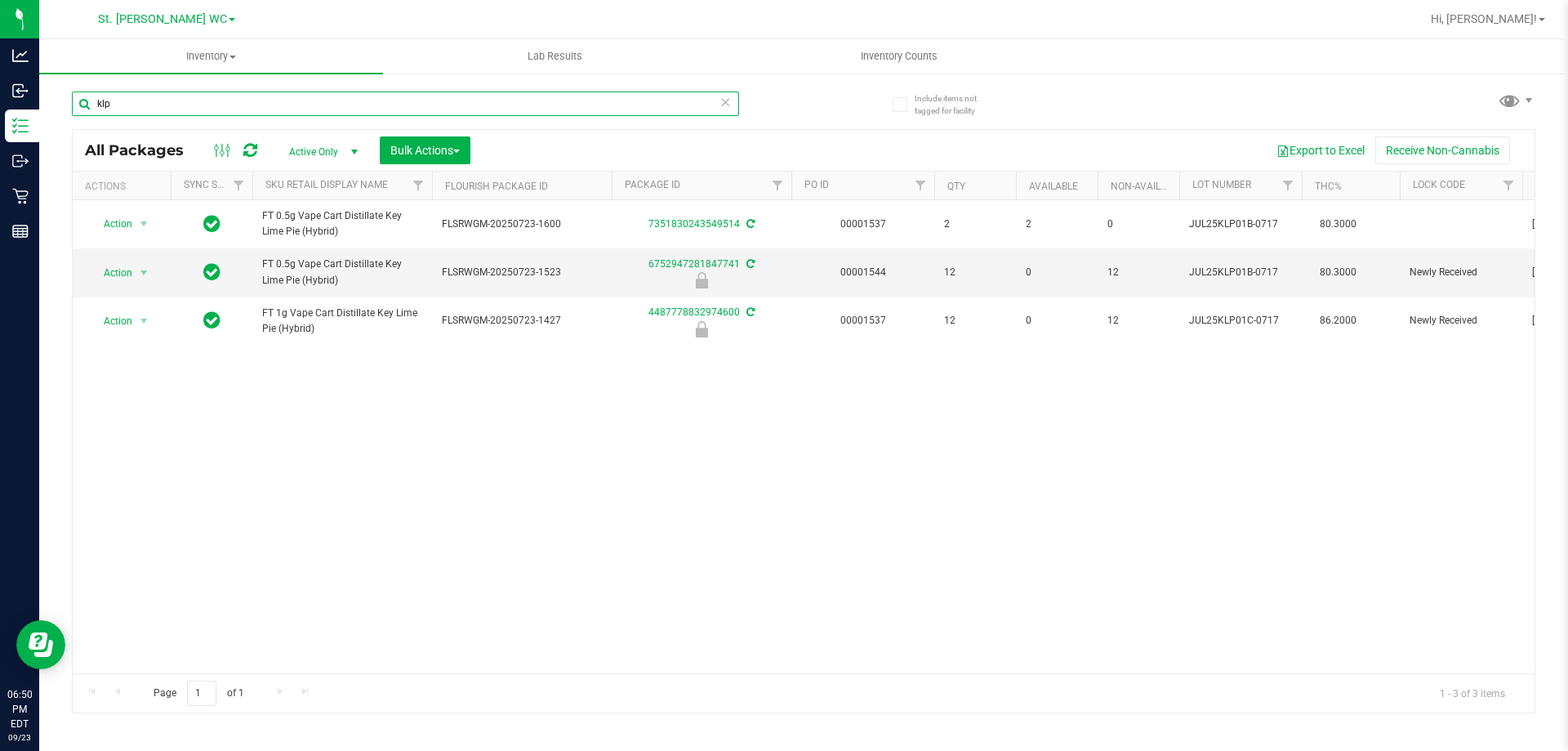
click at [145, 97] on input "klp" at bounding box center [405, 104] width 667 height 24
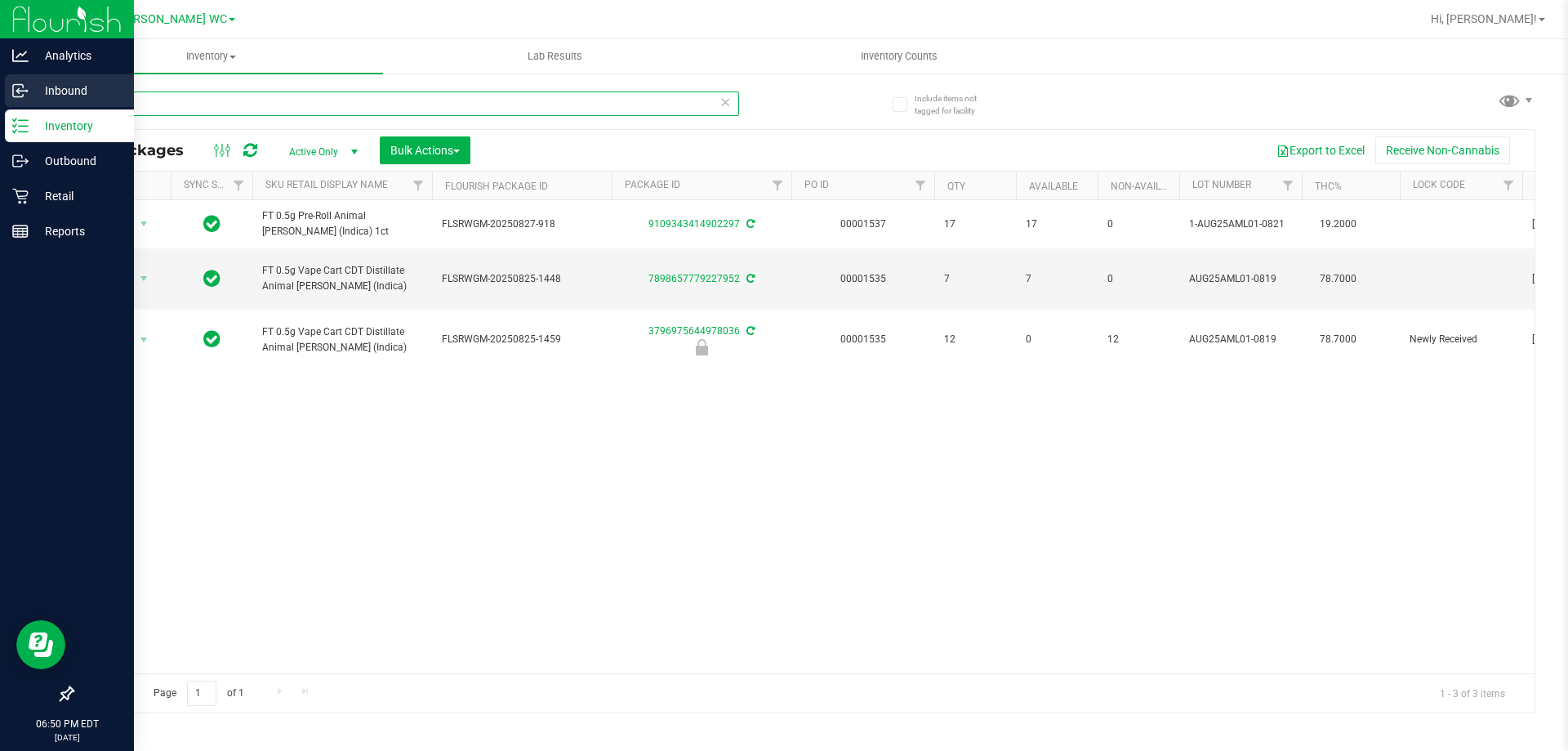
type input "aml"
click at [72, 99] on p "Inbound" at bounding box center [77, 91] width 98 height 20
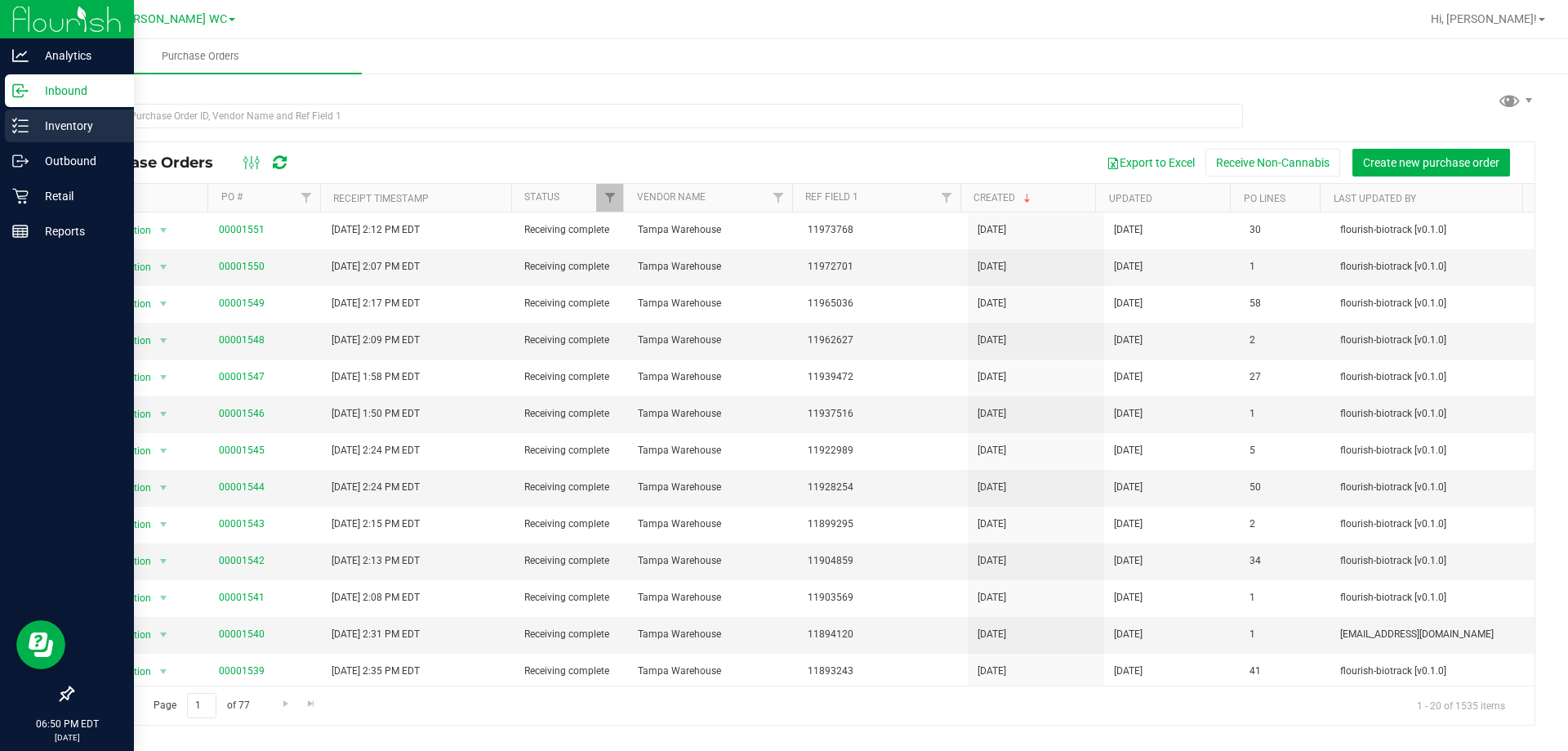
click at [48, 129] on p "Inventory" at bounding box center [77, 126] width 98 height 20
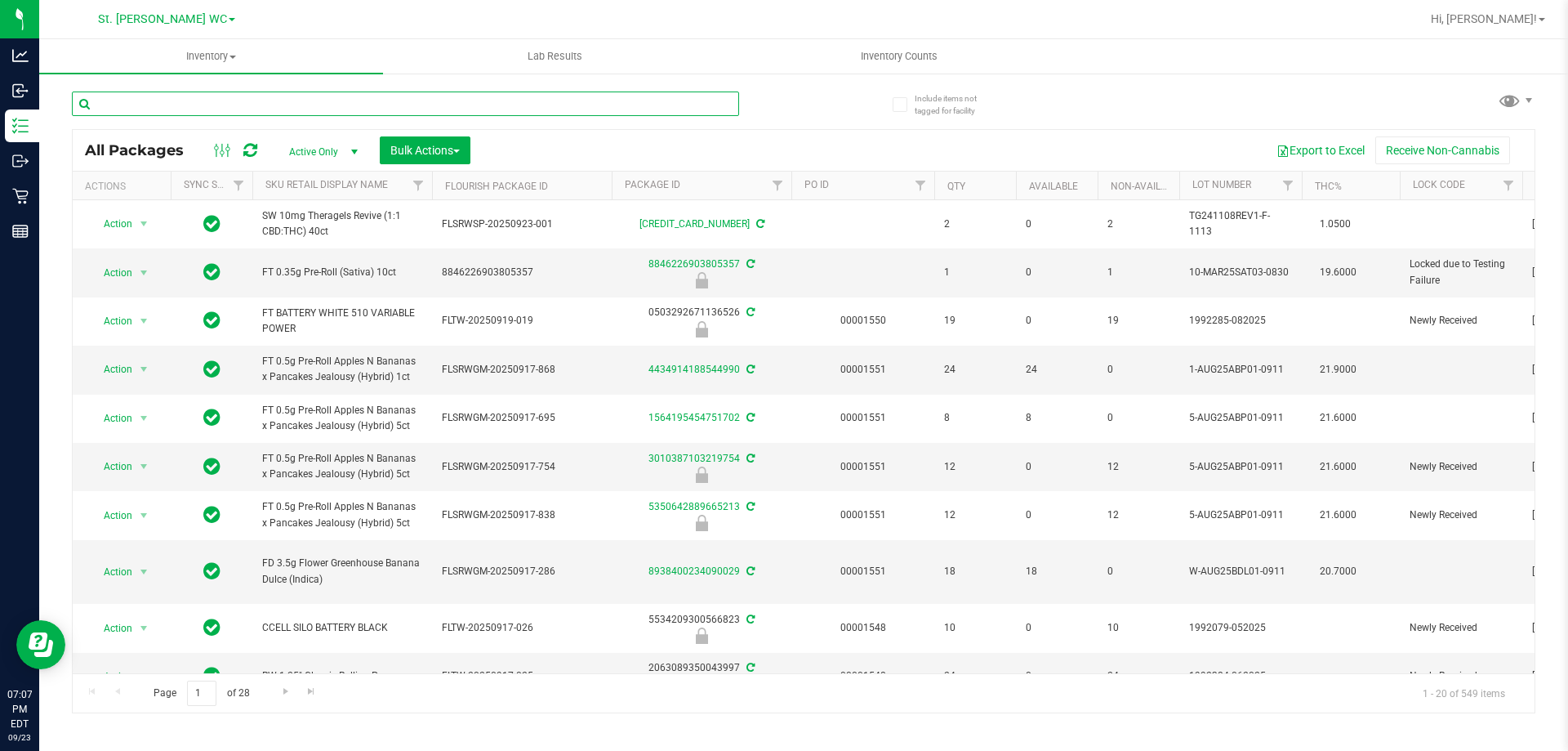
click at [188, 103] on input "text" at bounding box center [405, 104] width 667 height 24
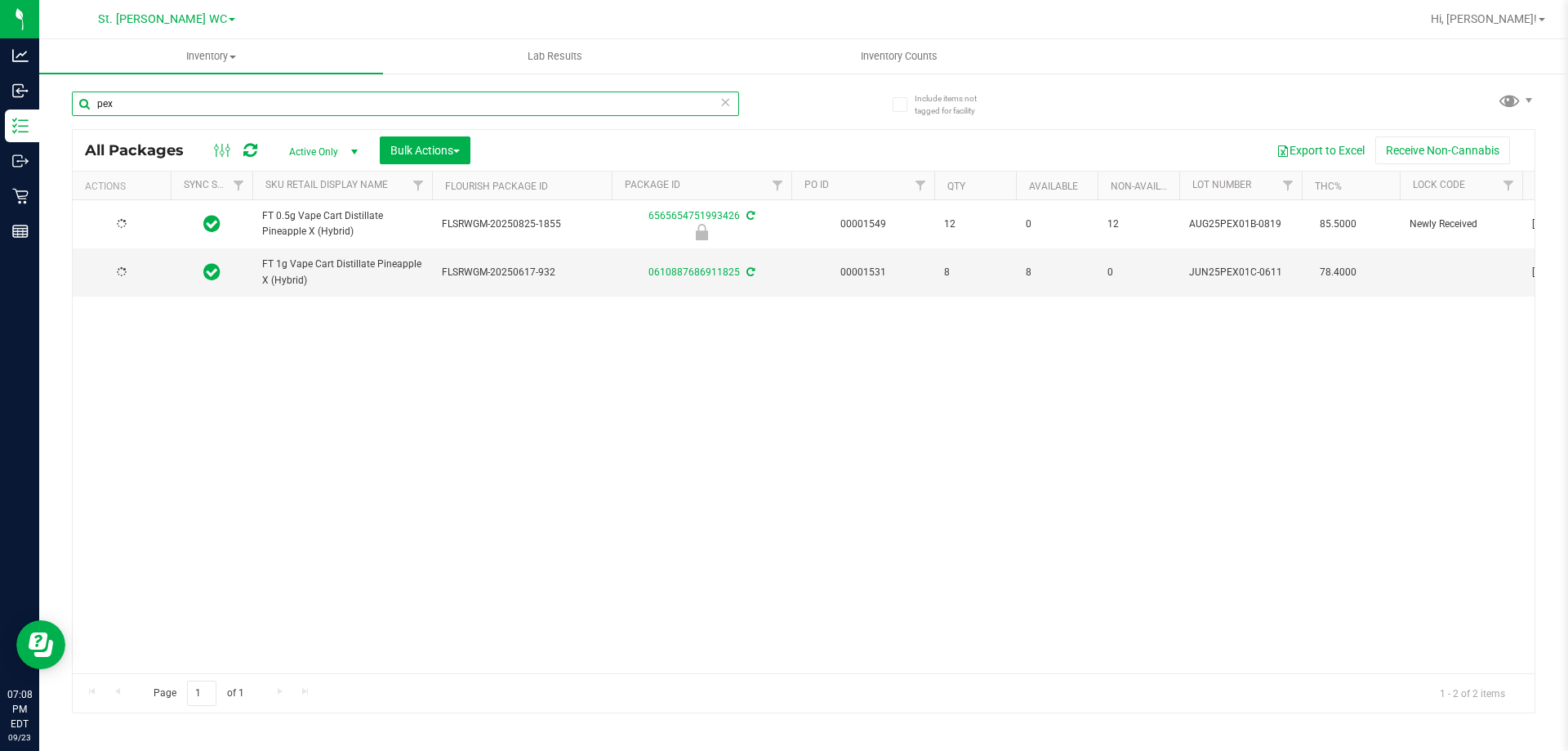
type input "pex"
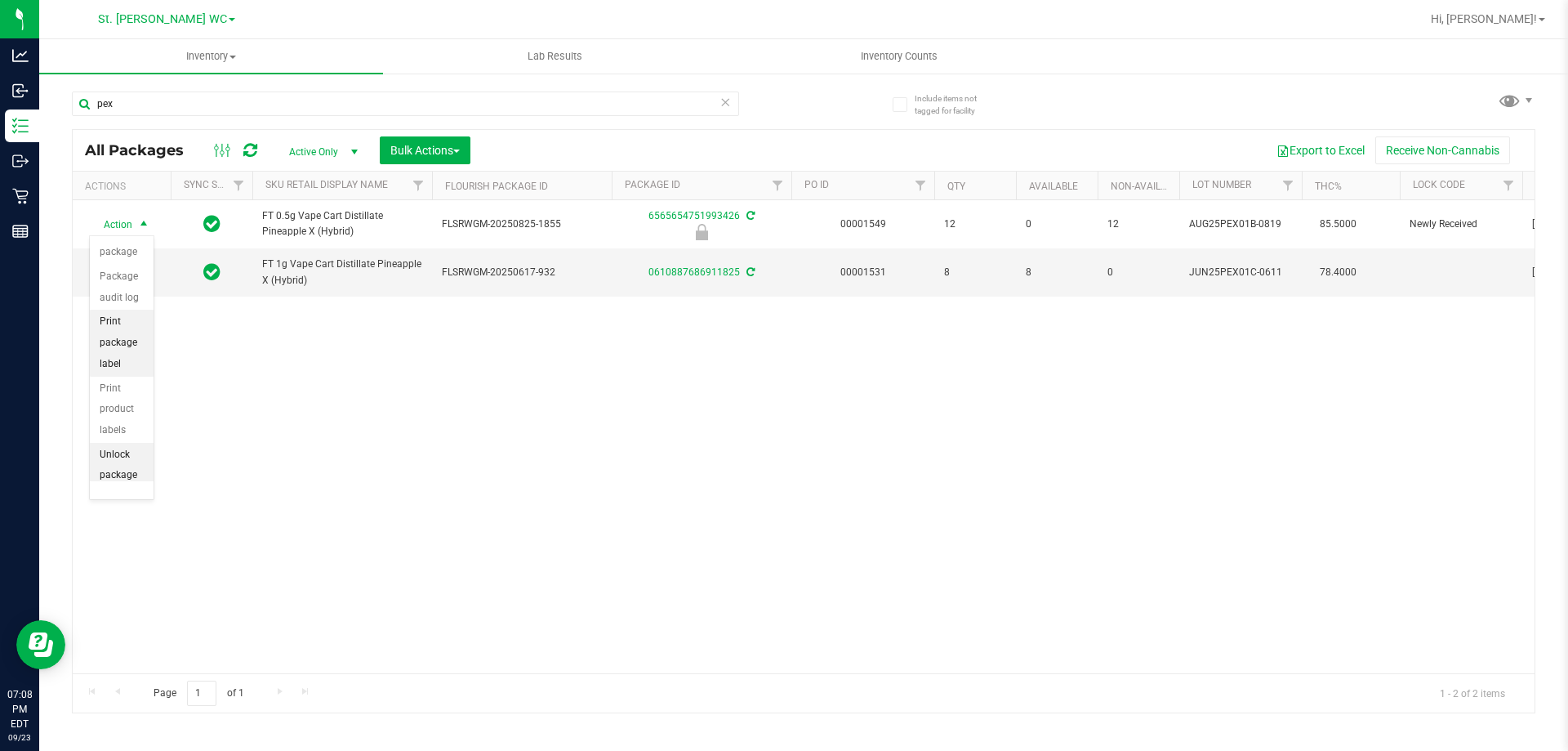
scroll to position [117, 0]
click at [123, 449] on li "Unlock package" at bounding box center [122, 458] width 64 height 45
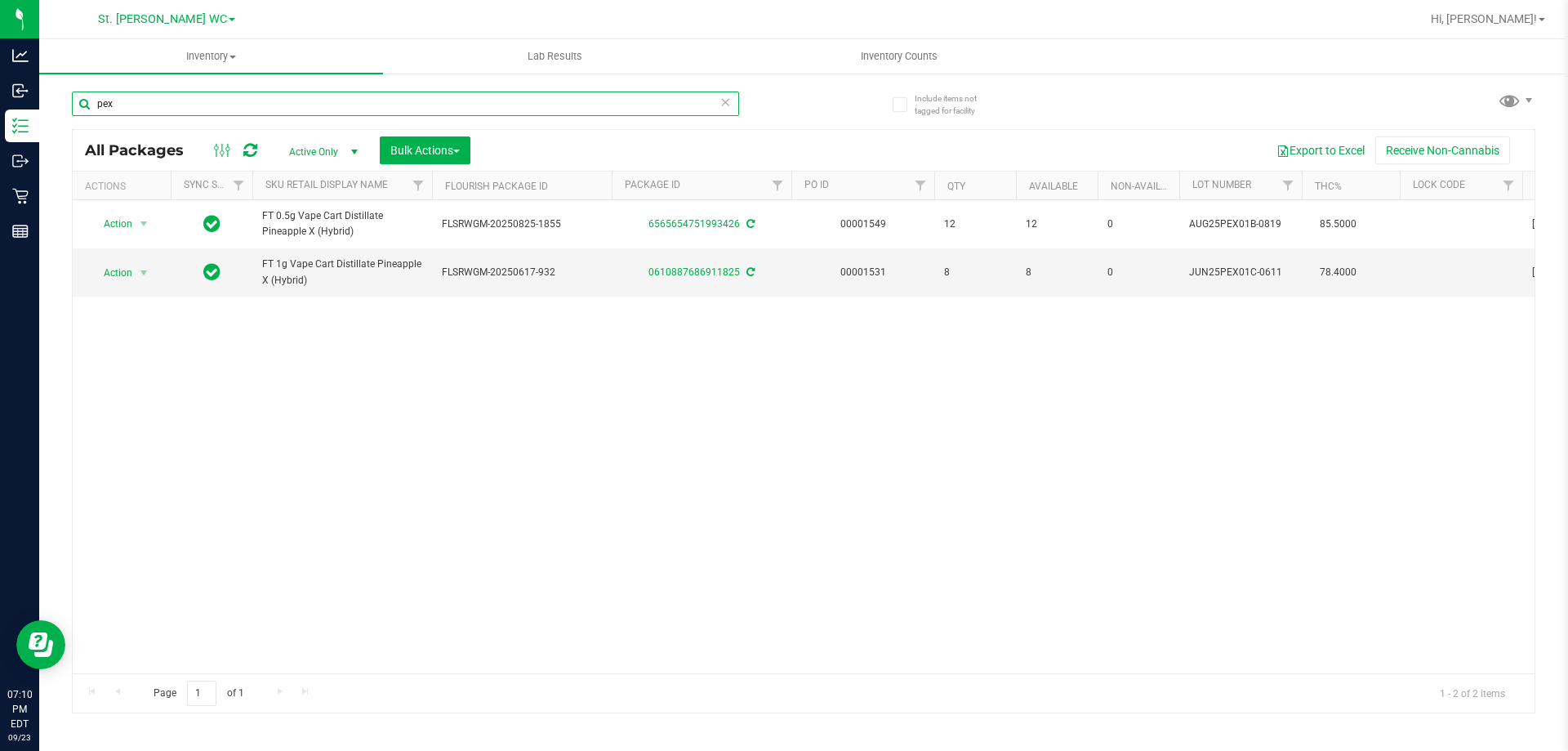
click at [187, 108] on input "pex" at bounding box center [405, 104] width 667 height 24
click at [187, 106] on input "pex" at bounding box center [405, 104] width 667 height 24
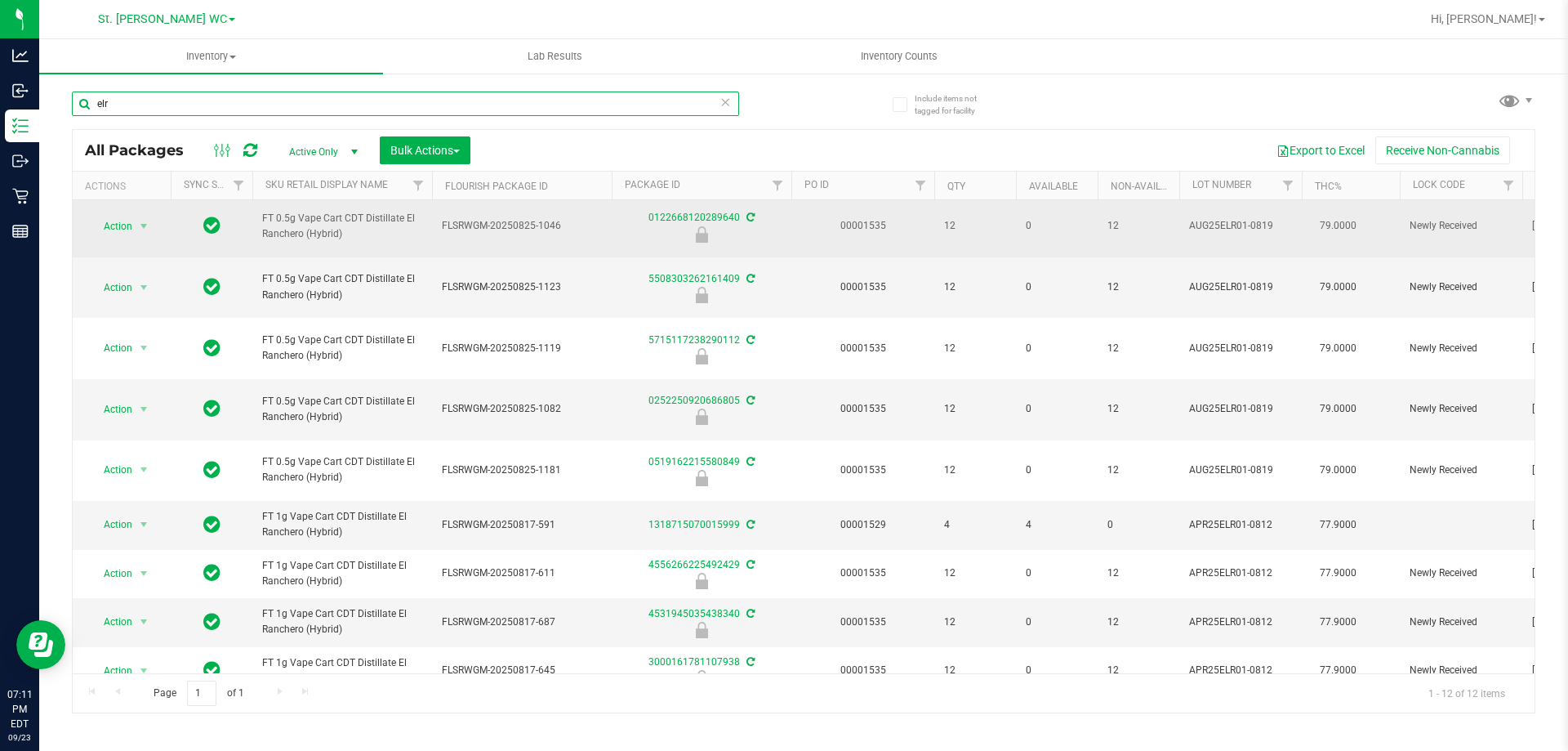
scroll to position [221, 0]
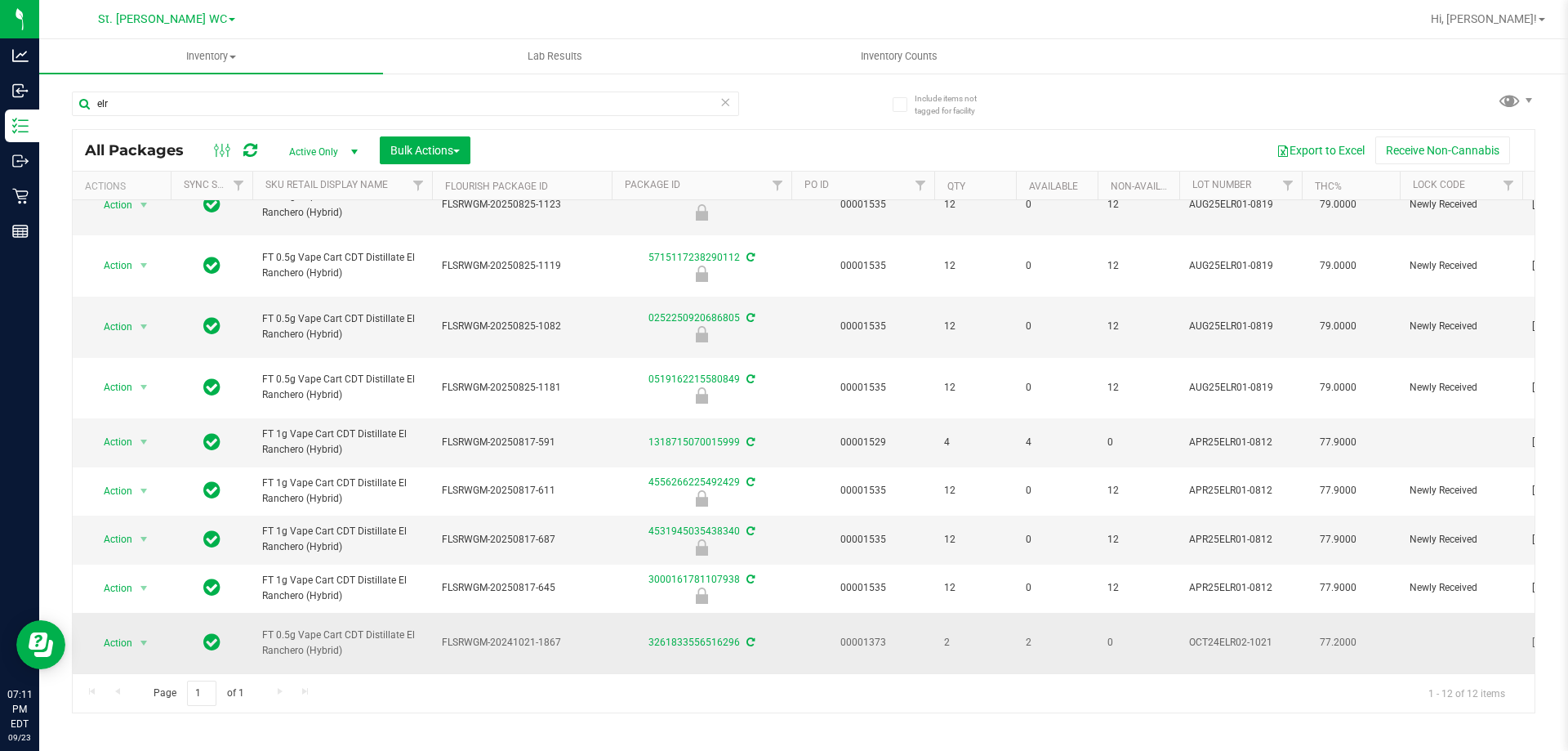
click at [308, 628] on span "FT 0.5g Vape Cart CDT Distillate El Ranchero (Hybrid)" at bounding box center [342, 643] width 160 height 31
copy tr "FT 0.5g Vape Cart CDT Distillate El Ranchero (Hybrid)"
click at [249, 109] on input "elr" at bounding box center [405, 104] width 667 height 24
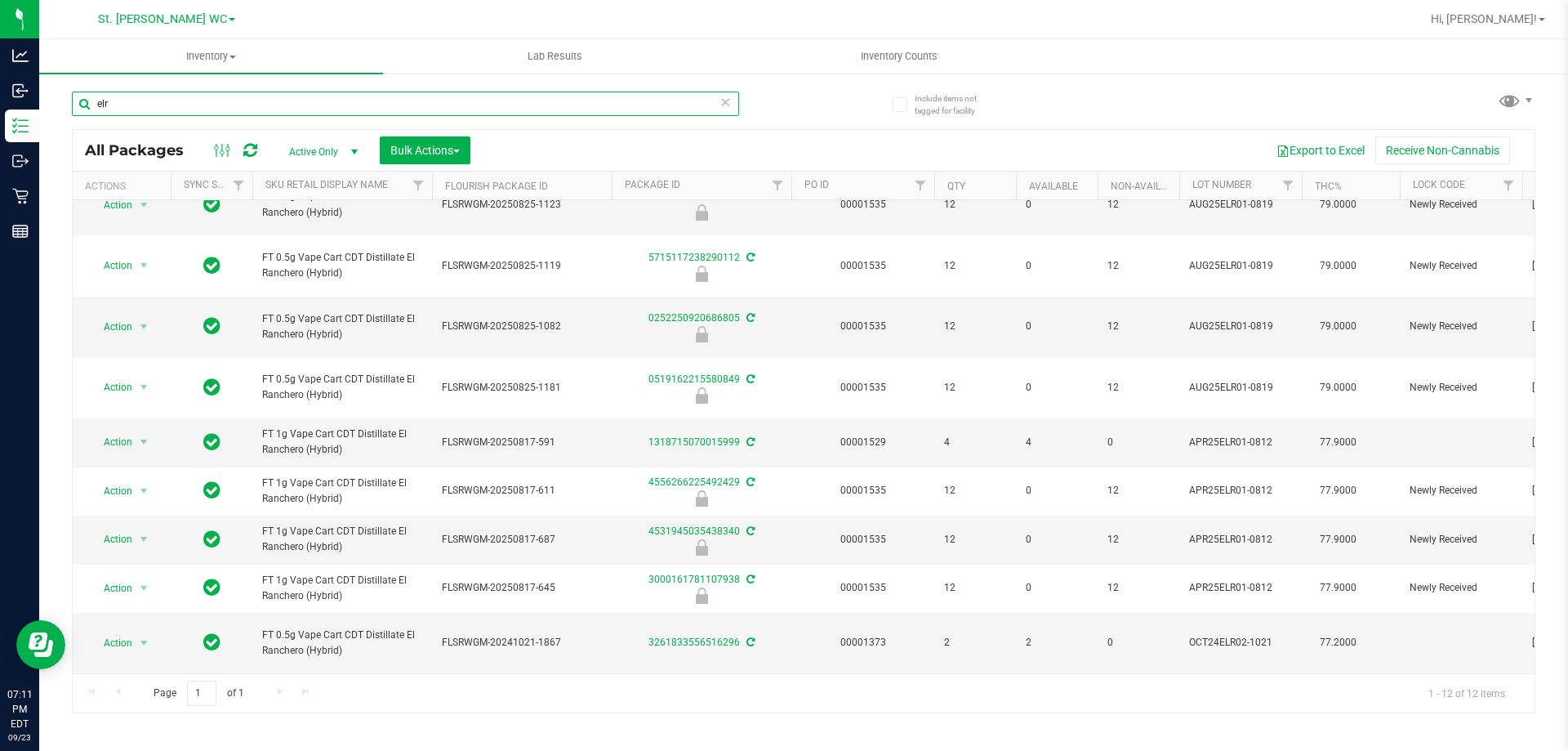
click at [249, 109] on input "elr" at bounding box center [405, 104] width 667 height 24
paste input "FT 0.5g Vape Cart CDT Distillate El Ranchero (Hybrid)"
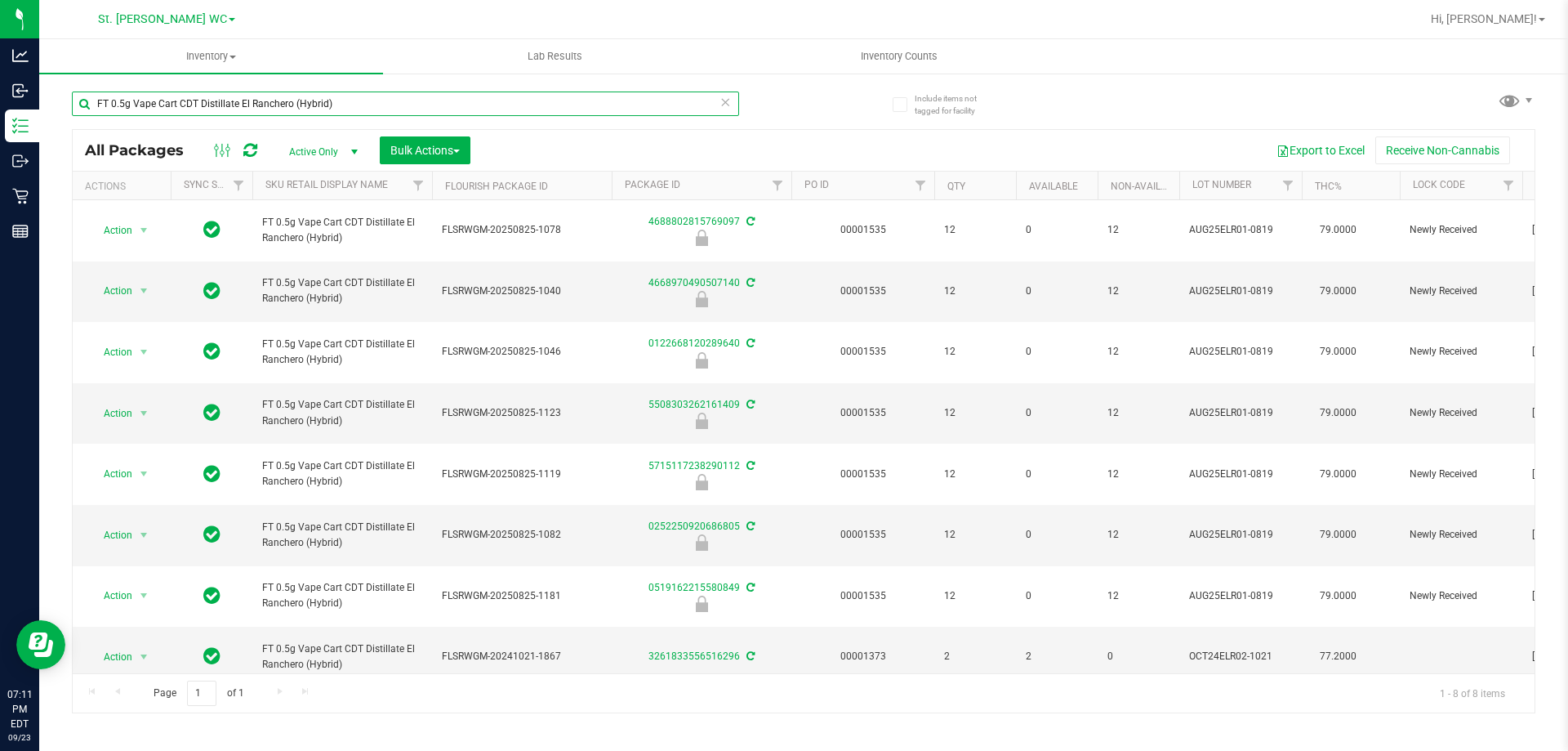
scroll to position [26, 0]
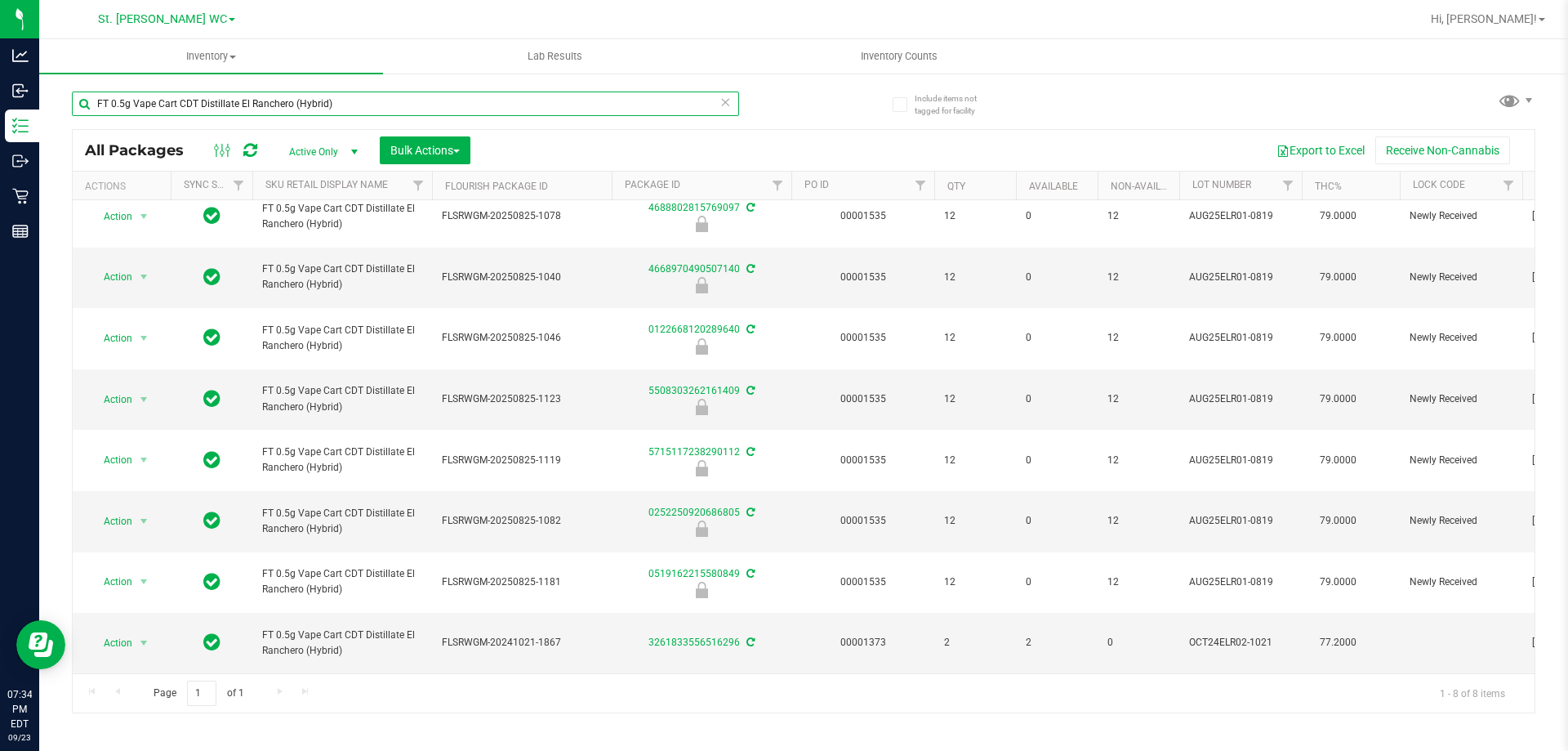
click at [137, 103] on input "FT 0.5g Vape Cart CDT Distillate El Ranchero (Hybrid)" at bounding box center [405, 104] width 667 height 24
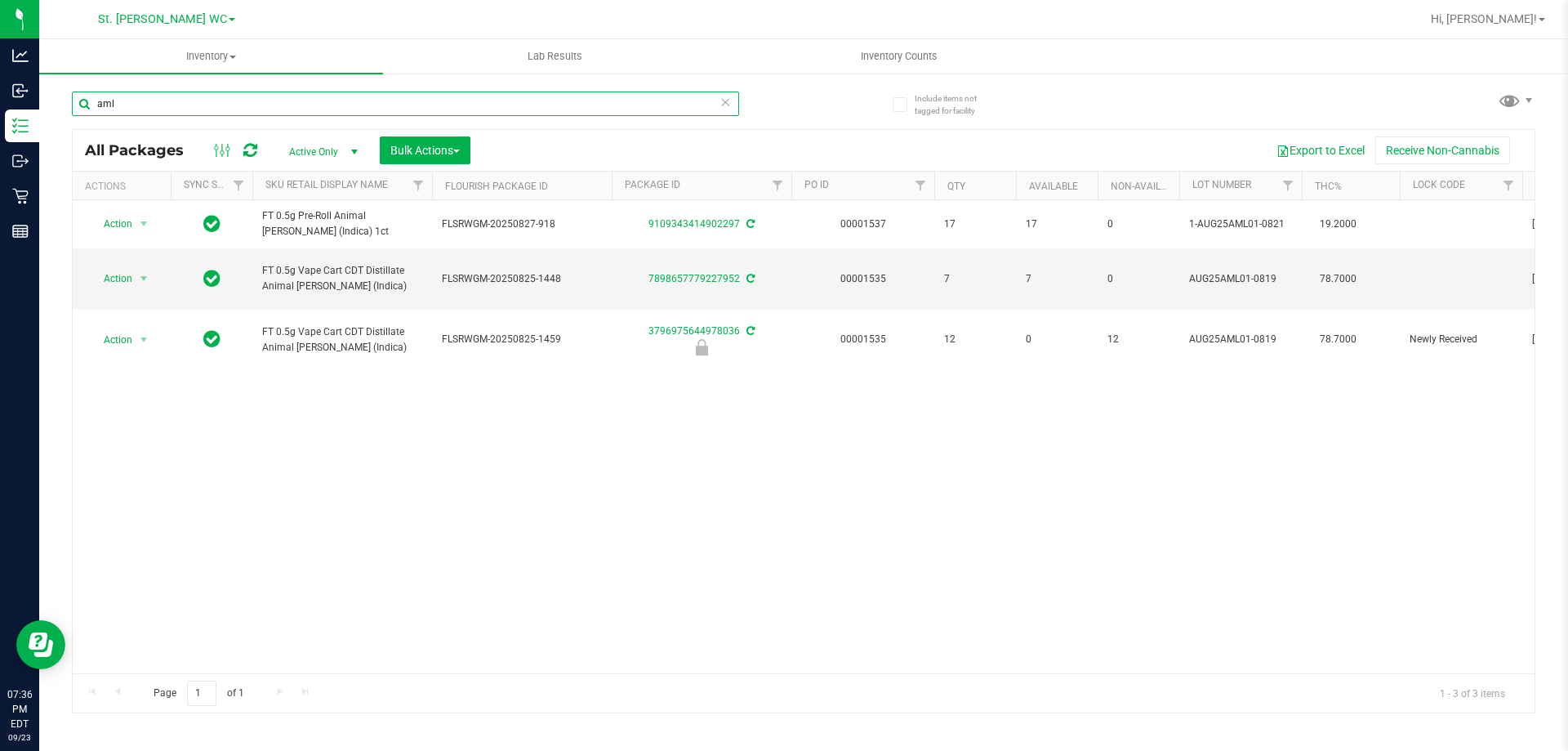
click at [188, 106] on input "aml" at bounding box center [405, 104] width 667 height 24
click at [196, 105] on input "aml" at bounding box center [405, 104] width 667 height 24
click at [196, 102] on input "aml" at bounding box center [405, 104] width 667 height 24
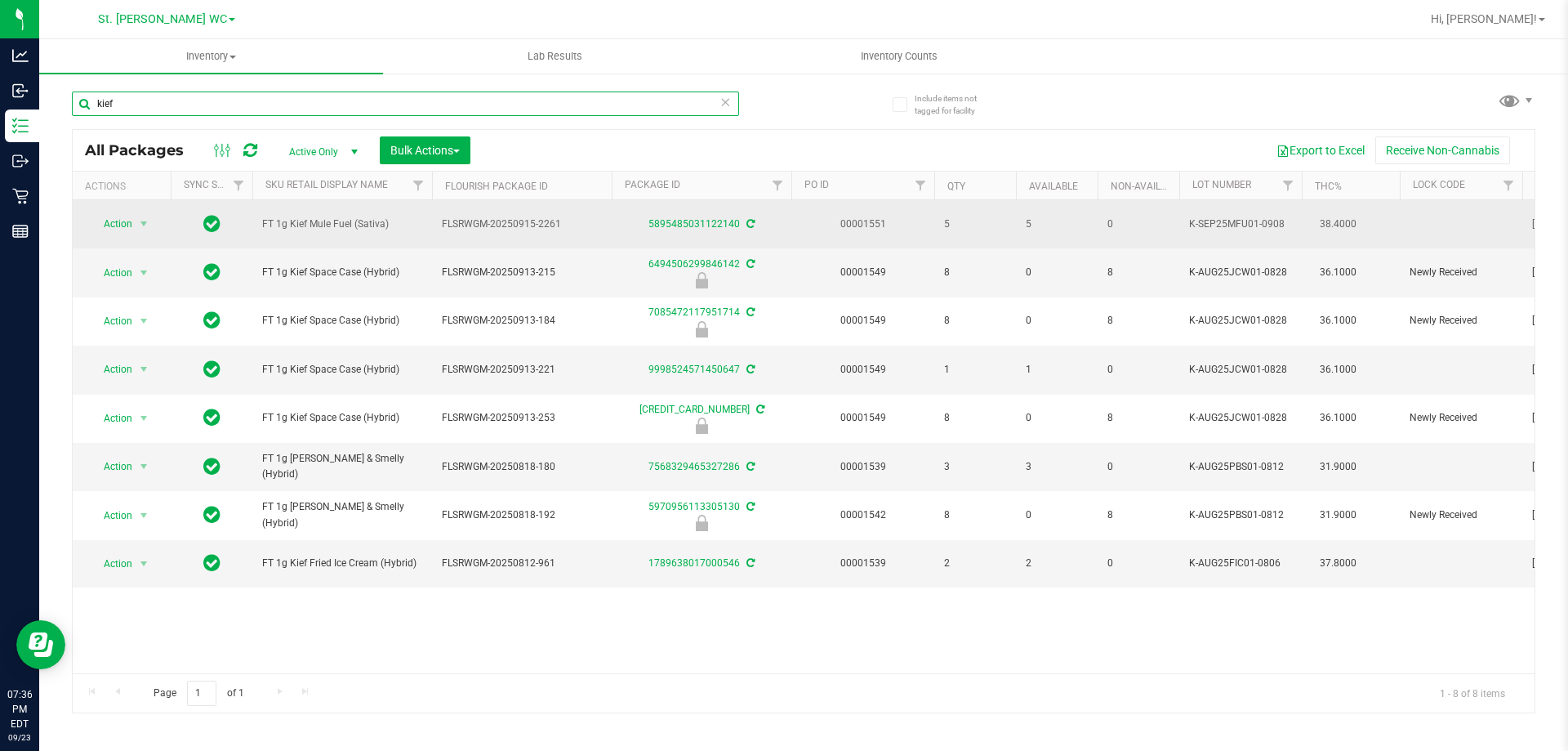
type input "kief"
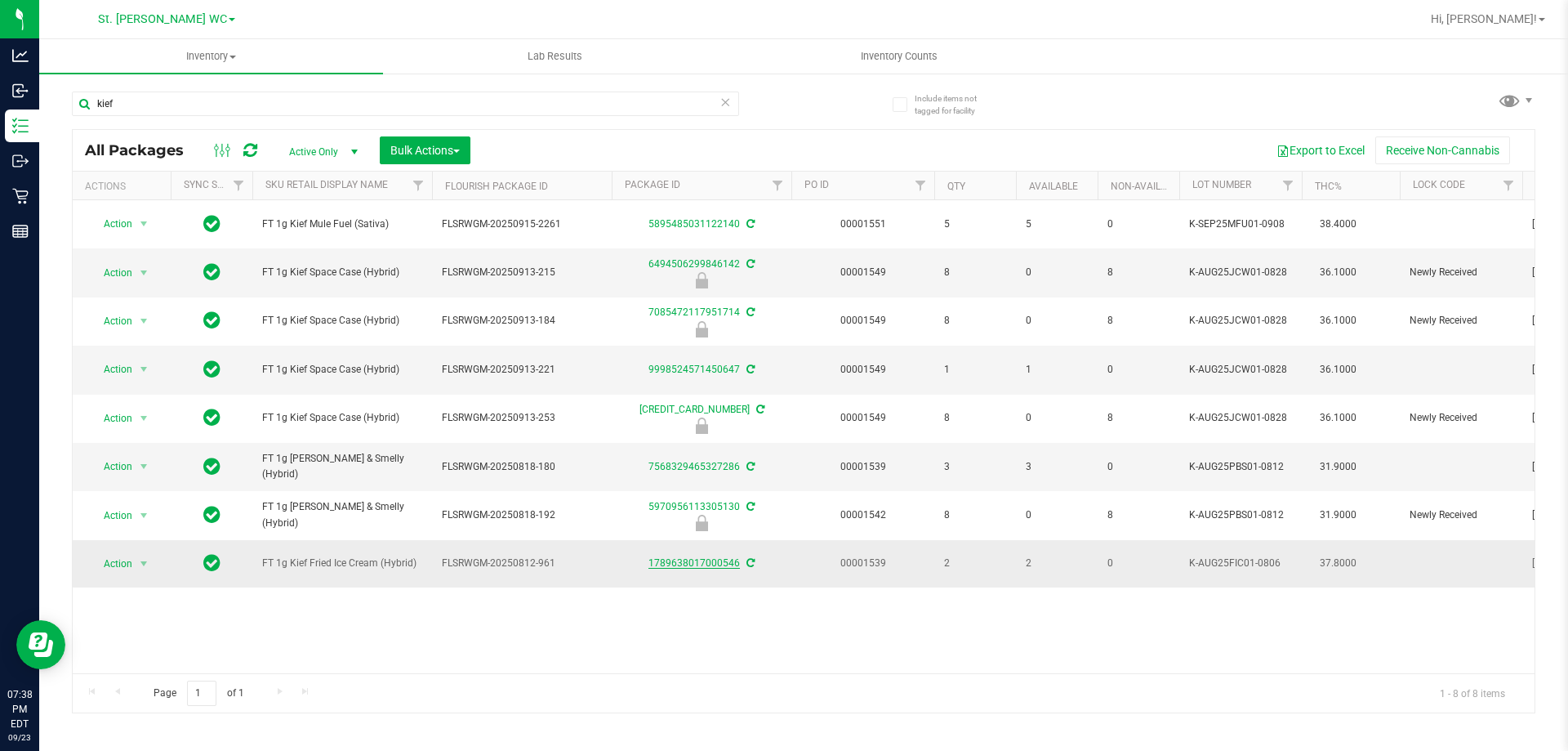
drag, startPoint x: 688, startPoint y: 569, endPoint x: 684, endPoint y: 558, distance: 11.7
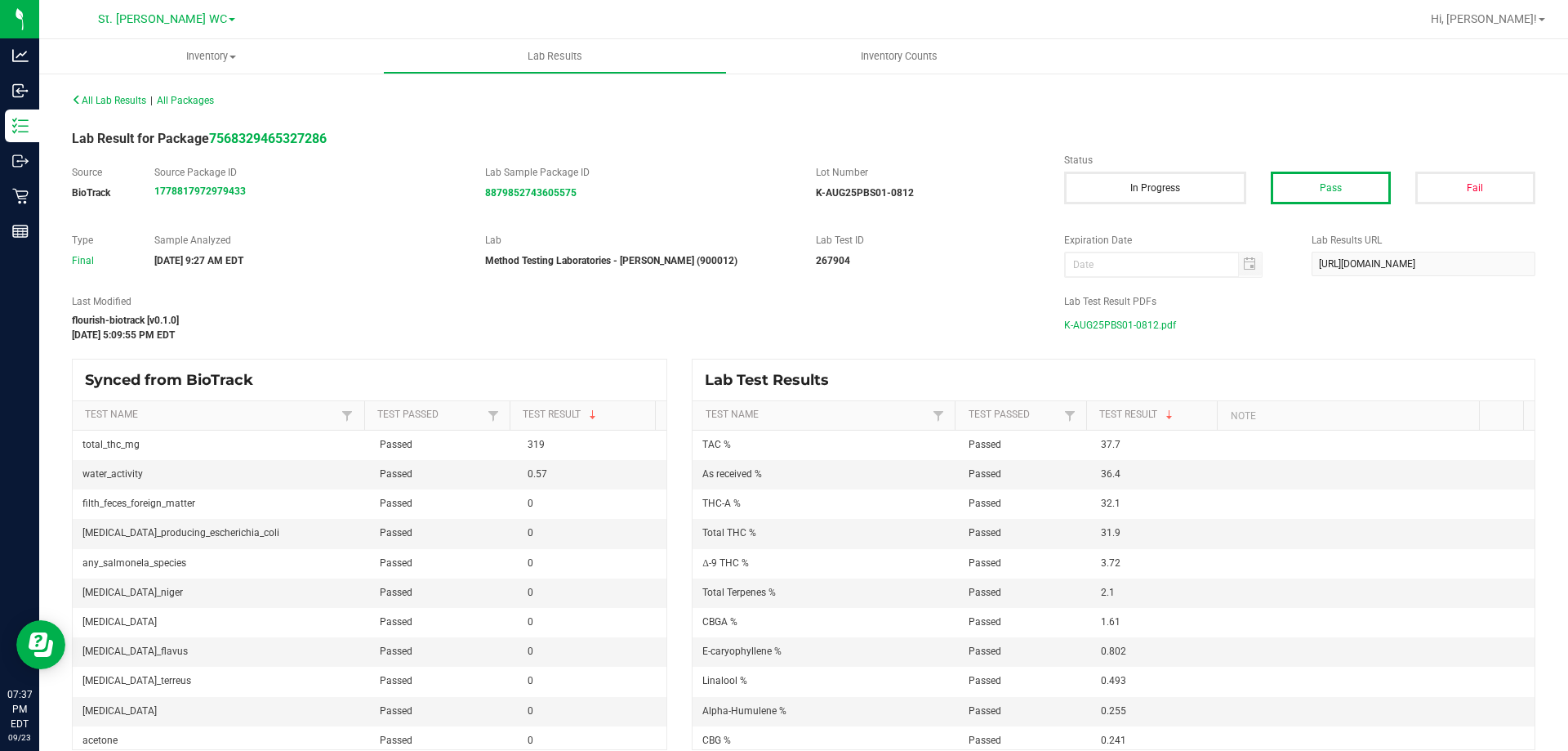
click at [1114, 330] on span "K-AUG25PBS01-0812.pdf" at bounding box center [1120, 324] width 112 height 24
click at [1100, 330] on span "K-SEP25MFU01-0908.pdf" at bounding box center [1120, 324] width 113 height 24
click at [1138, 325] on span "K-AUG25FIC01-0806.pdf" at bounding box center [1118, 324] width 109 height 24
click at [1080, 327] on span "K-AUG25JCW01-0828.pdf" at bounding box center [1122, 324] width 115 height 24
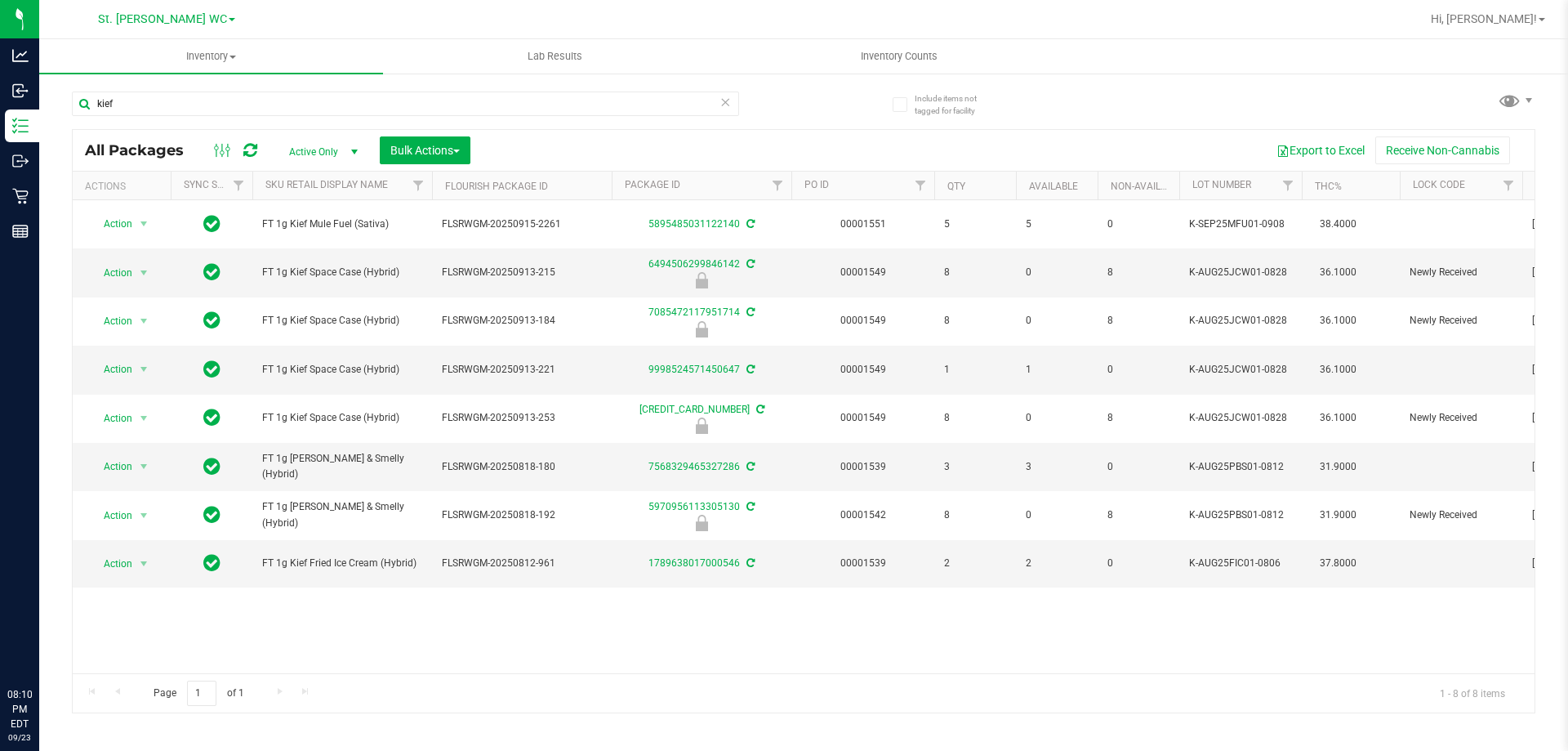
click at [230, 111] on input "kief" at bounding box center [405, 104] width 667 height 24
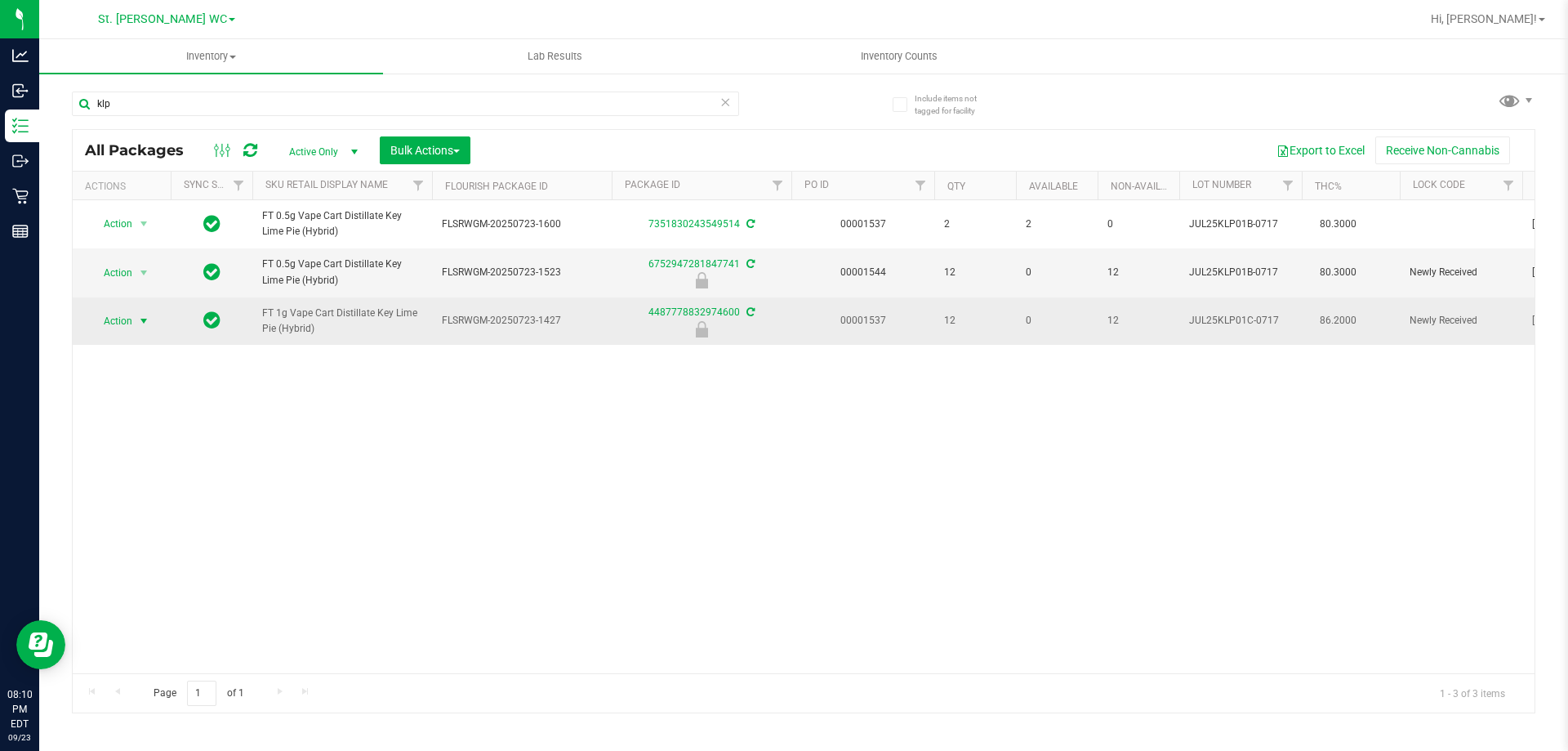
type input "klp"
click at [122, 317] on span "Action" at bounding box center [111, 321] width 44 height 23
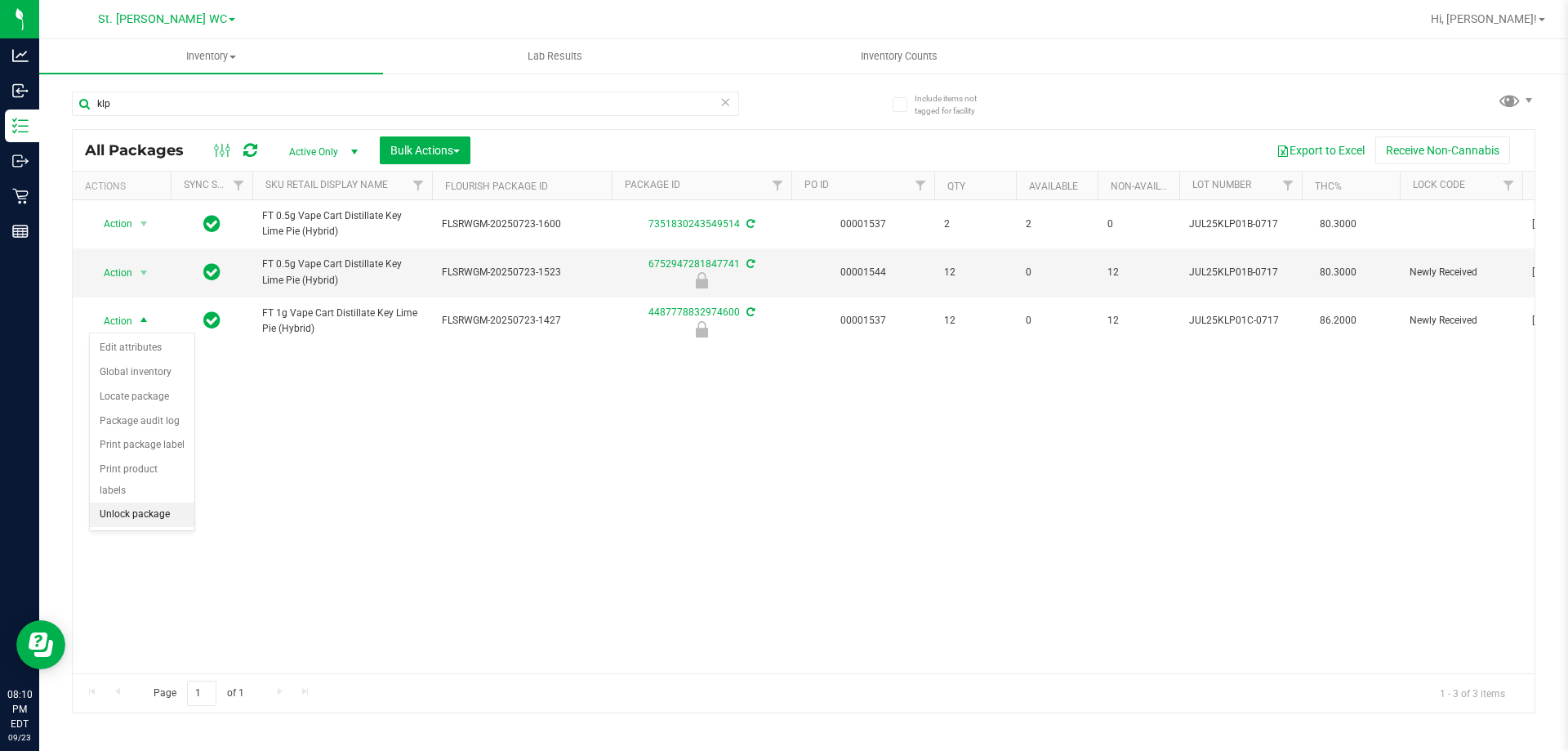
click at [144, 502] on li "Unlock package" at bounding box center [142, 514] width 104 height 24
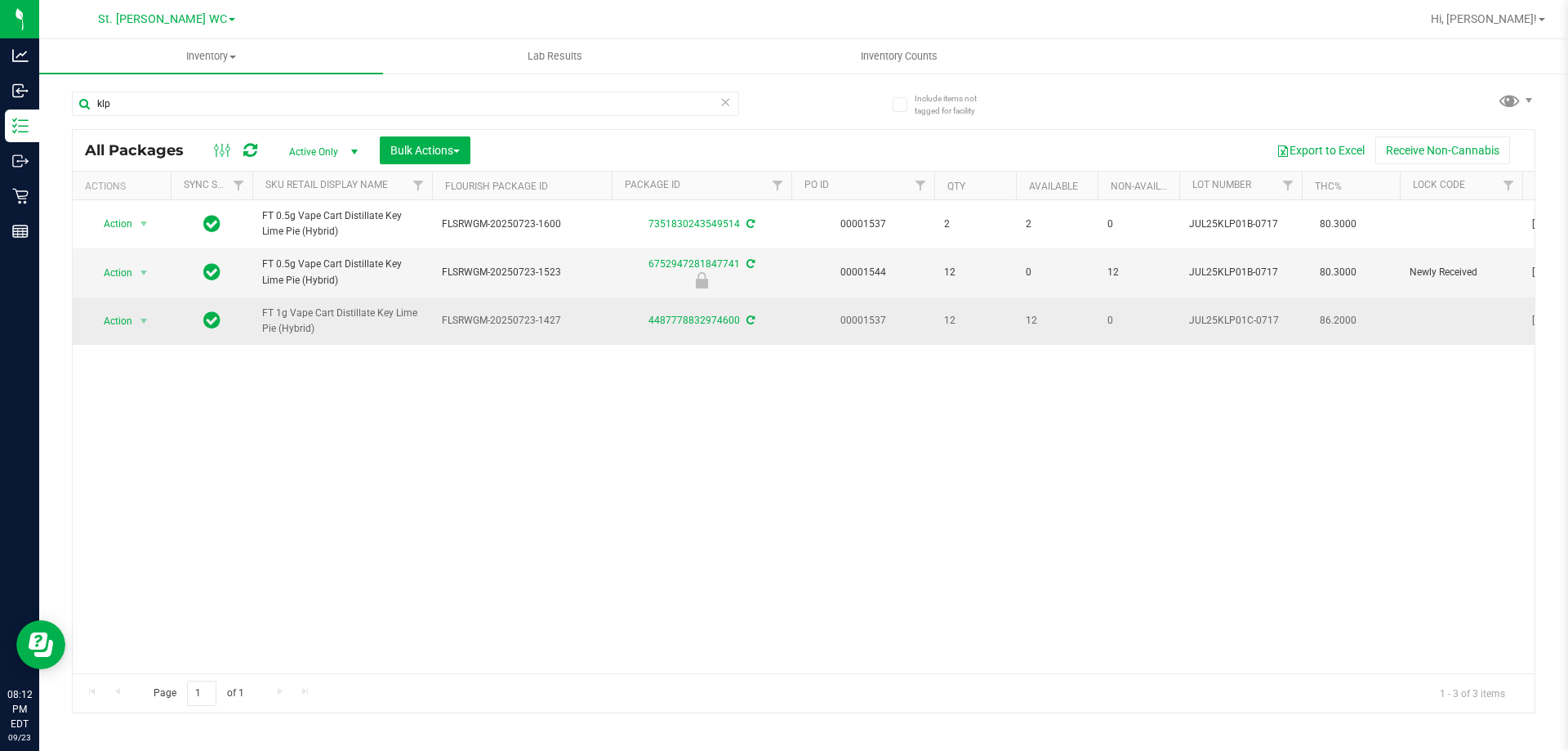
click at [116, 315] on span "Action" at bounding box center [111, 321] width 44 height 23
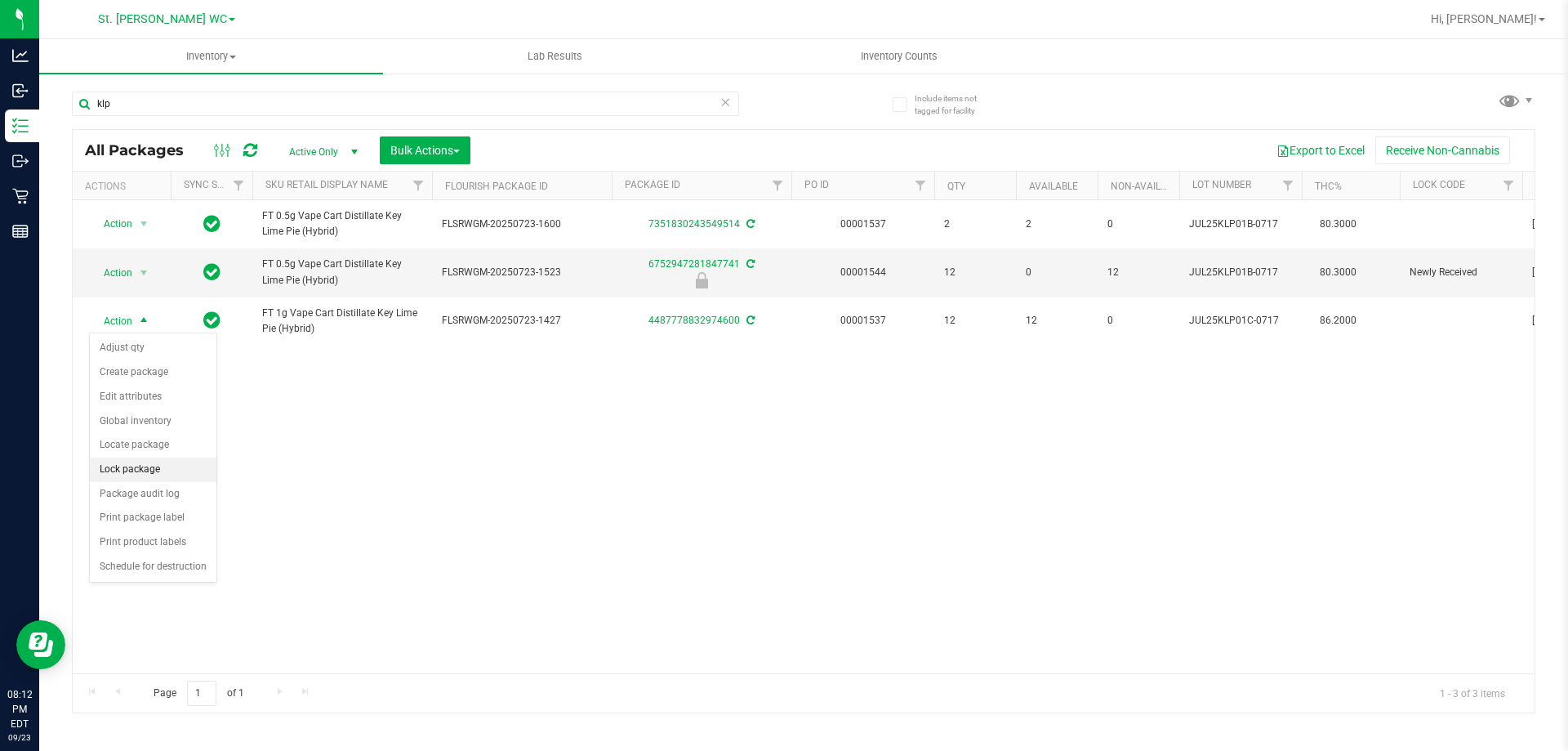
click at [159, 475] on li "Lock package" at bounding box center [153, 469] width 127 height 24
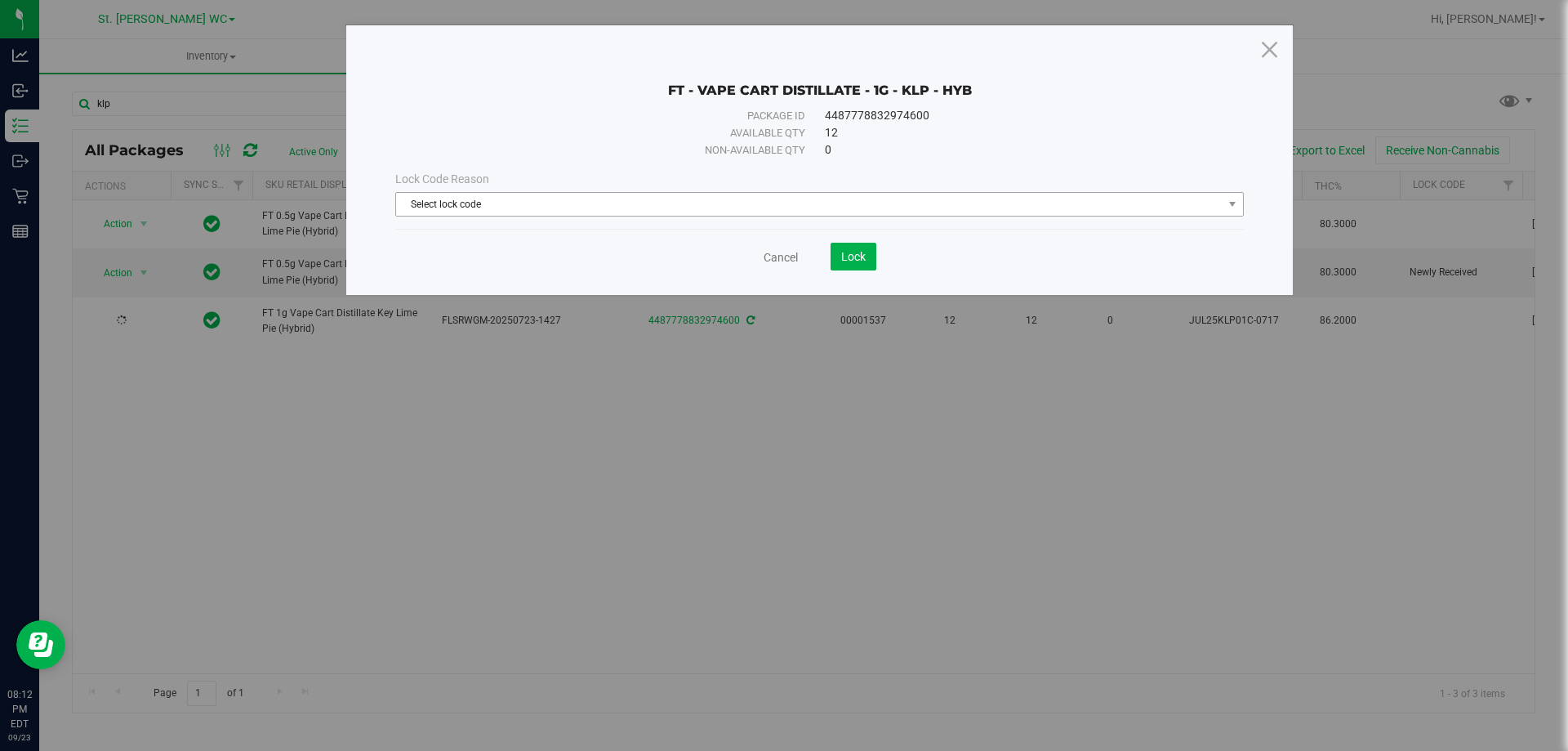
click at [516, 206] on span "Select lock code" at bounding box center [809, 204] width 826 height 23
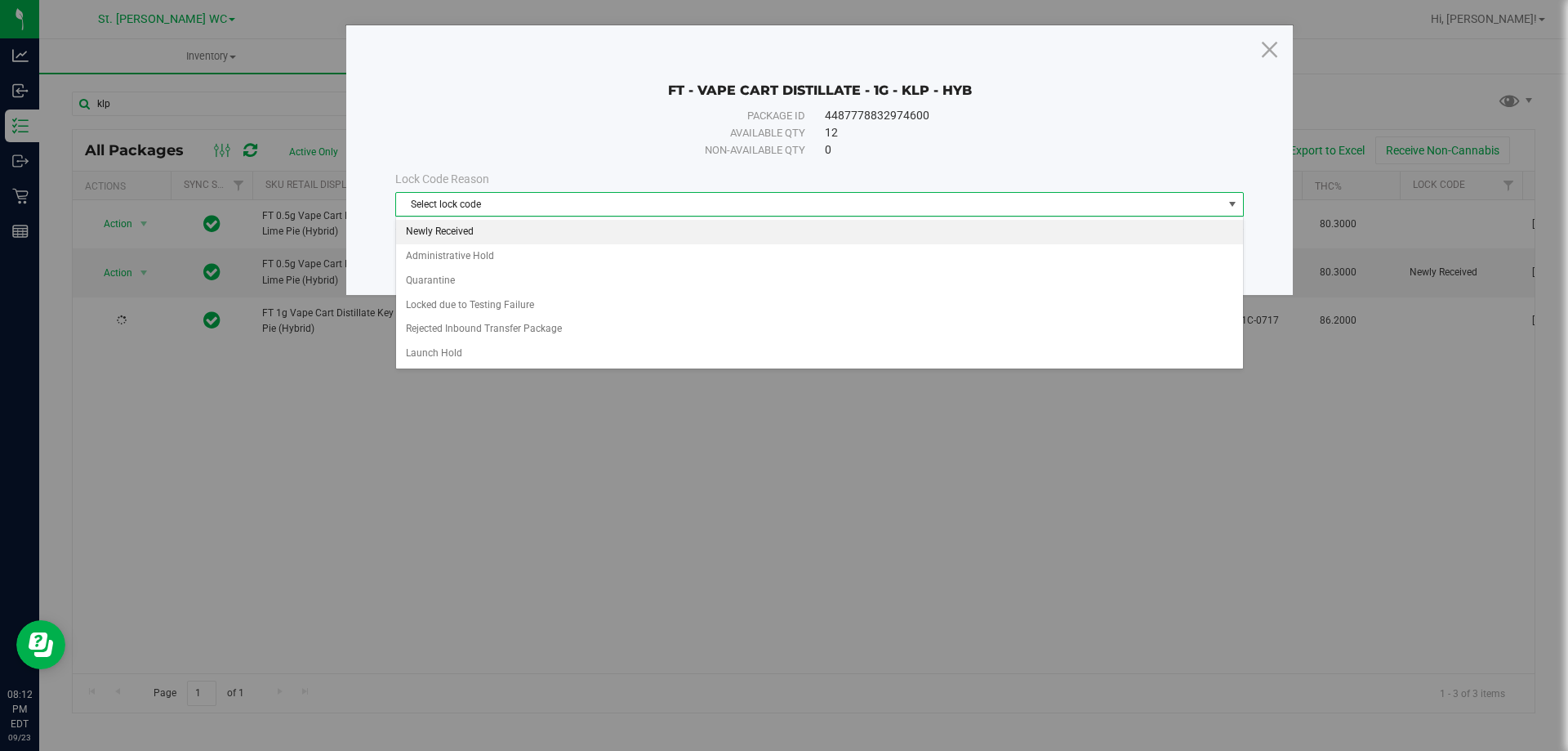
click at [542, 229] on li "Newly Received" at bounding box center [819, 231] width 847 height 24
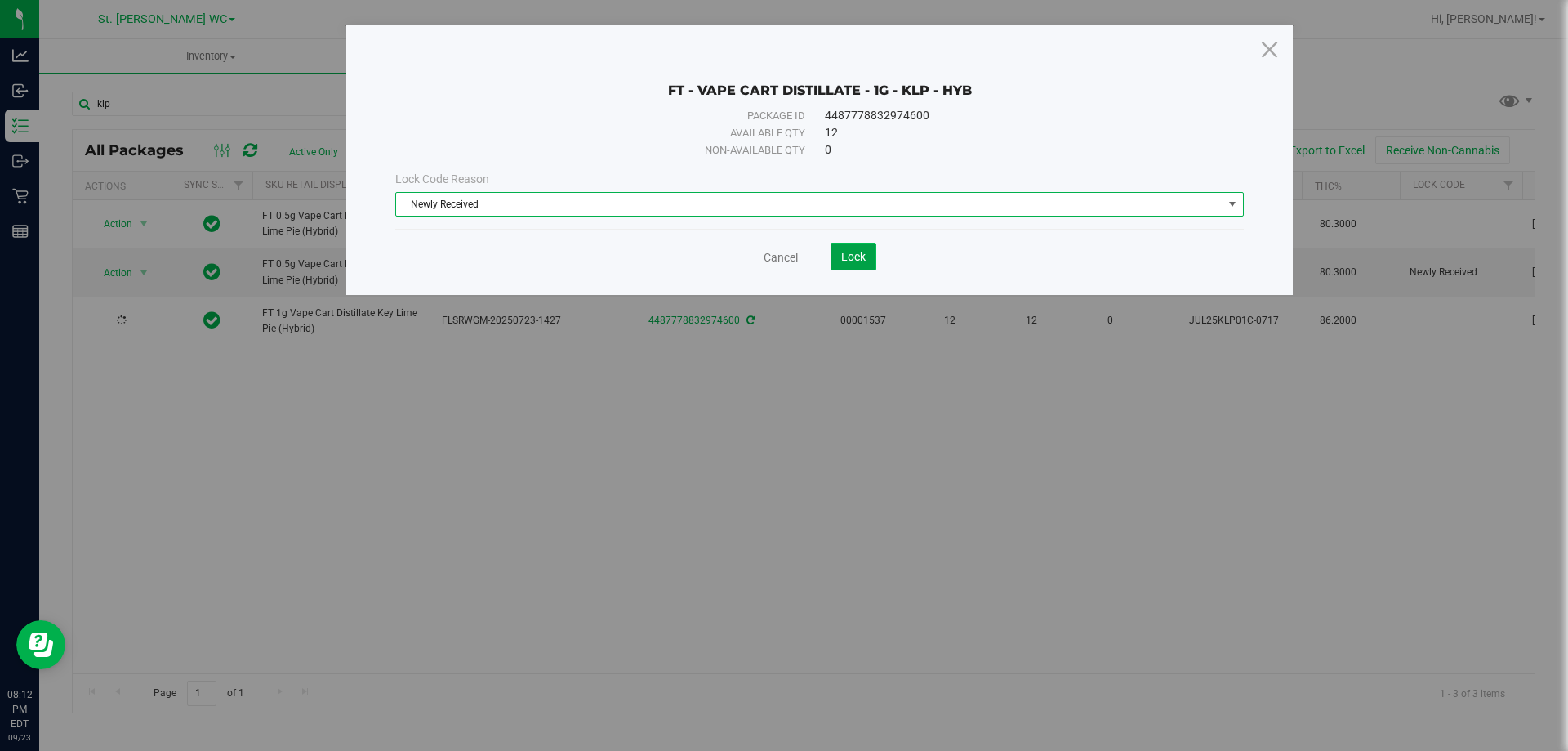
click at [867, 249] on button "Lock" at bounding box center [853, 256] width 46 height 28
